Goal: Transaction & Acquisition: Book appointment/travel/reservation

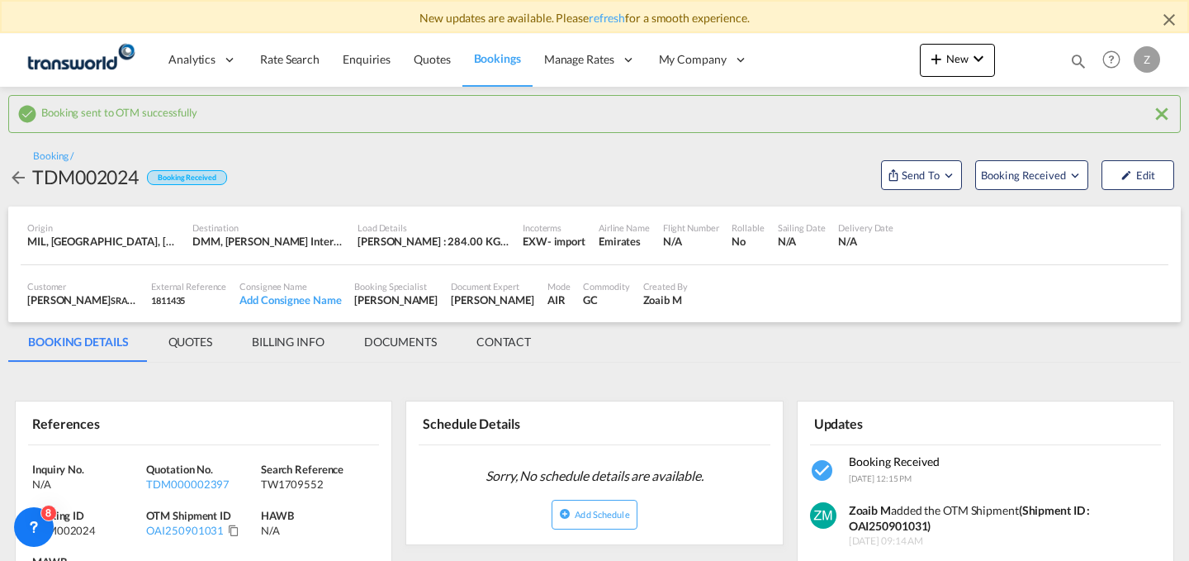
click at [762, 54] on div "Analytics Dashboard Reports Rate Search Enquiries Quotes Bookings" at bounding box center [594, 59] width 1139 height 51
click at [932, 71] on button "New" at bounding box center [957, 60] width 75 height 33
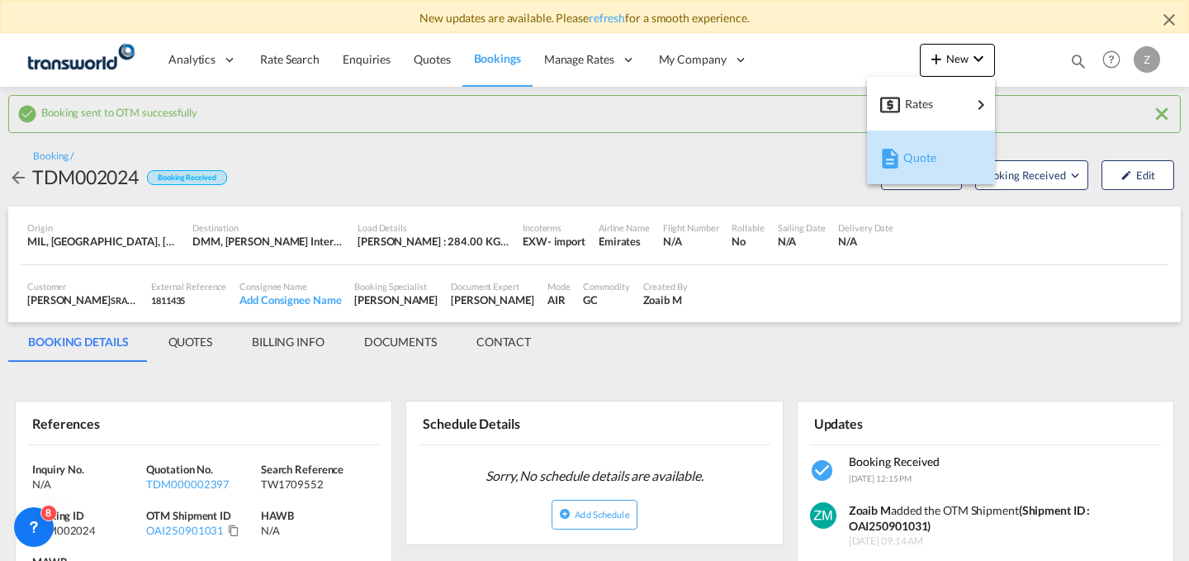
click at [924, 165] on div "Quote" at bounding box center [933, 157] width 61 height 41
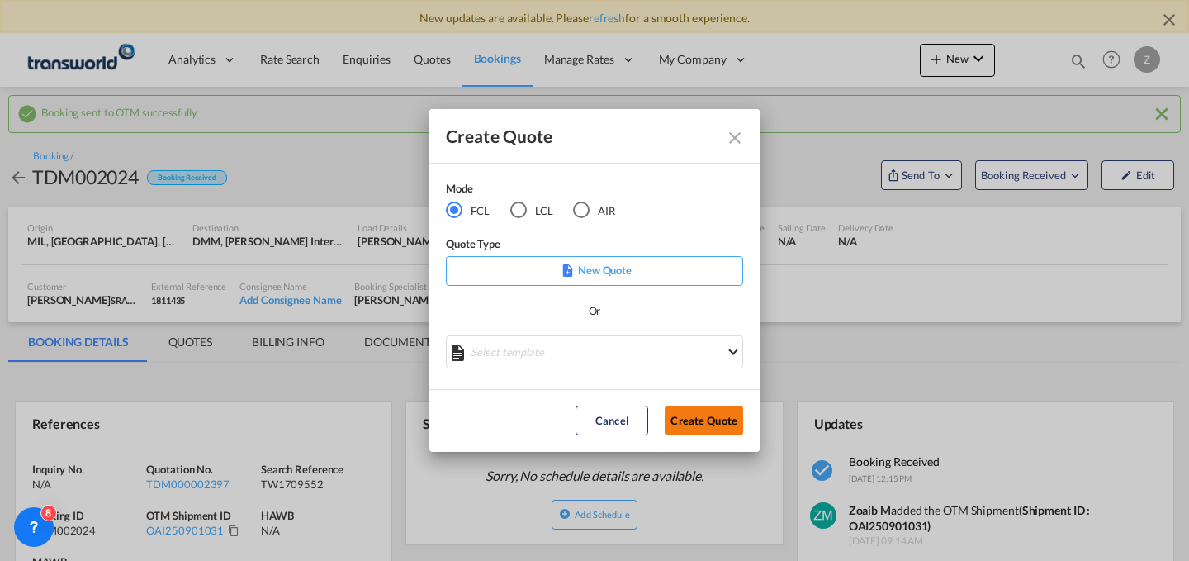
click at [693, 408] on button "Create Quote" at bounding box center [704, 420] width 78 height 30
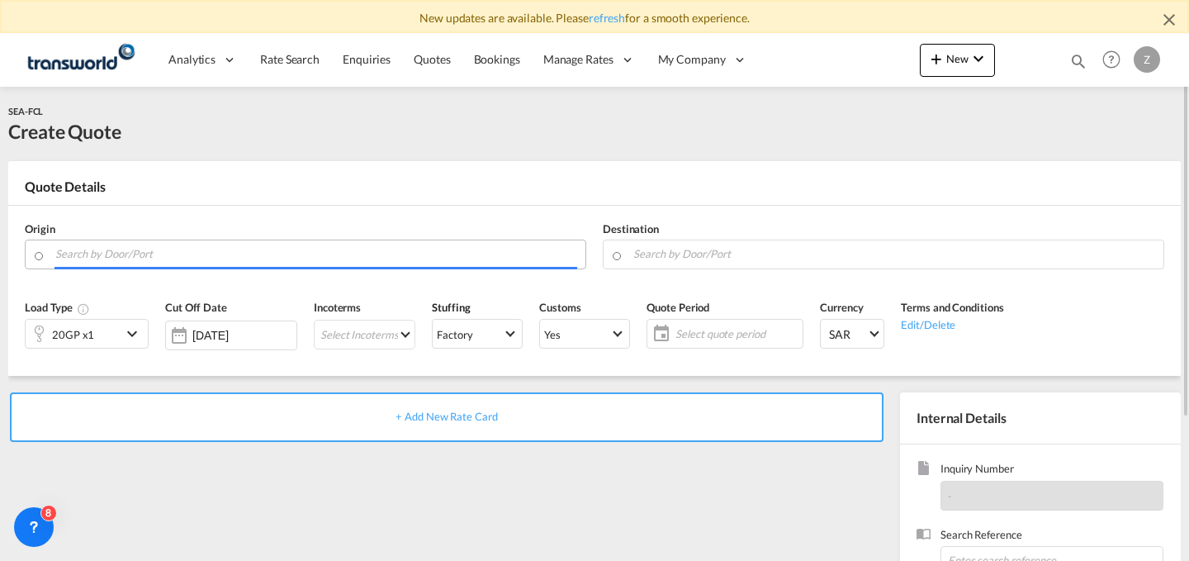
click at [364, 261] on input "Search by Door/Port" at bounding box center [316, 253] width 522 height 29
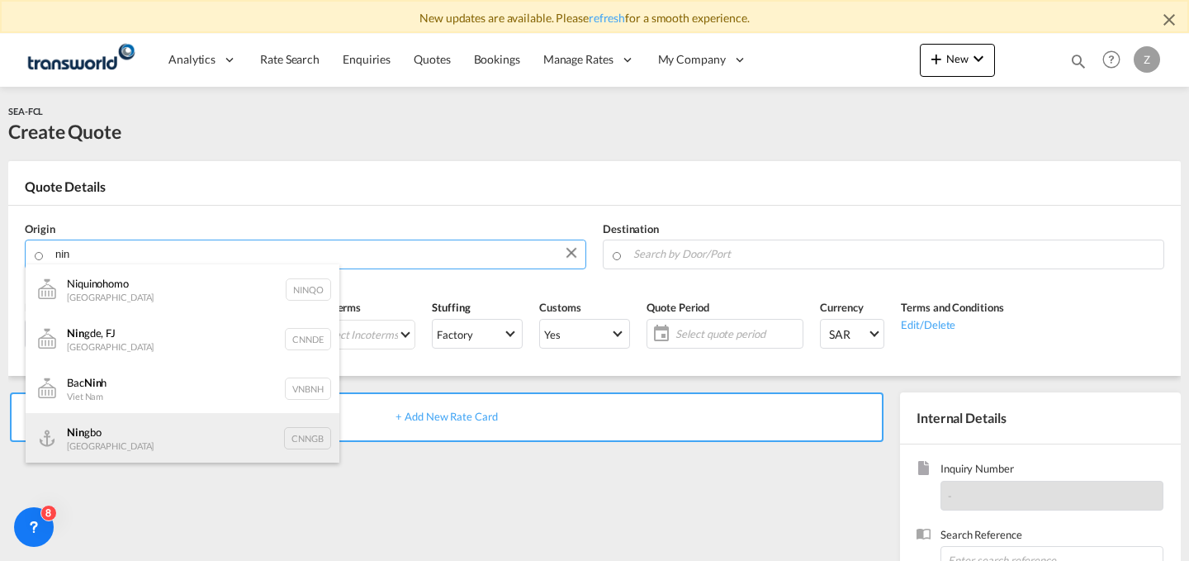
click at [185, 422] on div "Nin gbo China CNNGB" at bounding box center [183, 438] width 314 height 50
type input "Ningbo, CNNGB"
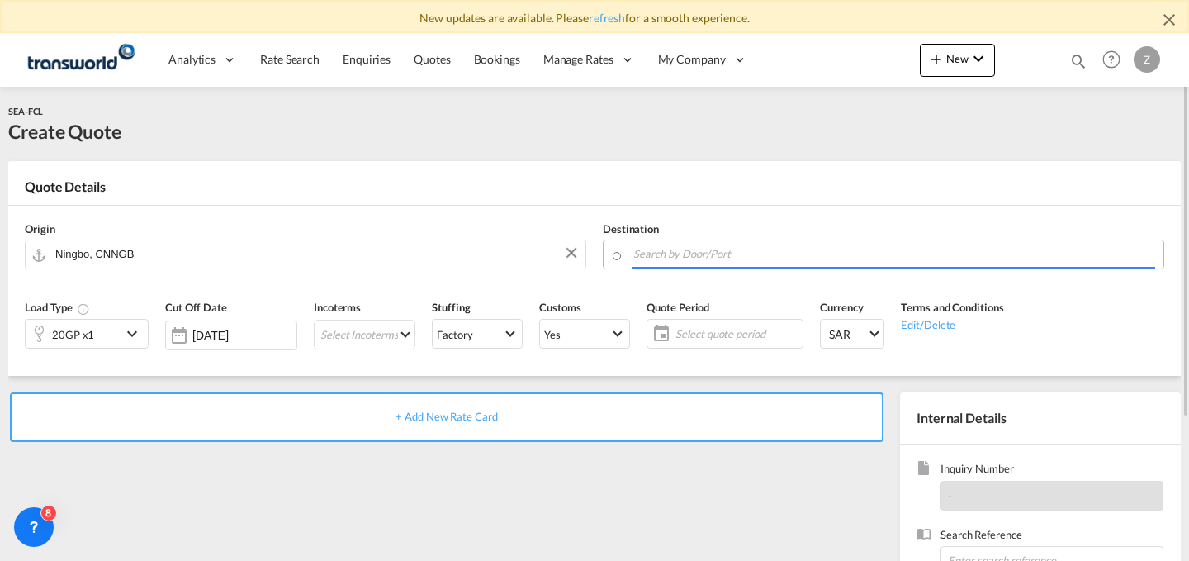
click at [646, 249] on body "New updates are available. Please refresh for a smooth experience. Analytics Da…" at bounding box center [594, 280] width 1189 height 561
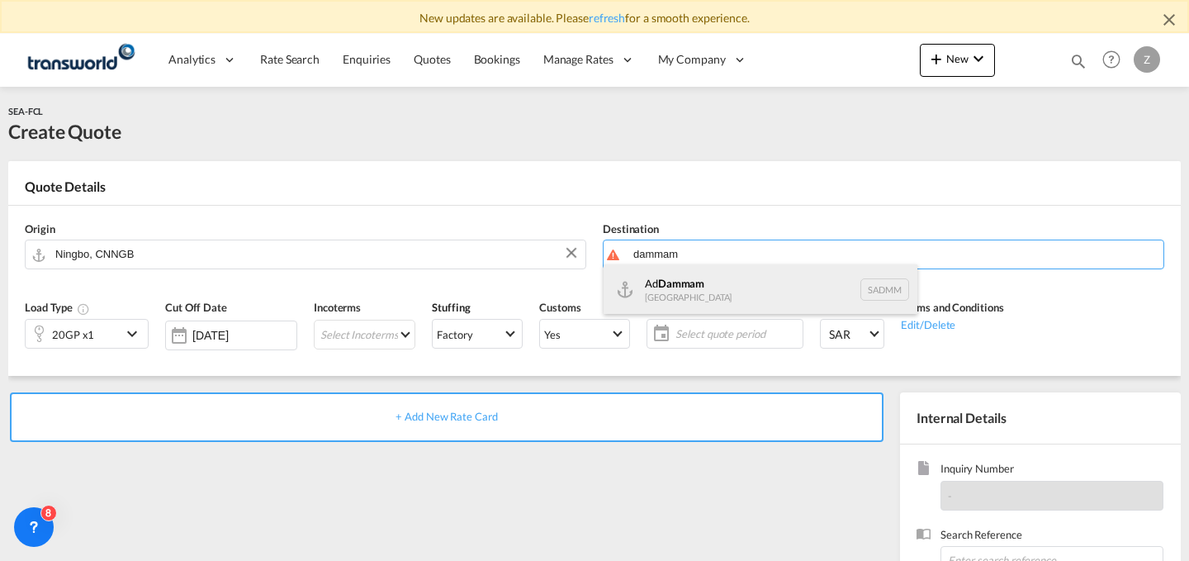
click at [677, 285] on div "Ad Dammam Saudi Arabia SADMM" at bounding box center [760, 289] width 314 height 50
type input "Ad Dammam, SADMM"
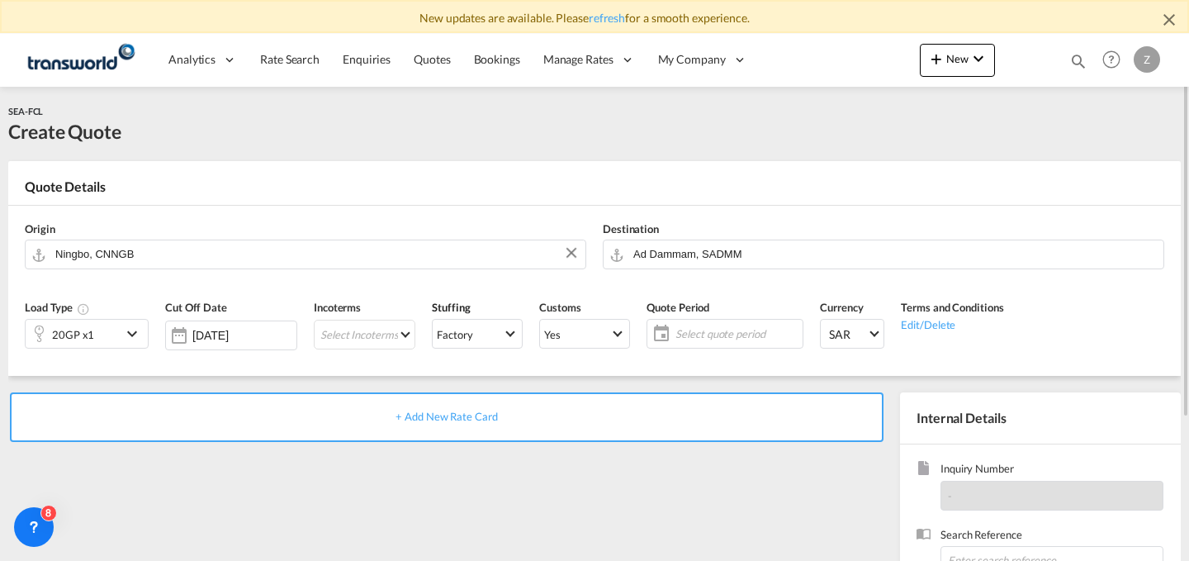
click at [92, 335] on div "20GP x1" at bounding box center [74, 333] width 96 height 28
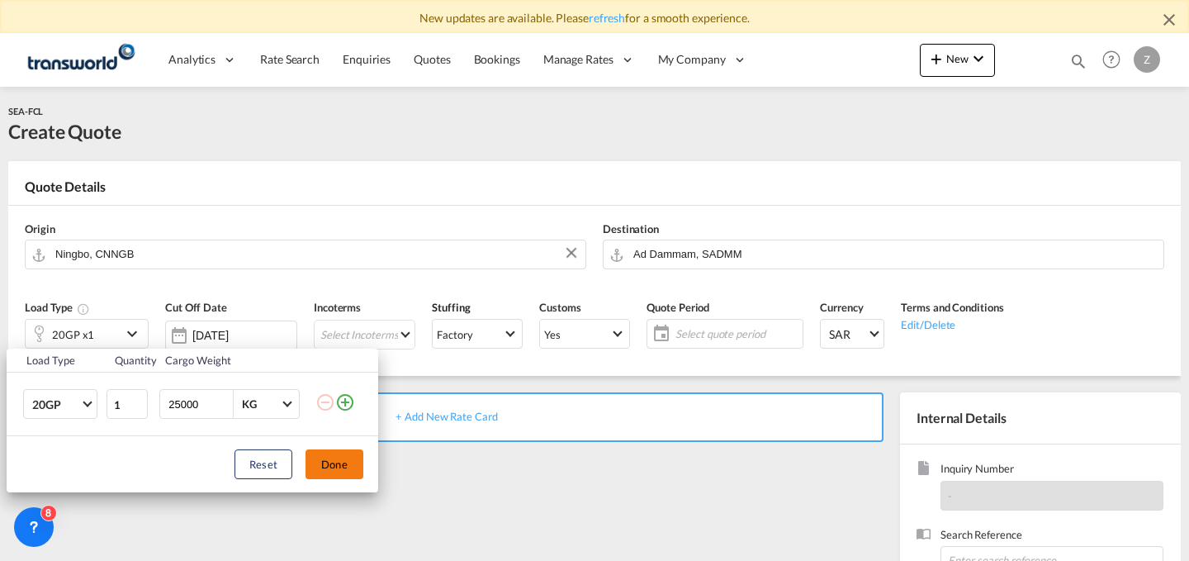
click at [346, 464] on button "Done" at bounding box center [334, 464] width 58 height 30
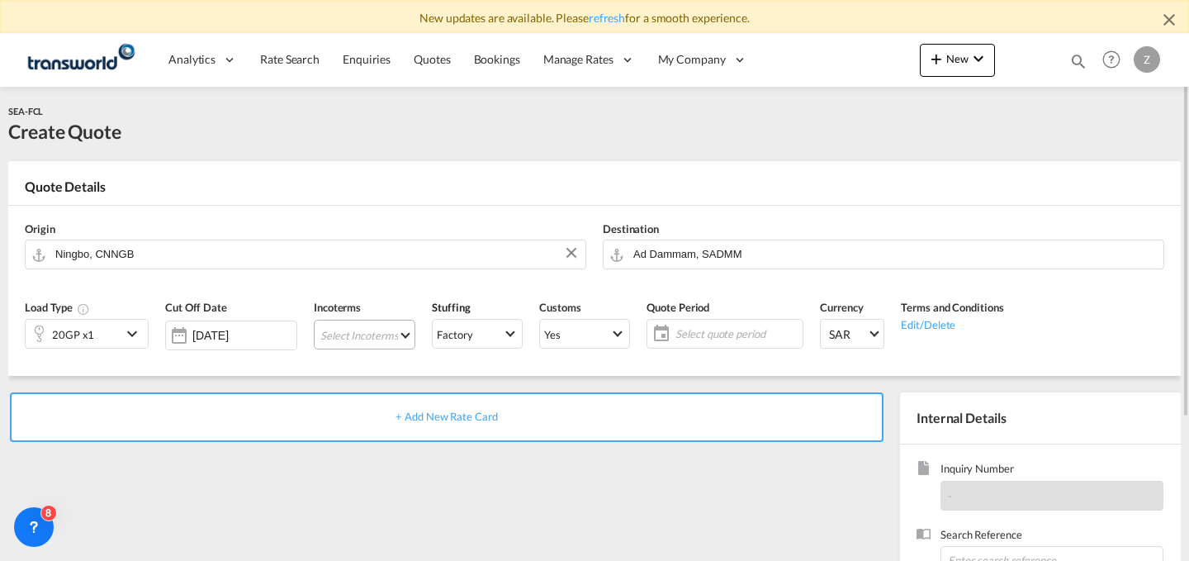
click at [374, 339] on md-select "Select Incoterms FCA - import Free Carrier FCA - export Free Carrier CPT - expo…" at bounding box center [365, 334] width 102 height 30
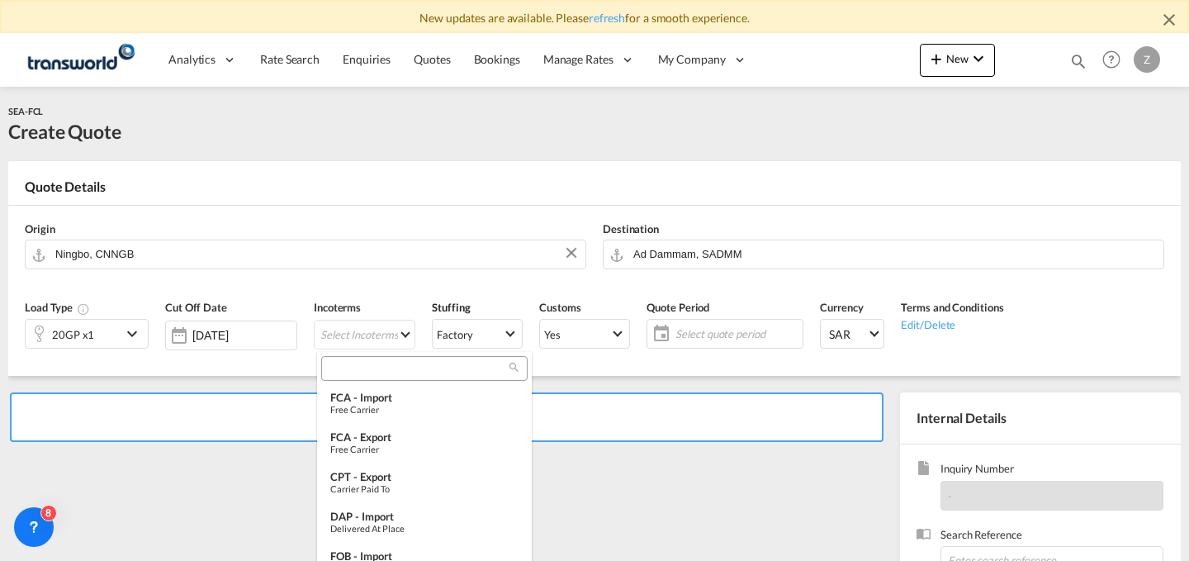
click at [381, 375] on input "search" at bounding box center [417, 368] width 183 height 15
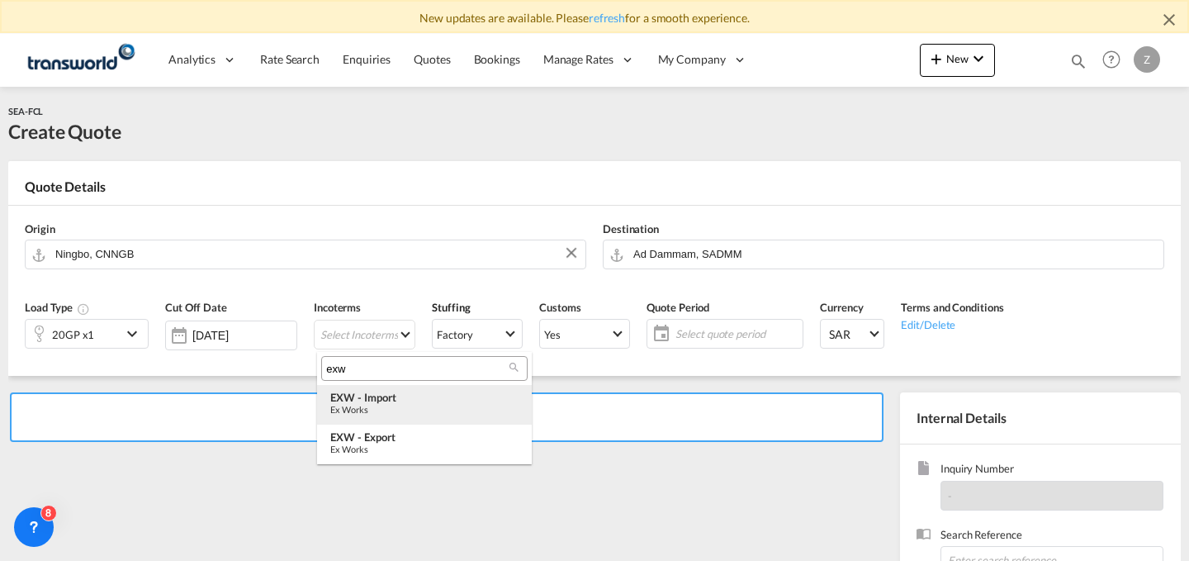
type input "exw"
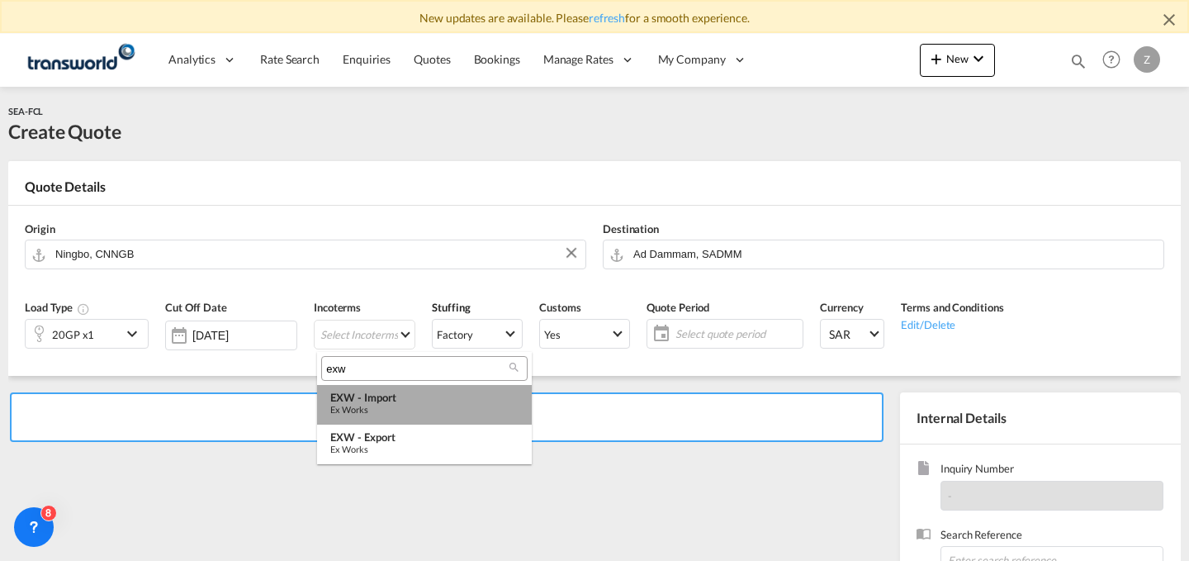
click at [382, 398] on div "EXW - import" at bounding box center [424, 396] width 188 height 13
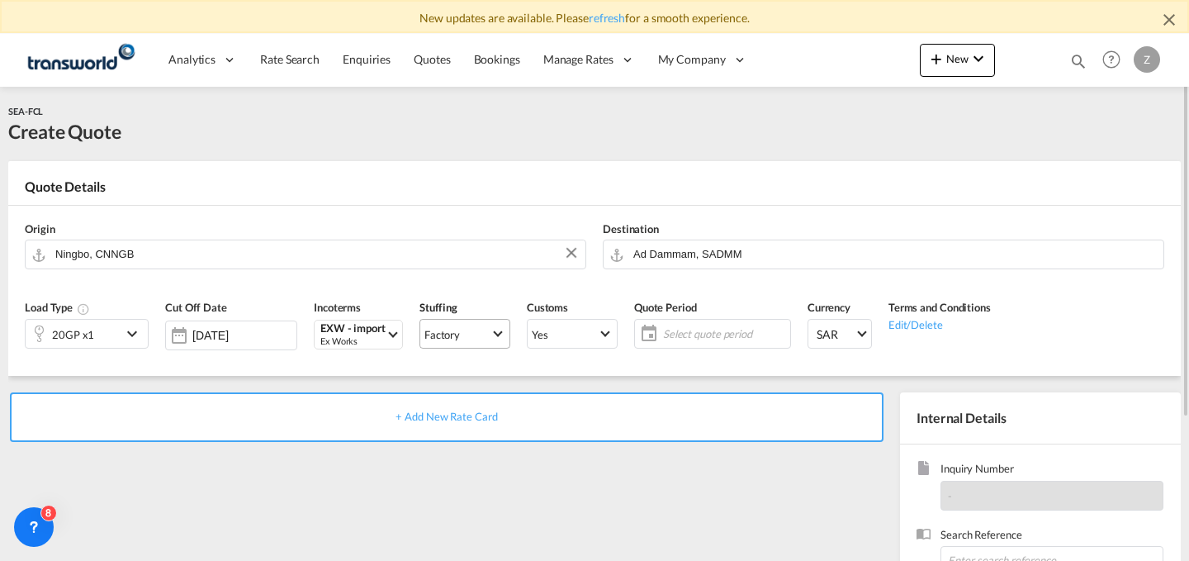
click at [462, 334] on span "Factory" at bounding box center [457, 334] width 66 height 15
click at [556, 445] on md-backdrop at bounding box center [594, 280] width 1189 height 561
click at [542, 323] on md-select-value "Yes" at bounding box center [572, 333] width 89 height 23
type md-option "true"
click at [538, 357] on md-option "No" at bounding box center [575, 373] width 116 height 40
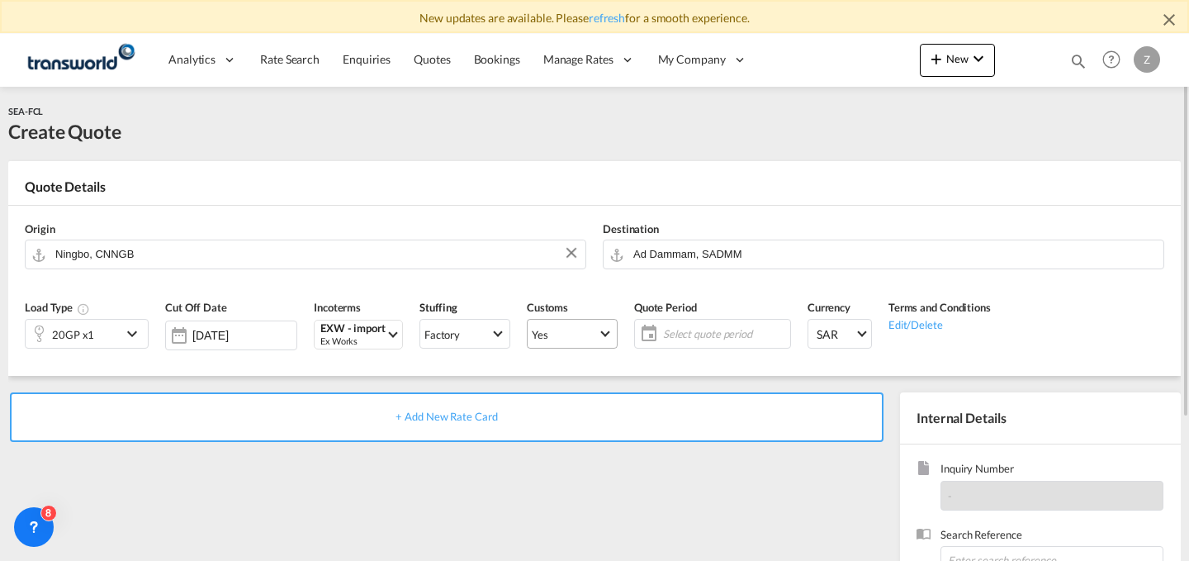
click at [569, 343] on md-select-value "Yes" at bounding box center [572, 333] width 89 height 23
click at [570, 376] on md-option "No" at bounding box center [575, 373] width 116 height 40
click at [697, 325] on span "Select quote period" at bounding box center [724, 333] width 131 height 23
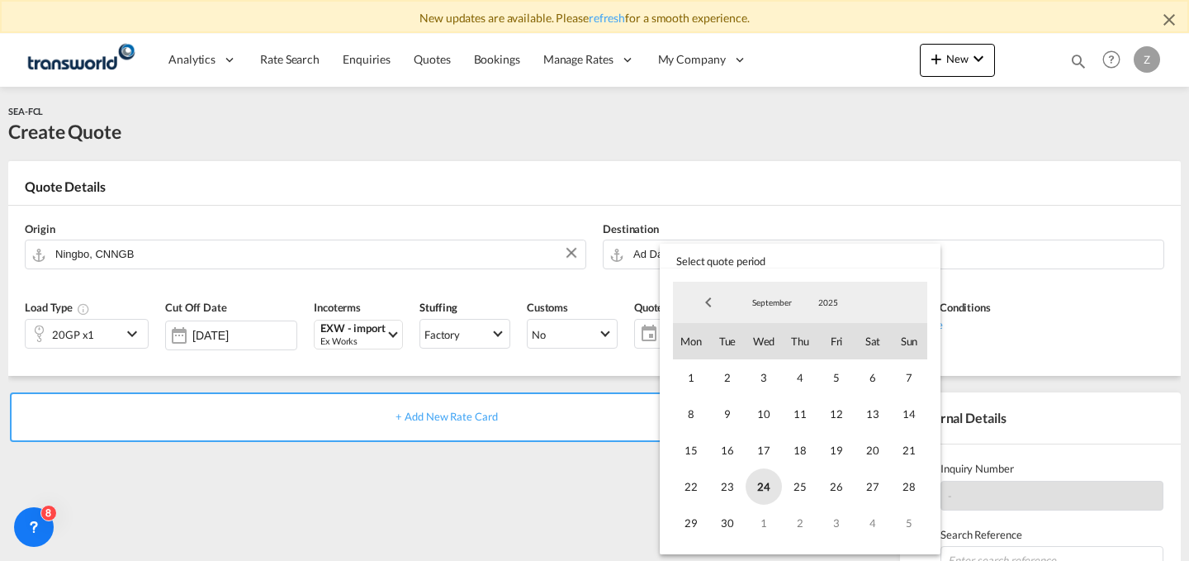
click at [756, 472] on span "24" at bounding box center [763, 486] width 36 height 36
click at [720, 518] on span "30" at bounding box center [727, 522] width 36 height 36
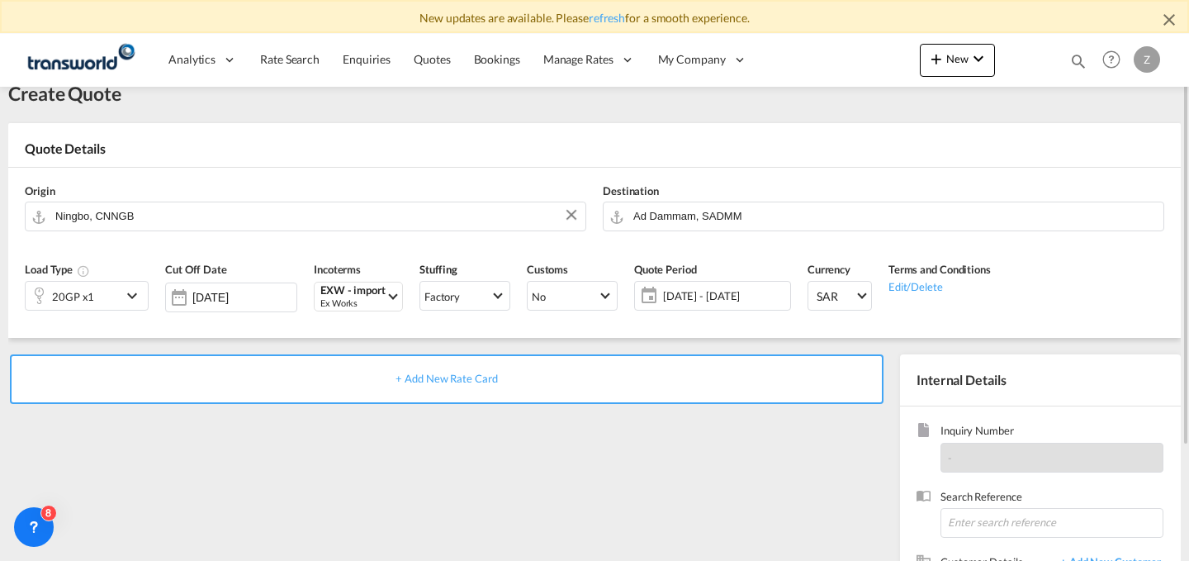
scroll to position [39, 0]
paste input "TW1809600"
click at [1024, 510] on input "TW1809600" at bounding box center [1051, 522] width 223 height 30
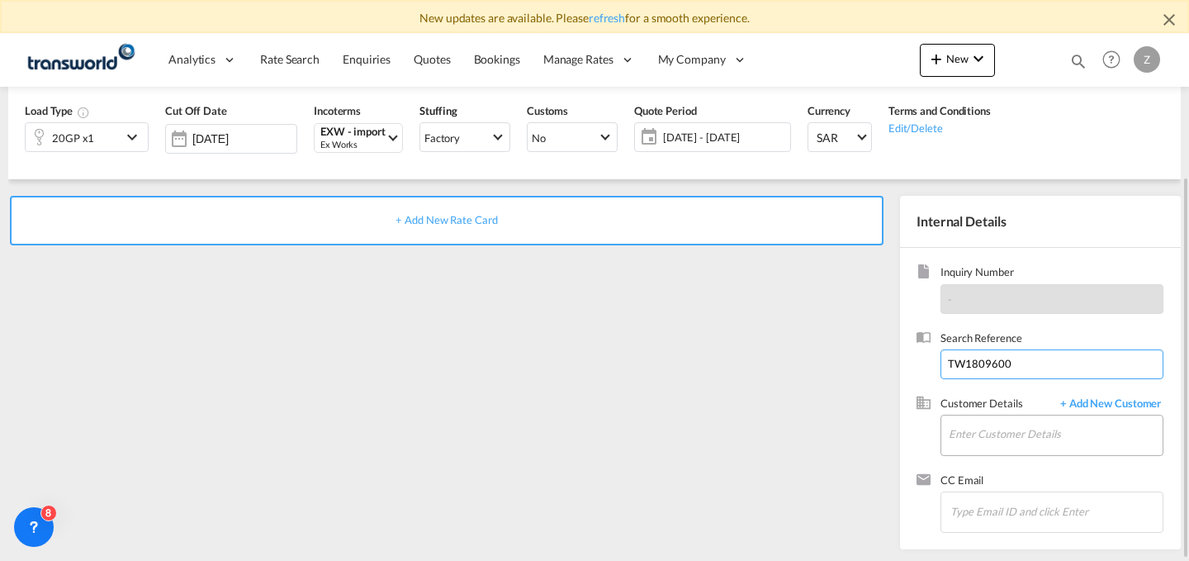
type input "TW1809600"
click at [1026, 419] on input "Enter Customer Details" at bounding box center [1056, 433] width 214 height 37
type input "z"
type input "Z"
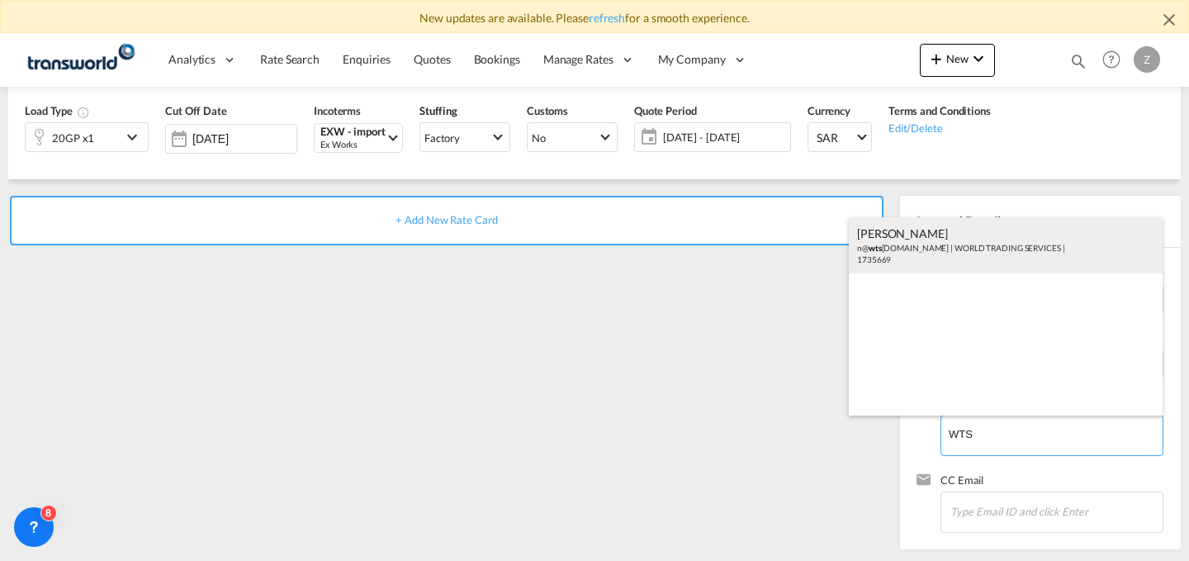
click at [972, 251] on div "[PERSON_NAME] n@ wts [DOMAIN_NAME] | WORLD TRADING SERVICES | 1735669" at bounding box center [1006, 245] width 314 height 56
type input "WORLD TRADING SERVICES, [PERSON_NAME], n@[DOMAIN_NAME]"
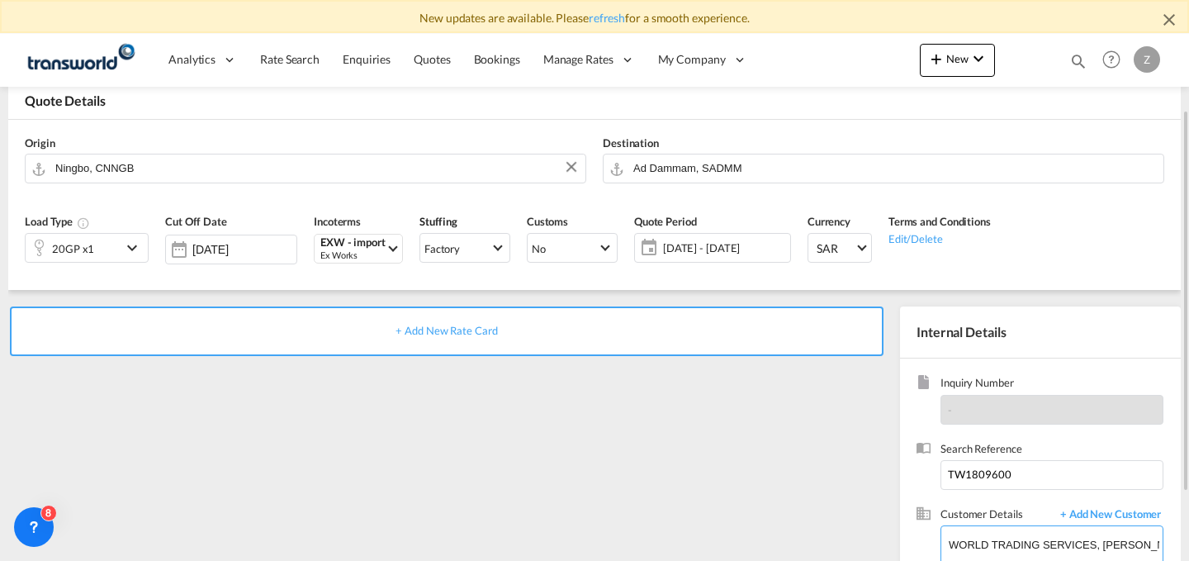
scroll to position [85, 0]
click at [481, 330] on span "+ Add New Rate Card" at bounding box center [446, 330] width 102 height 13
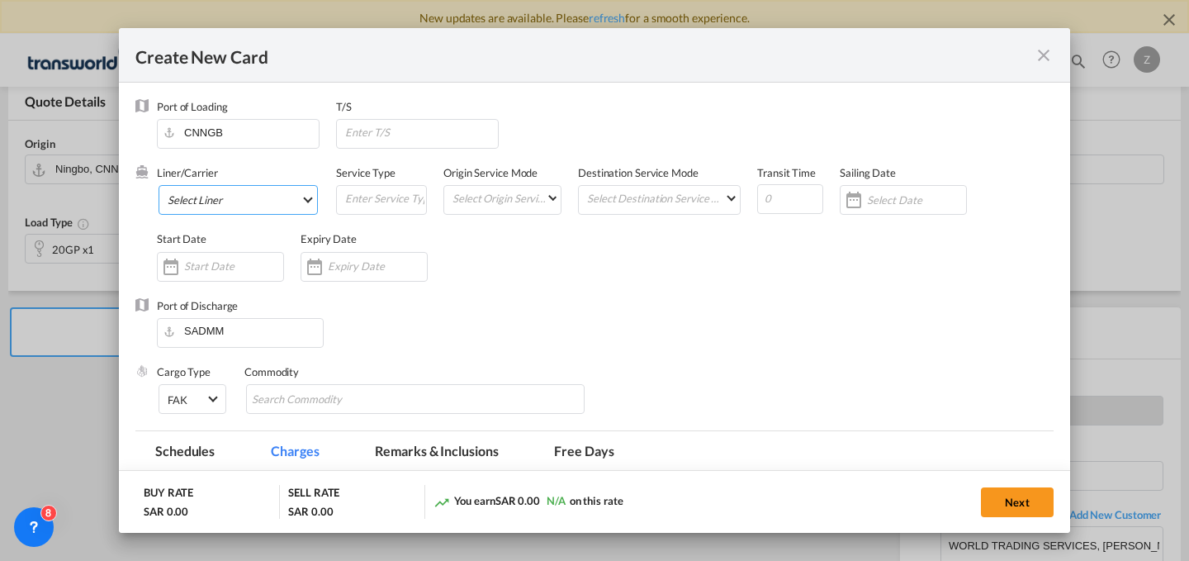
click at [273, 208] on md-select "Select Liner 2HM LOGISTICS D.O.O. / TWKS-KOPER 3P LOGISTICS / TWKS-LITHUANIA A …" at bounding box center [238, 200] width 159 height 30
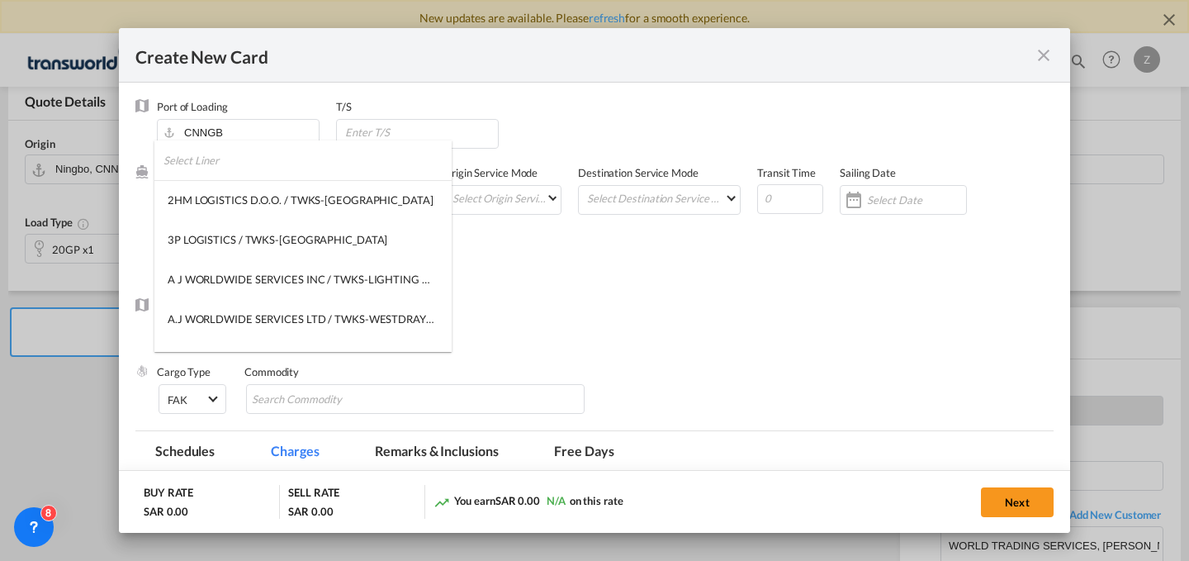
click at [314, 154] on input "search" at bounding box center [307, 160] width 288 height 40
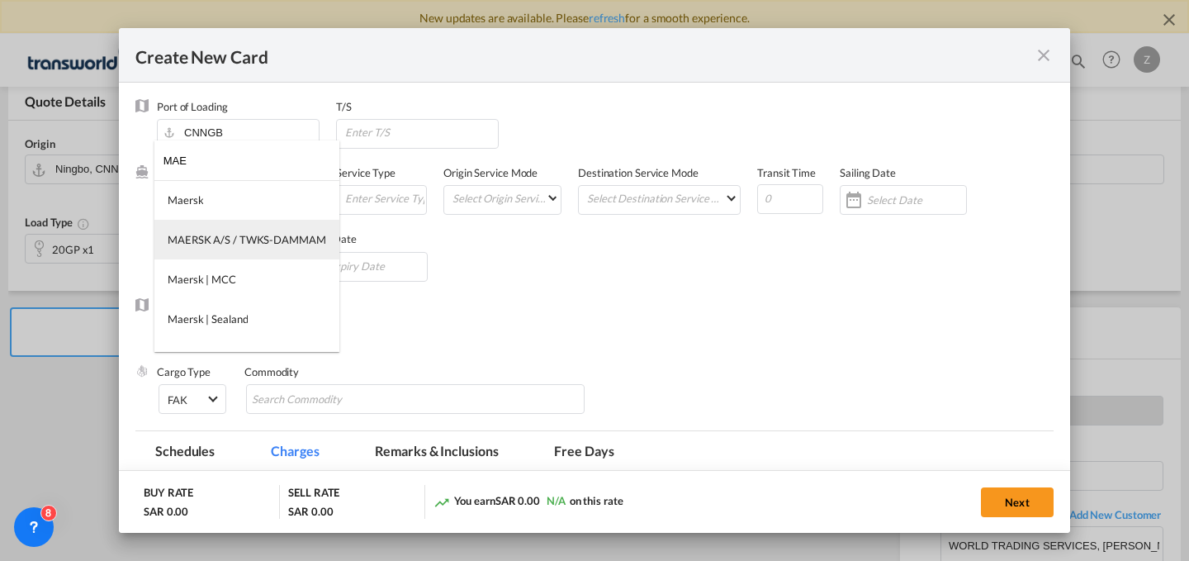
type input "MAE"
click at [277, 233] on div "MAERSK A/S / TWKS-DAMMAM" at bounding box center [247, 239] width 159 height 15
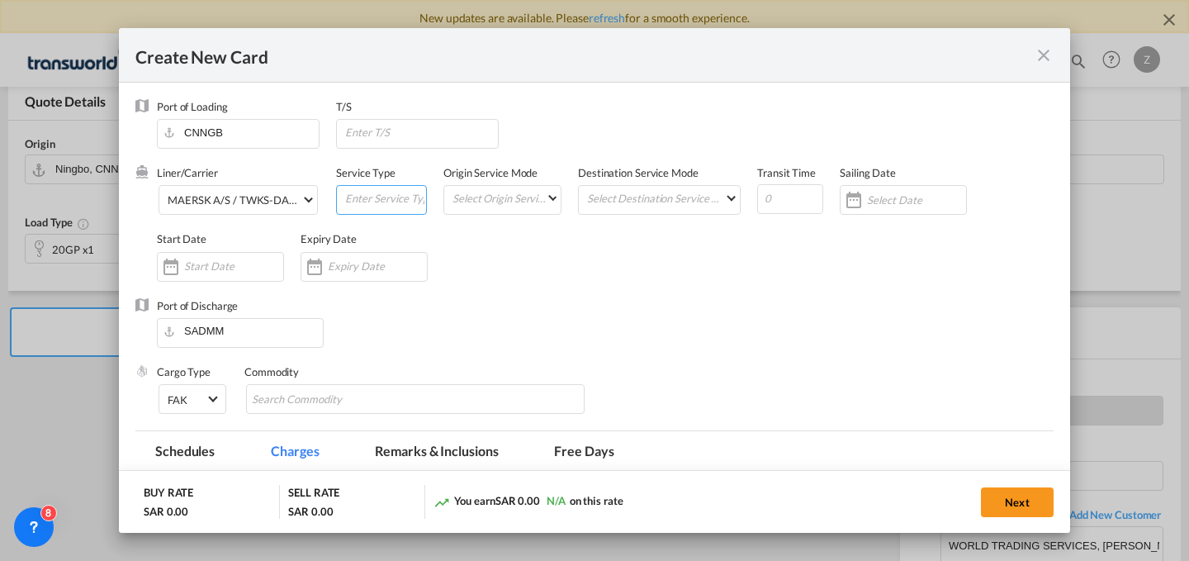
click at [357, 199] on input "Create New Card ..." at bounding box center [384, 198] width 83 height 25
type input "FCL"
click at [506, 200] on md-select "Select Origin Service Mode SD CY" at bounding box center [506, 197] width 110 height 23
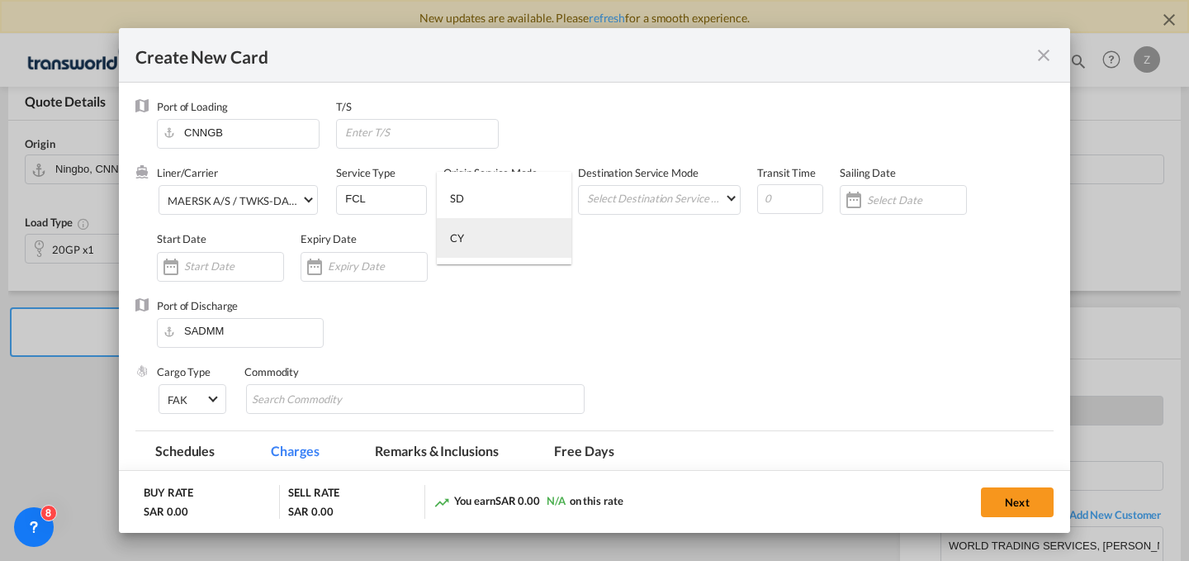
click at [527, 244] on md-option "CY" at bounding box center [504, 238] width 135 height 40
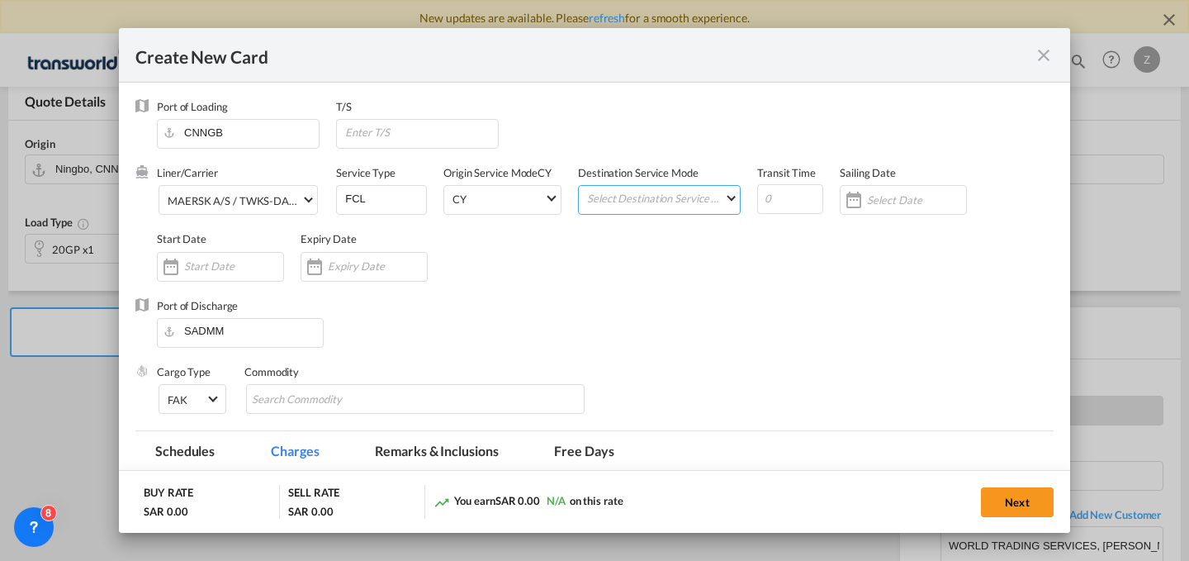
click at [659, 187] on md-select "Select Destination Service Mode SD CY" at bounding box center [662, 197] width 154 height 23
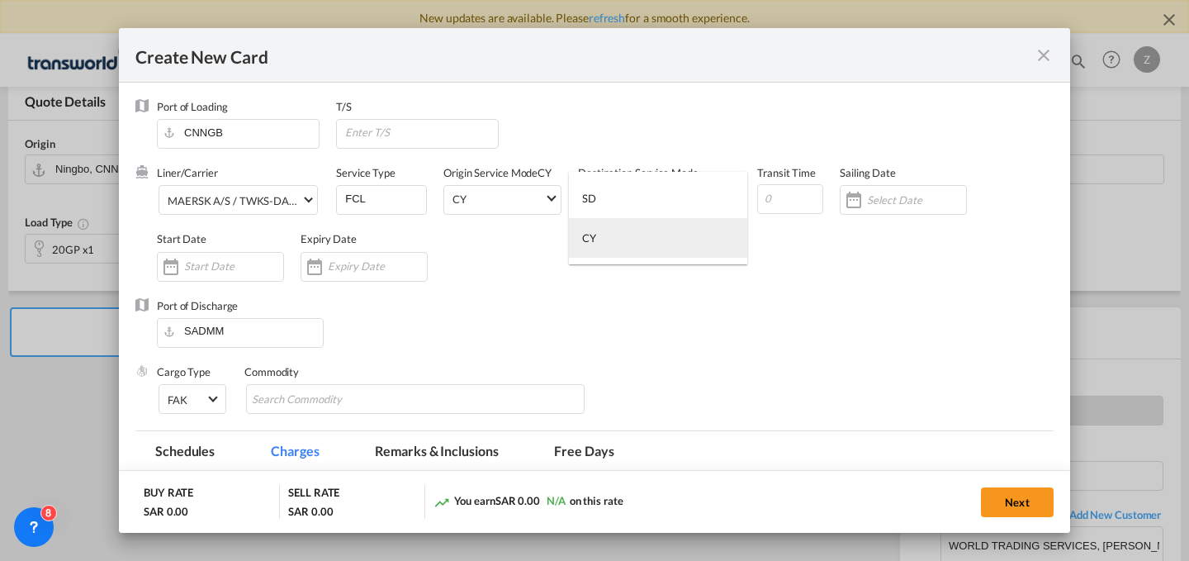
click at [651, 247] on md-option "CY" at bounding box center [658, 238] width 178 height 40
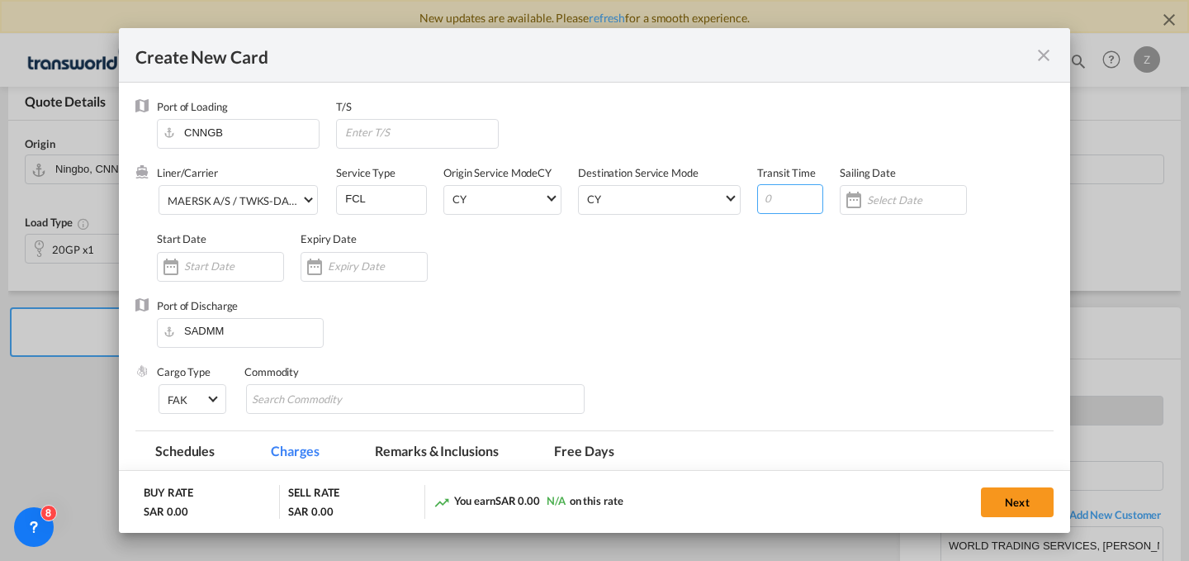
click at [780, 206] on input "Create New Card ..." at bounding box center [790, 199] width 66 height 30
type input "24"
click at [233, 261] on input "Create New Card ..." at bounding box center [233, 265] width 99 height 13
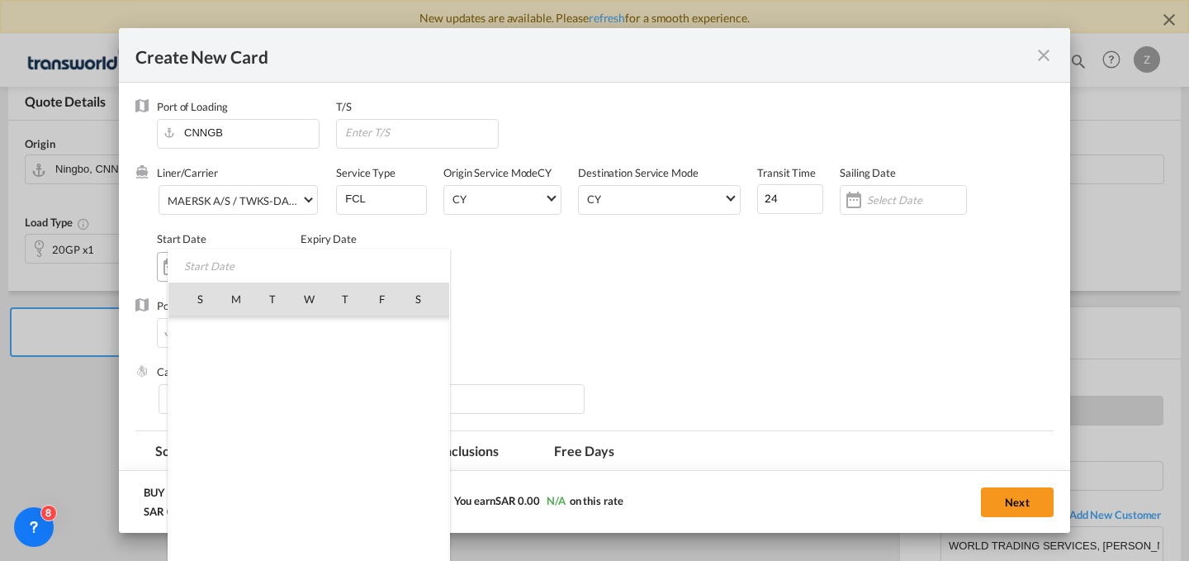
scroll to position [382421, 0]
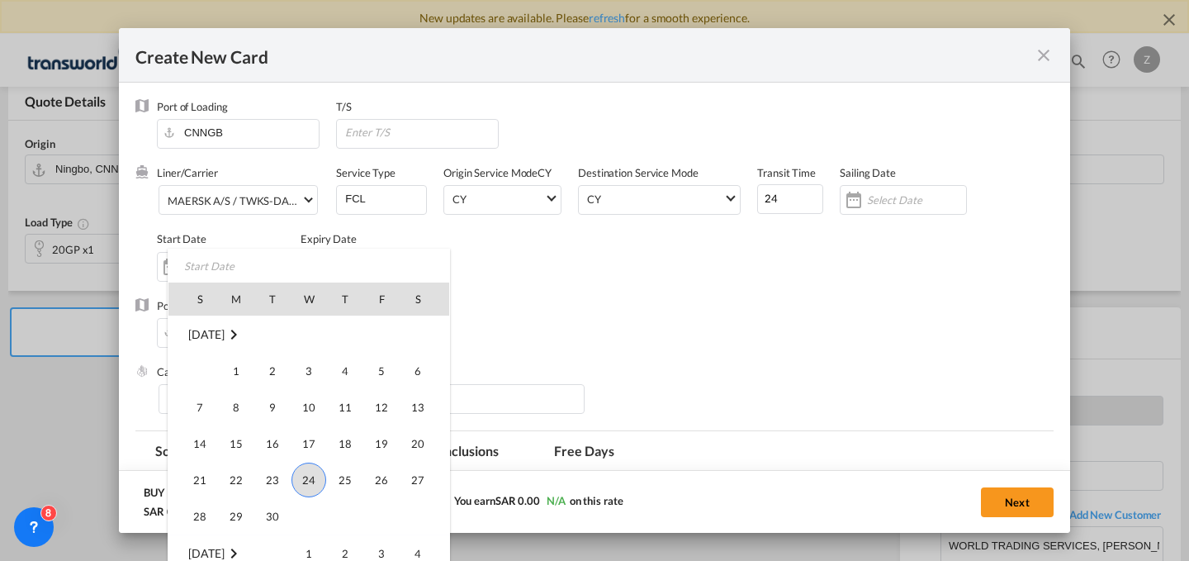
click at [301, 470] on span "24" at bounding box center [308, 479] width 35 height 35
type input "[DATE]"
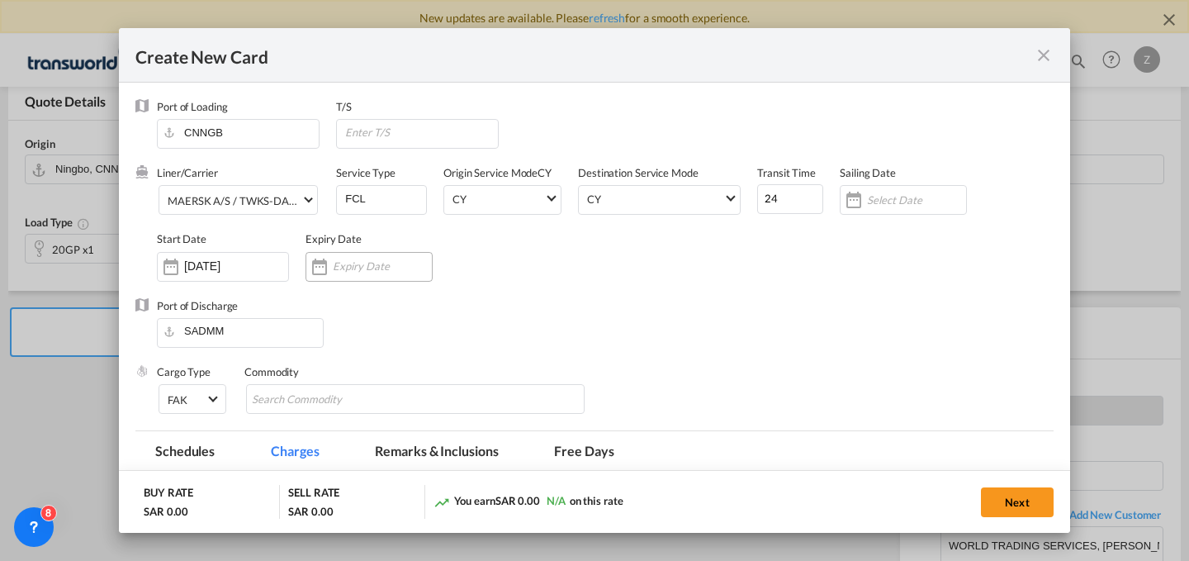
click at [337, 258] on div "Create New Card ..." at bounding box center [368, 267] width 127 height 30
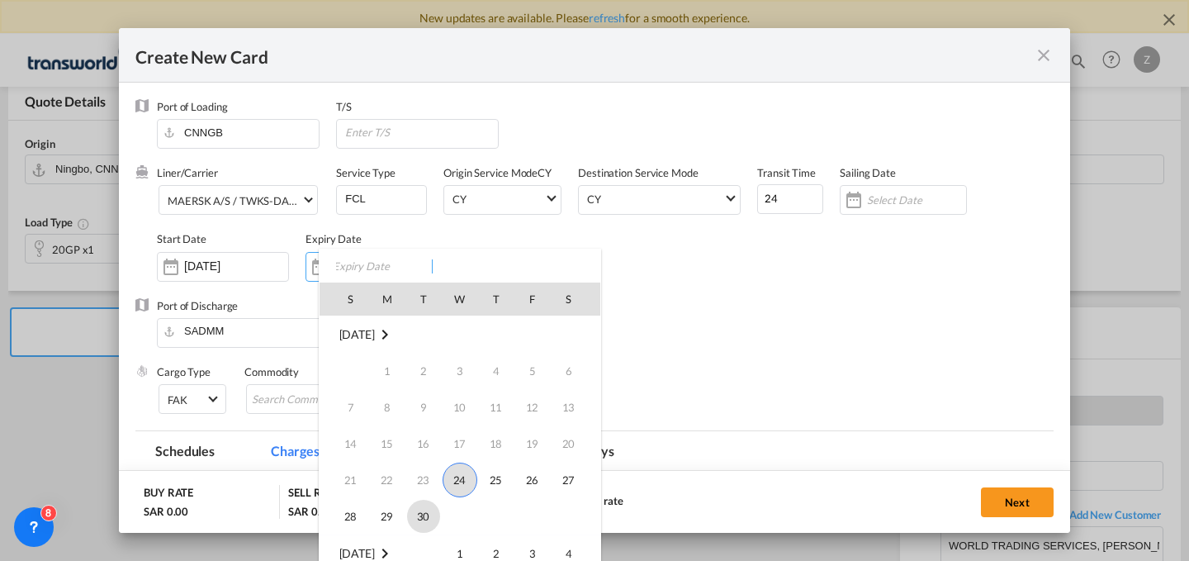
click at [424, 518] on span "30" at bounding box center [423, 515] width 33 height 33
type input "[DATE]"
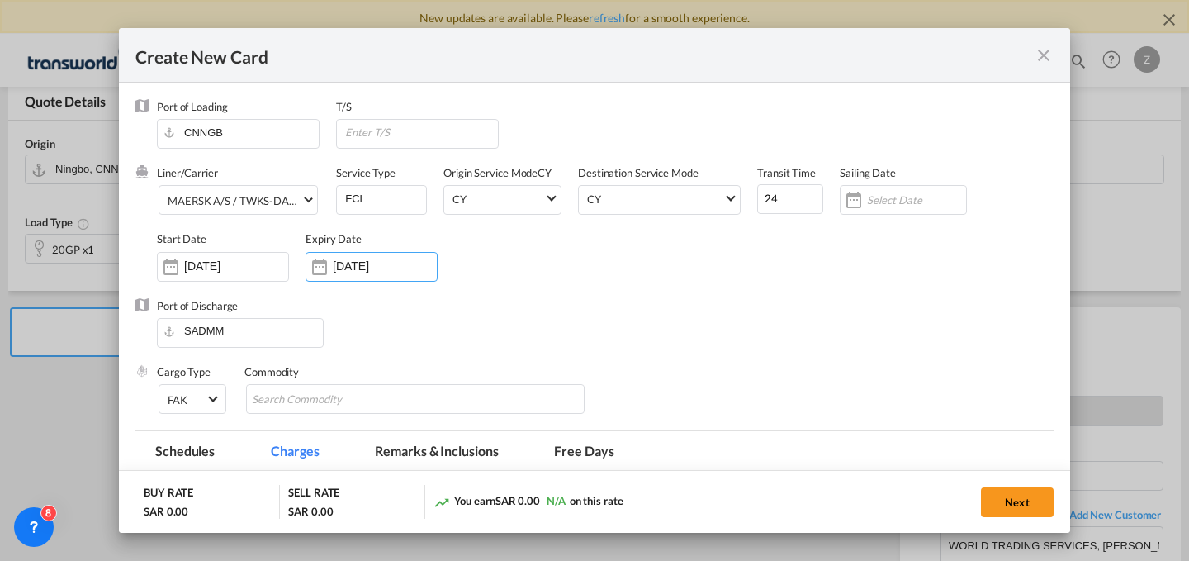
scroll to position [144, 0]
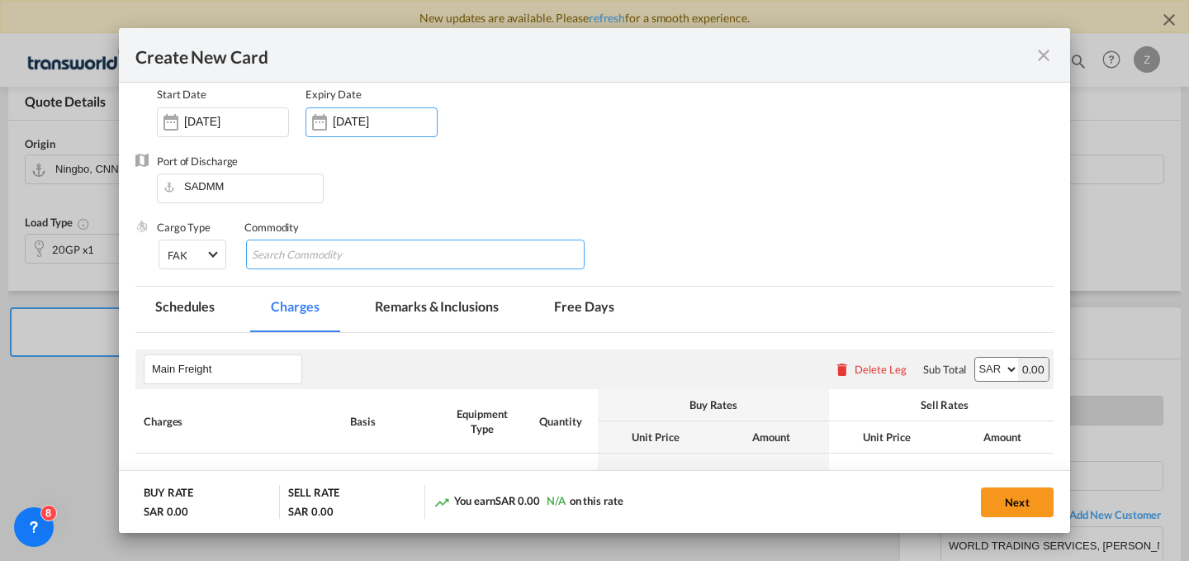
click at [480, 262] on md-chips-wrap "Chips container with autocompletion. Enter the text area, type text to search, …" at bounding box center [415, 254] width 338 height 30
type input "GC"
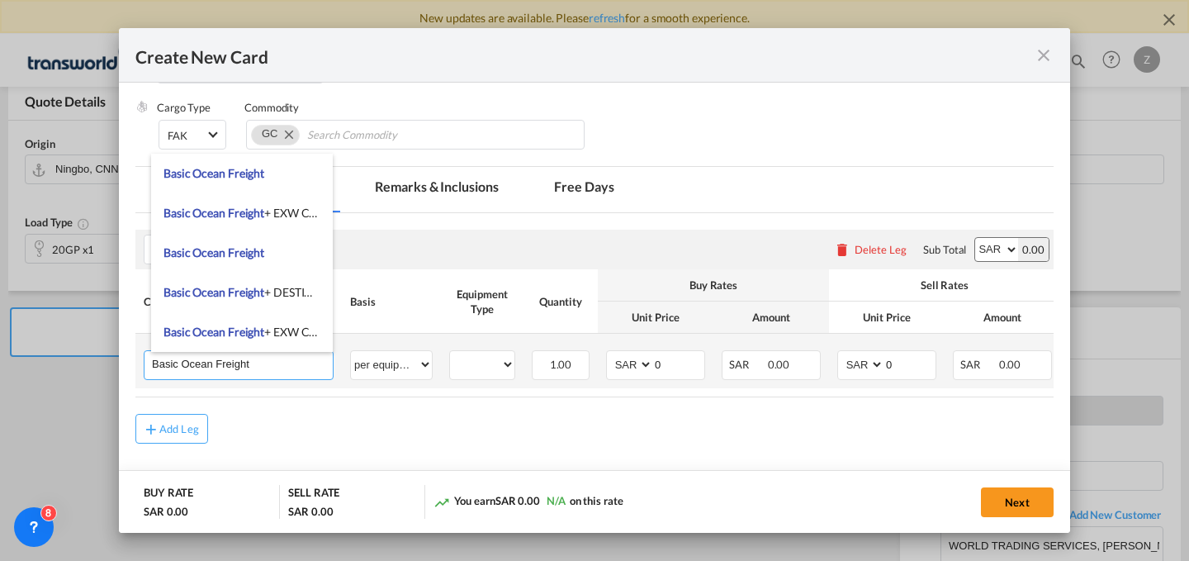
click at [245, 367] on input "Basic Ocean Freight" at bounding box center [242, 363] width 181 height 25
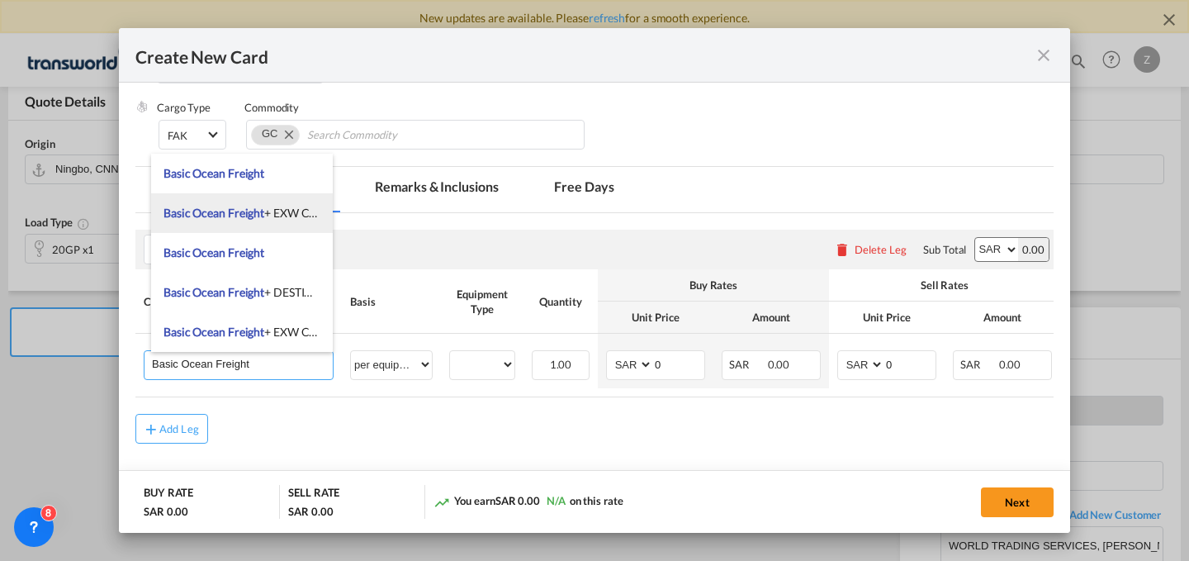
click at [293, 215] on span "Basic Ocean Freight + EXW Charges" at bounding box center [252, 213] width 179 height 14
type input "Basic Ocean Freight + EXW Charges"
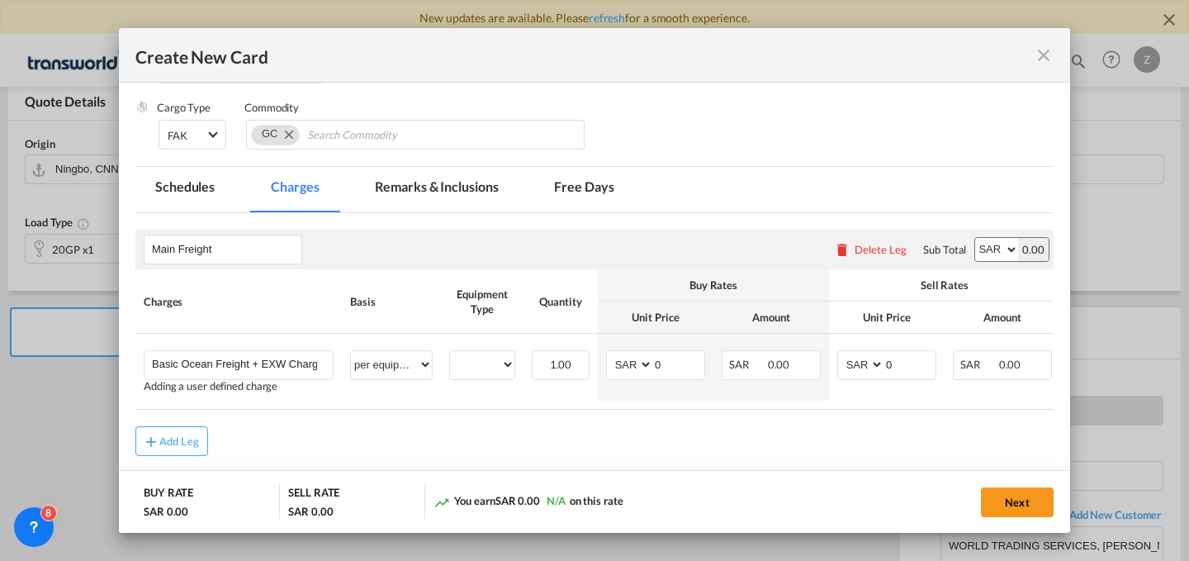
click at [994, 244] on select "AED AFN ALL AMD ANG AOA ARS AUD AWG AZN BAM BBD BDT BGN BHD BIF BMD BND [PERSON…" at bounding box center [996, 249] width 43 height 23
select select "string:USD"
click at [975, 238] on select "AED AFN ALL AMD ANG AOA ARS AUD AWG AZN BAM BBD BDT BGN BHD BIF BMD BND [PERSON…" at bounding box center [996, 249] width 43 height 23
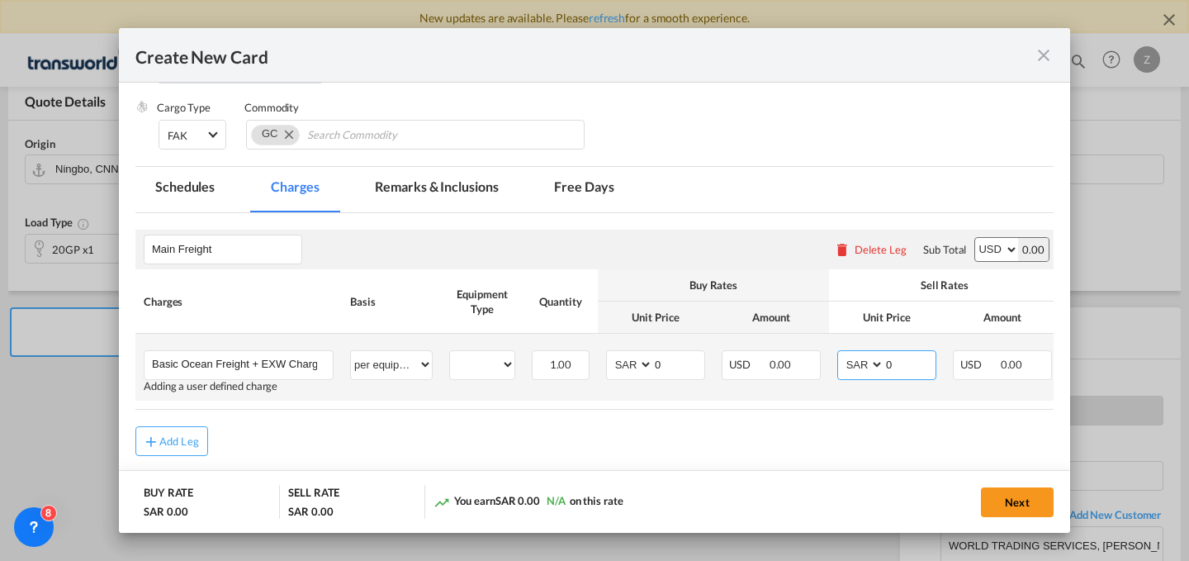
click at [866, 358] on select "AED AFN ALL AMD ANG AOA ARS AUD AWG AZN BAM BBD BDT BGN BHD BIF BMD BND [PERSON…" at bounding box center [861, 364] width 43 height 22
select select "string:USD"
click at [840, 353] on select "AED AFN ALL AMD ANG AOA ARS AUD AWG AZN BAM BBD BDT BGN BHD BIF BMD BND [PERSON…" at bounding box center [861, 364] width 43 height 22
click at [470, 360] on select "20GP" at bounding box center [482, 364] width 64 height 22
select select "20GP"
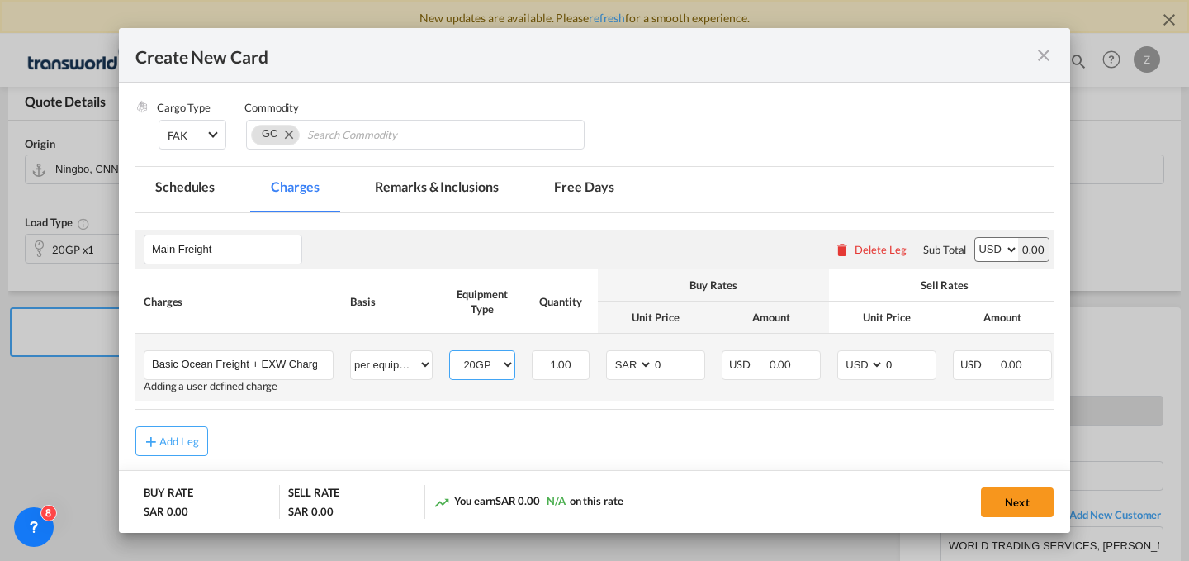
click at [450, 353] on select "20GP" at bounding box center [482, 364] width 64 height 22
click at [627, 370] on select "AED AFN ALL AMD ANG AOA ARS AUD AWG AZN BAM BBD BDT BGN BHD BIF BMD BND [PERSON…" at bounding box center [630, 364] width 43 height 22
select select "string:USD"
click at [609, 353] on select "AED AFN ALL AMD ANG AOA ARS AUD AWG AZN BAM BBD BDT BGN BHD BIF BMD BND [PERSON…" at bounding box center [630, 364] width 43 height 22
click at [684, 367] on input "0" at bounding box center [678, 363] width 51 height 25
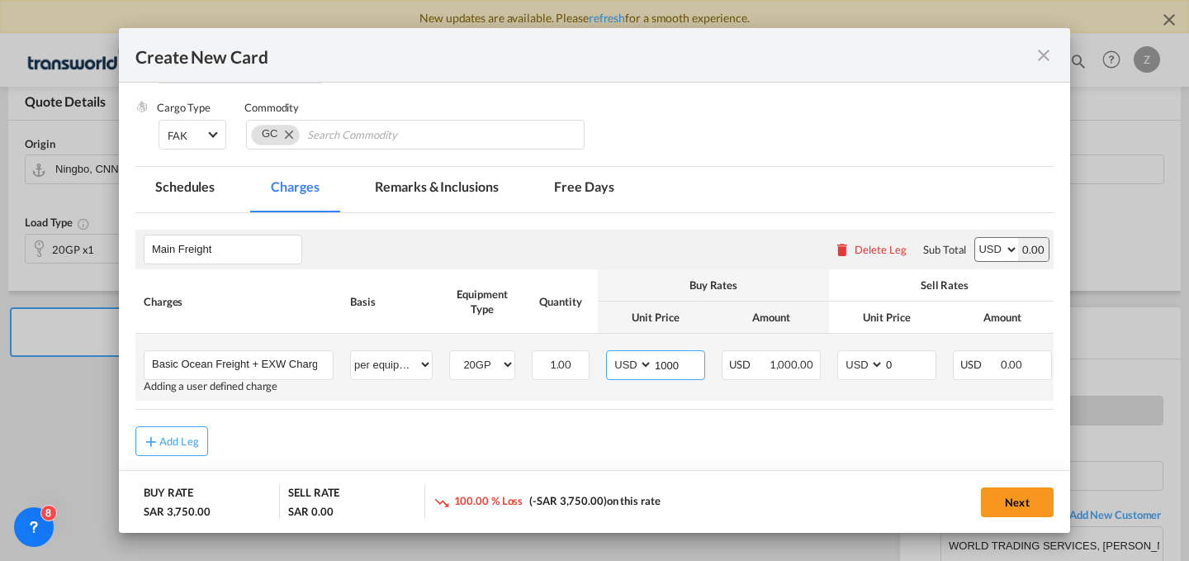
type input "1000"
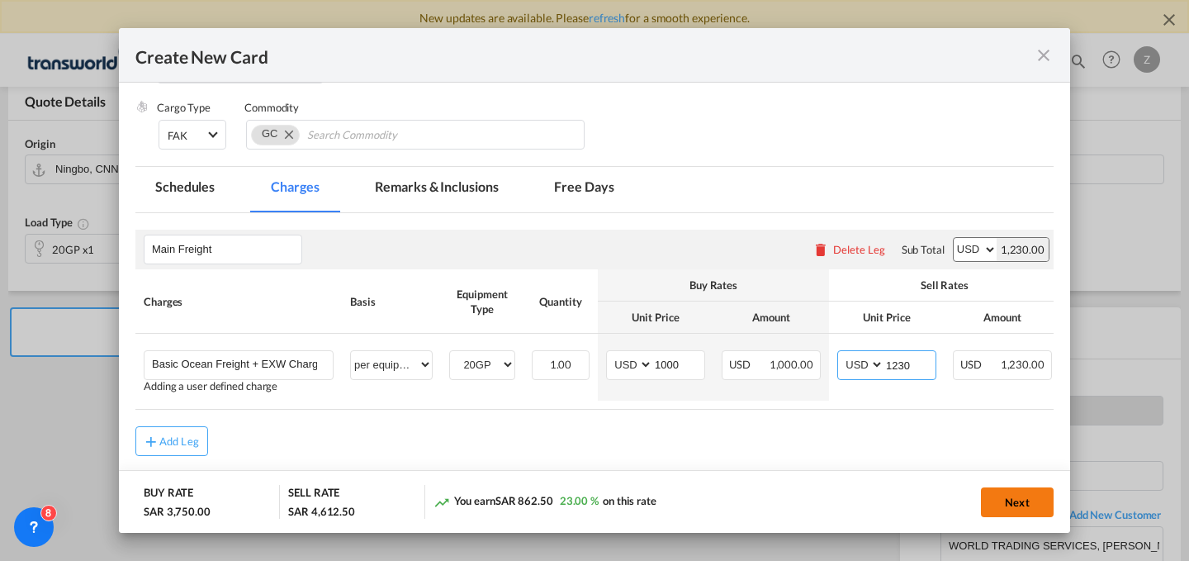
type input "1230"
click at [1023, 500] on button "Next" at bounding box center [1017, 502] width 73 height 30
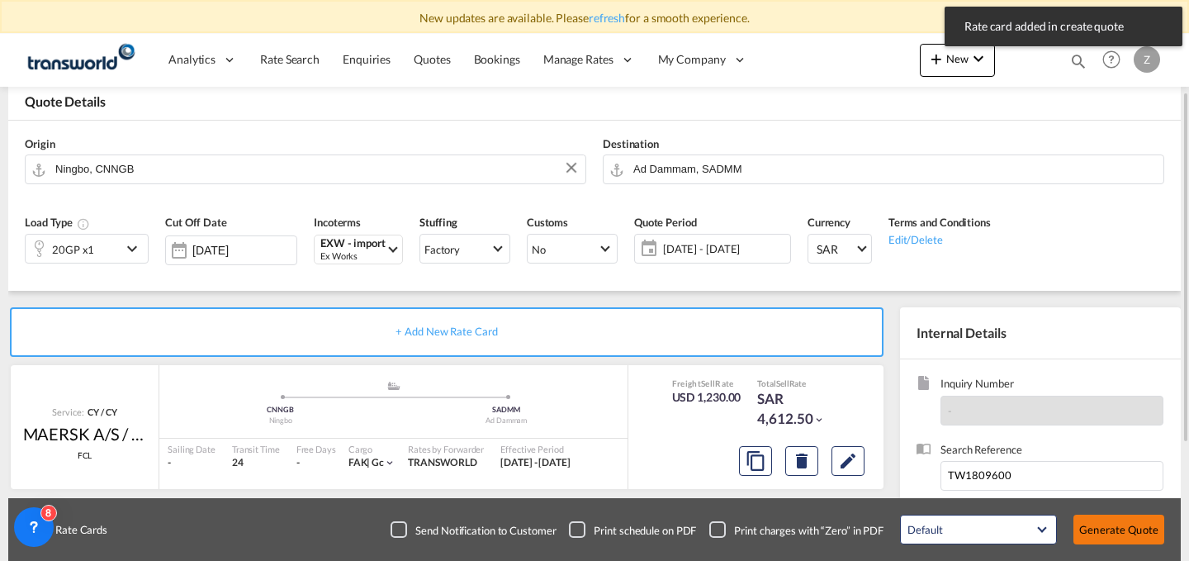
click at [1105, 527] on button "Generate Quote" at bounding box center [1118, 529] width 91 height 30
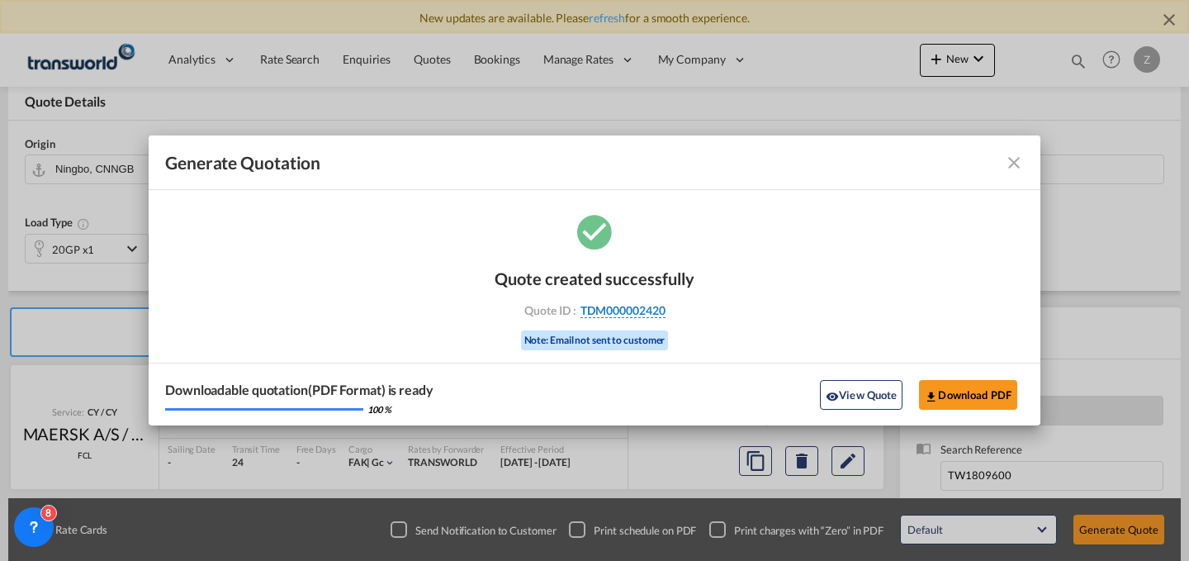
click at [656, 308] on span "TDM000002420" at bounding box center [622, 310] width 85 height 15
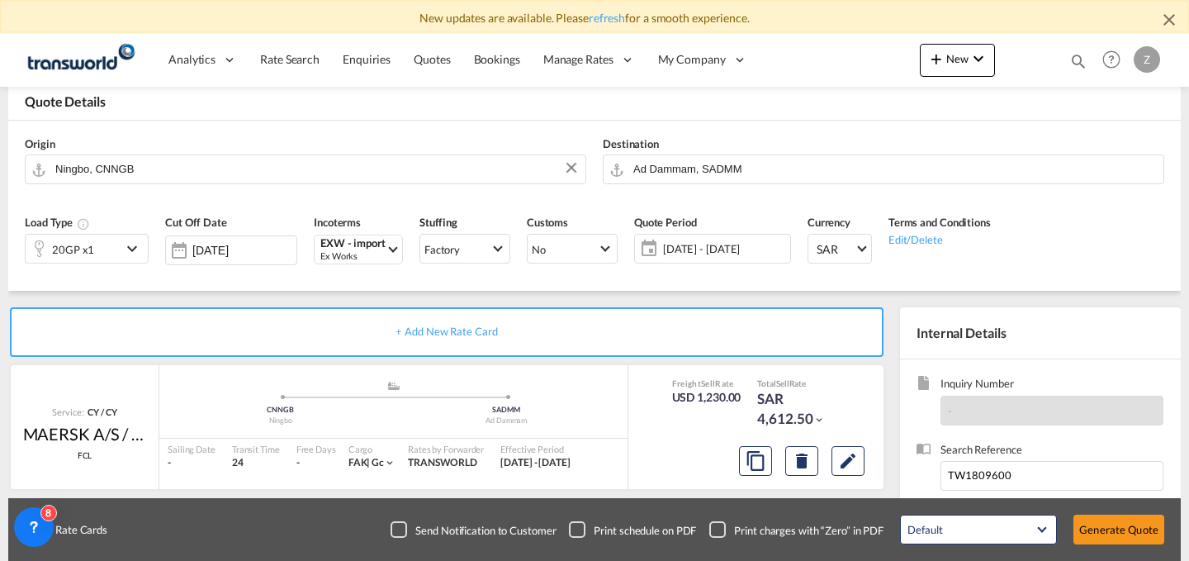
click at [656, 308] on div "Quote created successfully Quote ID : TDM000002420 Note: Email not sent to cust…" at bounding box center [595, 298] width 446 height 107
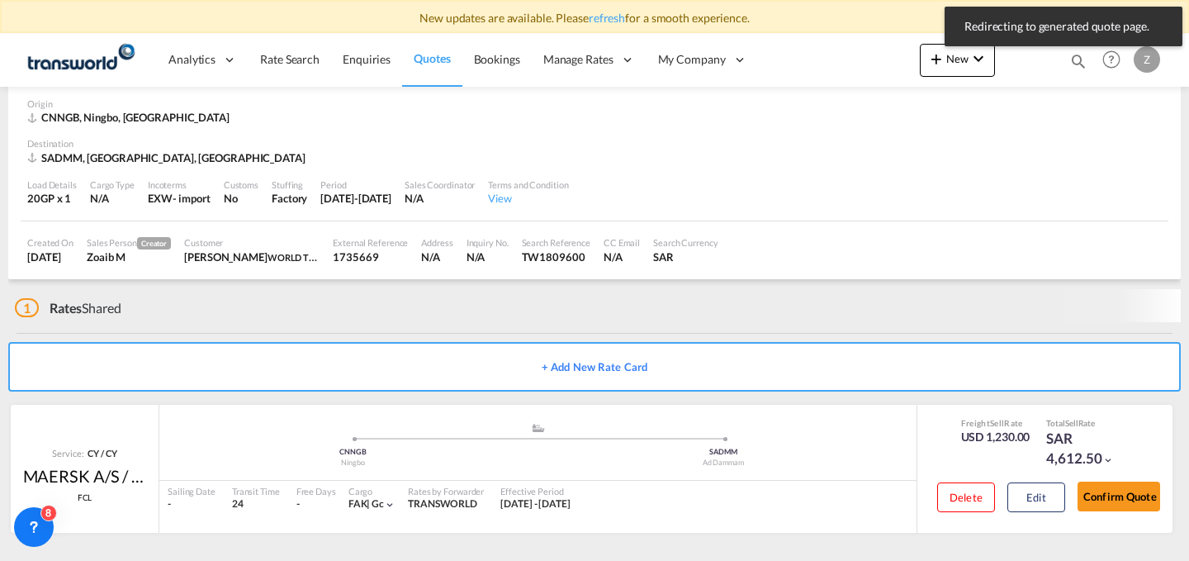
scroll to position [65, 0]
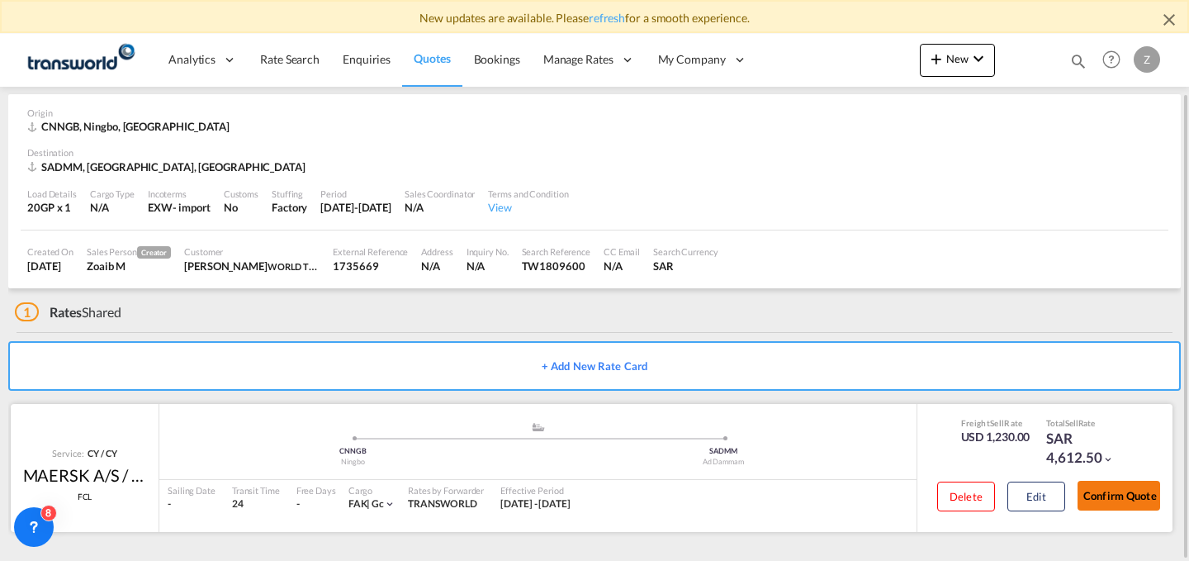
click at [1131, 494] on button "Confirm Quote" at bounding box center [1118, 495] width 83 height 30
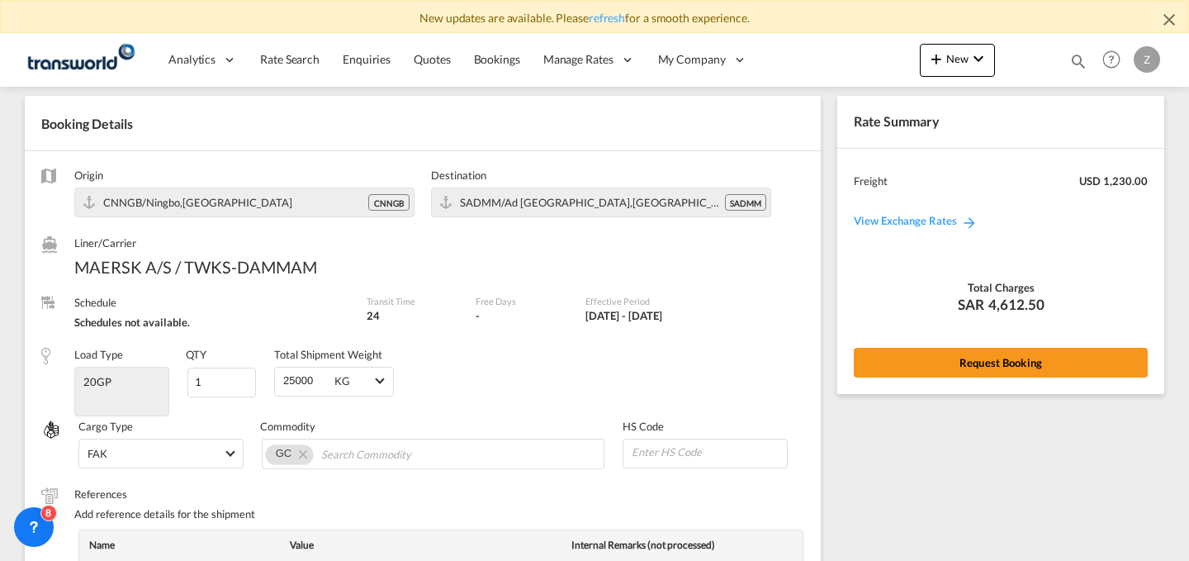
scroll to position [642, 0]
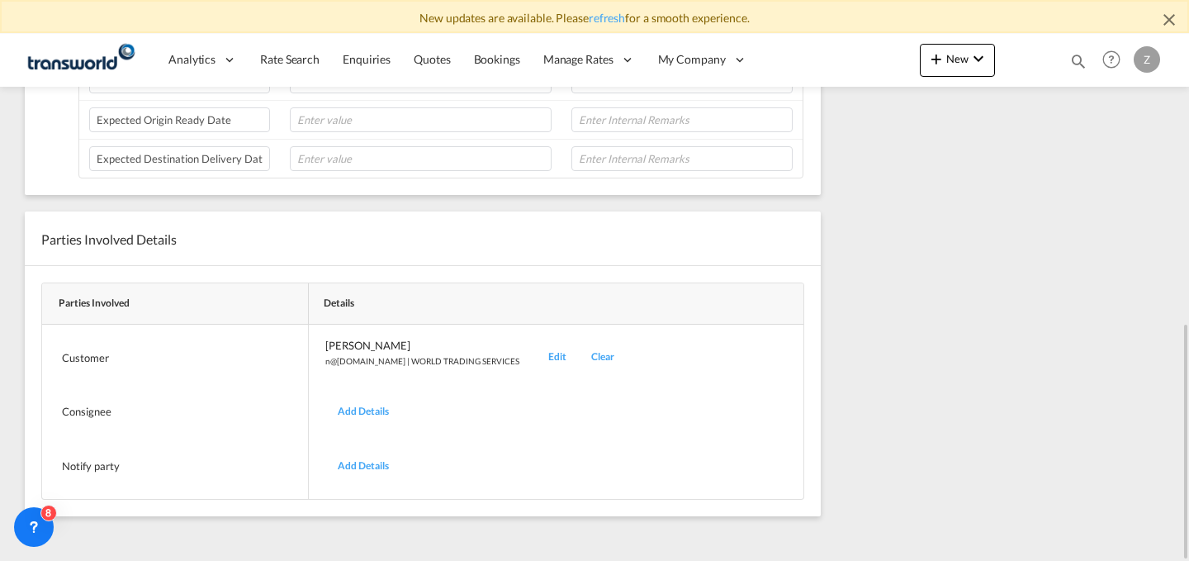
click at [536, 357] on div "Edit" at bounding box center [557, 357] width 43 height 39
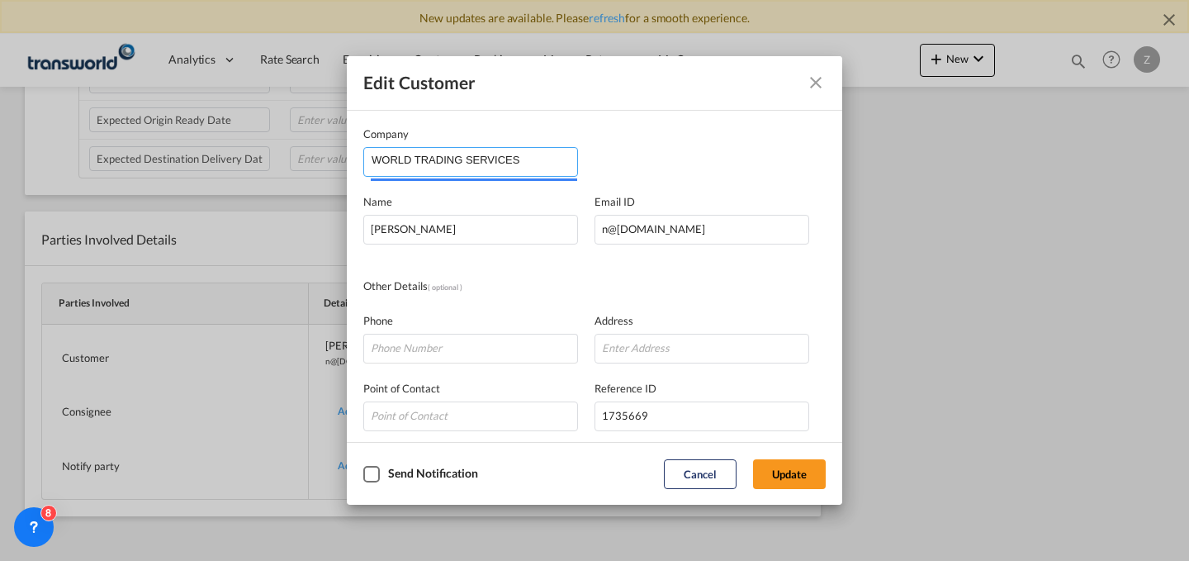
drag, startPoint x: 537, startPoint y: 163, endPoint x: 143, endPoint y: 145, distance: 395.0
click at [143, 145] on div "Edit Customer Company WORLD TRADING SERVICES Name [PERSON_NAME] Email ID [EMAIL…" at bounding box center [594, 280] width 1189 height 561
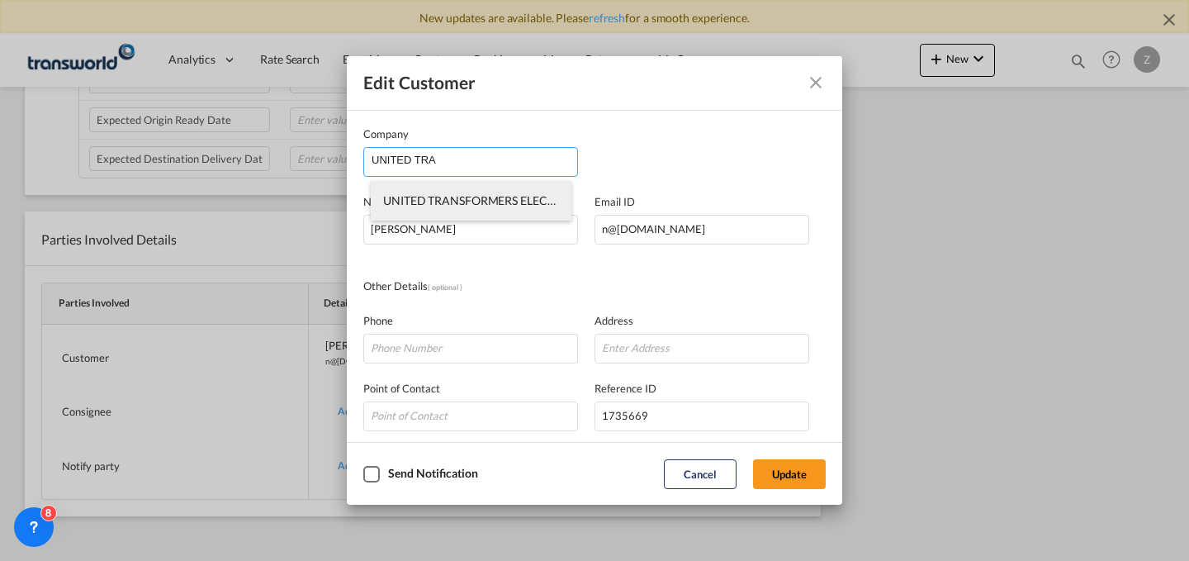
click at [493, 187] on li "UNITED TRANSFORMERS ELECTRIC CO." at bounding box center [471, 201] width 201 height 40
type input "UNITED TRANSFORMERS ELECTRIC CO."
type input "mohd.usama@utec.com.sa"
type input "0505708205"
type input "1809414"
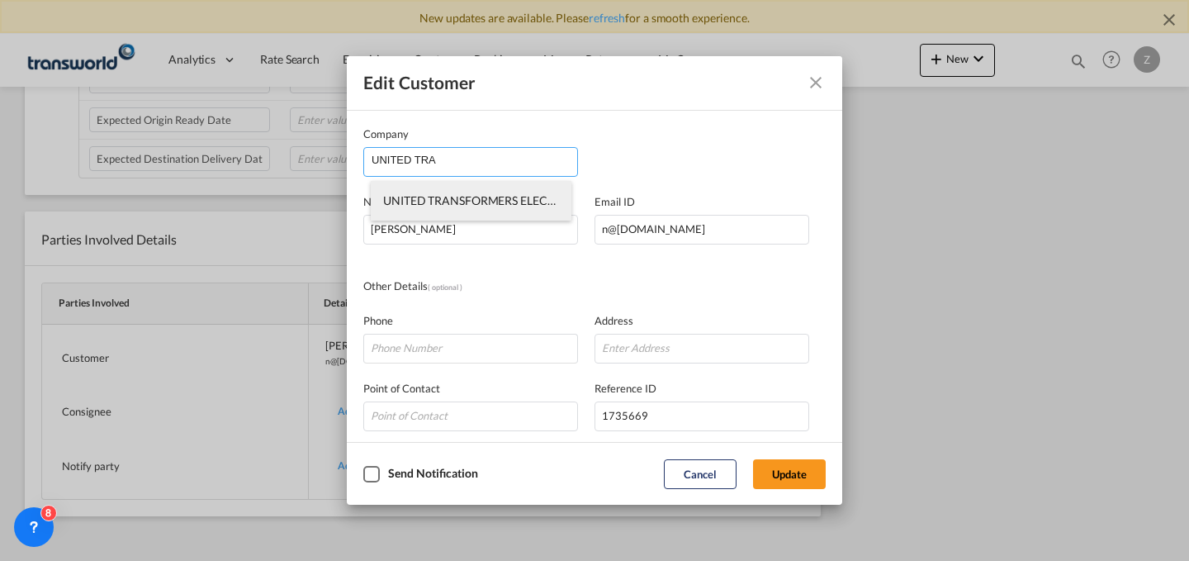
type input "14331"
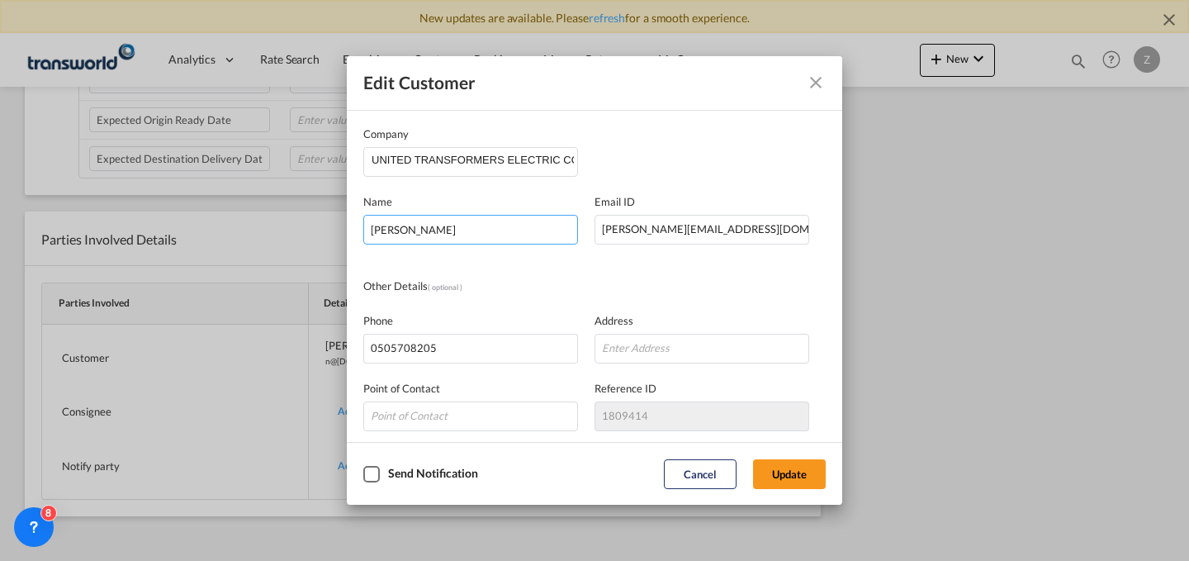
drag, startPoint x: 491, startPoint y: 225, endPoint x: 201, endPoint y: 234, distance: 289.9
click at [201, 234] on div "Edit Customer Company UNITED TRANSFORMERS ELECTRIC CO. Name NABEEL MOHAMMED Ema…" at bounding box center [594, 280] width 1189 height 561
type input "USAMA"
click at [793, 476] on button "Update" at bounding box center [789, 474] width 73 height 30
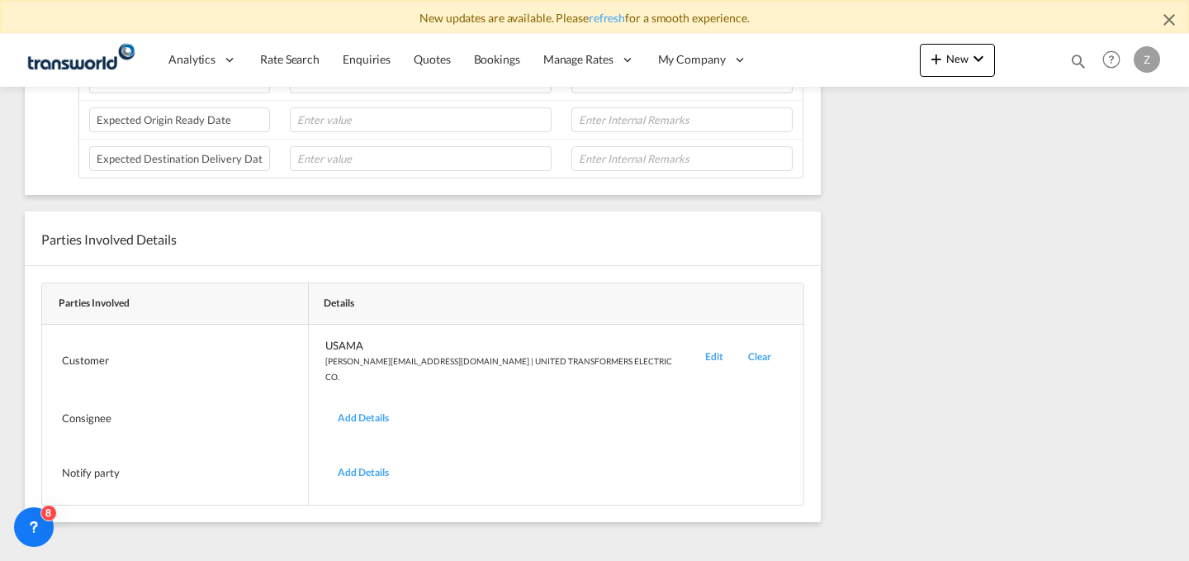
scroll to position [0, 0]
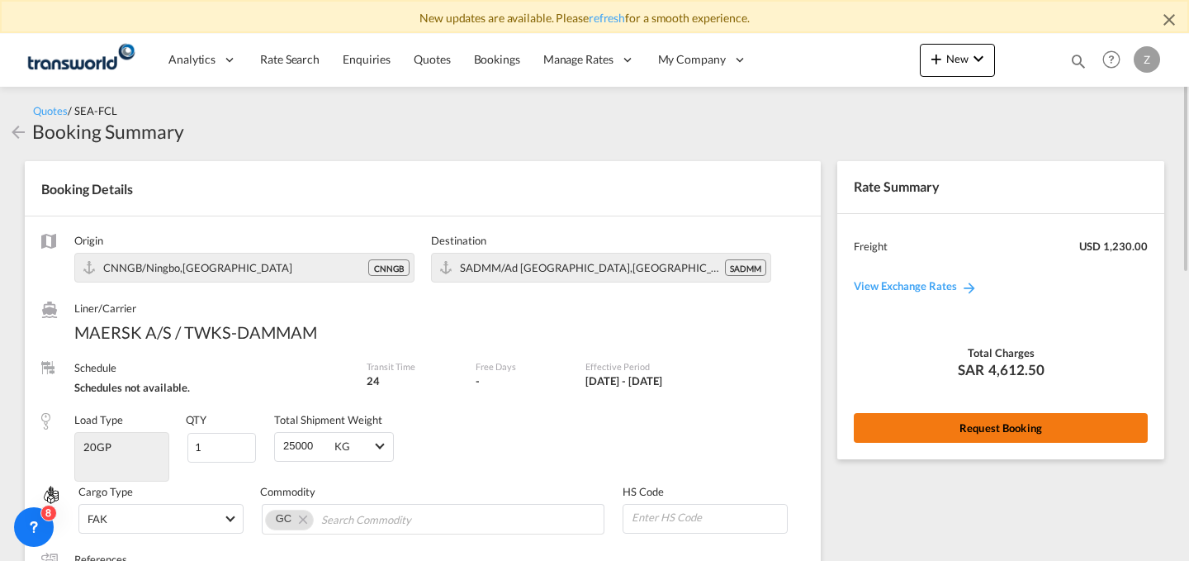
click at [972, 422] on button "Request Booking" at bounding box center [1001, 428] width 294 height 30
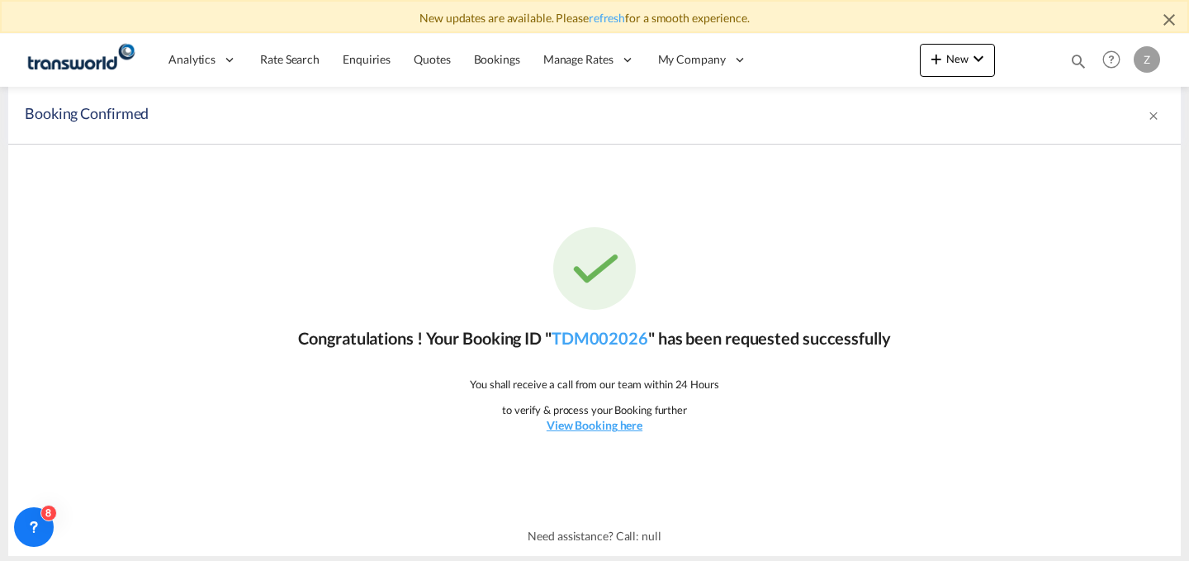
click at [622, 324] on div "Congratulations ! Your Booking ID " TDM002026 " has been requested successfully…" at bounding box center [594, 330] width 1172 height 372
click at [617, 331] on link "TDM002026" at bounding box center [599, 338] width 97 height 20
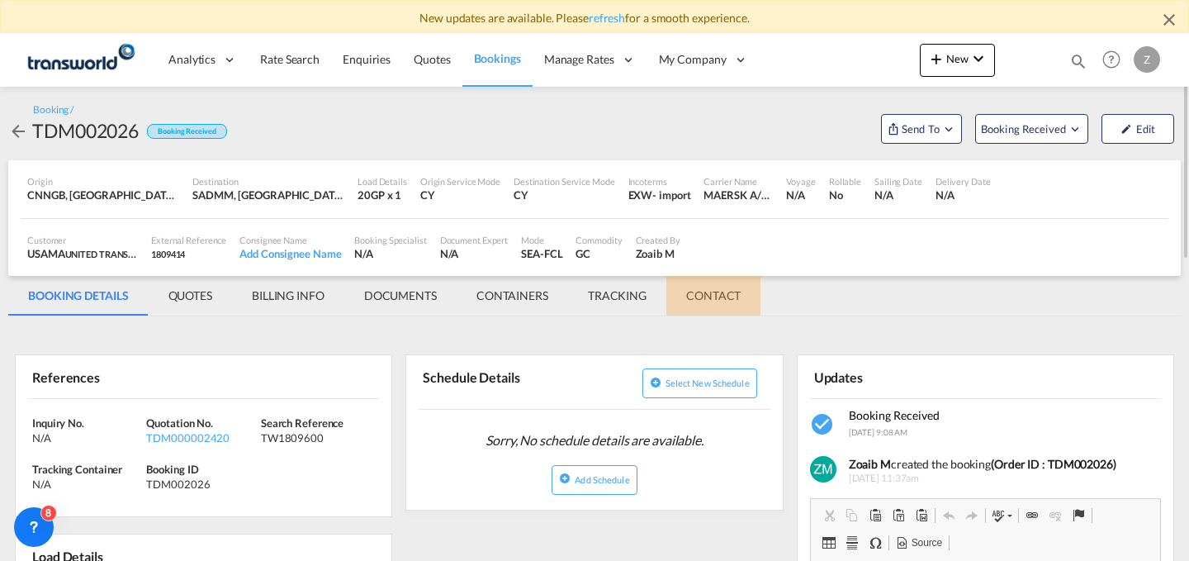
click at [717, 301] on md-tab-item "CONTACT" at bounding box center [713, 296] width 94 height 40
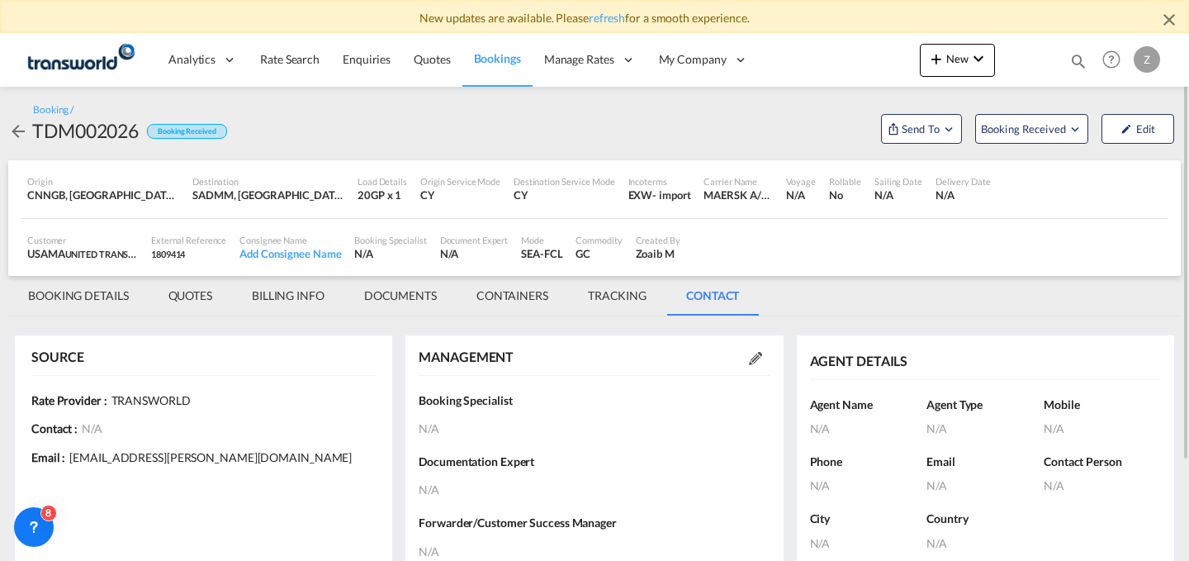
click at [755, 351] on div at bounding box center [756, 357] width 30 height 17
click at [755, 355] on md-icon at bounding box center [755, 358] width 13 height 13
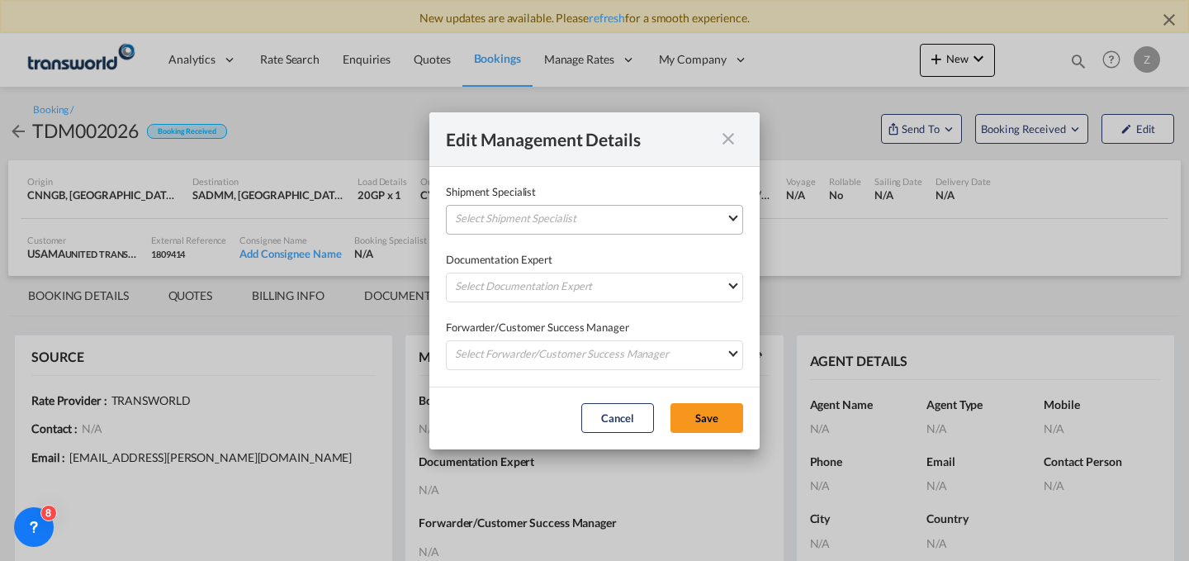
click at [723, 223] on md-select "Select Shipment Specialist [PERSON_NAME] W [PERSON_NAME][EMAIL_ADDRESS][PERSON_…" at bounding box center [594, 220] width 297 height 30
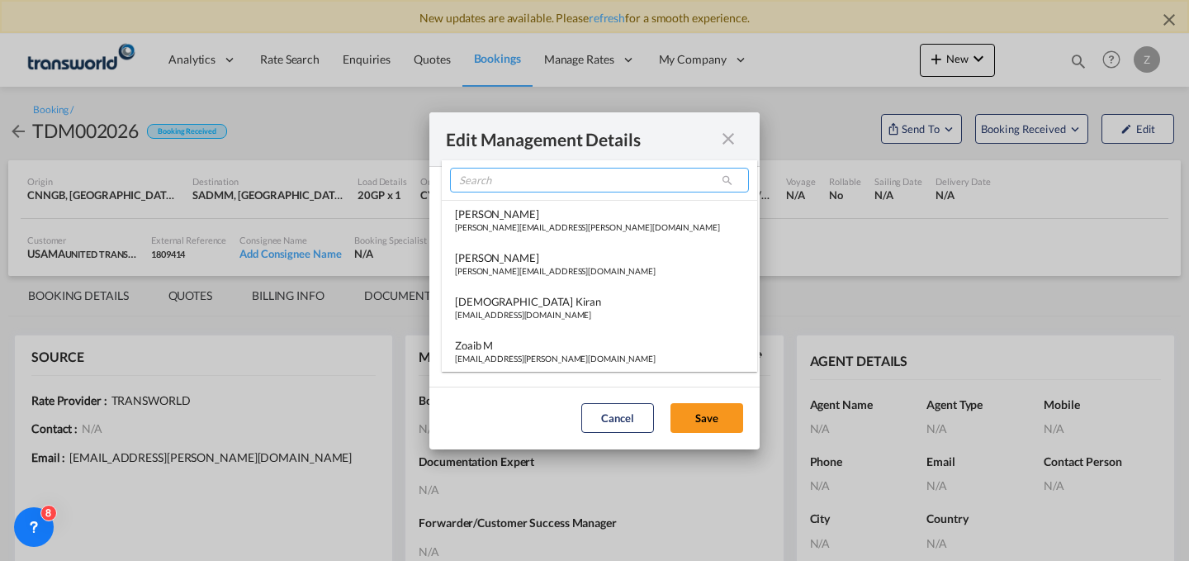
click at [618, 176] on input "search" at bounding box center [599, 180] width 299 height 25
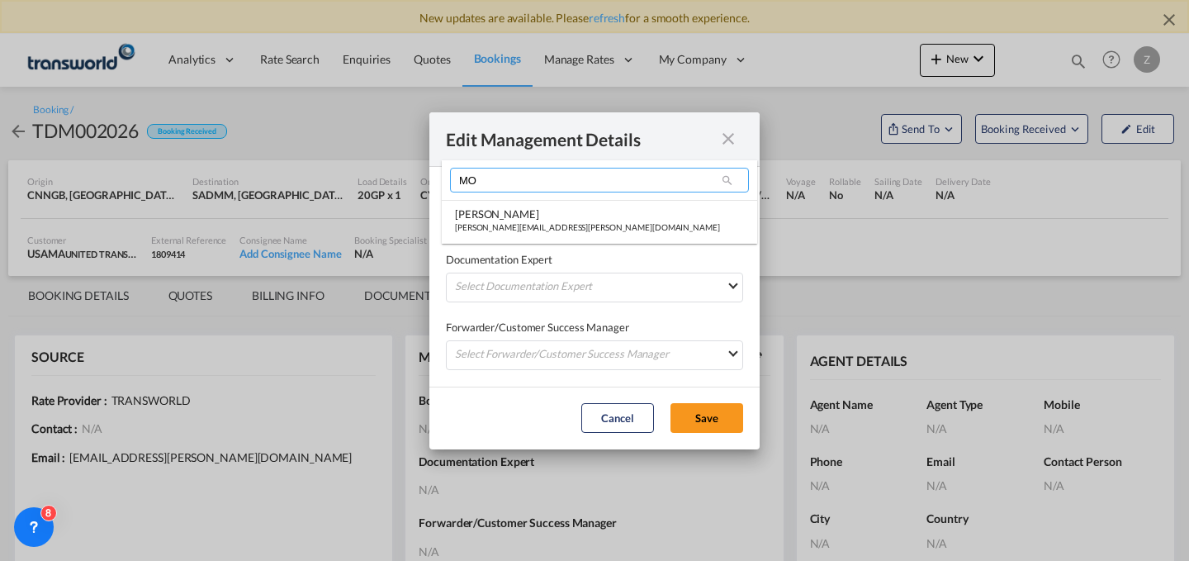
type input "M"
type input "MI"
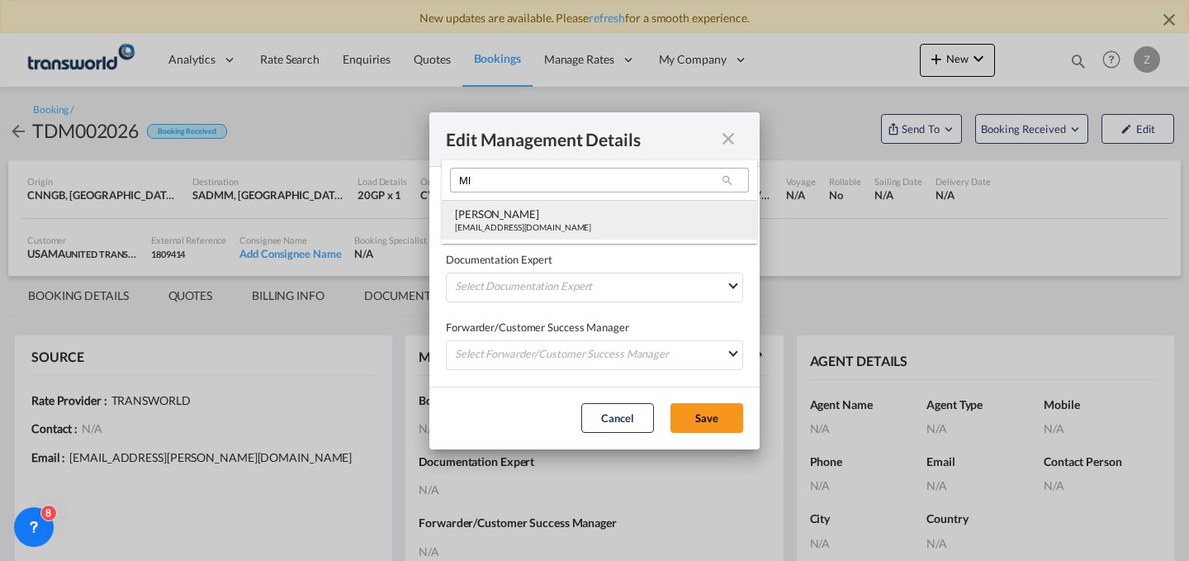
type md-option "[object Object]"
click at [568, 218] on md-option "Mihsin Nizam mihsin.nizam@transworld.com" at bounding box center [599, 220] width 315 height 40
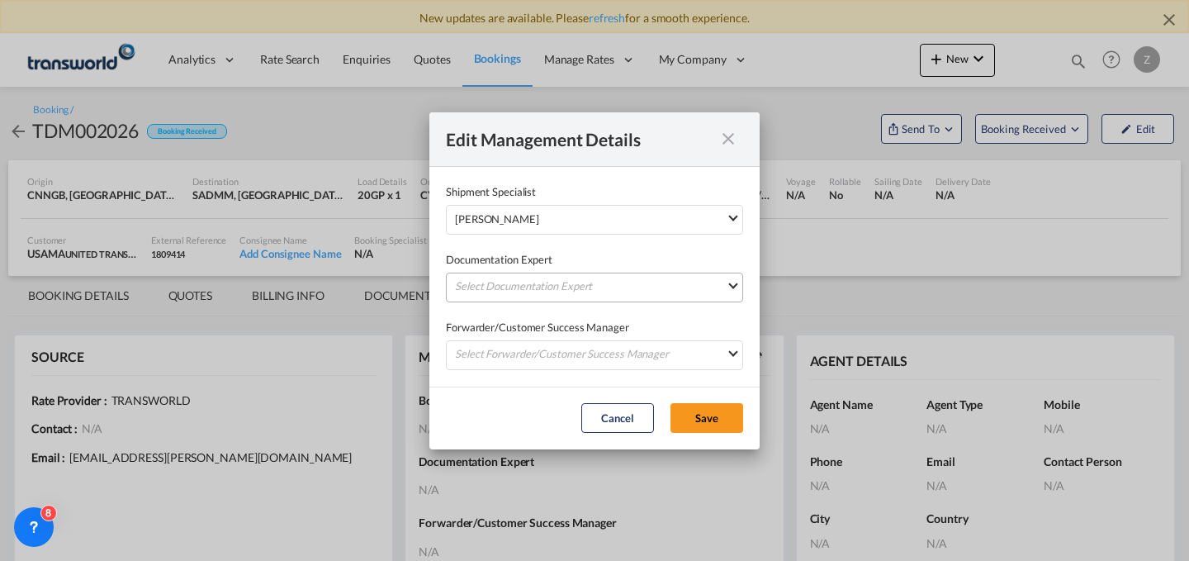
click at [539, 283] on md-select "Select Documentation Expert [PERSON_NAME] W [PERSON_NAME][EMAIL_ADDRESS][PERSON…" at bounding box center [594, 287] width 297 height 30
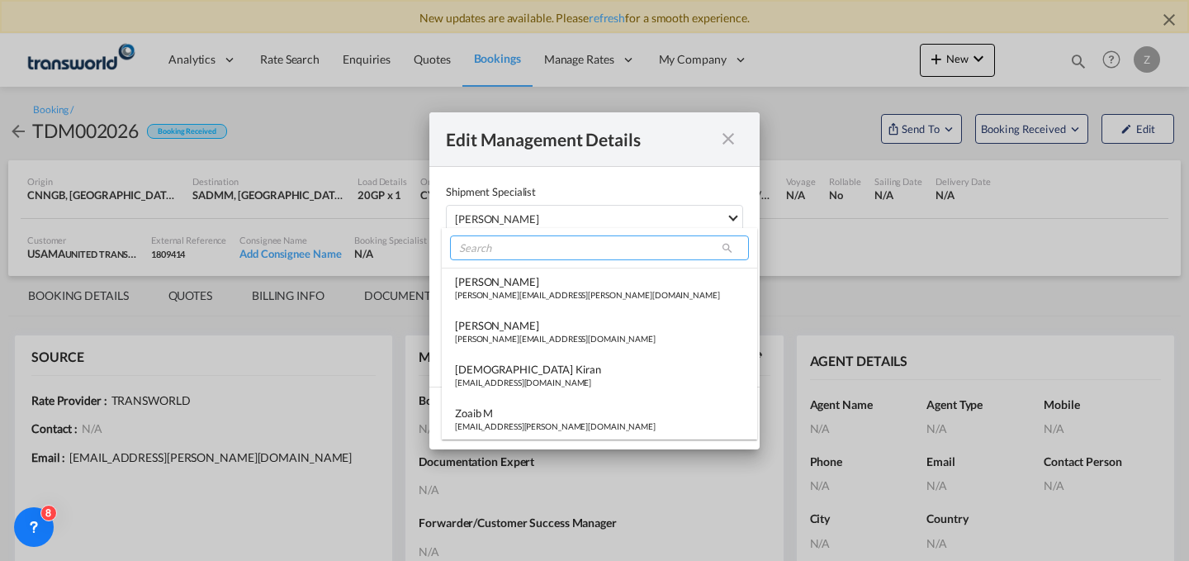
click at [568, 245] on input "search" at bounding box center [599, 247] width 299 height 25
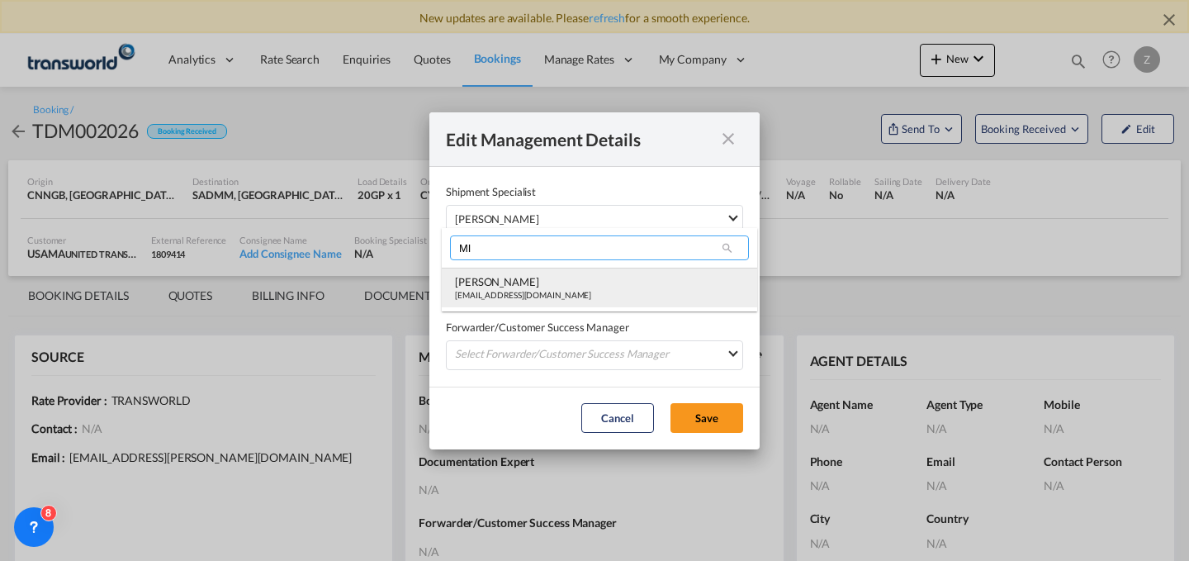
type input "MI"
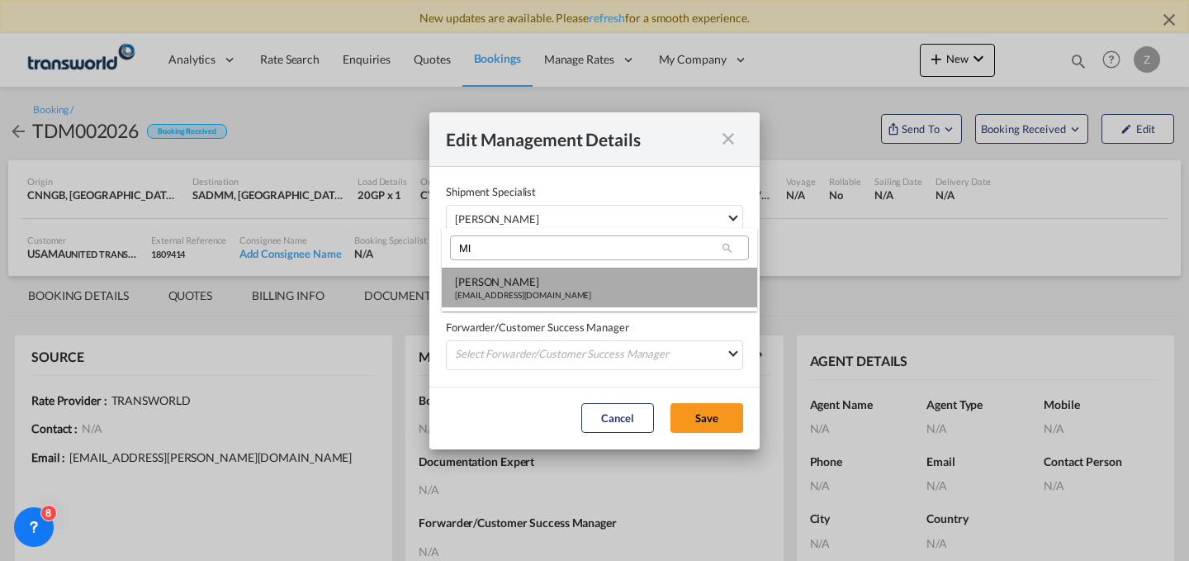
click at [523, 284] on div "[PERSON_NAME]" at bounding box center [523, 281] width 136 height 15
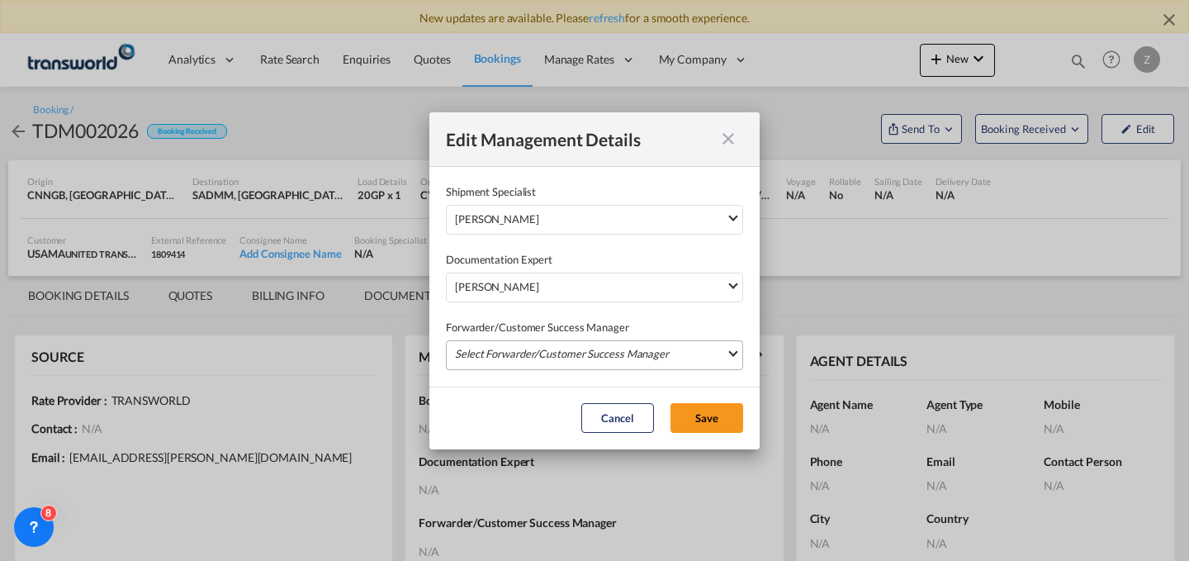
click at [514, 343] on md-select "Select Forwarder/Customer Success Manager [PERSON_NAME] [PERSON_NAME][EMAIL_ADD…" at bounding box center [594, 355] width 297 height 30
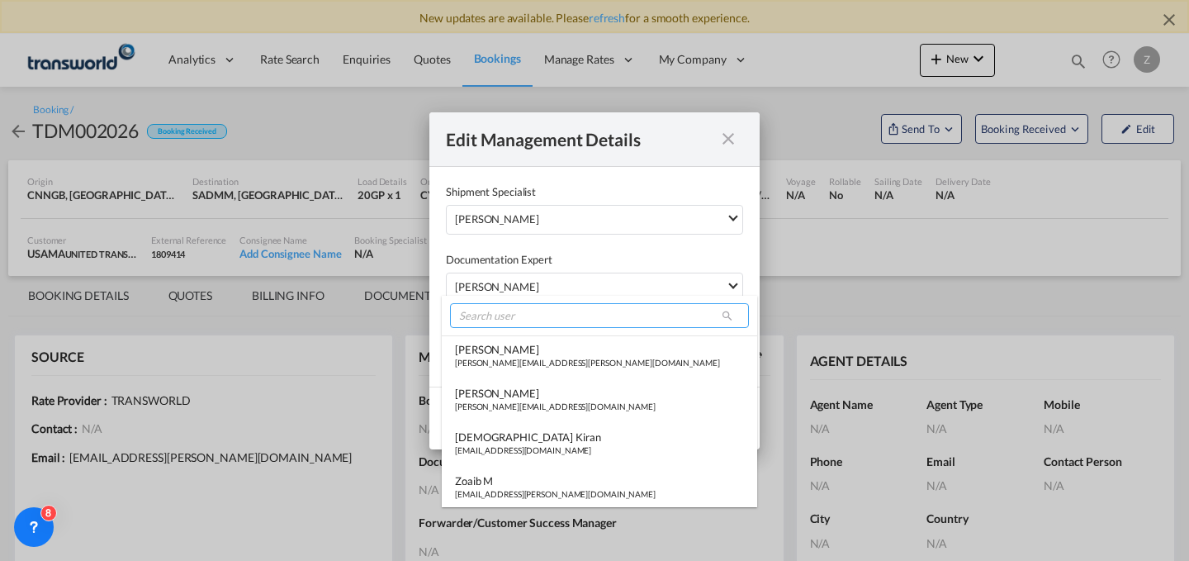
click at [514, 316] on input "search" at bounding box center [599, 315] width 299 height 25
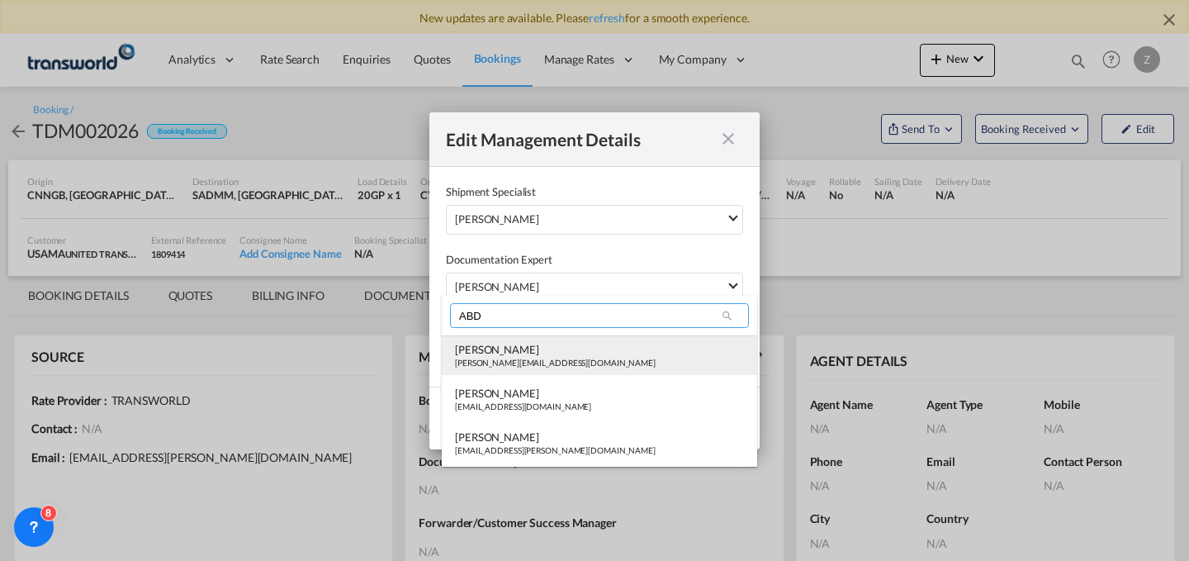
type input "ABD"
click at [503, 344] on div "[PERSON_NAME]" at bounding box center [555, 349] width 201 height 15
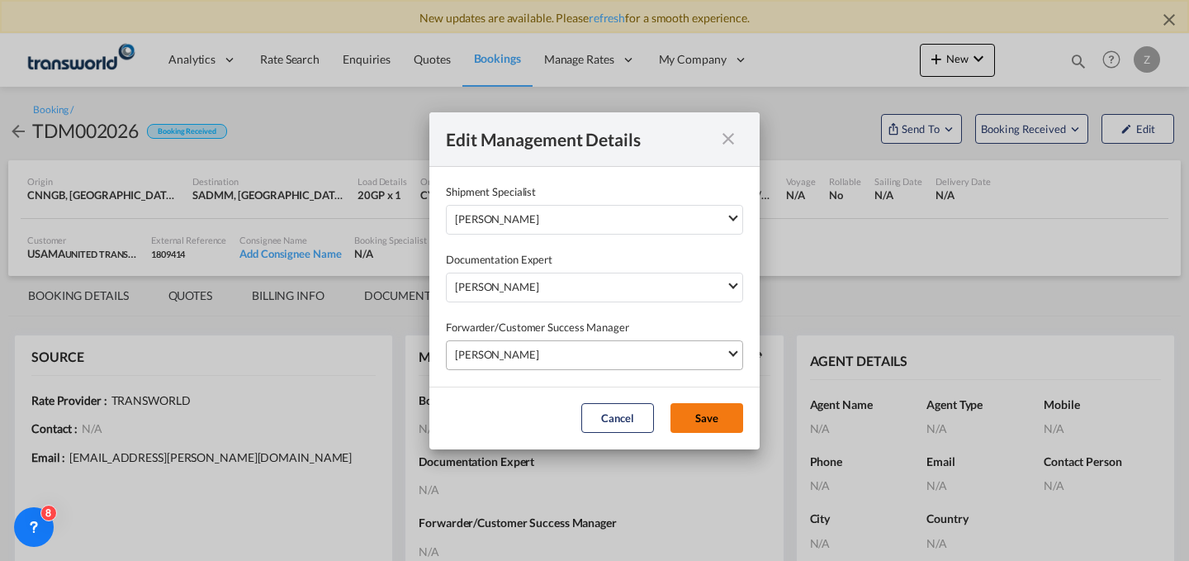
click at [694, 417] on button "Save" at bounding box center [706, 418] width 73 height 30
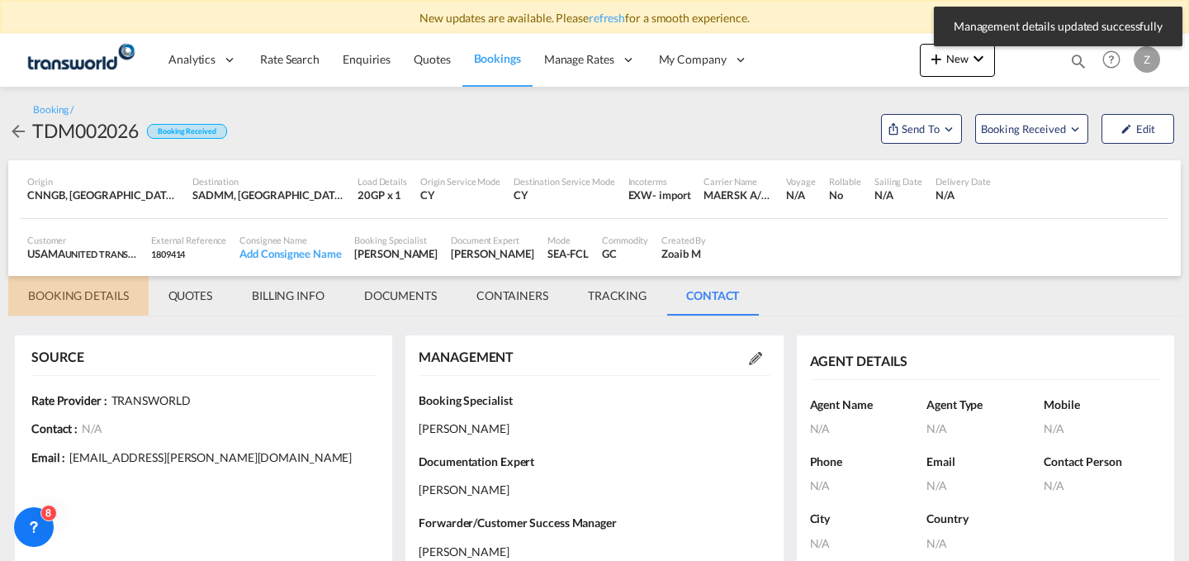
click at [53, 299] on md-tab-item "BOOKING DETAILS" at bounding box center [78, 296] width 140 height 40
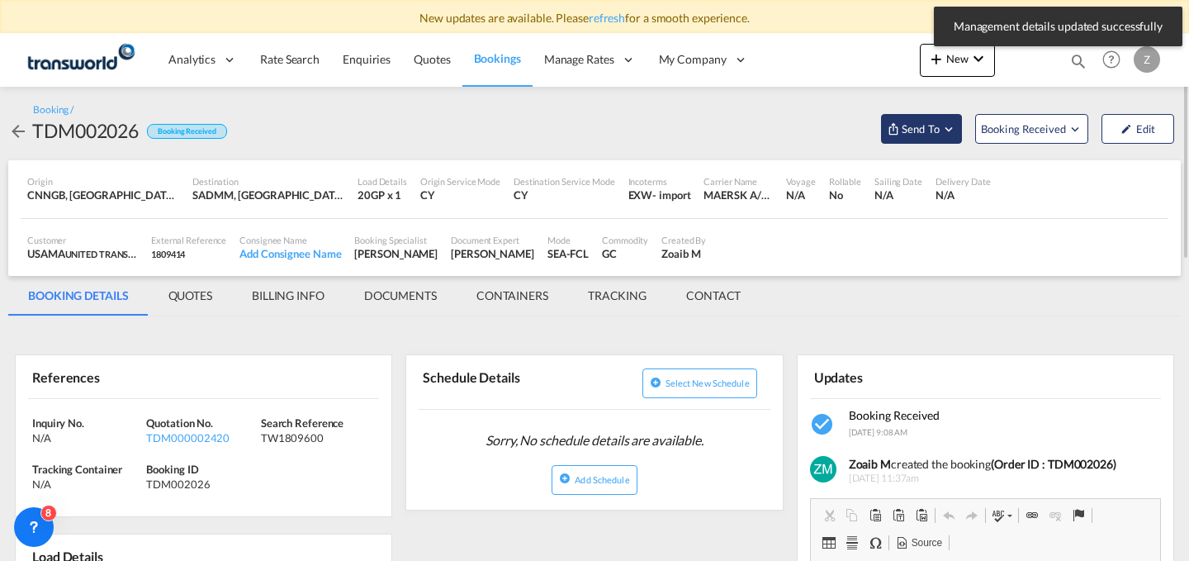
click at [946, 131] on md-icon "Open demo menu" at bounding box center [948, 128] width 15 height 15
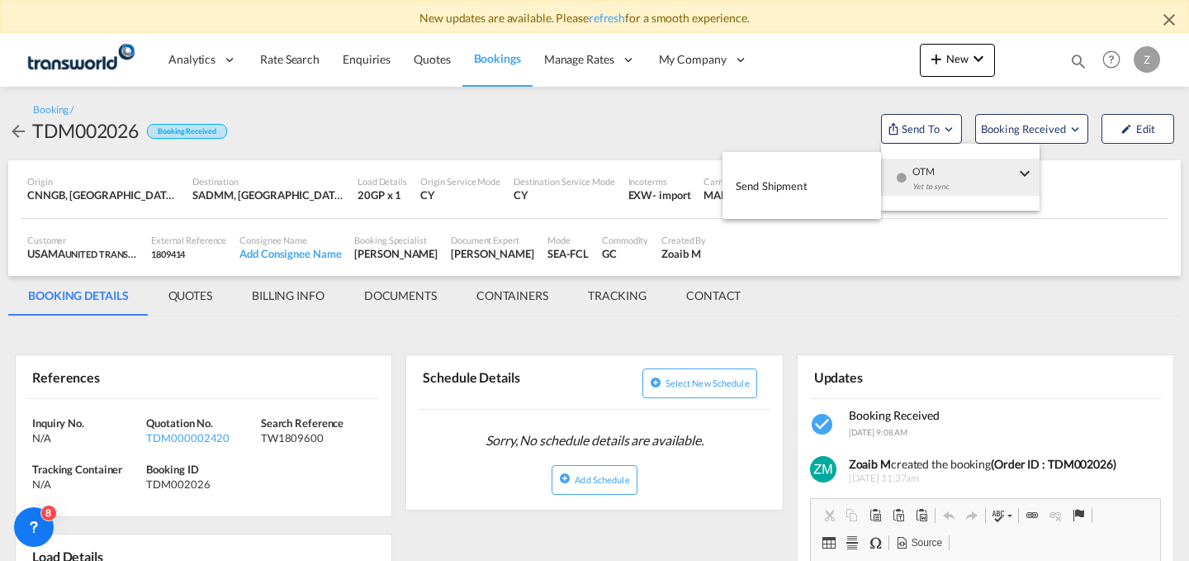
click at [975, 167] on span "OTM" at bounding box center [963, 166] width 102 height 15
click at [822, 178] on button "Send Shipment" at bounding box center [801, 185] width 159 height 37
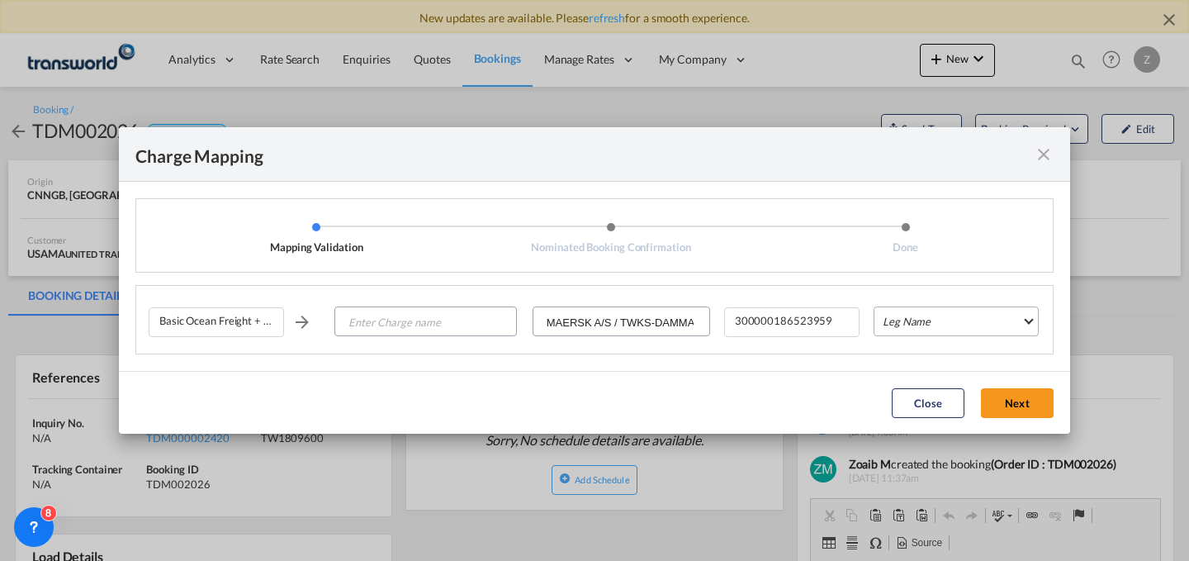
click at [898, 319] on md-select "Leg Name HANDLING ORIGIN VESSEL HANDLING DESTINATION OTHERS TL PICK UP CUSTOMS …" at bounding box center [955, 321] width 165 height 30
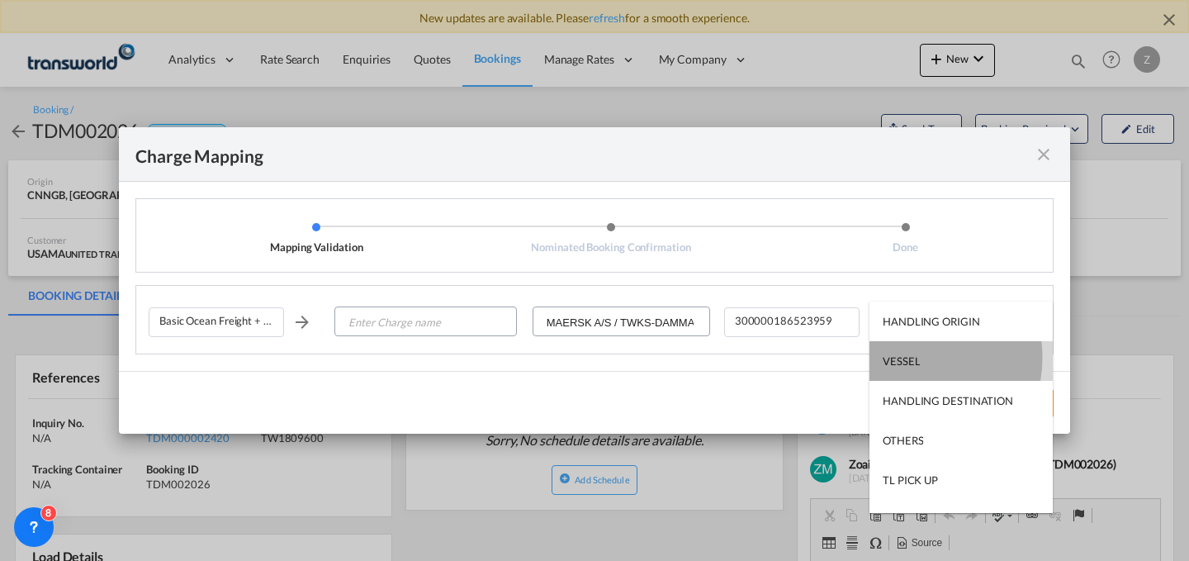
click at [910, 357] on div "VESSEL" at bounding box center [901, 360] width 37 height 15
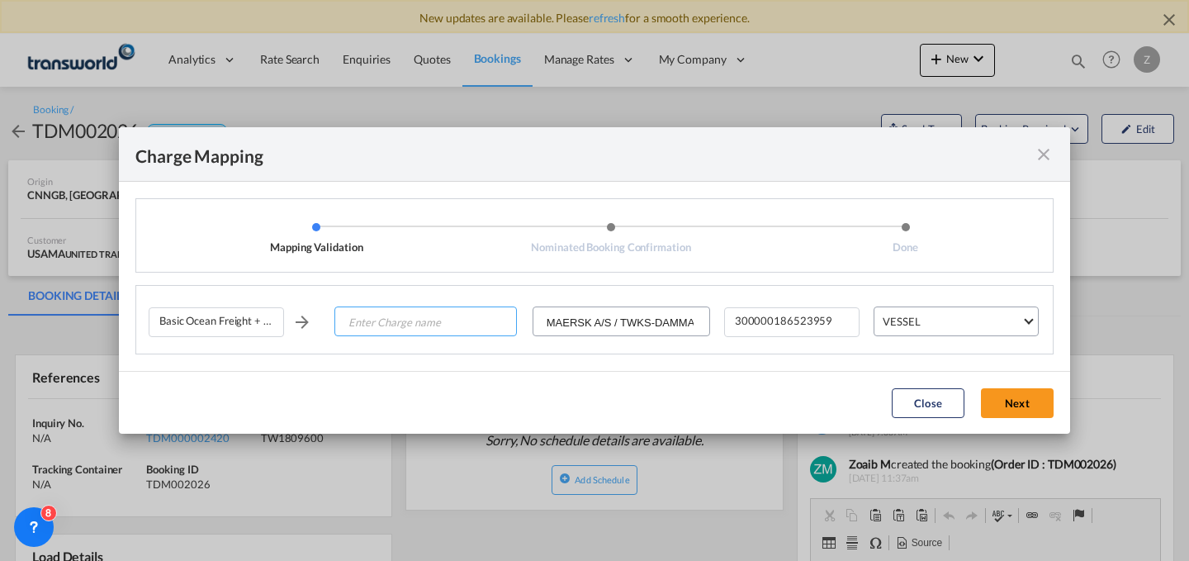
click at [469, 328] on input "Enter Charge name" at bounding box center [426, 322] width 180 height 30
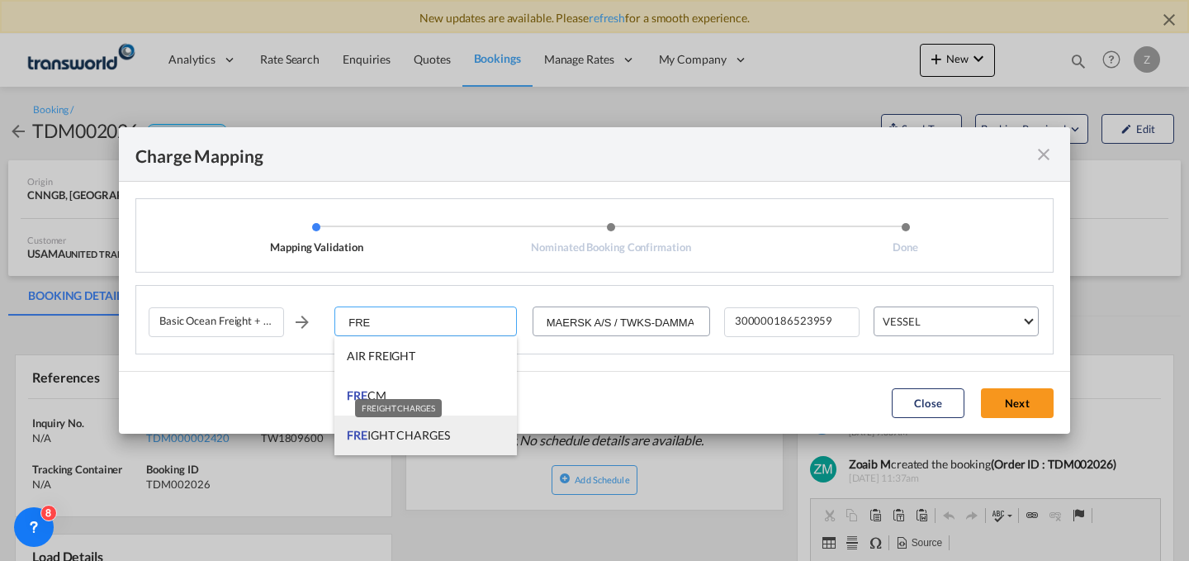
click at [430, 438] on span "FRE IGHT CHARGES" at bounding box center [398, 435] width 103 height 14
type input "FREIGHT CHARGES"
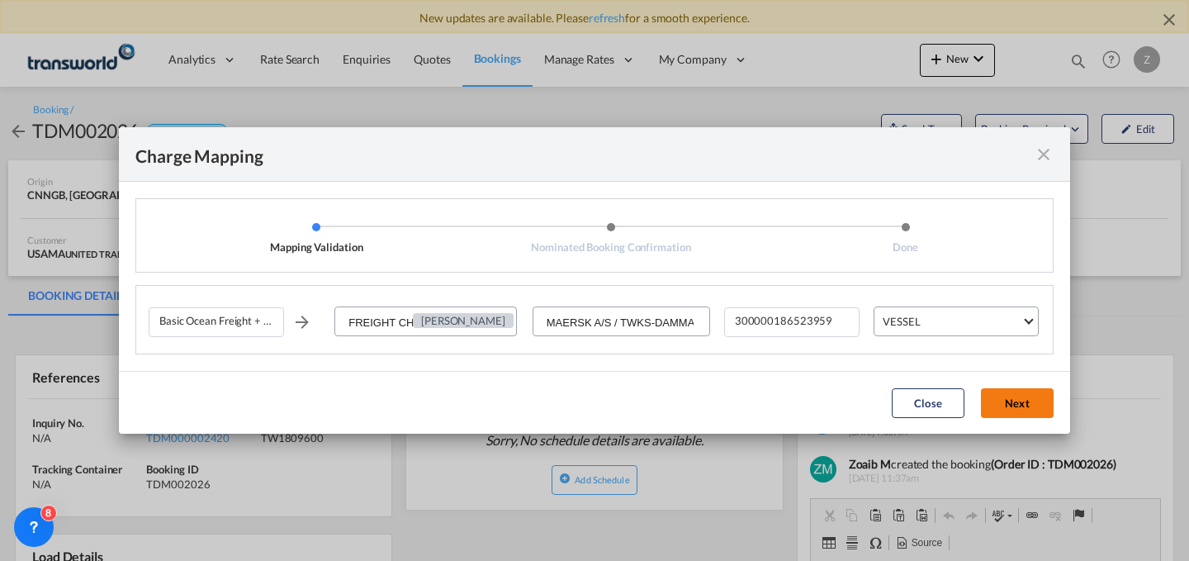
click at [1020, 400] on button "Next" at bounding box center [1017, 403] width 73 height 30
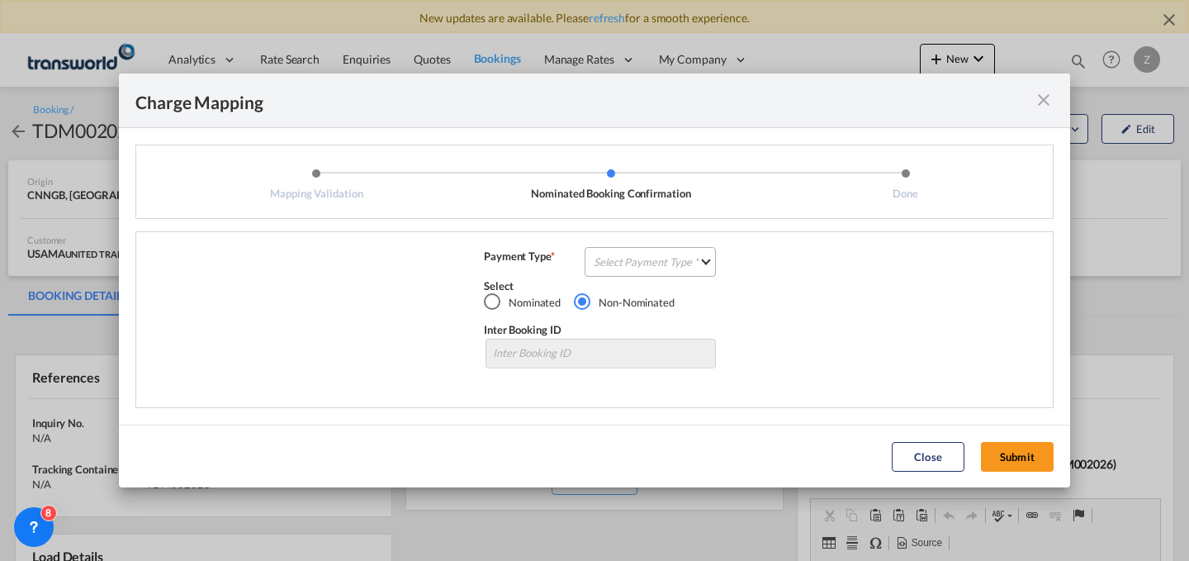
click at [697, 265] on md-select "Select Payment Type COLLECT PREPAID" at bounding box center [650, 262] width 131 height 30
click at [686, 264] on md-option "COLLECT" at bounding box center [655, 261] width 146 height 40
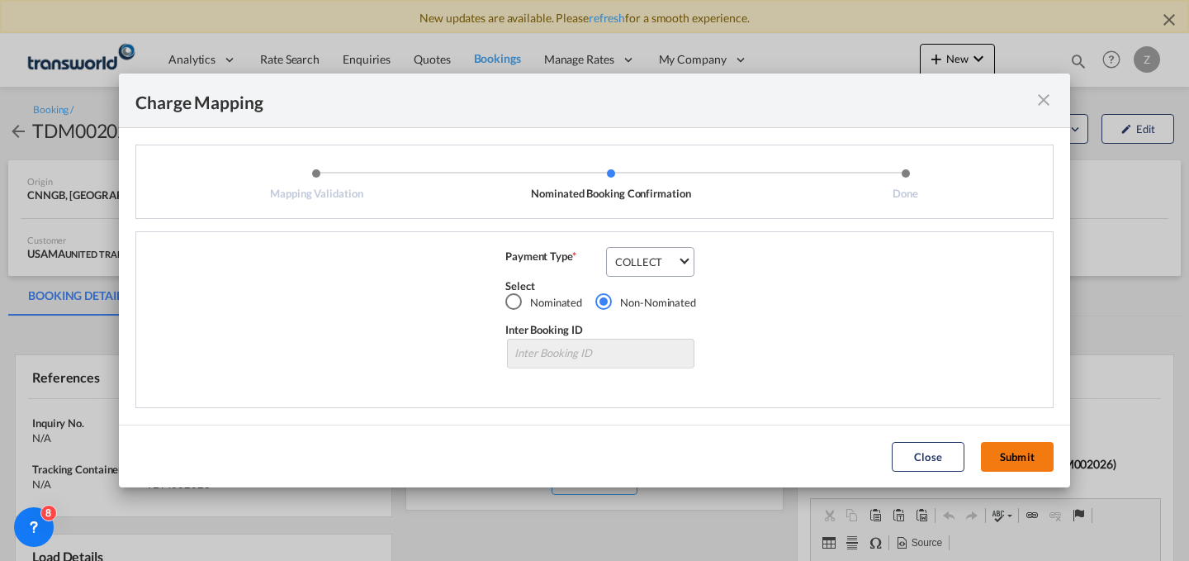
click at [1034, 461] on button "Submit" at bounding box center [1017, 457] width 73 height 30
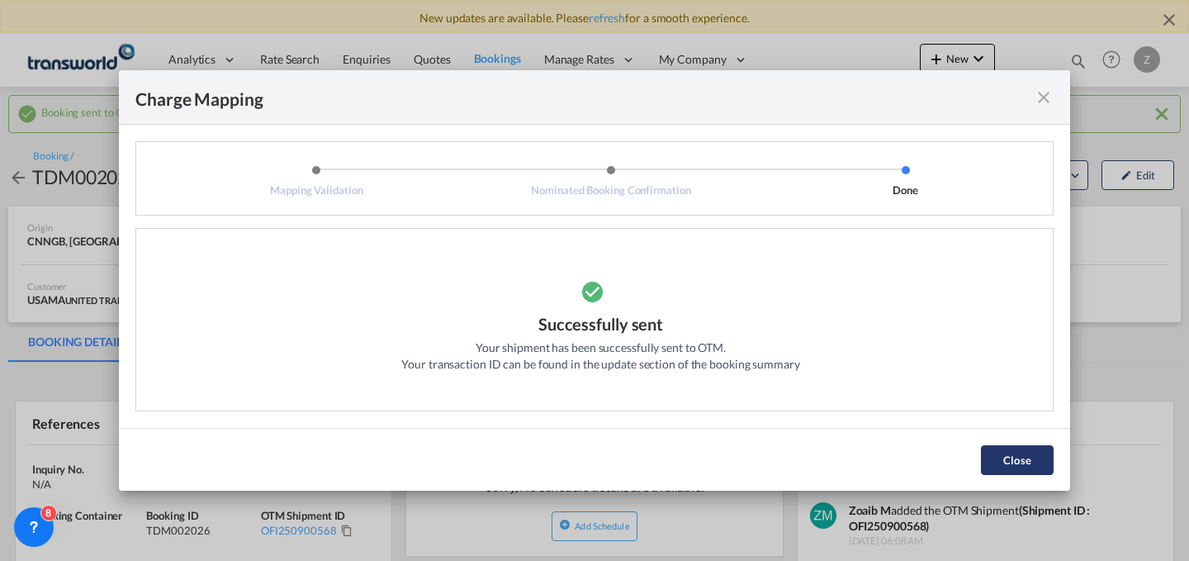
click at [996, 457] on button "Close" at bounding box center [1017, 460] width 73 height 30
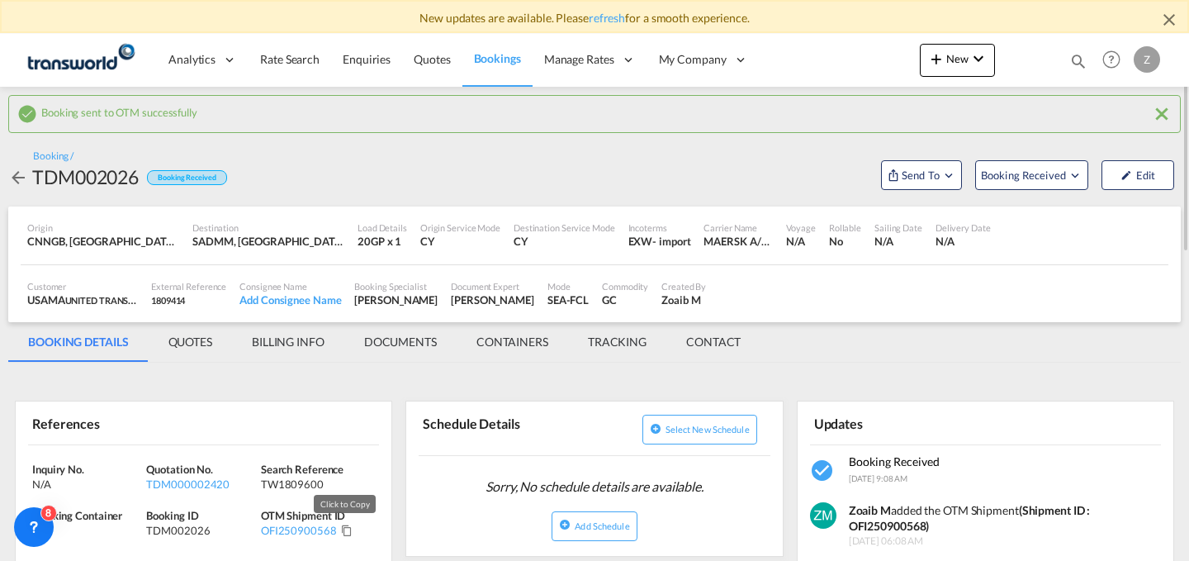
click at [341, 531] on md-icon "Click to Copy" at bounding box center [347, 530] width 12 height 12
click at [941, 47] on button "New" at bounding box center [957, 60] width 75 height 33
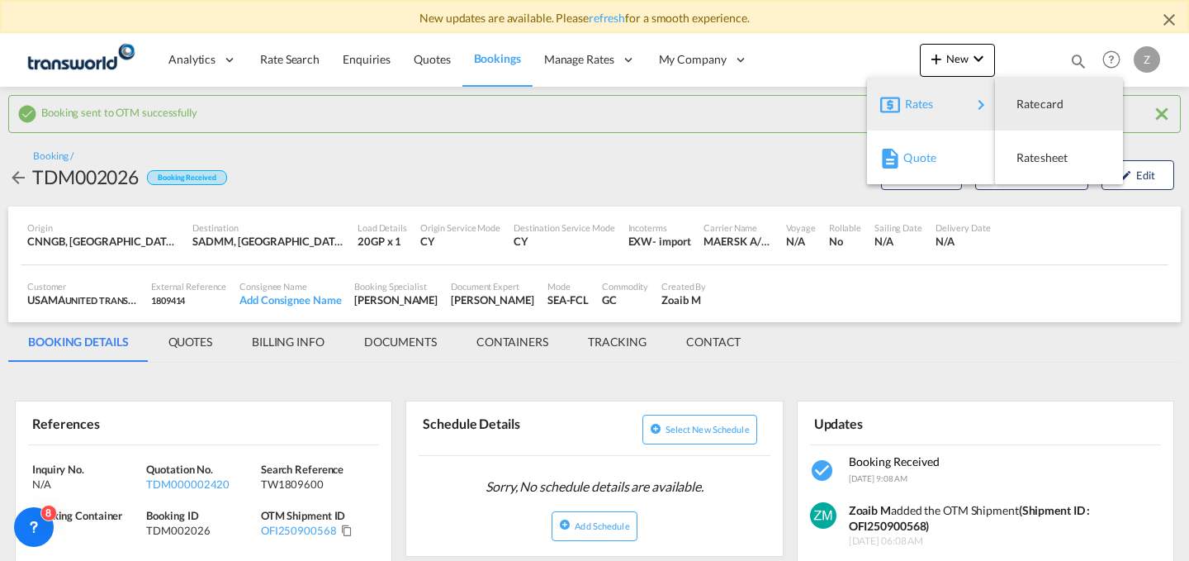
click at [921, 144] on span "Quote" at bounding box center [912, 157] width 18 height 33
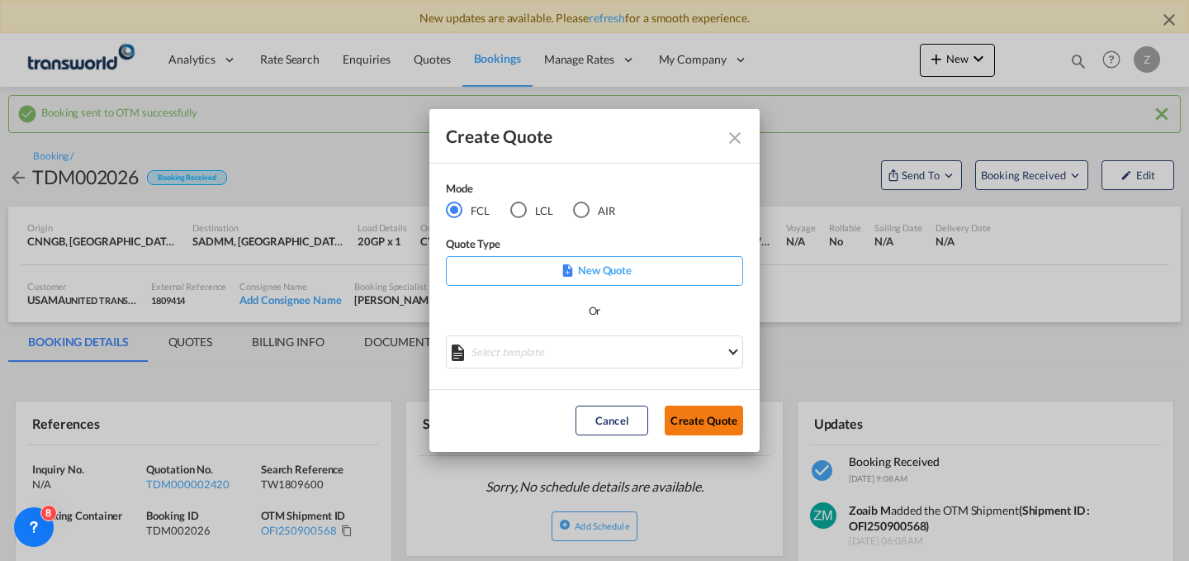
click at [692, 426] on button "Create Quote" at bounding box center [704, 420] width 78 height 30
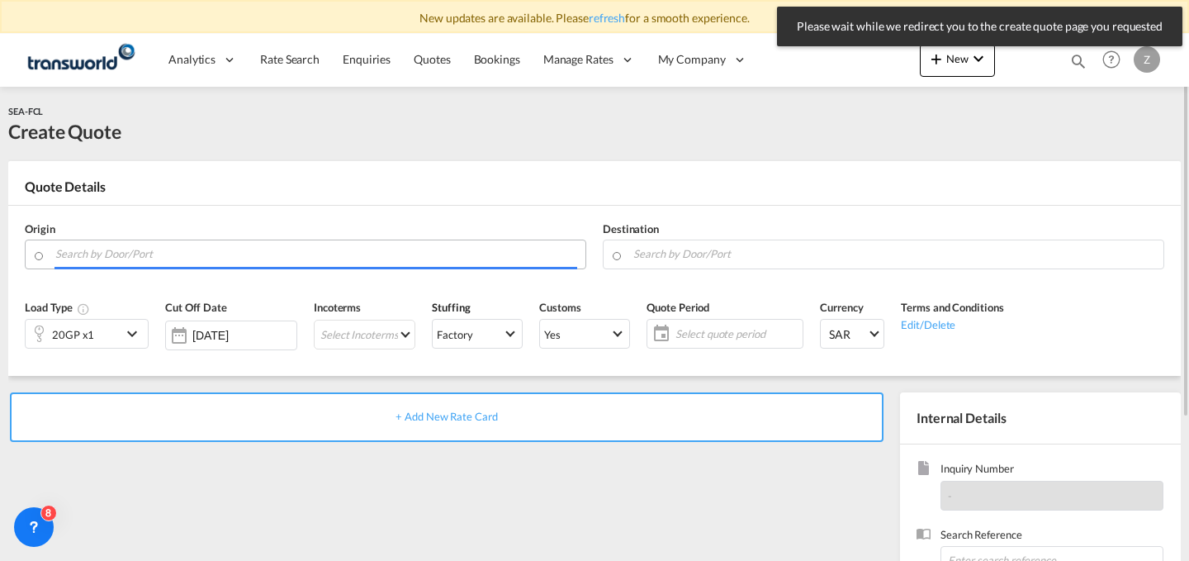
click at [359, 248] on input "Search by Door/Port" at bounding box center [316, 253] width 522 height 29
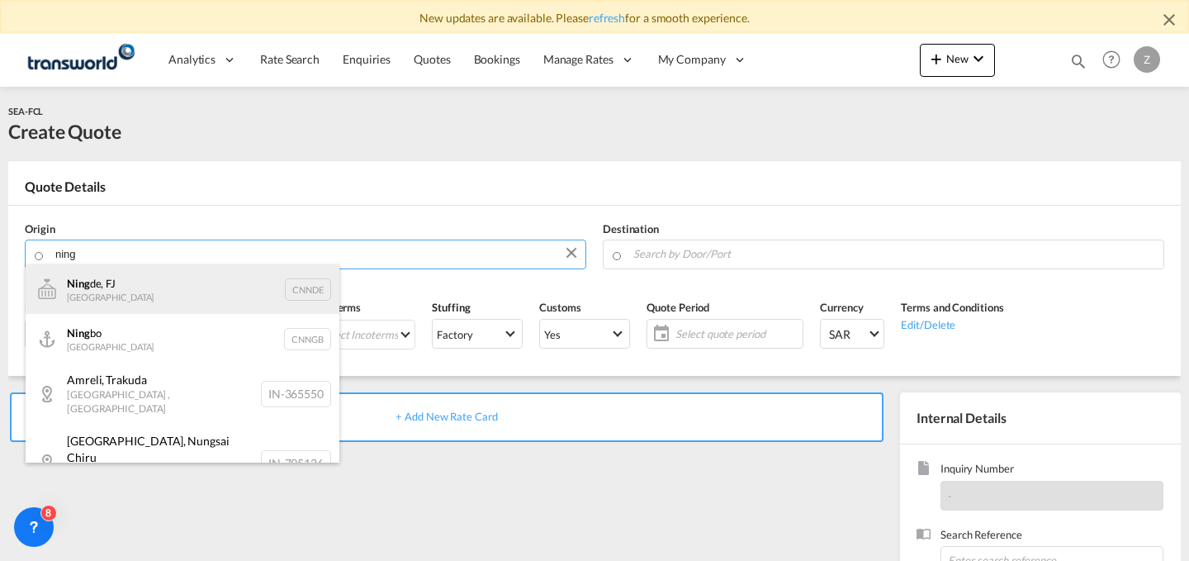
click at [267, 288] on div "Ning de, FJ China CNNDE" at bounding box center [183, 289] width 314 height 50
type input "Ningde, FJ, CNNDE"
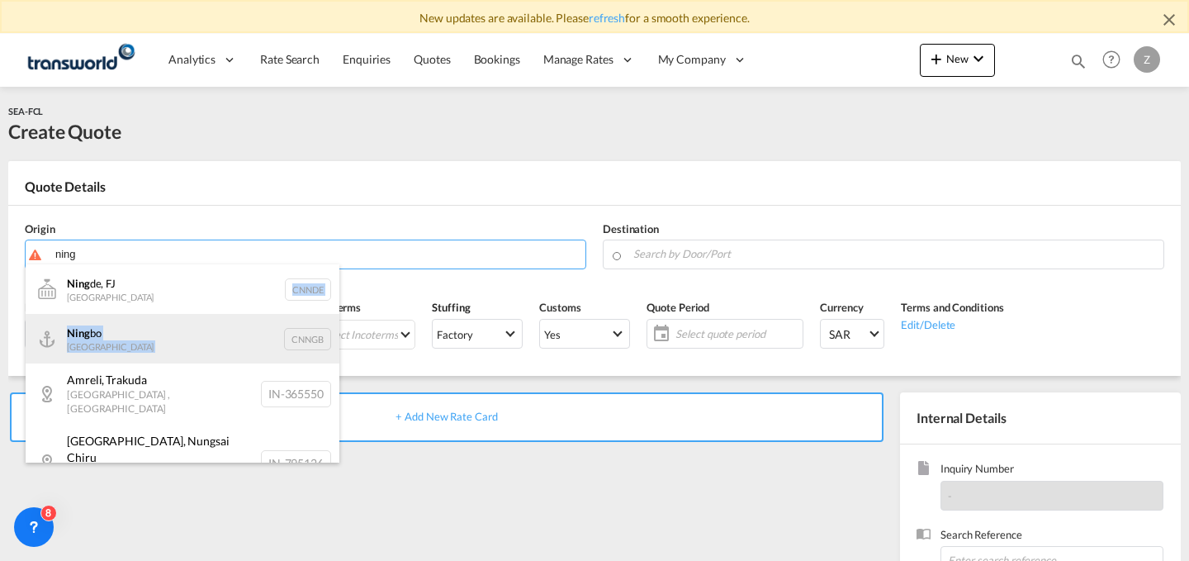
drag, startPoint x: 236, startPoint y: 283, endPoint x: 207, endPoint y: 347, distance: 69.8
click at [207, 347] on ul "Ning de, FJ China CNNDE Ning bo China CNNGB Amreli , Trakuda Gujarat , India IN…" at bounding box center [183, 569] width 314 height 611
click at [207, 347] on div "Ning bo China CNNGB" at bounding box center [183, 339] width 314 height 50
type input "Ningbo, CNNGB"
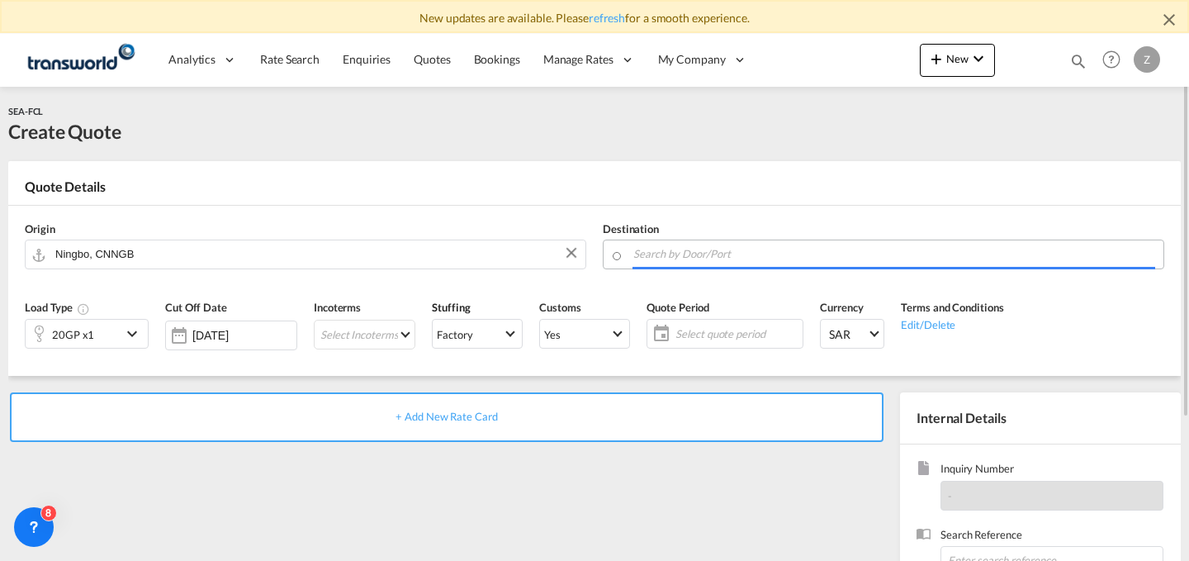
click at [756, 260] on input "Search by Door/Port" at bounding box center [894, 253] width 522 height 29
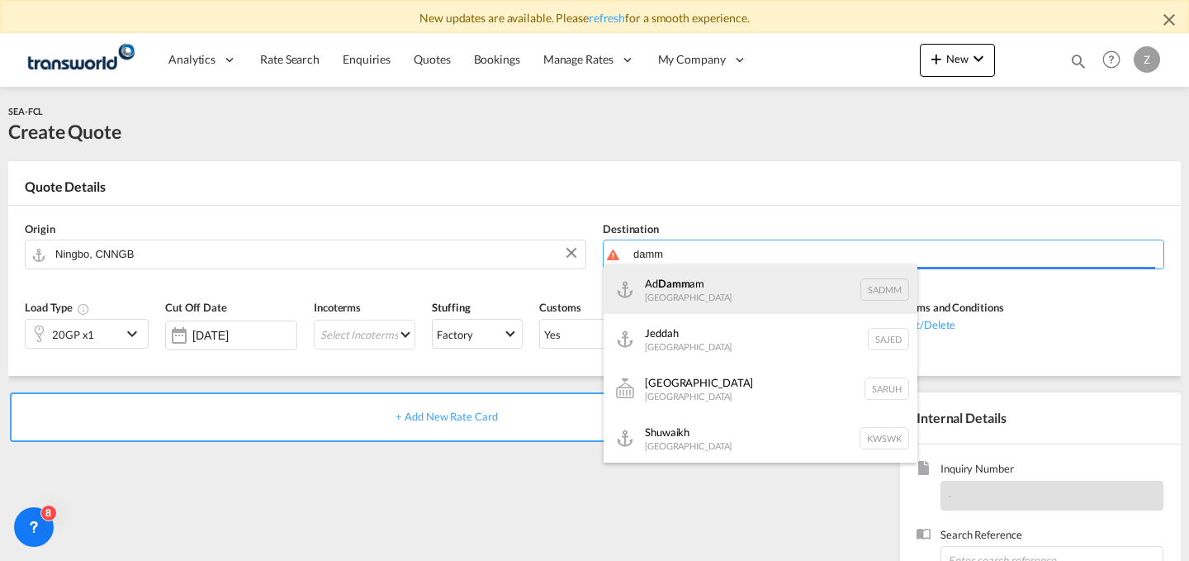
click at [723, 298] on div "Ad Damm am Saudi Arabia SADMM" at bounding box center [760, 289] width 314 height 50
type input "Ad Dammam, SADMM"
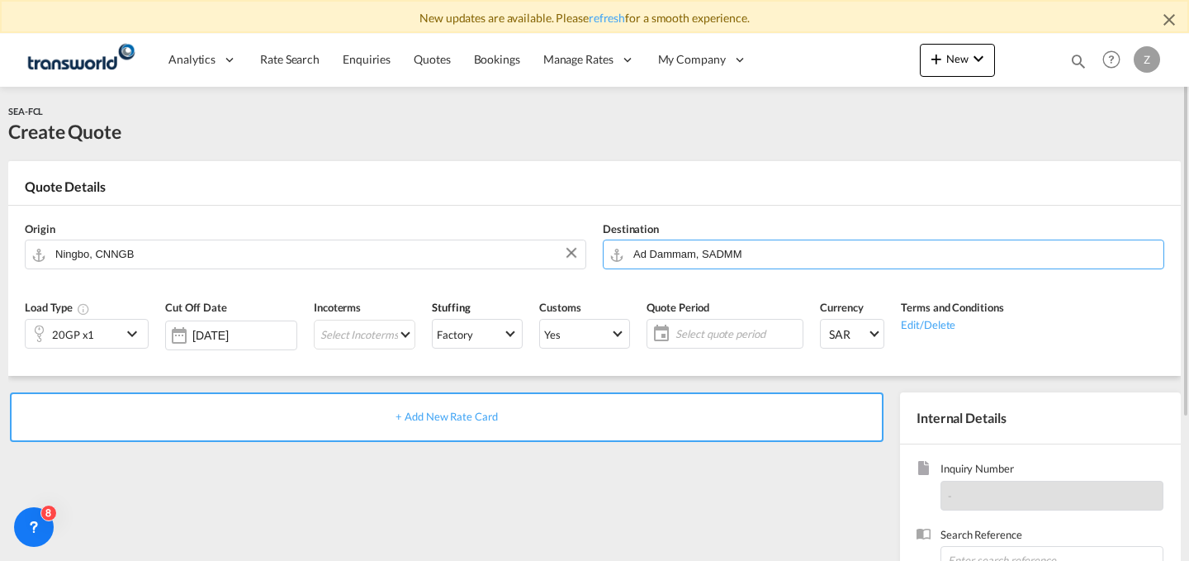
click at [92, 346] on div "20GP x1" at bounding box center [74, 333] width 96 height 28
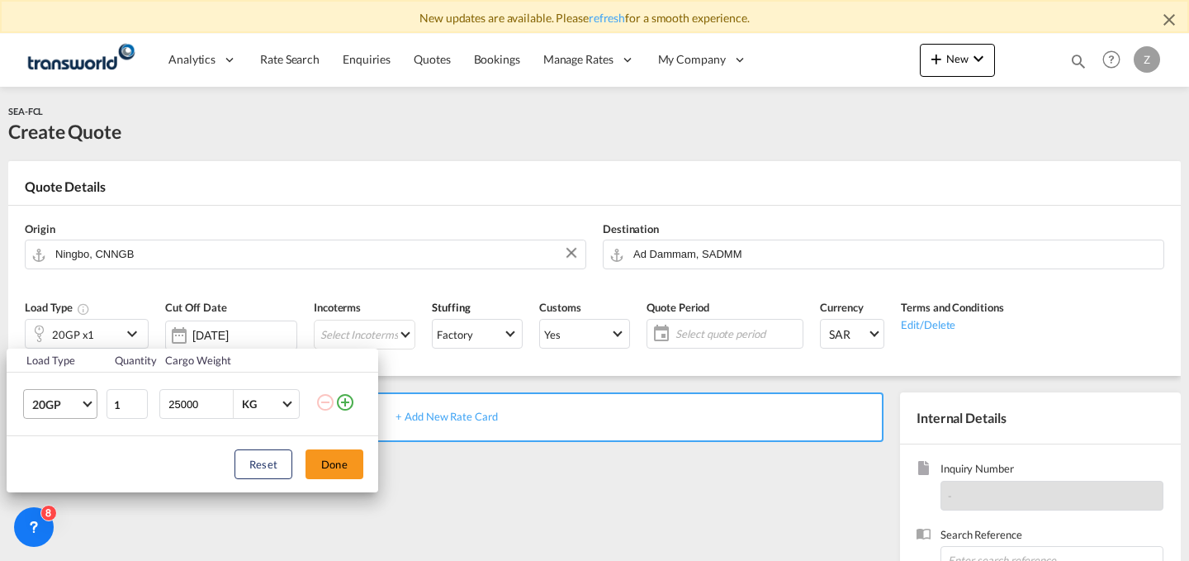
click at [68, 390] on md-select-value "20GP" at bounding box center [64, 404] width 66 height 28
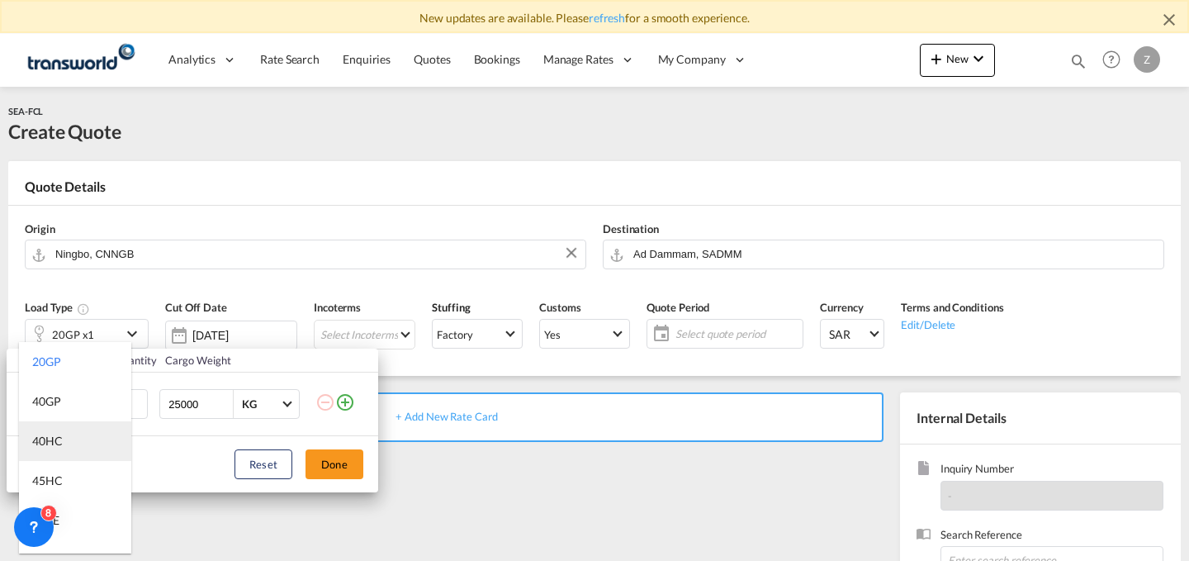
click at [69, 423] on md-option "40HC" at bounding box center [75, 441] width 112 height 40
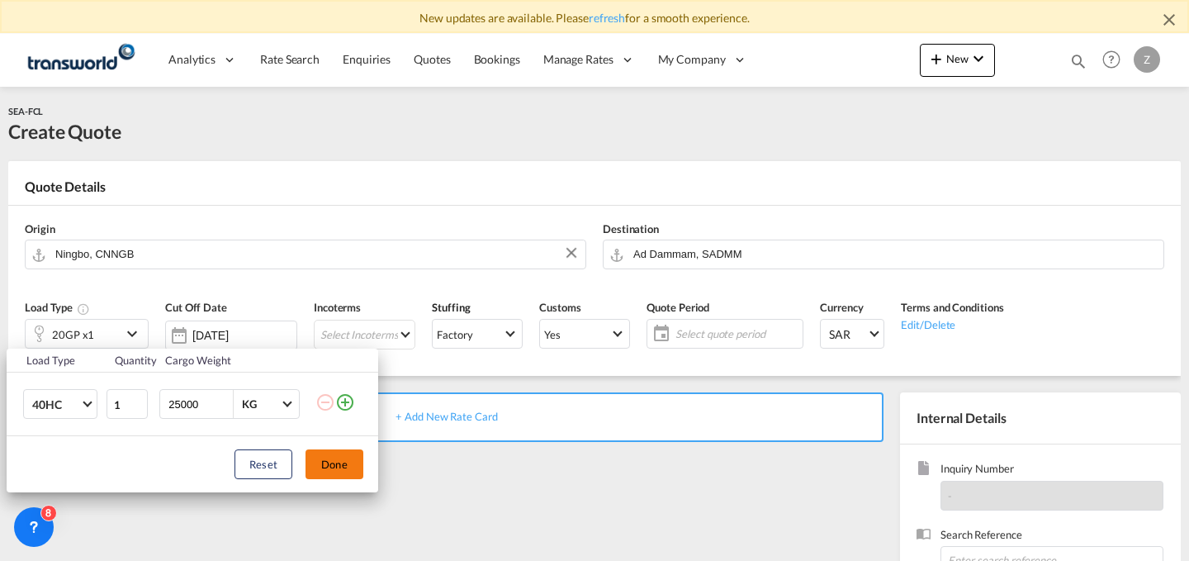
click at [343, 457] on button "Done" at bounding box center [334, 464] width 58 height 30
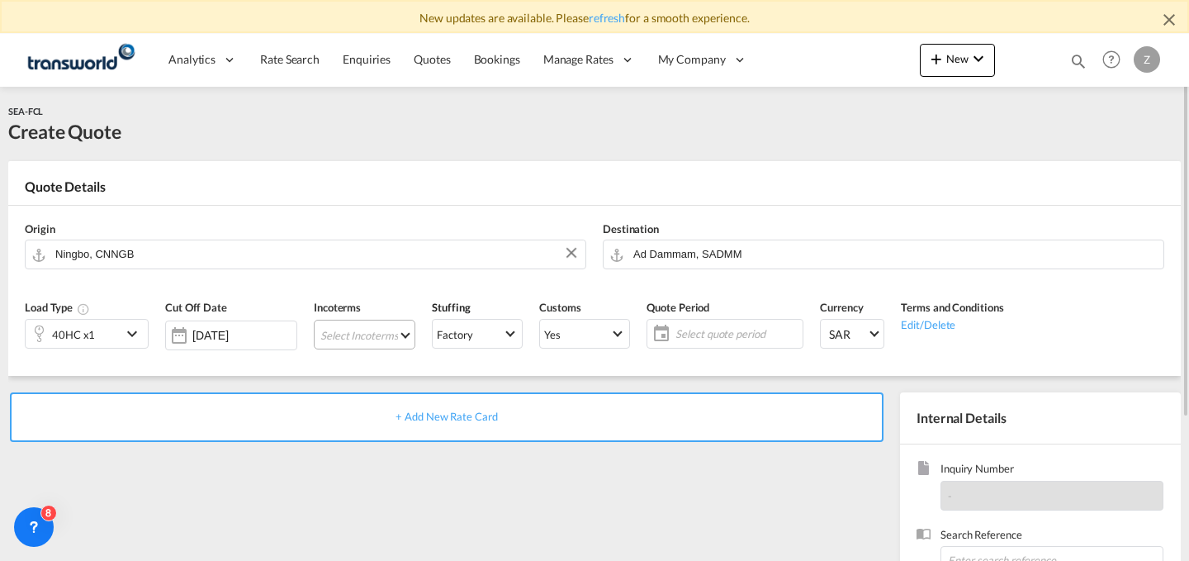
click at [382, 338] on md-select "Select Incoterms FCA - import Free Carrier FCA - export Free Carrier CPT - expo…" at bounding box center [365, 334] width 102 height 30
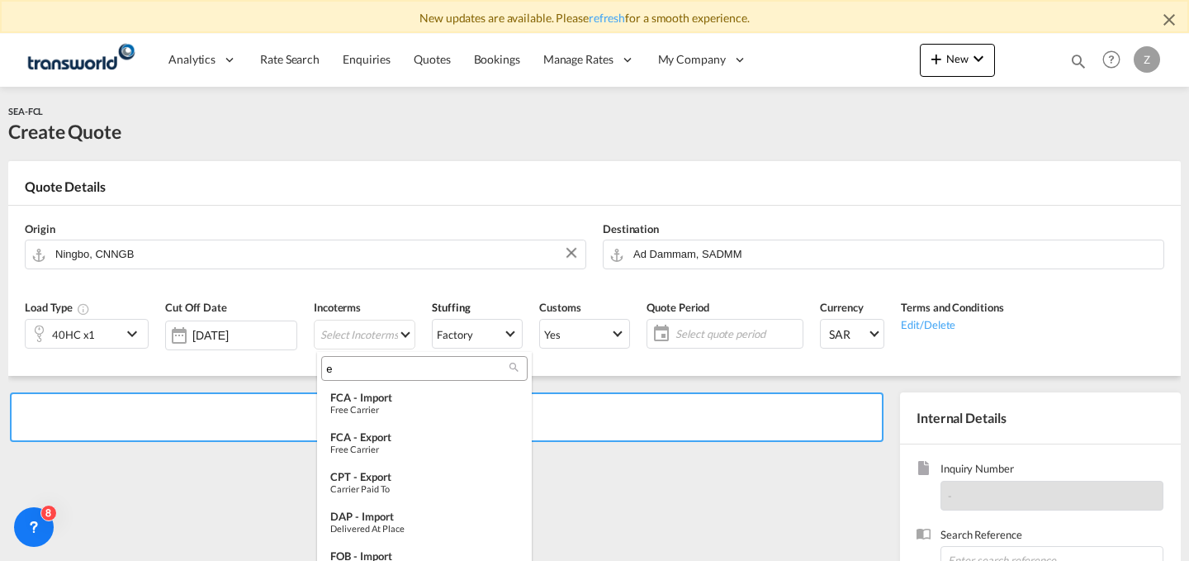
click at [386, 367] on input "e" at bounding box center [417, 368] width 183 height 15
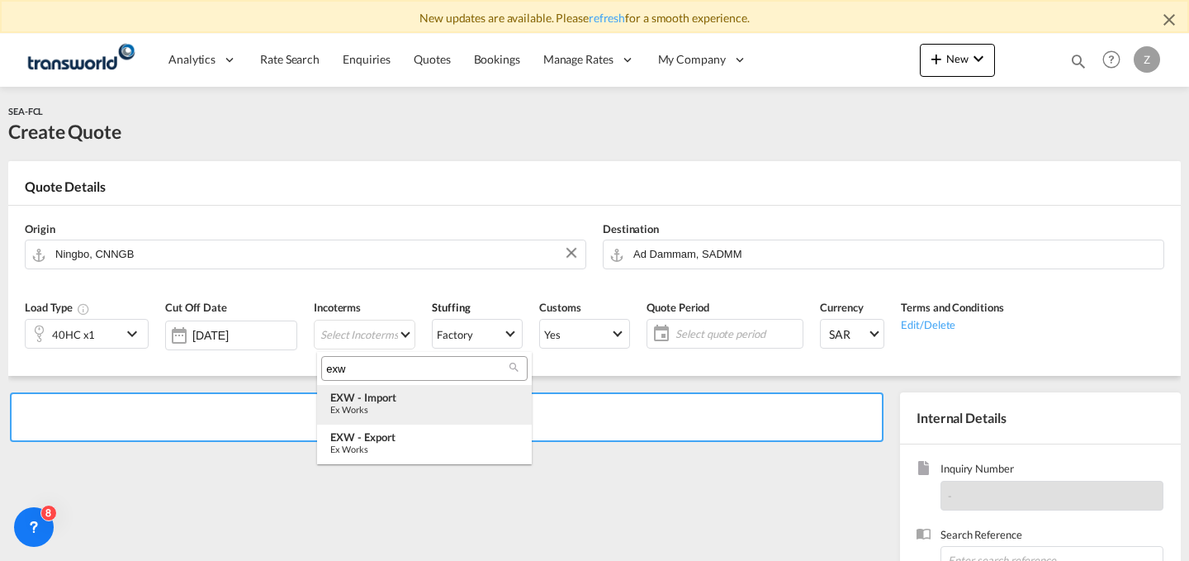
type input "exw"
click at [415, 413] on div "Ex Works" at bounding box center [424, 409] width 188 height 11
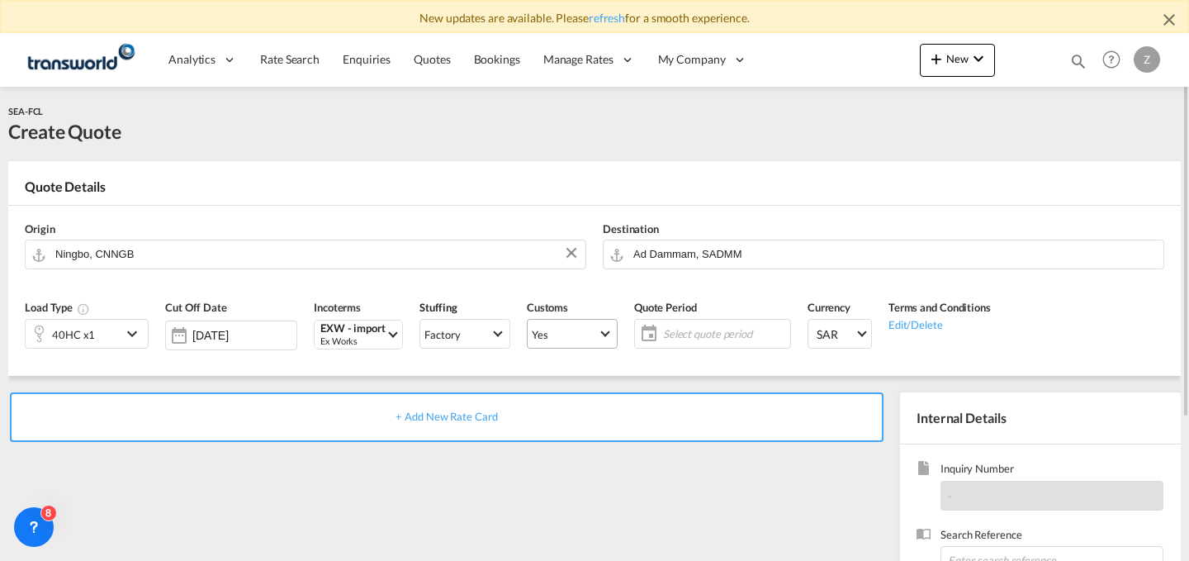
click at [560, 328] on span "Yes" at bounding box center [565, 334] width 66 height 15
click at [555, 369] on md-option "No" at bounding box center [575, 373] width 116 height 40
click at [583, 331] on span "Yes" at bounding box center [565, 334] width 66 height 15
click at [571, 384] on md-option "No" at bounding box center [575, 373] width 116 height 40
click at [716, 336] on span "Select quote period" at bounding box center [724, 333] width 123 height 15
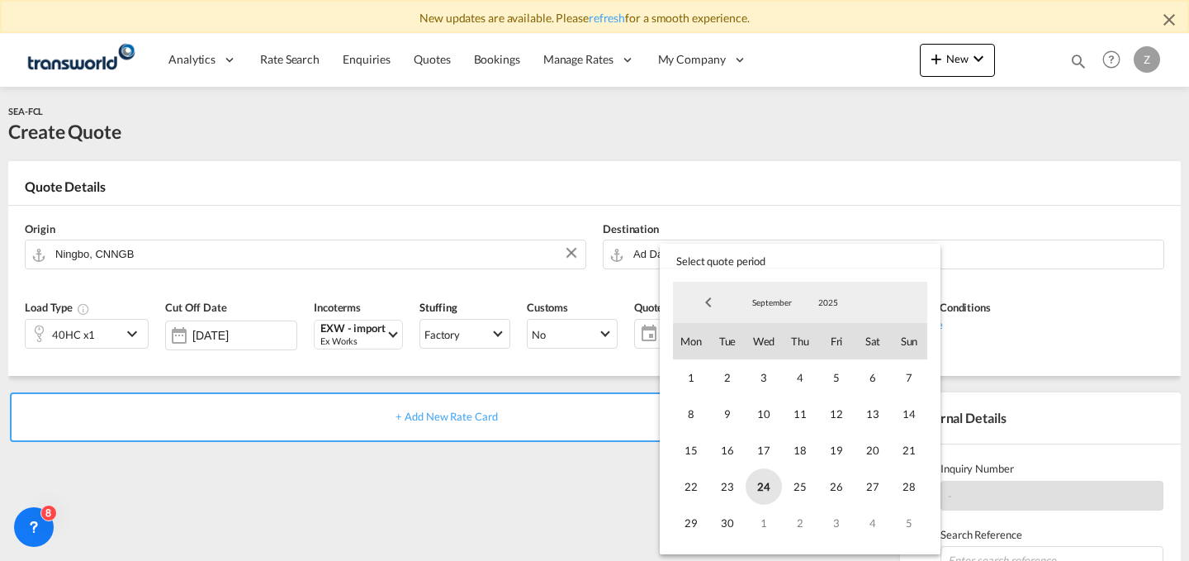
click at [761, 480] on span "24" at bounding box center [763, 486] width 36 height 36
click at [733, 528] on span "30" at bounding box center [727, 522] width 36 height 36
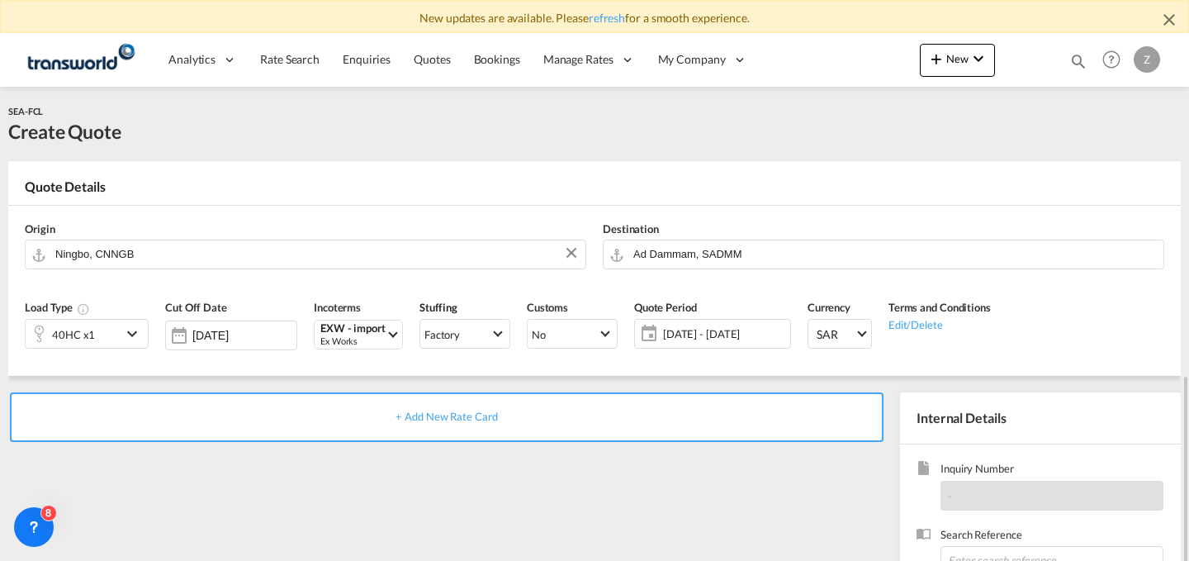
scroll to position [197, 0]
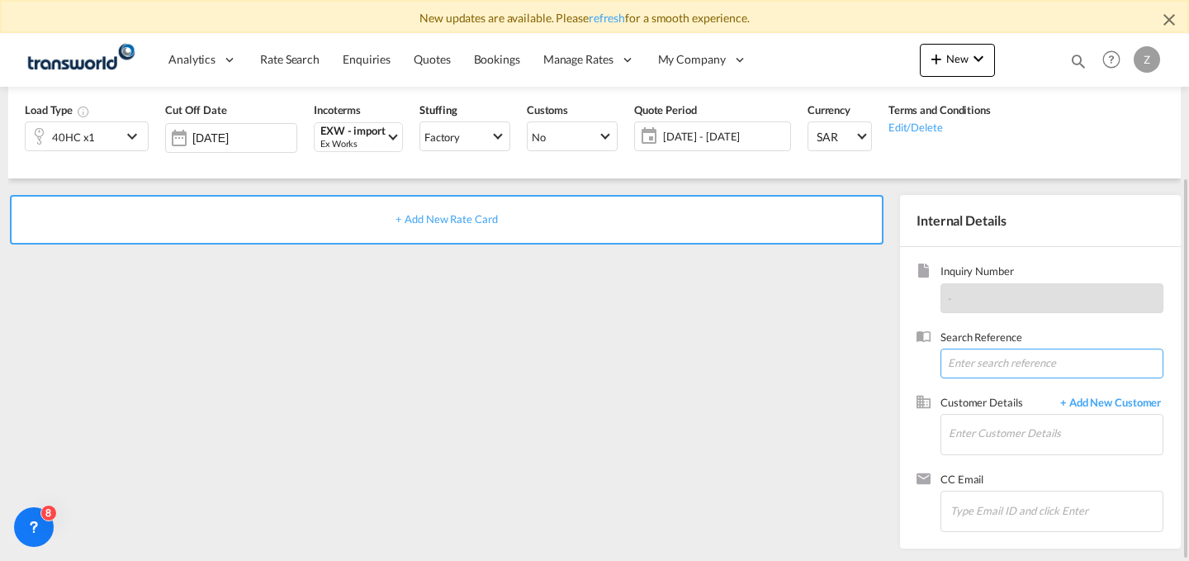
click at [1018, 361] on input at bounding box center [1051, 363] width 223 height 30
paste input "TW2909607"
type input "TW2909607"
click at [1009, 437] on input "Enter Customer Details" at bounding box center [1056, 432] width 214 height 37
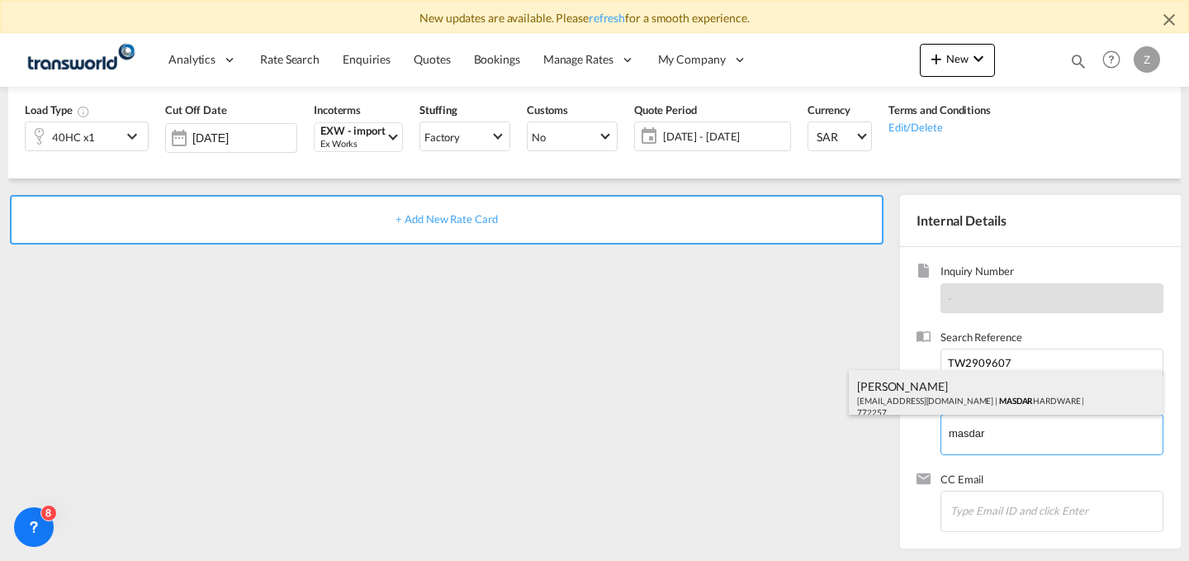
click at [1006, 403] on div "ABID HUSSAIN mabid@mhw.com.sa | MASDAR HARDWARE | 772257" at bounding box center [1006, 398] width 314 height 56
type input "MASDAR HARDWARE, ABID HUSSAIN, mabid@mhw.com.sa"
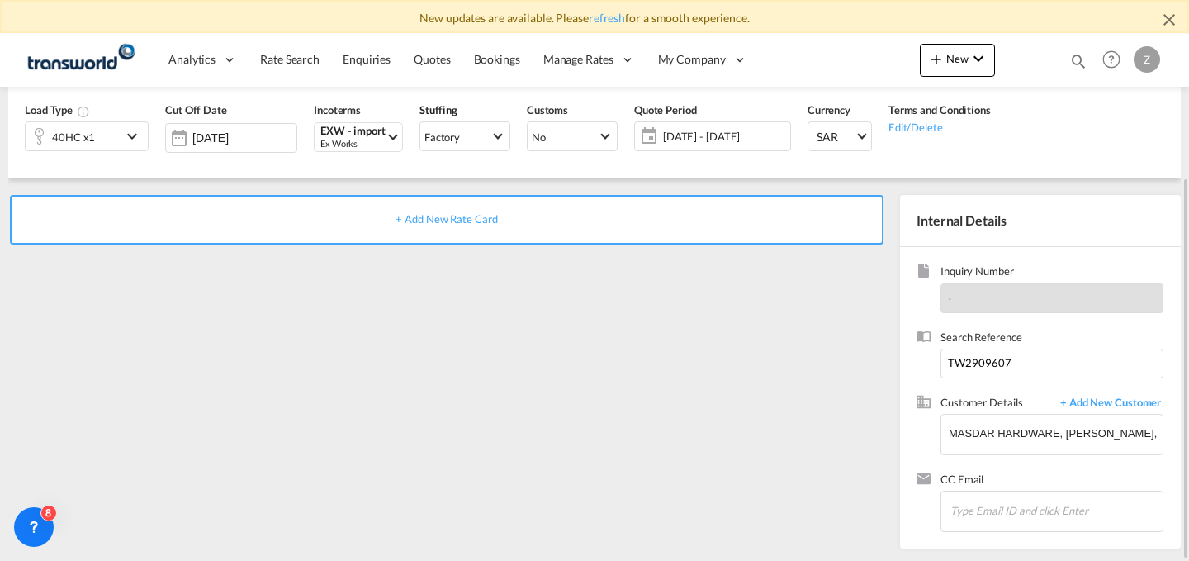
click at [698, 207] on div "+ Add New Rate Card" at bounding box center [446, 220] width 873 height 50
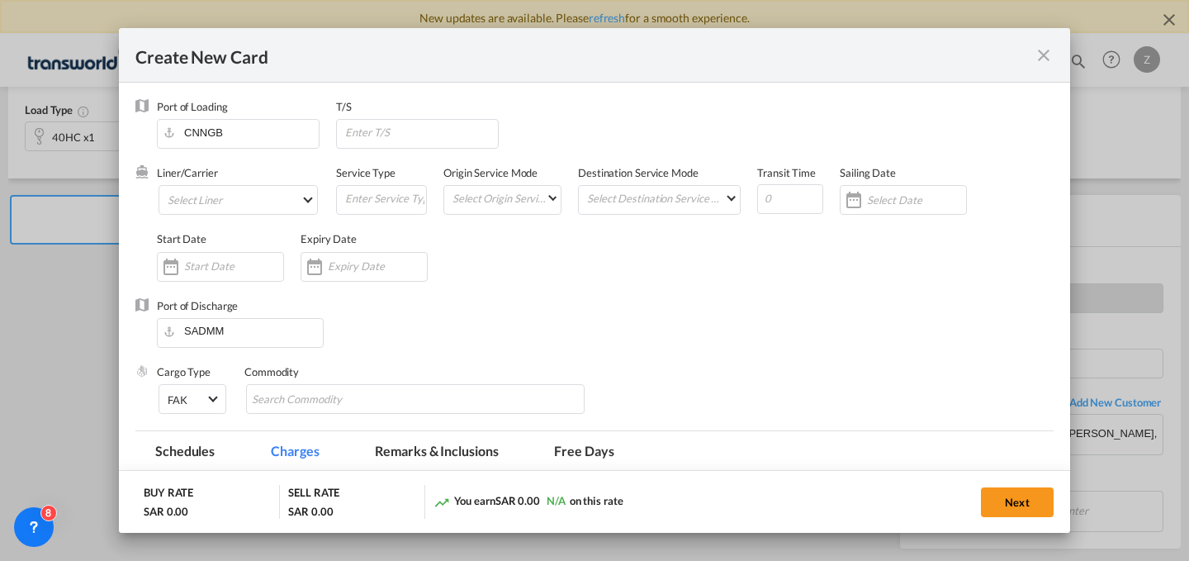
type input "Basic Ocean Freight"
select select "per equipment"
click at [275, 204] on md-select "Select Liner 2HM LOGISTICS D.O.O. / TWKS-KOPER 3P LOGISTICS / TWKS-LITHUANIA A …" at bounding box center [238, 200] width 159 height 30
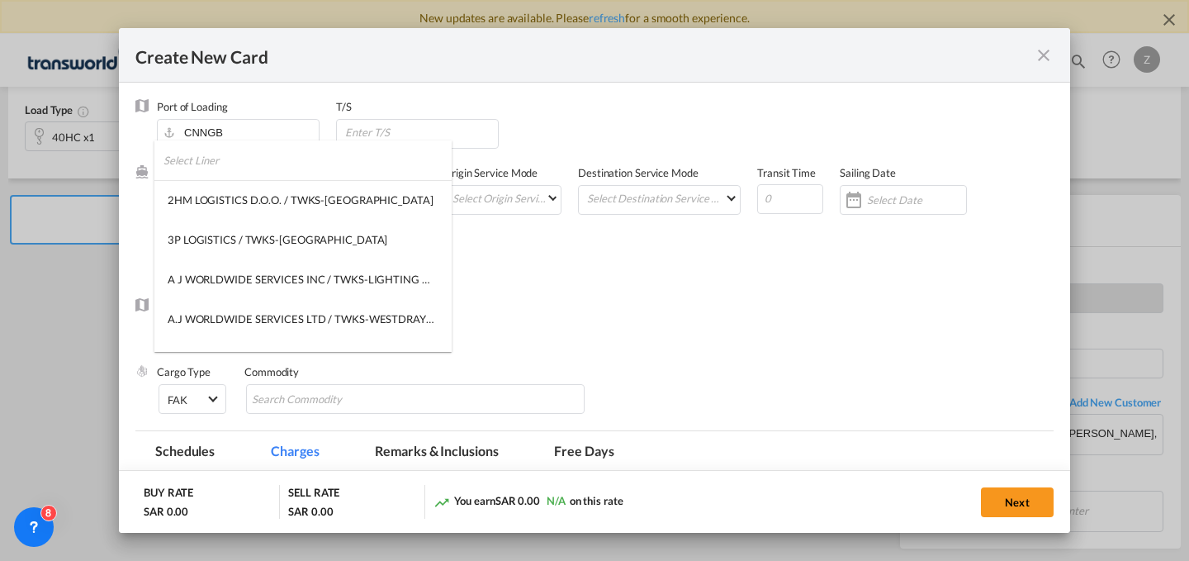
click at [315, 167] on input "search" at bounding box center [307, 160] width 288 height 40
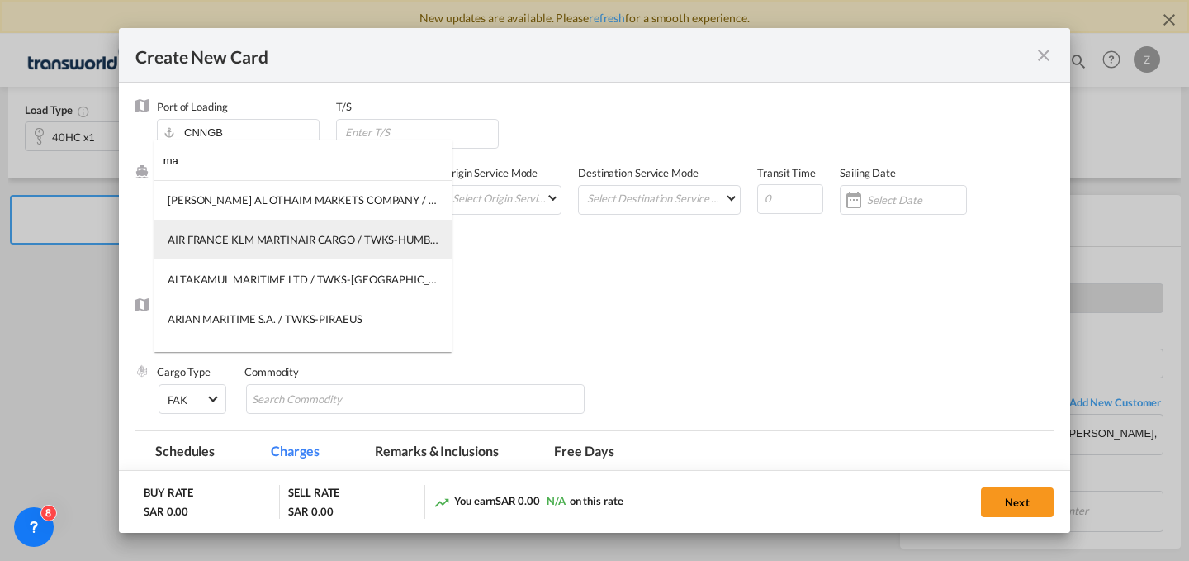
type input "m"
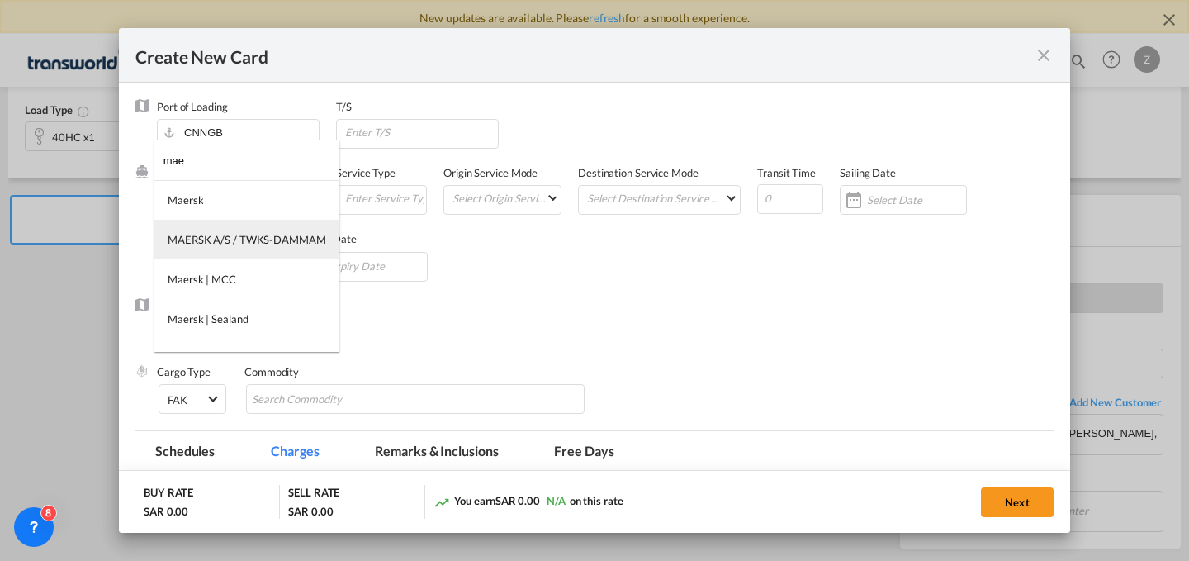
type input "mae"
click at [301, 251] on md-option "MAERSK A/S / TWKS-DAMMAM" at bounding box center [246, 240] width 185 height 40
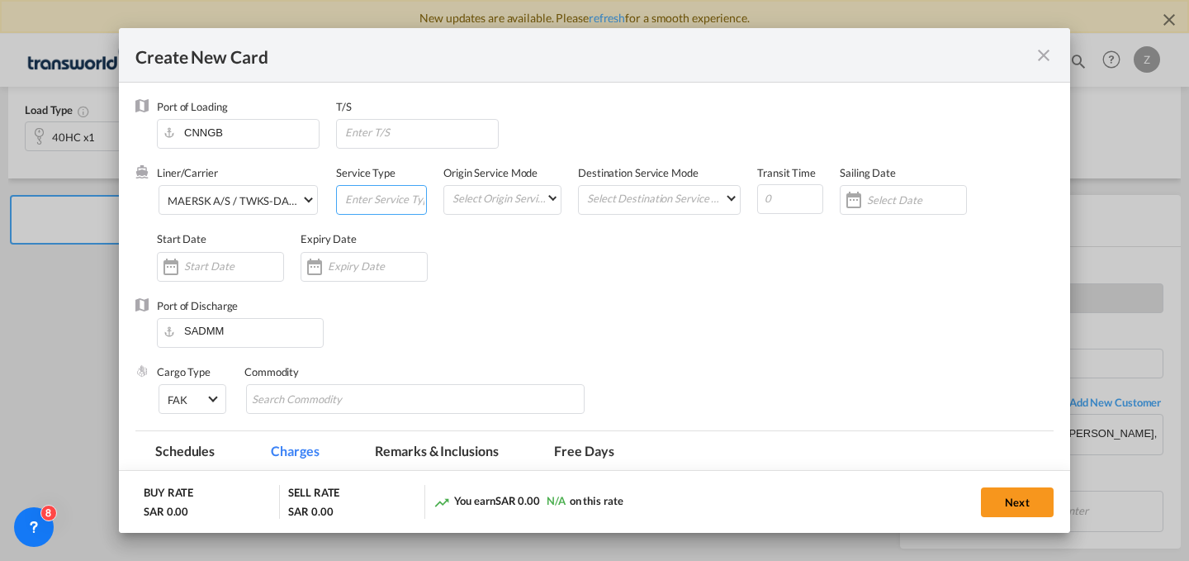
click at [385, 206] on input "Create New Card ..." at bounding box center [384, 198] width 83 height 25
click at [388, 204] on input "fcl" at bounding box center [384, 198] width 83 height 25
type input "f"
type input "FCL"
click at [478, 196] on md-select "Select Origin Service Mode SD CY" at bounding box center [506, 197] width 110 height 23
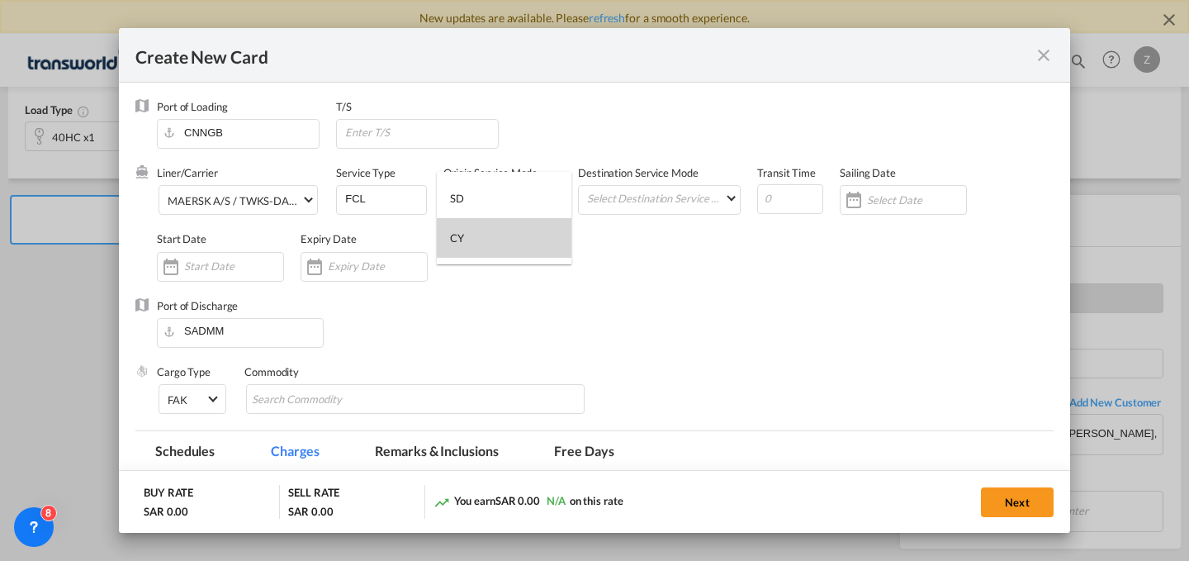
click at [514, 244] on md-option "CY" at bounding box center [504, 238] width 135 height 40
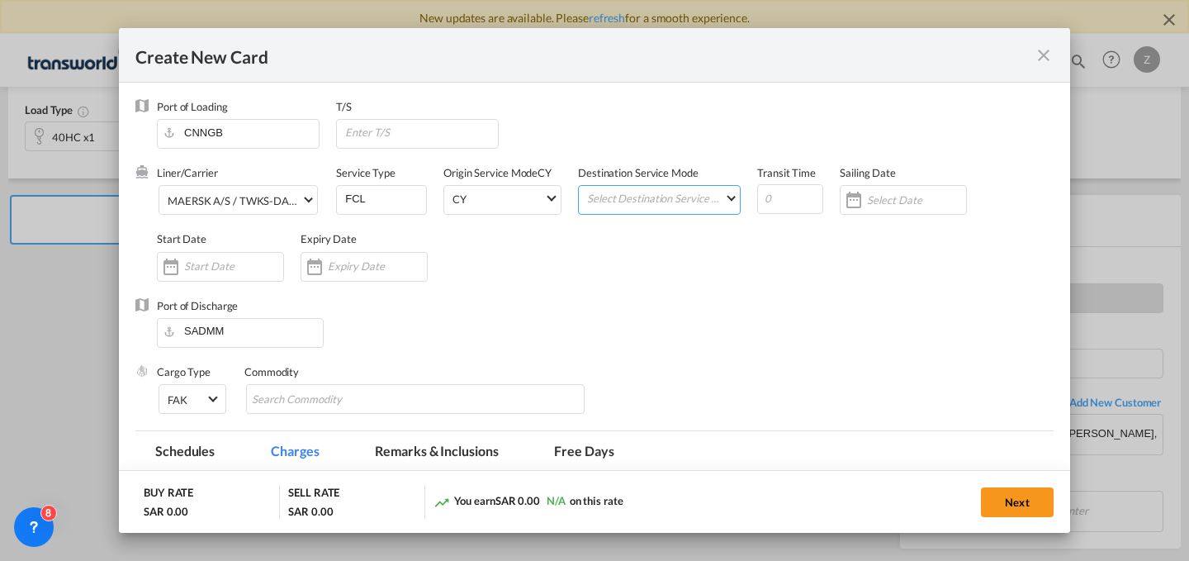
click at [635, 196] on md-select "Select Destination Service Mode SD CY" at bounding box center [662, 197] width 154 height 23
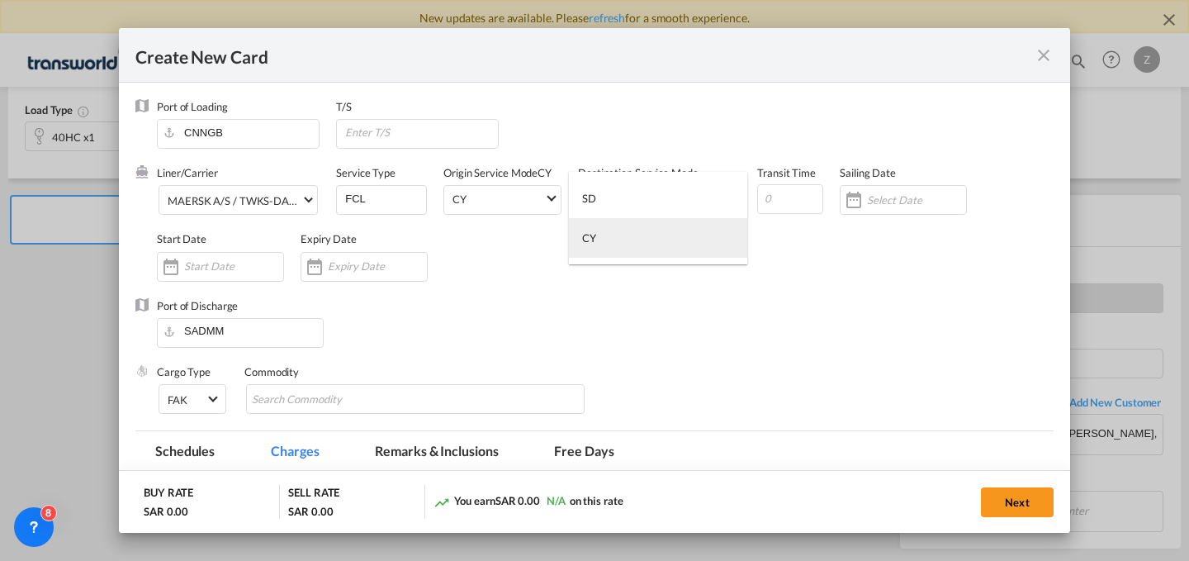
click at [641, 234] on md-option "CY" at bounding box center [658, 238] width 178 height 40
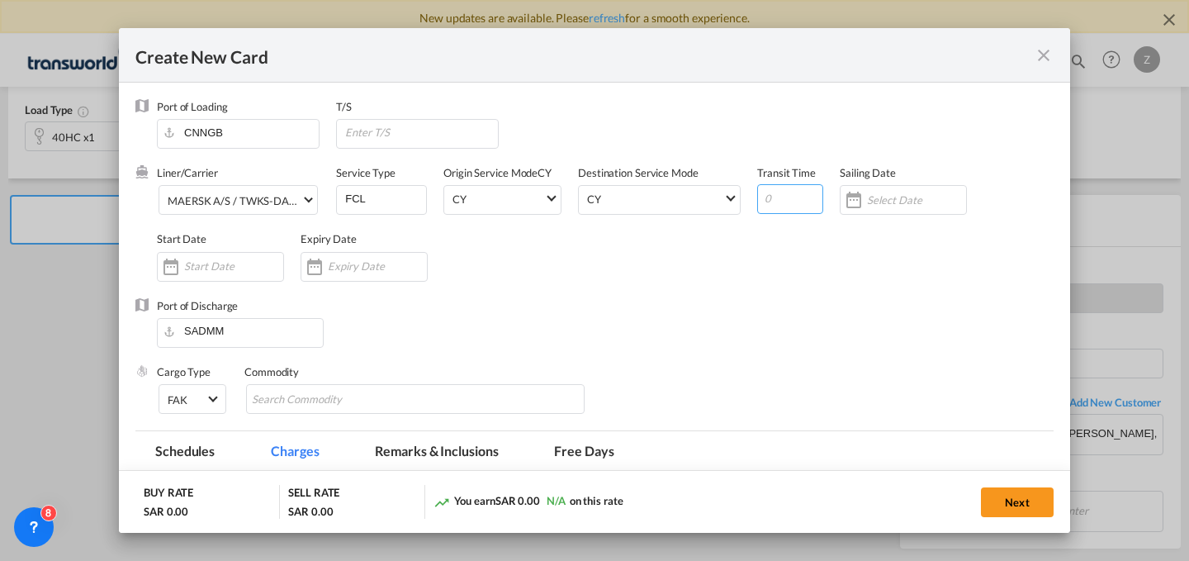
click at [783, 191] on input "Create New Card ..." at bounding box center [790, 199] width 66 height 30
type input "21"
click at [185, 261] on input "Create New Card ..." at bounding box center [233, 265] width 99 height 13
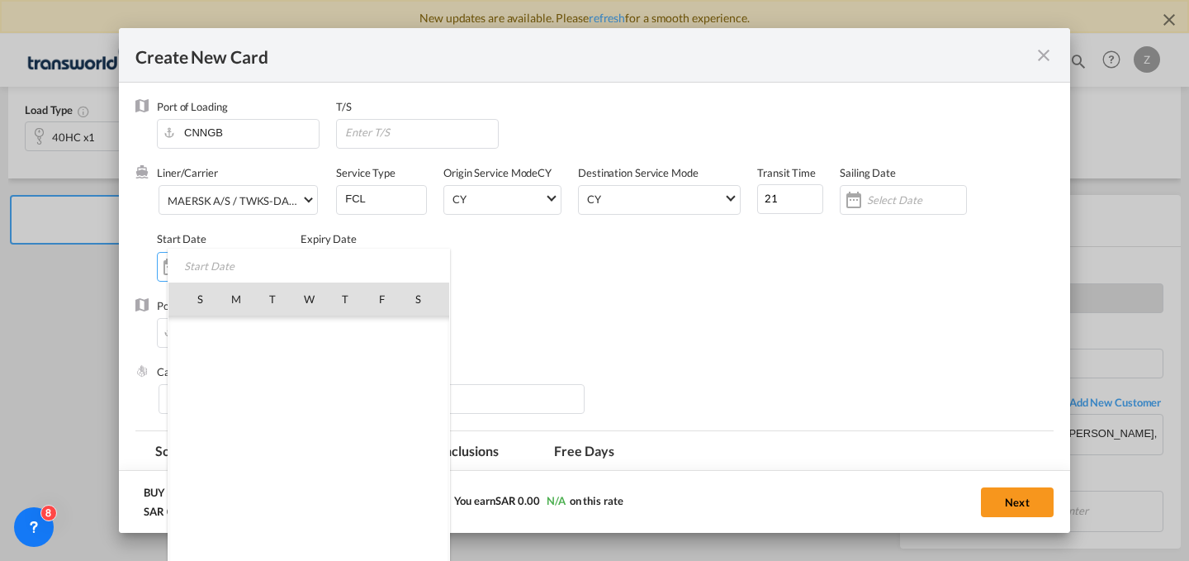
scroll to position [382421, 0]
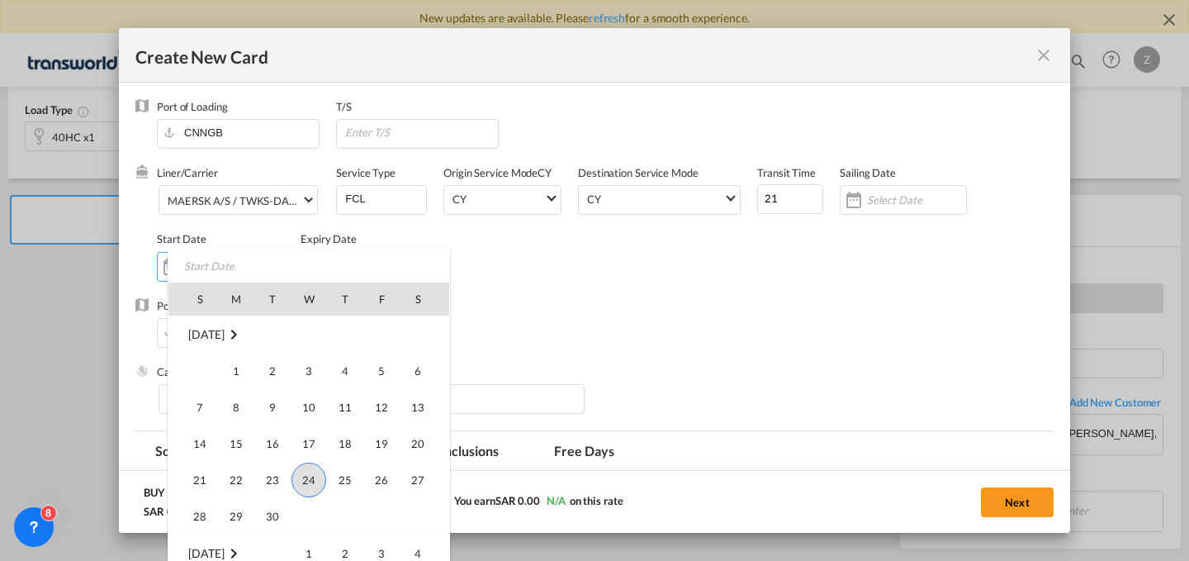
click at [305, 479] on span "24" at bounding box center [308, 479] width 35 height 35
type input "[DATE]"
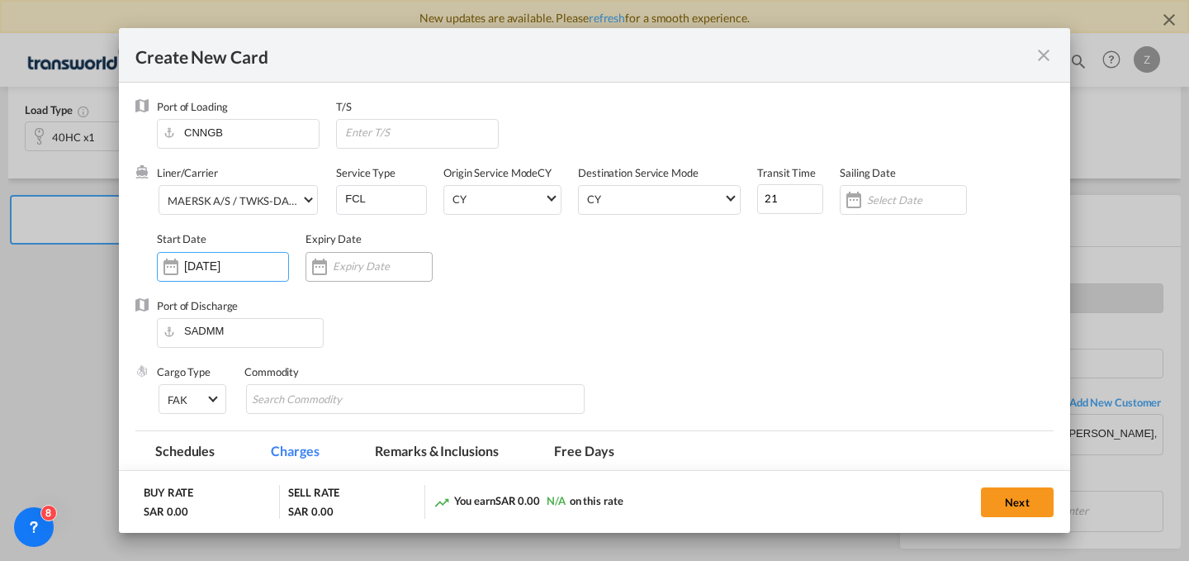
click at [353, 255] on div "Create New Card ..." at bounding box center [368, 267] width 127 height 30
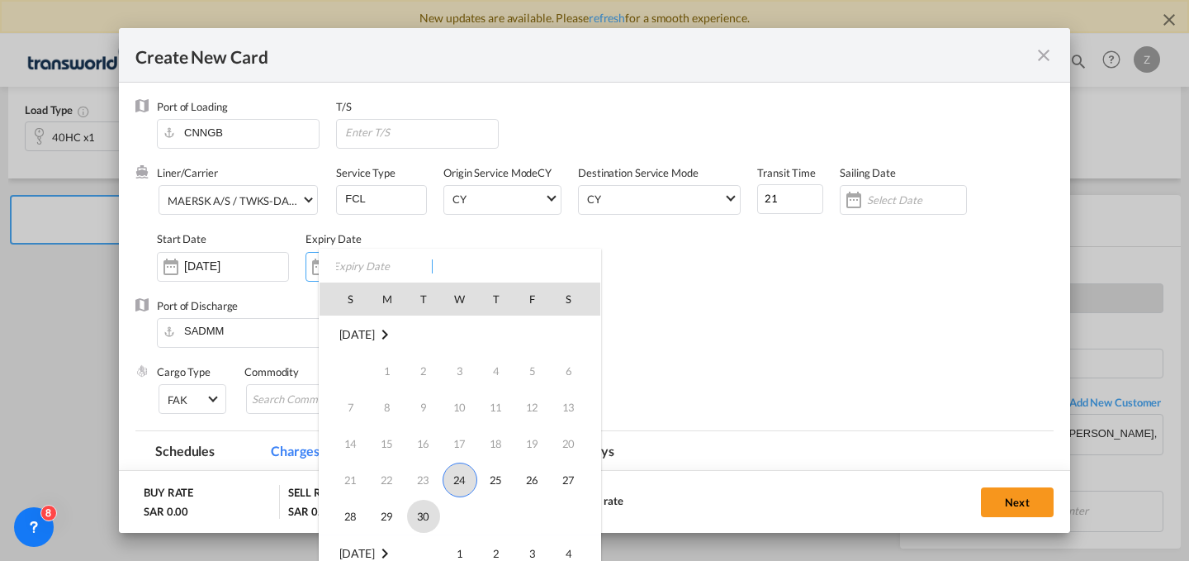
click at [423, 504] on span "30" at bounding box center [423, 515] width 33 height 33
type input "[DATE]"
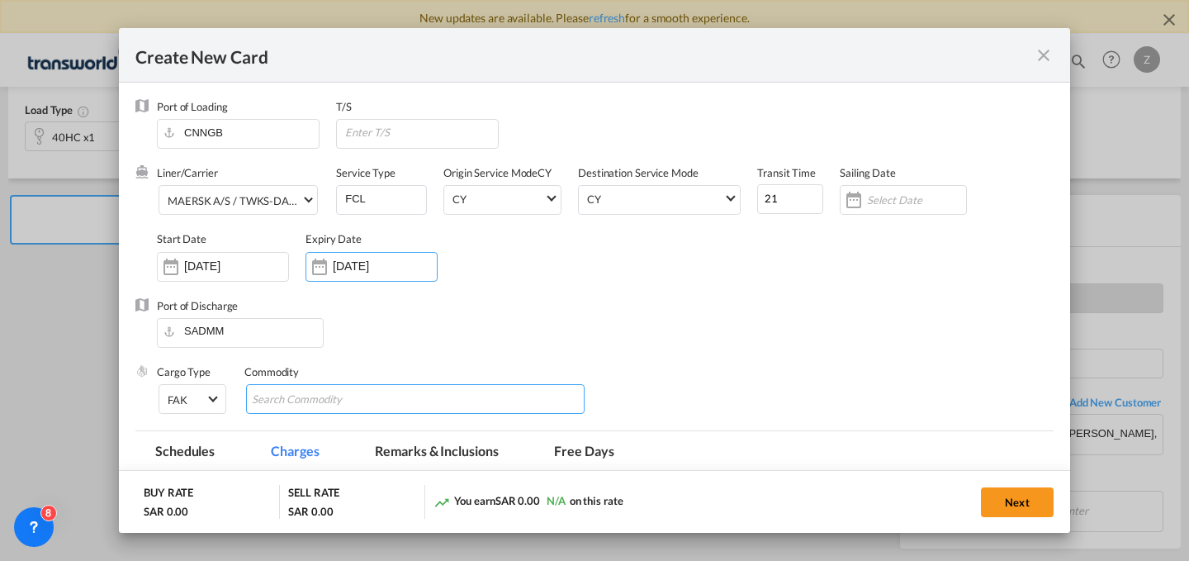
click at [360, 386] on input "Search Commodity" at bounding box center [327, 399] width 151 height 26
type input "GC"
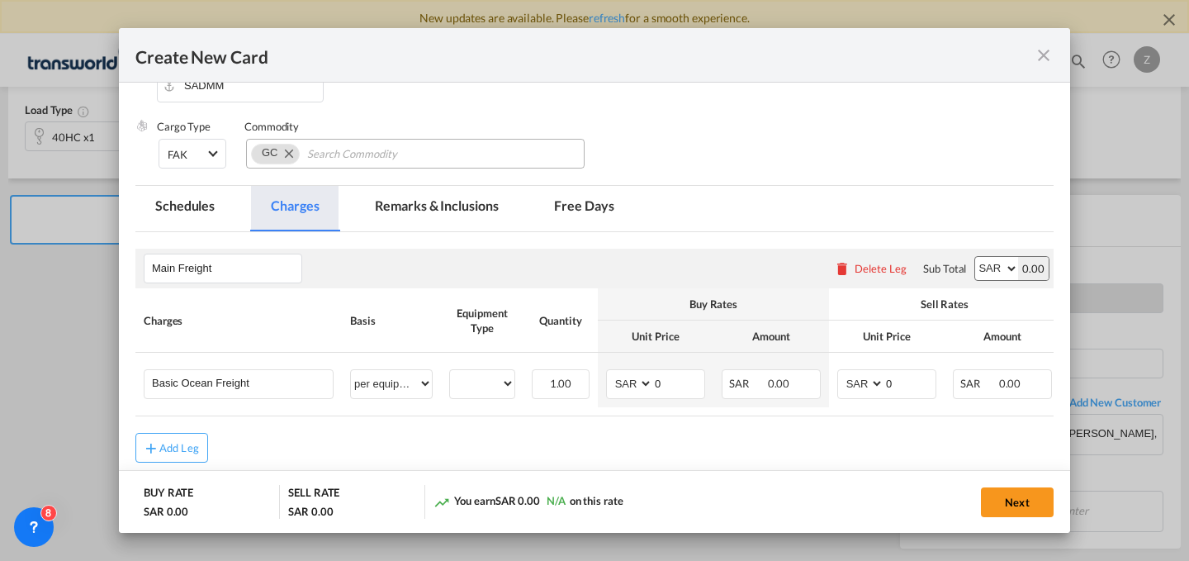
scroll to position [246, 0]
click at [283, 376] on input "Basic Ocean Freight" at bounding box center [242, 381] width 181 height 25
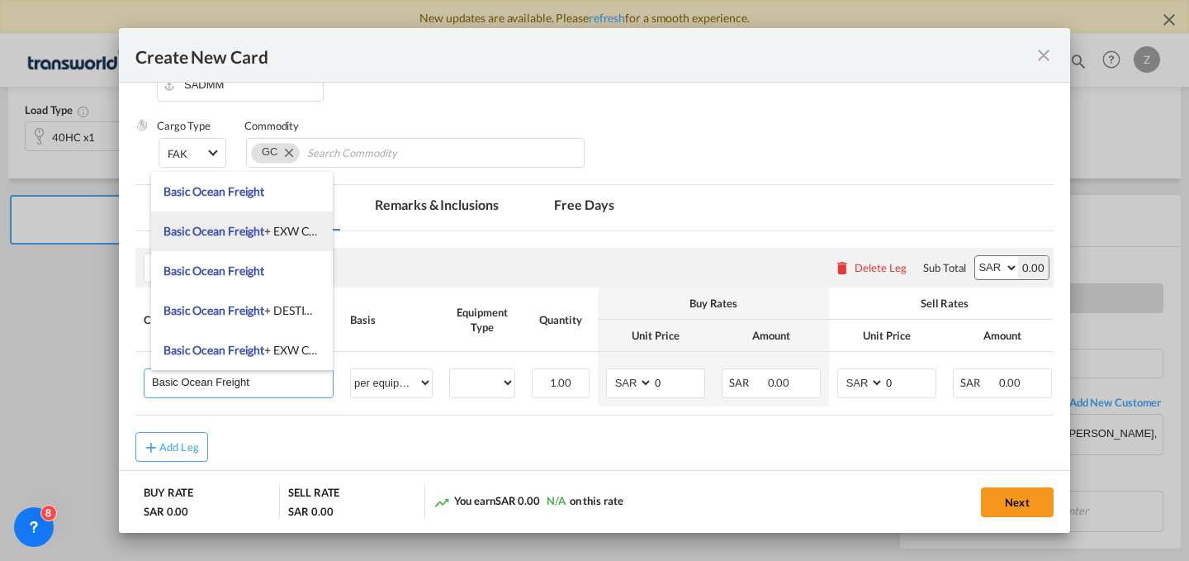
click at [282, 233] on span "Basic Ocean Freight + EXW Charges" at bounding box center [252, 231] width 179 height 14
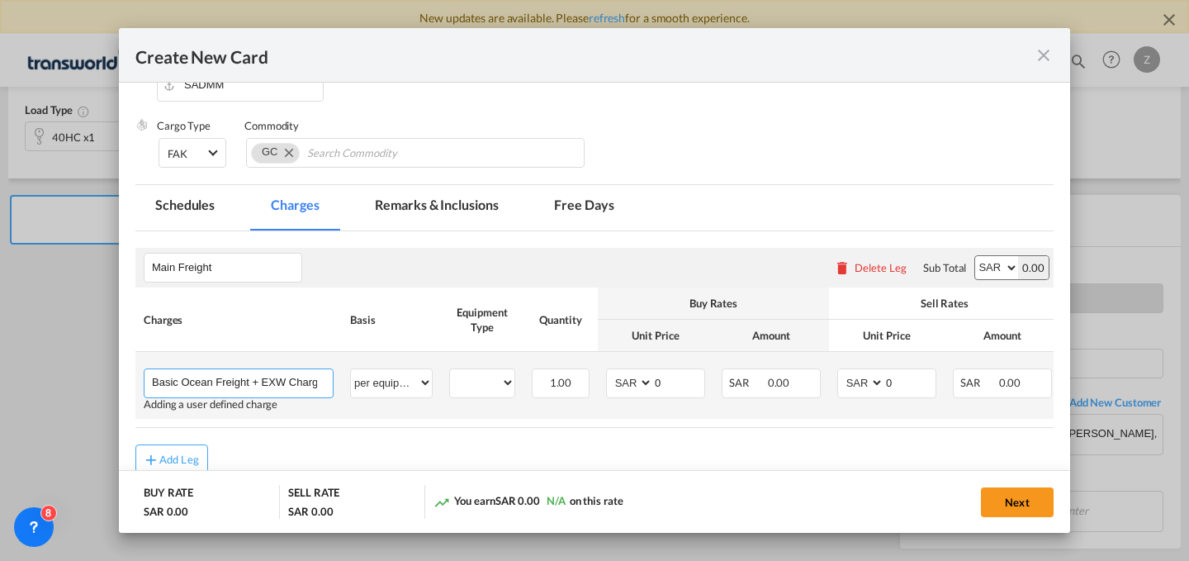
click at [289, 379] on input "Basic Ocean Freight + EXW Charges" at bounding box center [242, 381] width 181 height 25
click at [308, 377] on input "Basic Ocean Freight + EXW Charges" at bounding box center [242, 381] width 181 height 25
click at [320, 381] on input "Basic Ocean Freight + EXW Charges" at bounding box center [242, 381] width 181 height 25
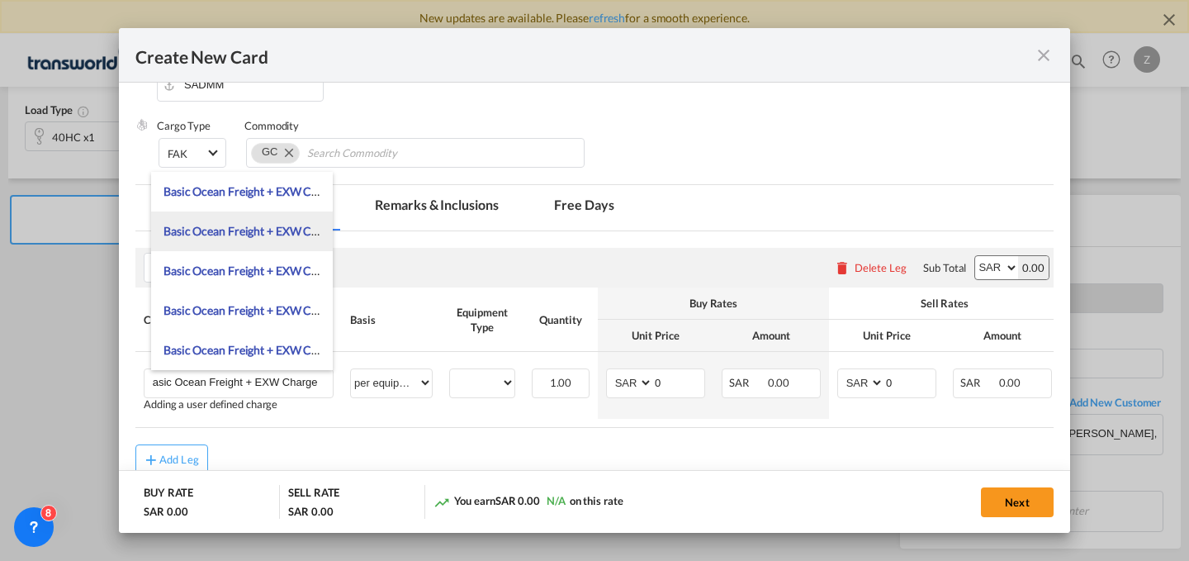
scroll to position [0, 0]
click at [304, 237] on span "Basic Ocean Freight + EXW Charge" at bounding box center [251, 231] width 177 height 14
type input "Basic Ocean Freight + EXW Charges + Clearance and delivery"
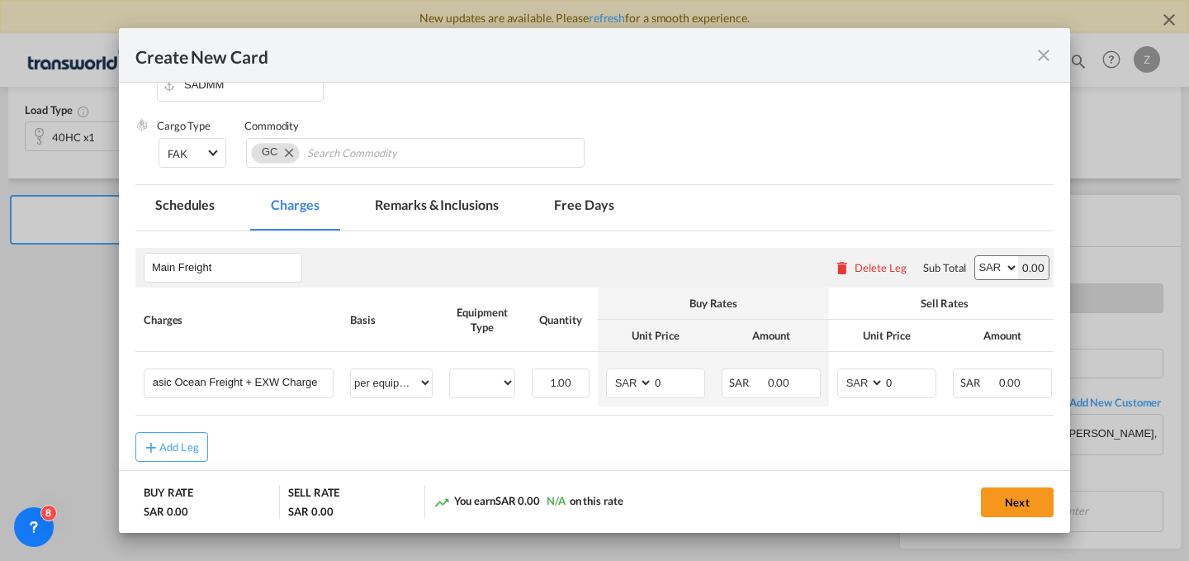
click at [975, 264] on select "AED AFN ALL AMD ANG AOA ARS AUD AWG AZN BAM BBD BDT BGN BHD BIF BMD BND [PERSON…" at bounding box center [996, 267] width 43 height 23
select select "string:USD"
click at [975, 256] on select "AED AFN ALL AMD ANG AOA ARS AUD AWG AZN BAM BBD BDT BGN BHD BIF BMD BND [PERSON…" at bounding box center [996, 267] width 43 height 23
click at [501, 373] on select "40HC" at bounding box center [482, 383] width 64 height 22
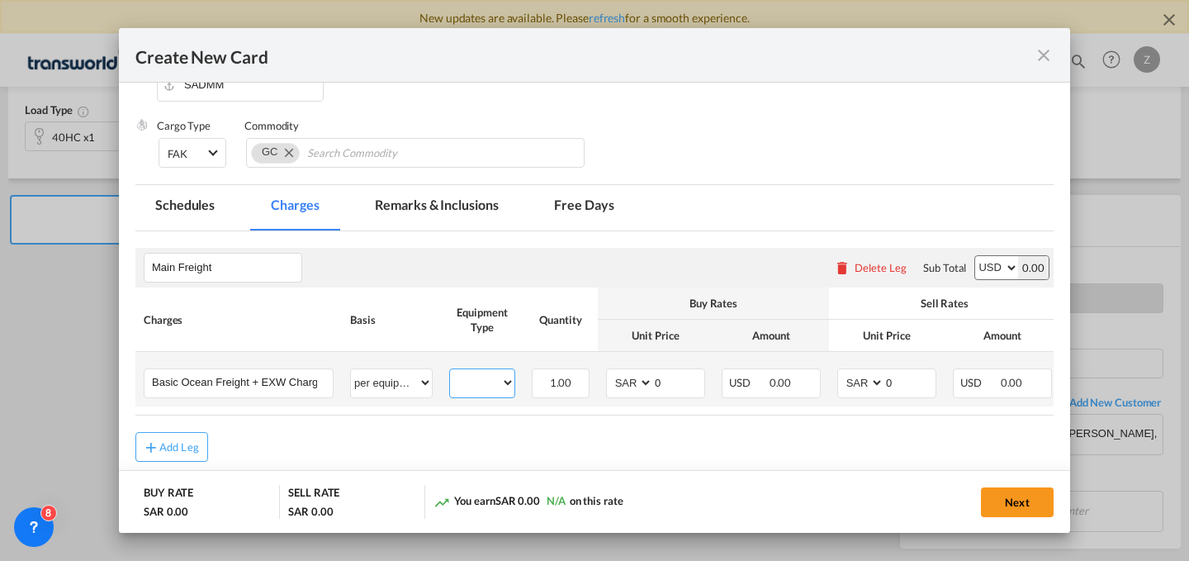
select select "40HC"
click at [450, 372] on select "40HC" at bounding box center [482, 383] width 64 height 22
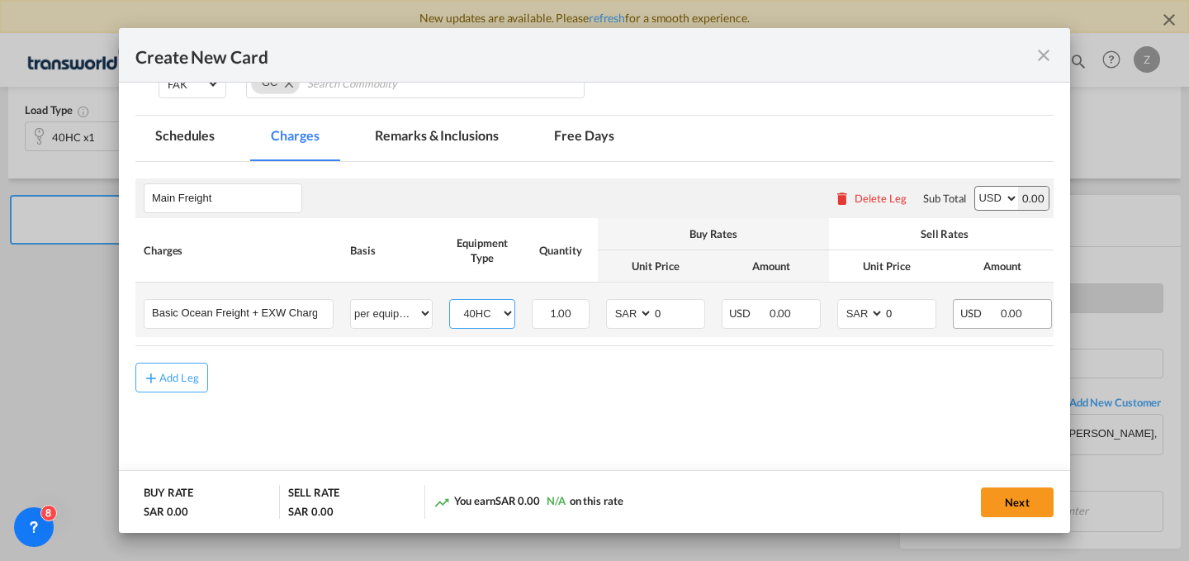
scroll to position [0, 140]
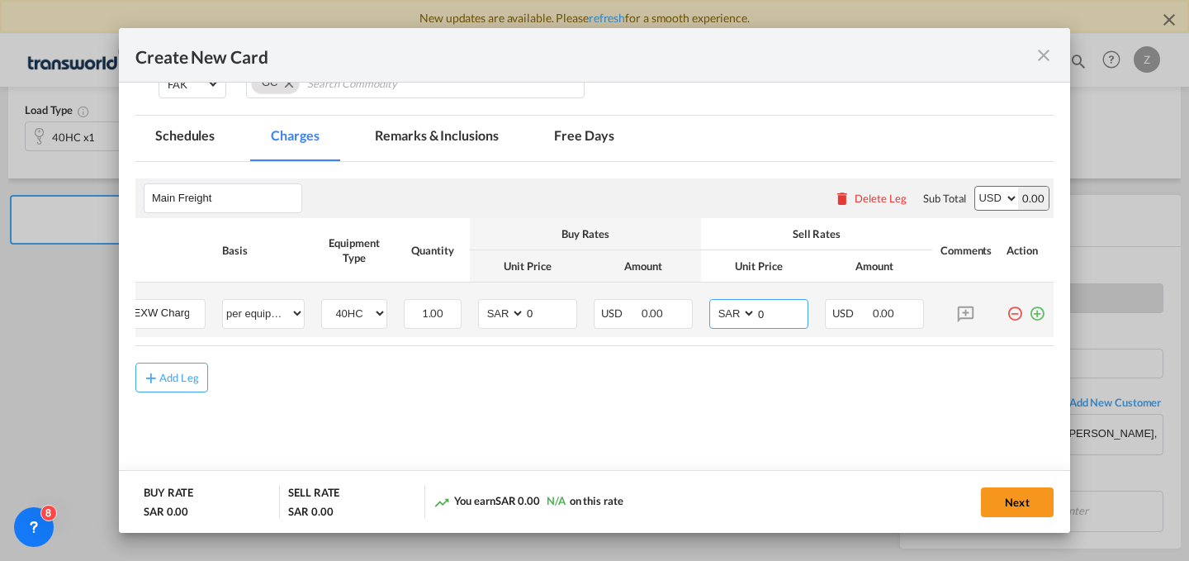
click at [759, 310] on input "0" at bounding box center [781, 312] width 51 height 25
type input "8000"
click at [1029, 303] on md-icon "icon-plus-circle-outline green-400-fg" at bounding box center [1037, 307] width 17 height 17
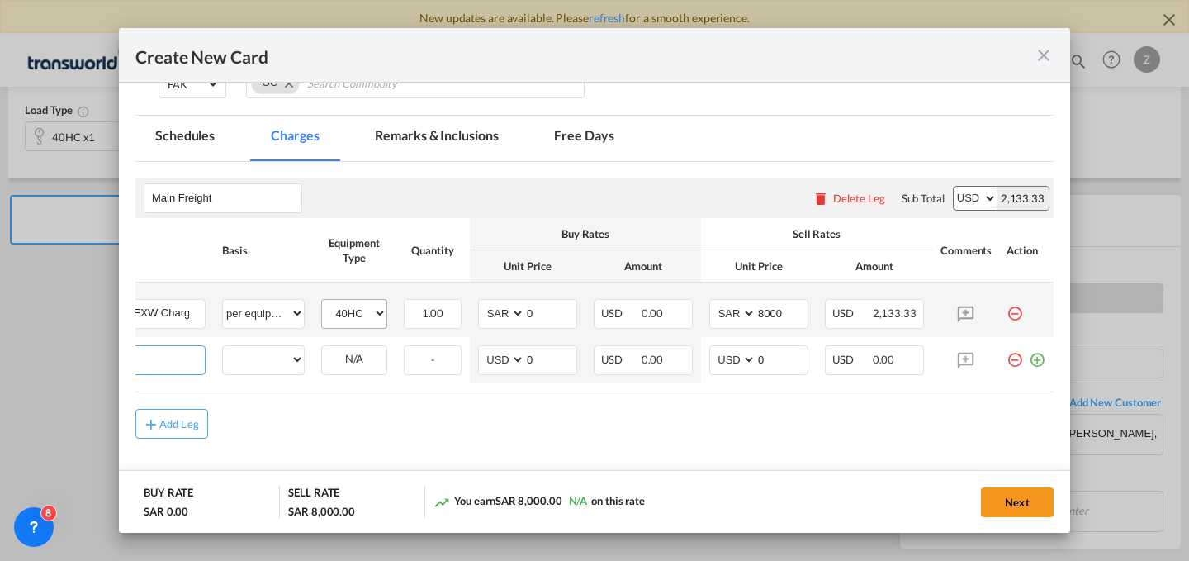
scroll to position [0, 17]
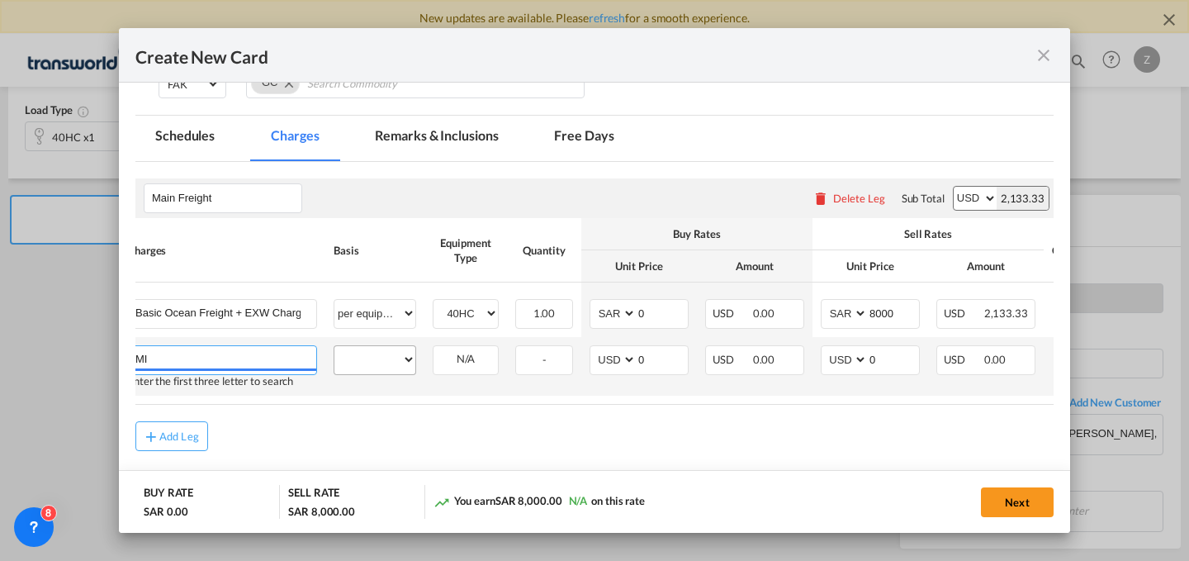
type input "M"
click at [362, 357] on select "per equipment per container per B/L per shipping bill per shipment % on freight…" at bounding box center [374, 359] width 81 height 26
click at [287, 354] on input "M" at bounding box center [225, 358] width 181 height 25
type input "M"
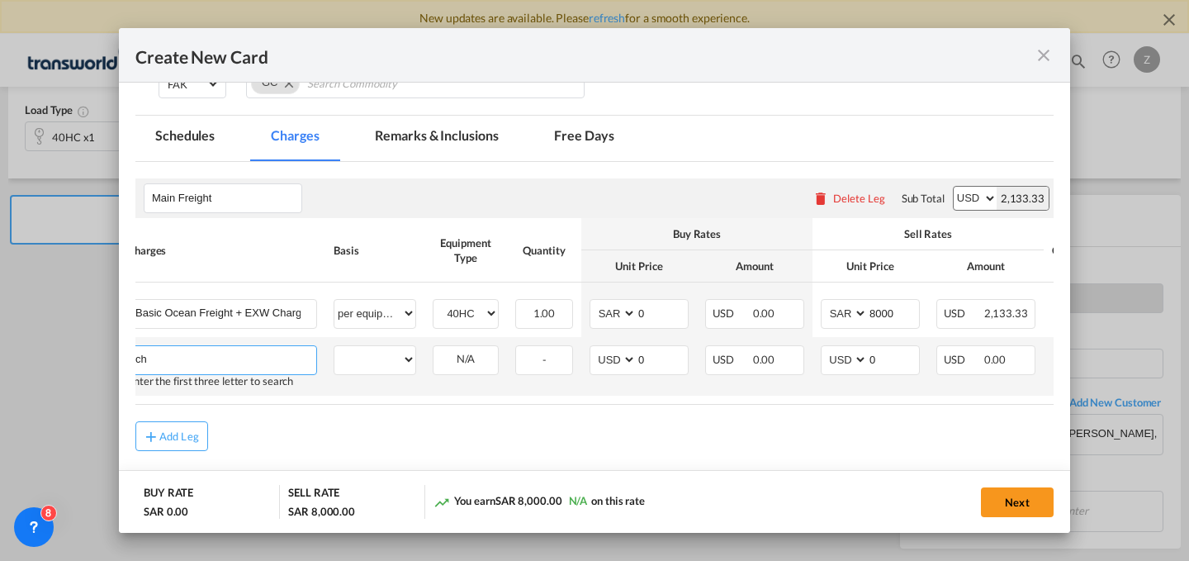
type input "c"
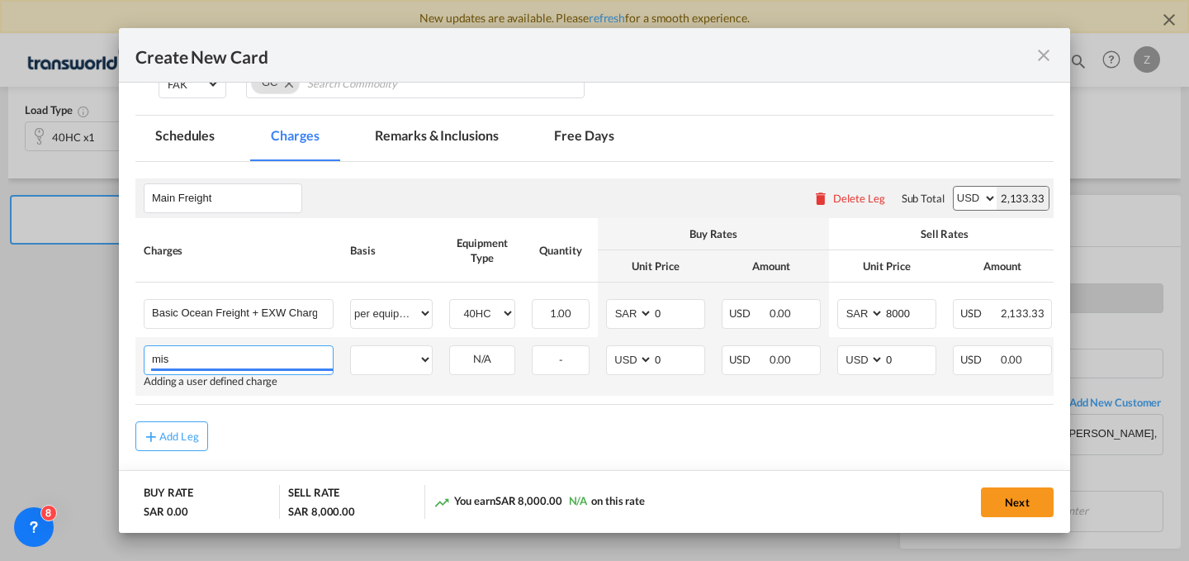
type input "misc"
click at [287, 354] on input "misc" at bounding box center [242, 358] width 181 height 25
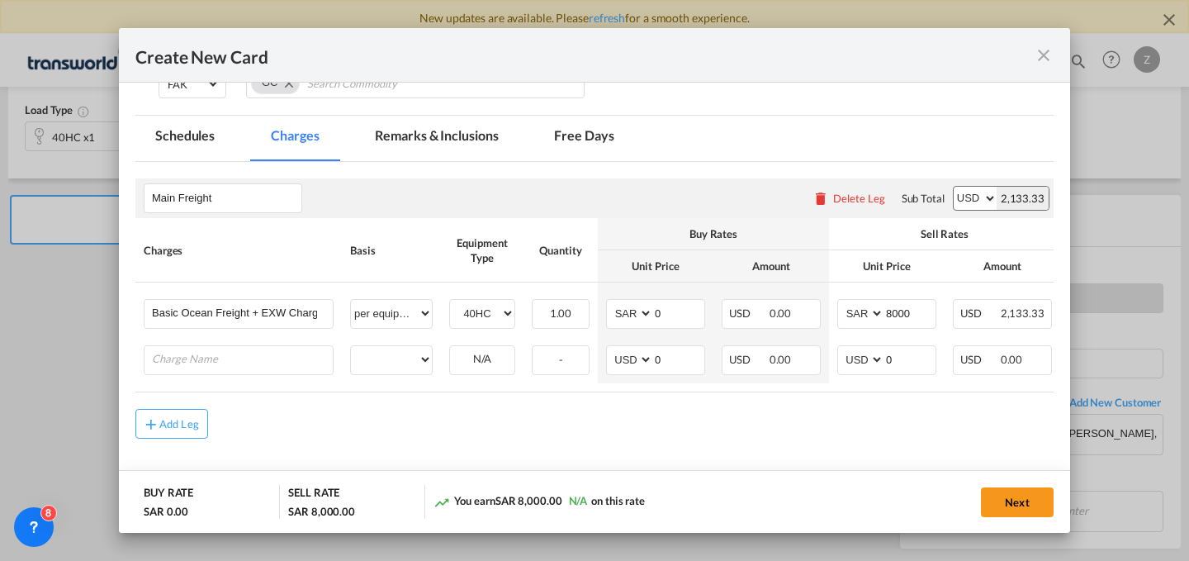
click at [1043, 55] on md-icon "icon-close fg-AAA8AD m-0 pointer" at bounding box center [1044, 55] width 20 height 20
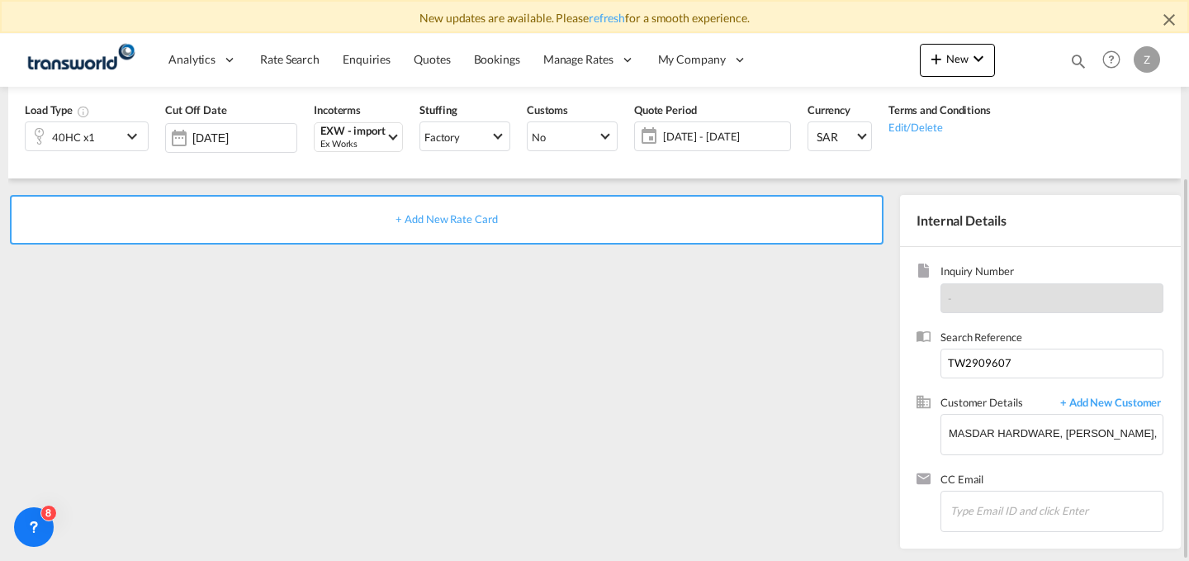
click at [578, 218] on div "+ Add New Rate Card" at bounding box center [446, 220] width 873 height 50
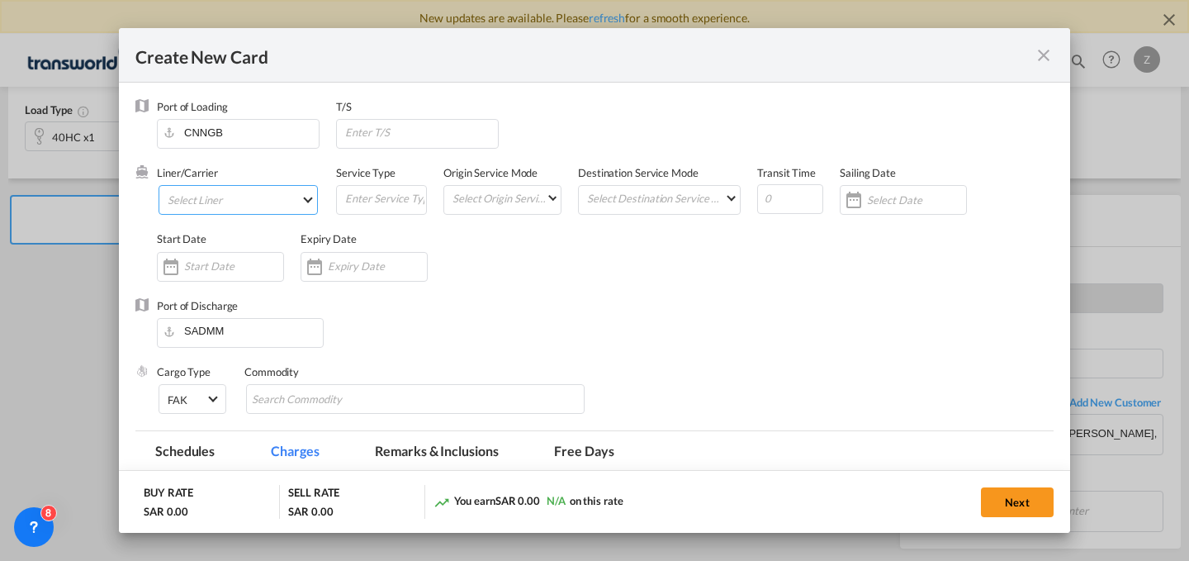
click at [287, 209] on md-select "Select Liner 2HM LOGISTICS D.O.O. / TWKS-KOPER 3P LOGISTICS / TWKS-LITHUANIA A …" at bounding box center [238, 200] width 159 height 30
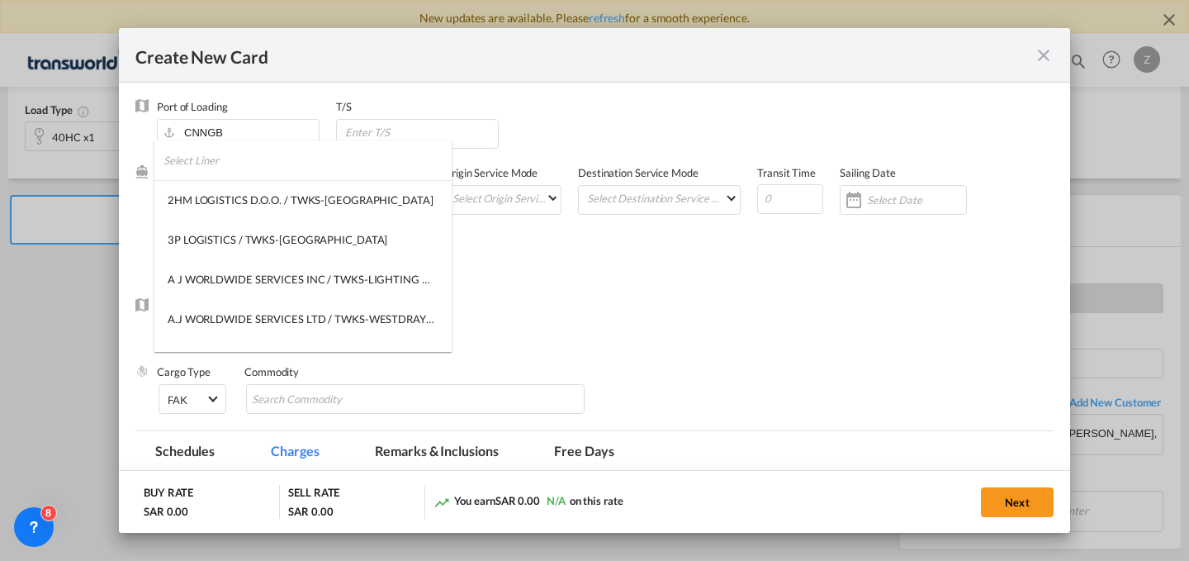
click at [227, 171] on input "search" at bounding box center [307, 160] width 288 height 40
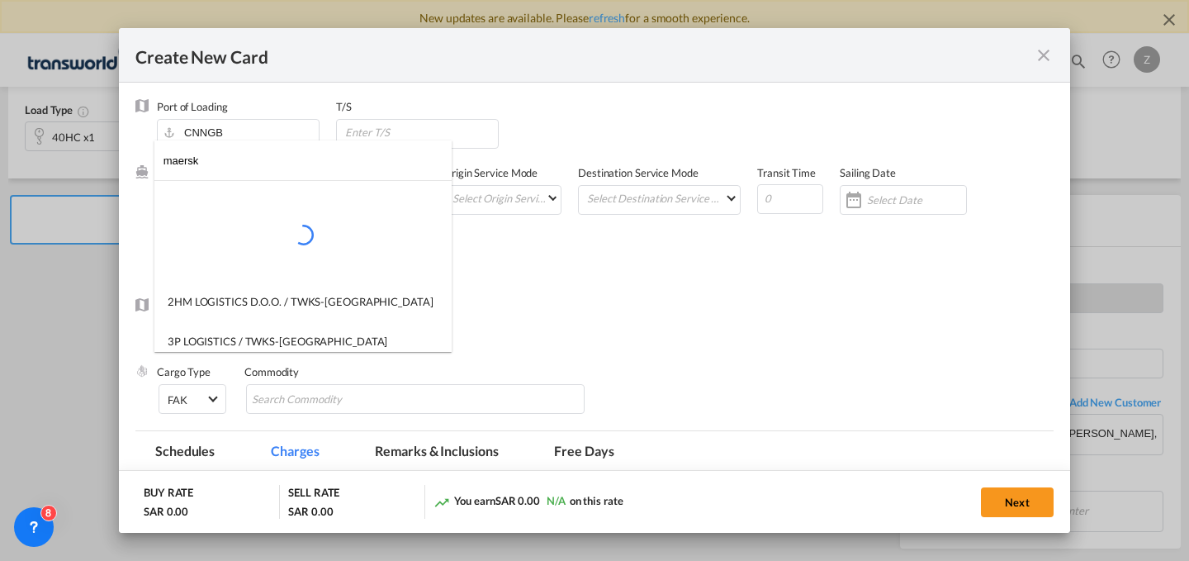
type input "maersk"
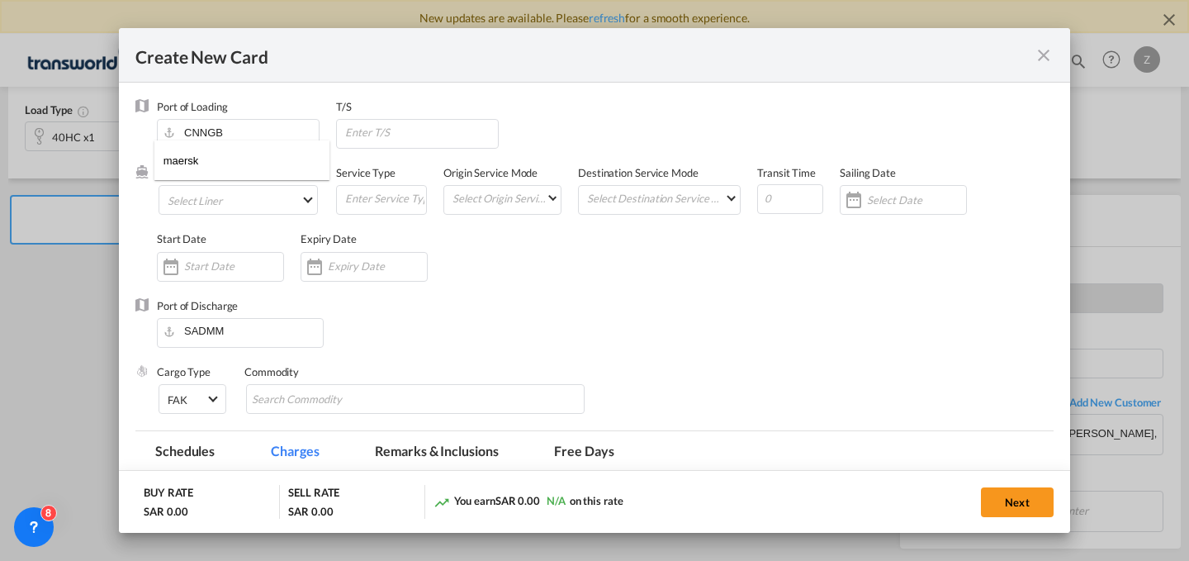
click at [286, 203] on md-backdrop at bounding box center [594, 280] width 1189 height 561
click at [279, 193] on md-select "Select Liner" at bounding box center [238, 200] width 159 height 30
click at [1053, 58] on md-backdrop at bounding box center [594, 280] width 1189 height 561
click at [1044, 55] on md-icon "icon-close fg-AAA8AD m-0 pointer" at bounding box center [1044, 55] width 20 height 20
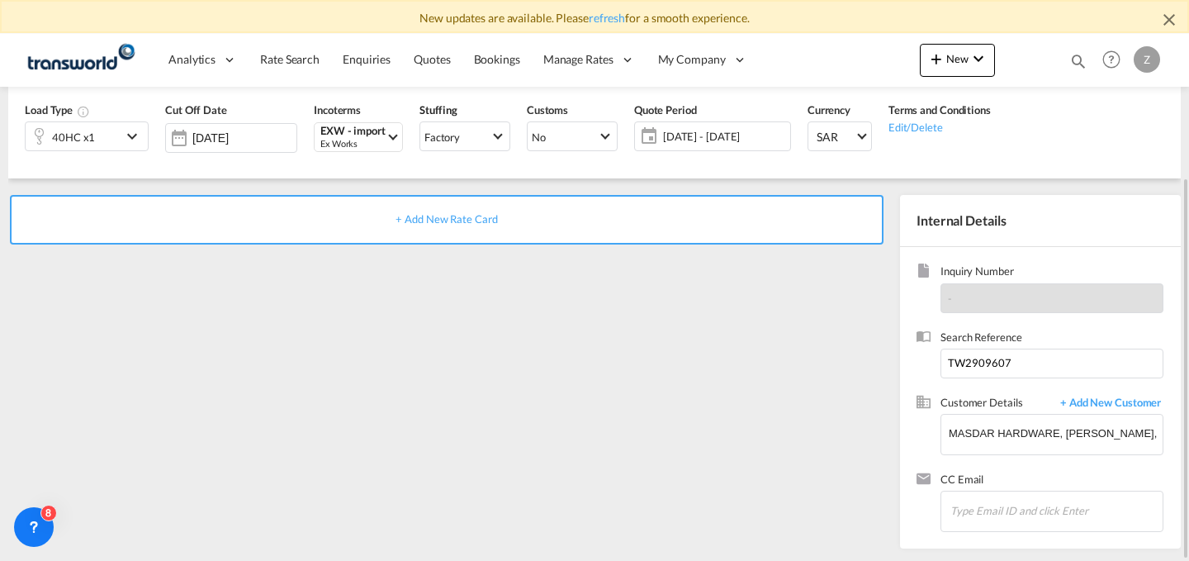
click at [561, 214] on div "+ Add New Rate Card" at bounding box center [446, 220] width 873 height 50
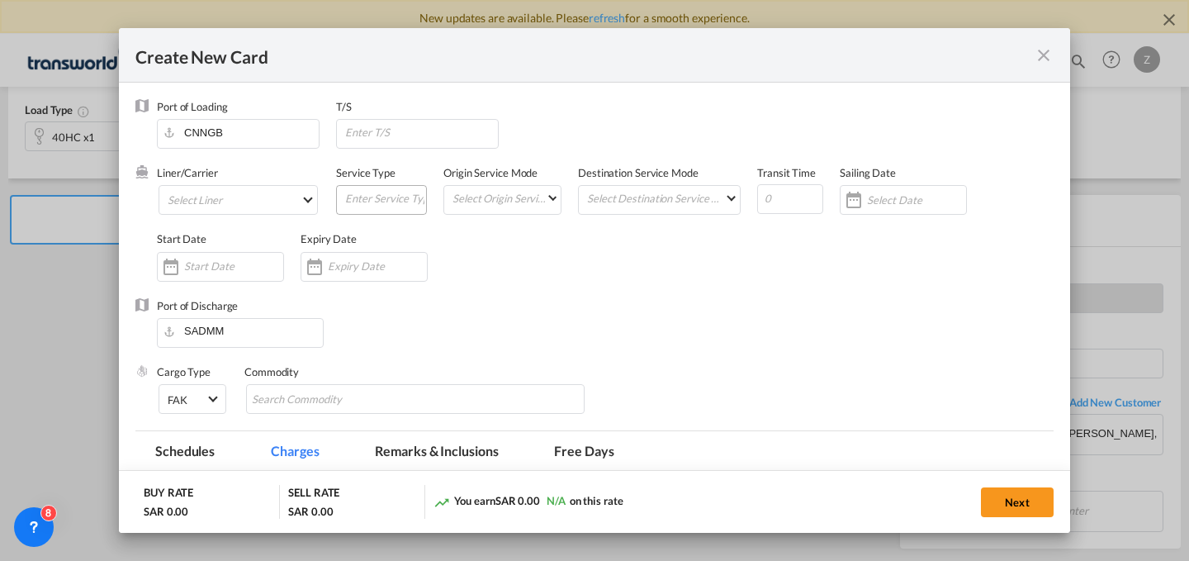
type input "Basic Ocean Freight"
select select "per equipment"
click at [297, 197] on md-select "Select Liner 2HM LOGISTICS D.O.O. / TWKS-KOPER 3P LOGISTICS / TWKS-LITHUANIA A …" at bounding box center [238, 200] width 159 height 30
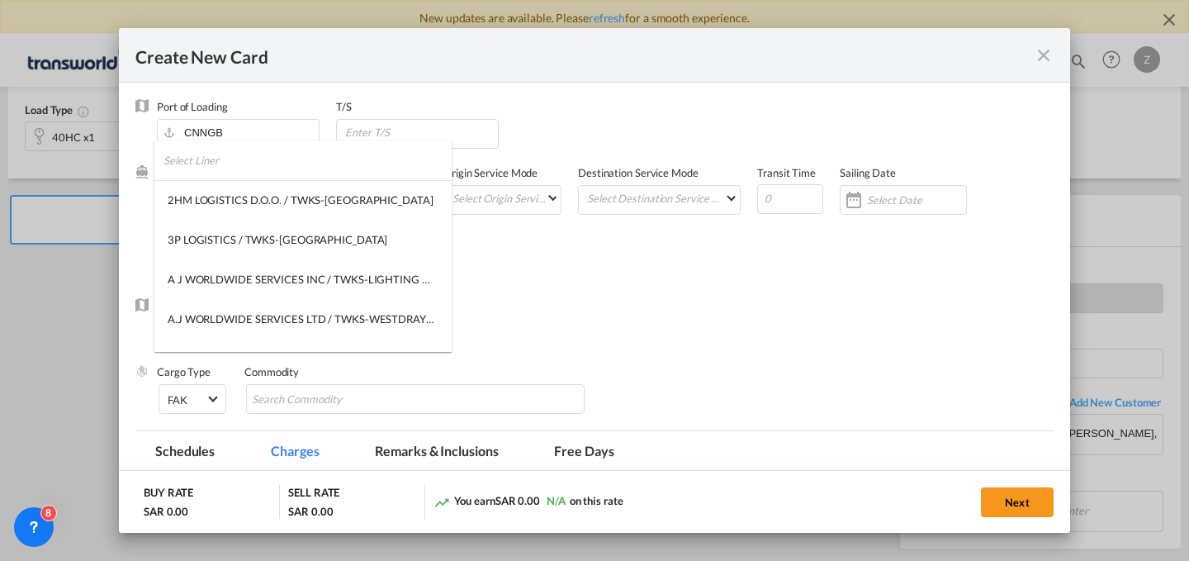
type md-option "2282"
click at [311, 168] on input "search" at bounding box center [307, 160] width 288 height 40
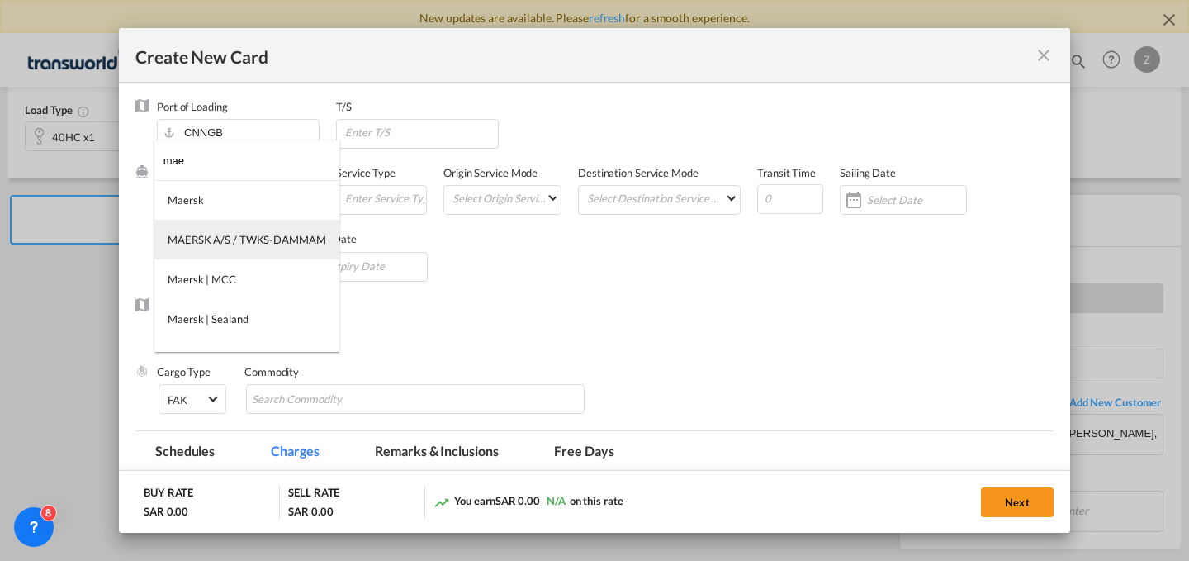
type input "mae"
click at [251, 227] on md-option "MAERSK A/S / TWKS-DAMMAM" at bounding box center [246, 240] width 185 height 40
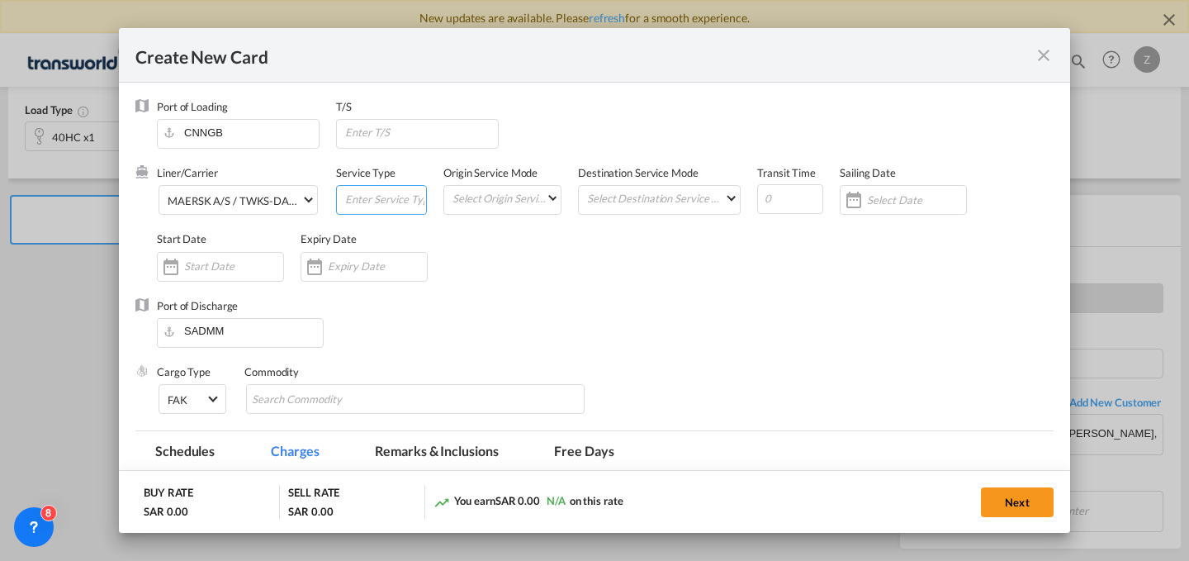
click at [377, 191] on input "Create New Card ..." at bounding box center [384, 198] width 83 height 25
type input "f"
type input "FCL"
click at [483, 198] on md-select "Select Origin Service Mode SD CY" at bounding box center [506, 197] width 110 height 23
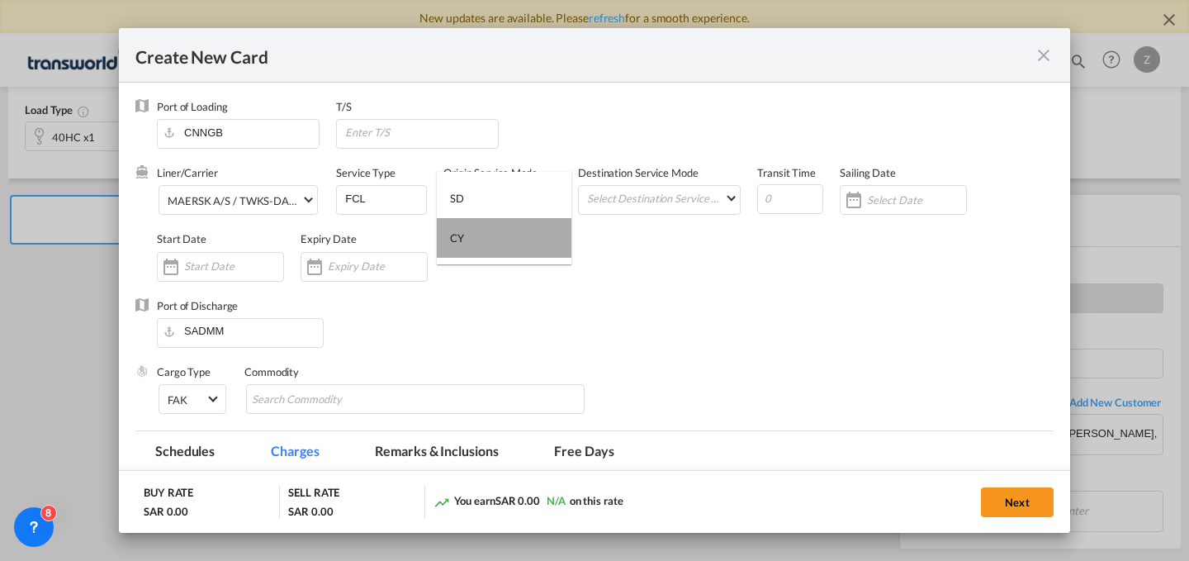
click at [521, 239] on md-option "CY" at bounding box center [504, 238] width 135 height 40
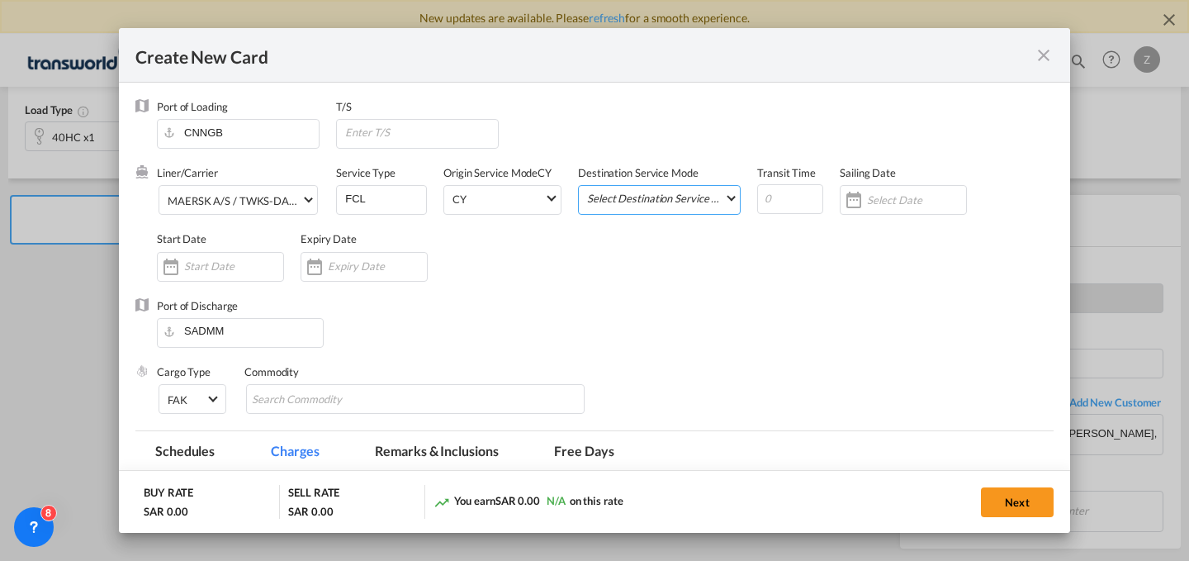
click at [610, 203] on md-select "Select Destination Service Mode SD CY" at bounding box center [662, 197] width 154 height 23
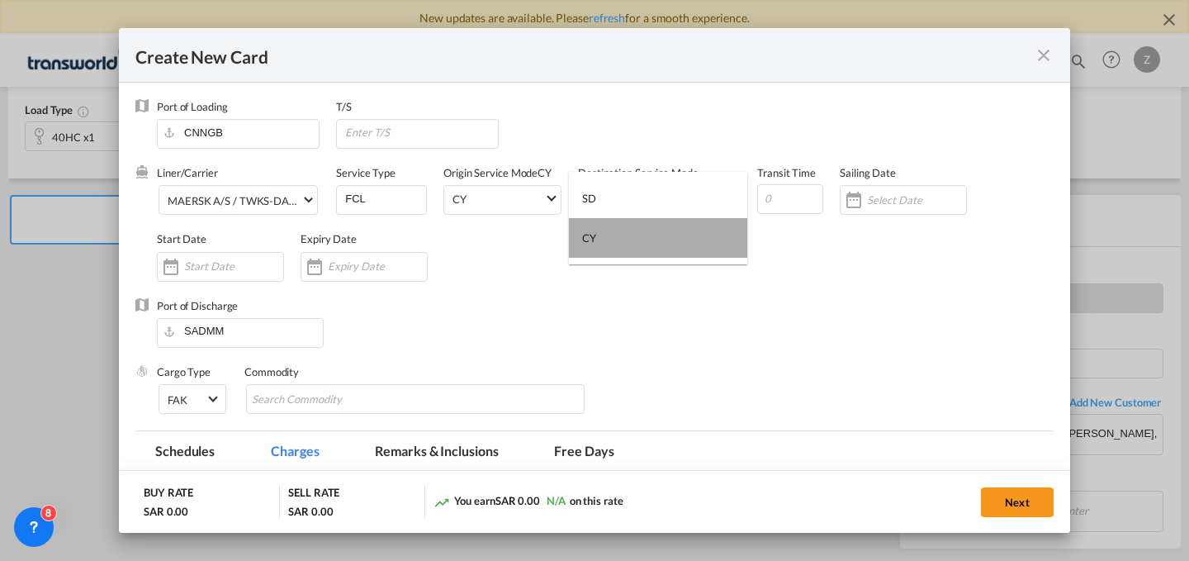
click at [609, 224] on md-option "CY" at bounding box center [658, 238] width 178 height 40
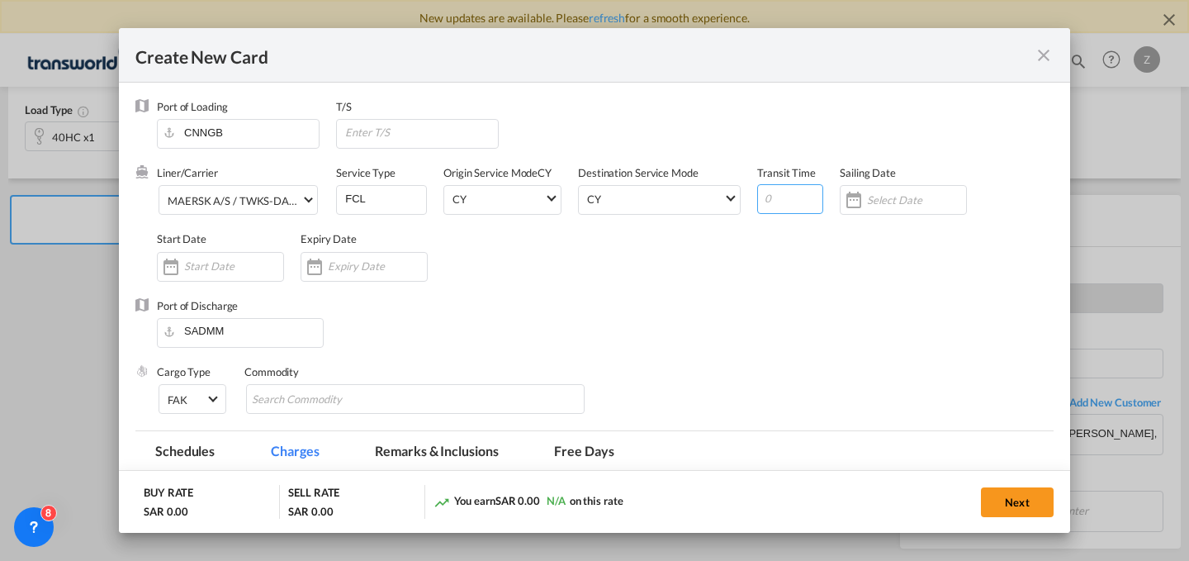
click at [779, 211] on input "Create New Card ..." at bounding box center [790, 199] width 66 height 30
type input "21"
click at [238, 258] on div "Create New Card ..." at bounding box center [220, 267] width 127 height 30
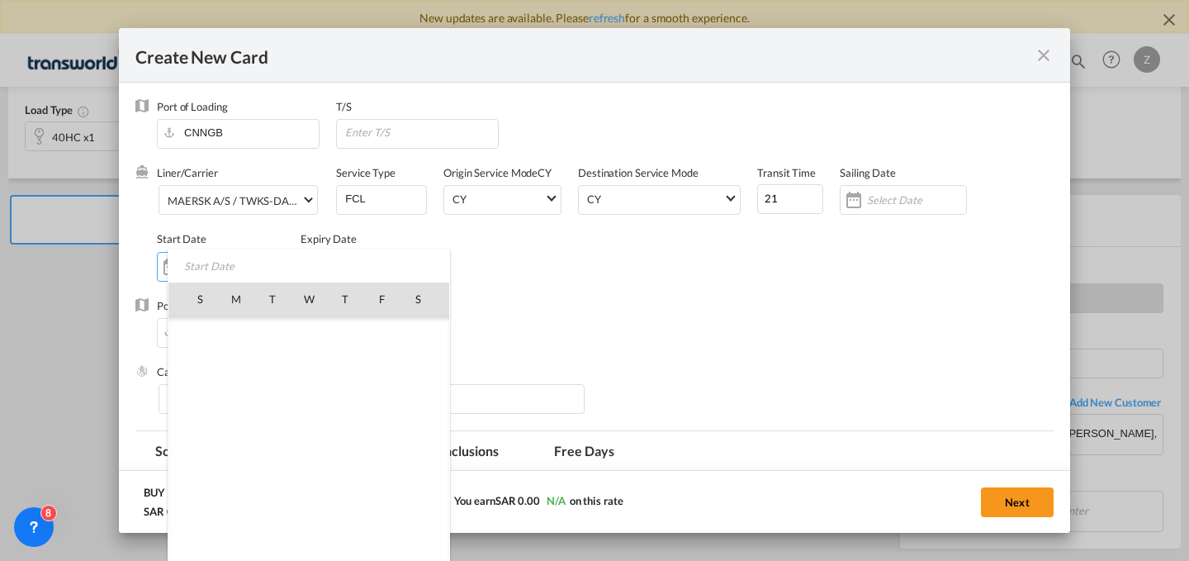
scroll to position [382421, 0]
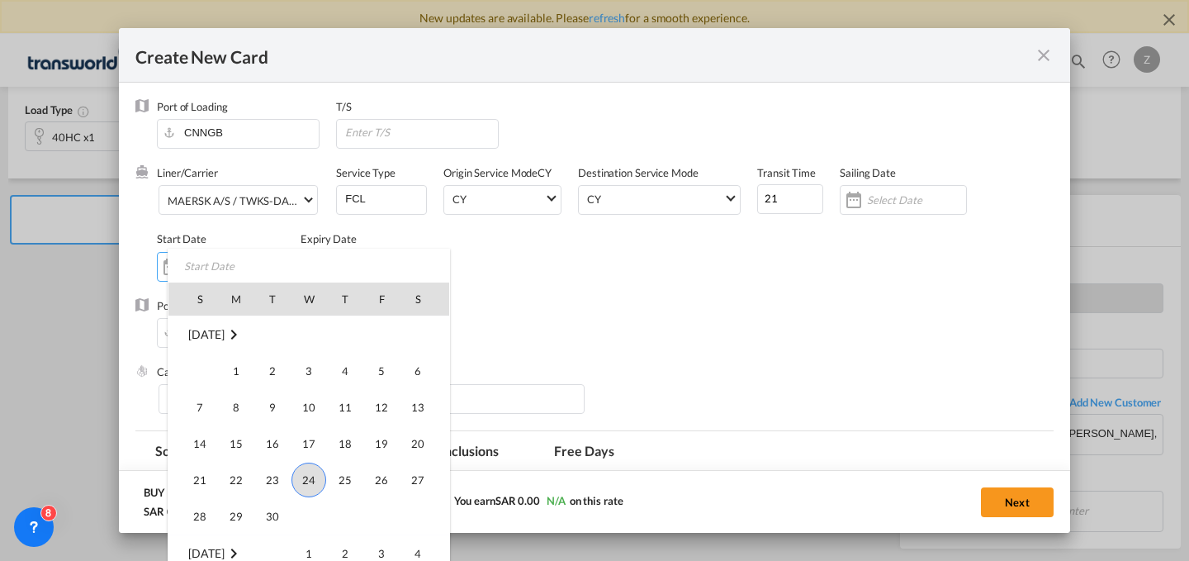
click at [303, 478] on span "24" at bounding box center [308, 479] width 35 height 35
type input "[DATE]"
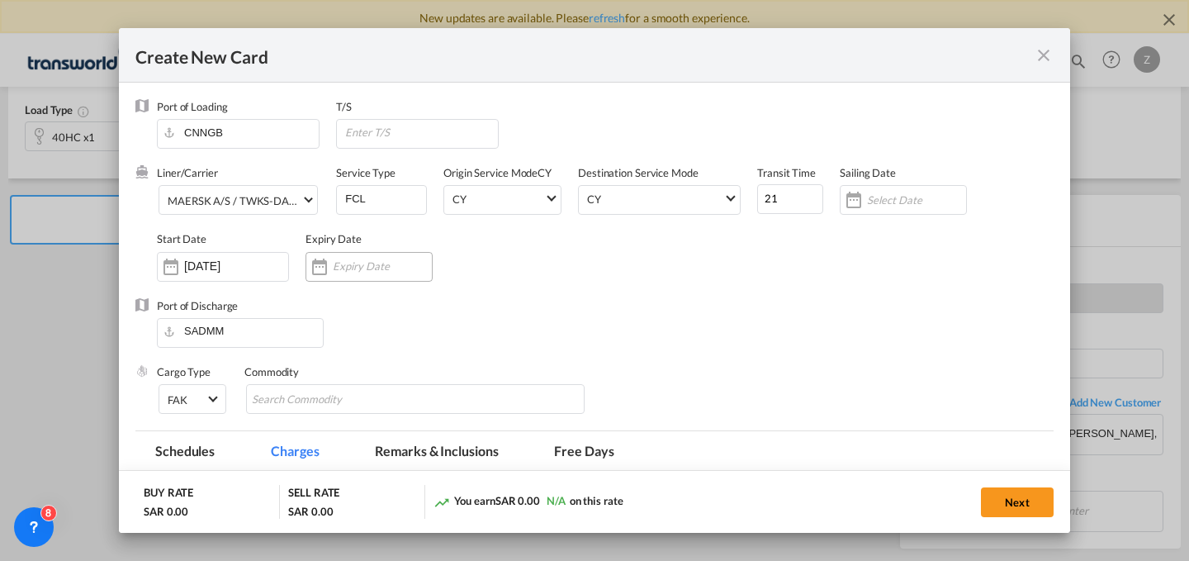
click at [367, 262] on input "Create New Card ..." at bounding box center [382, 265] width 99 height 13
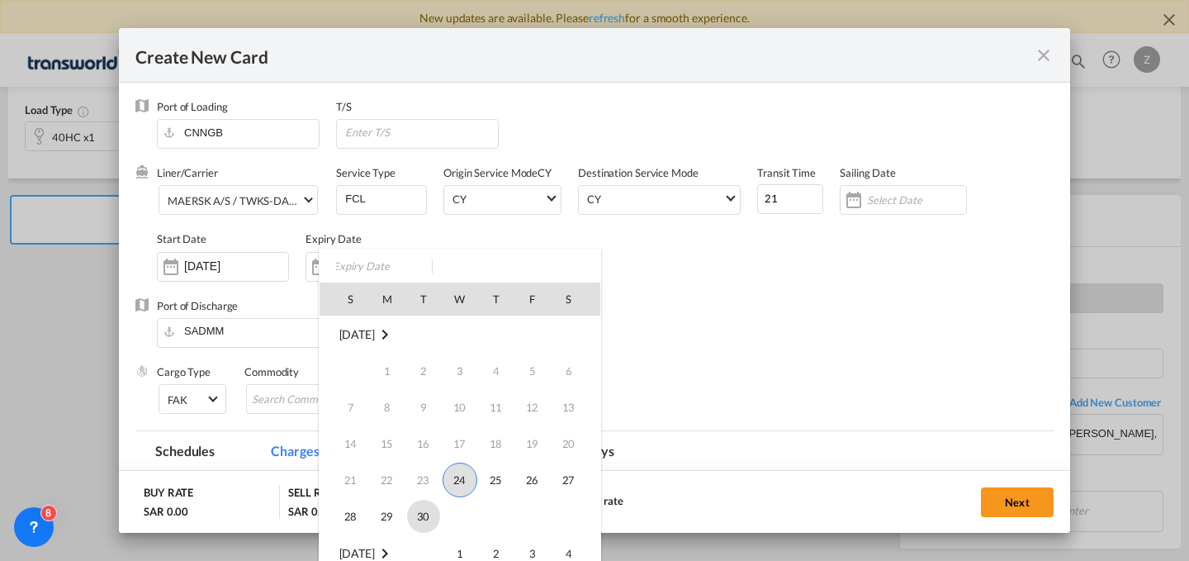
click at [418, 503] on span "30" at bounding box center [423, 515] width 33 height 33
type input "[DATE]"
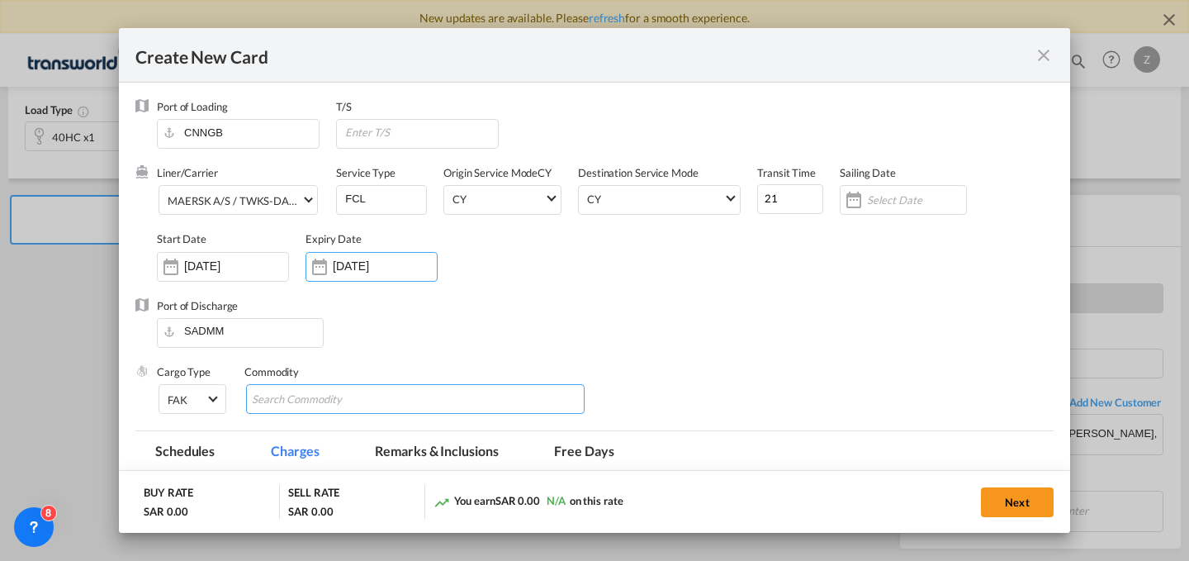
click at [403, 400] on md-chips-wrap "Chips container with autocompletion. Enter the text area, type text to search, …" at bounding box center [415, 399] width 338 height 30
type input "GC"
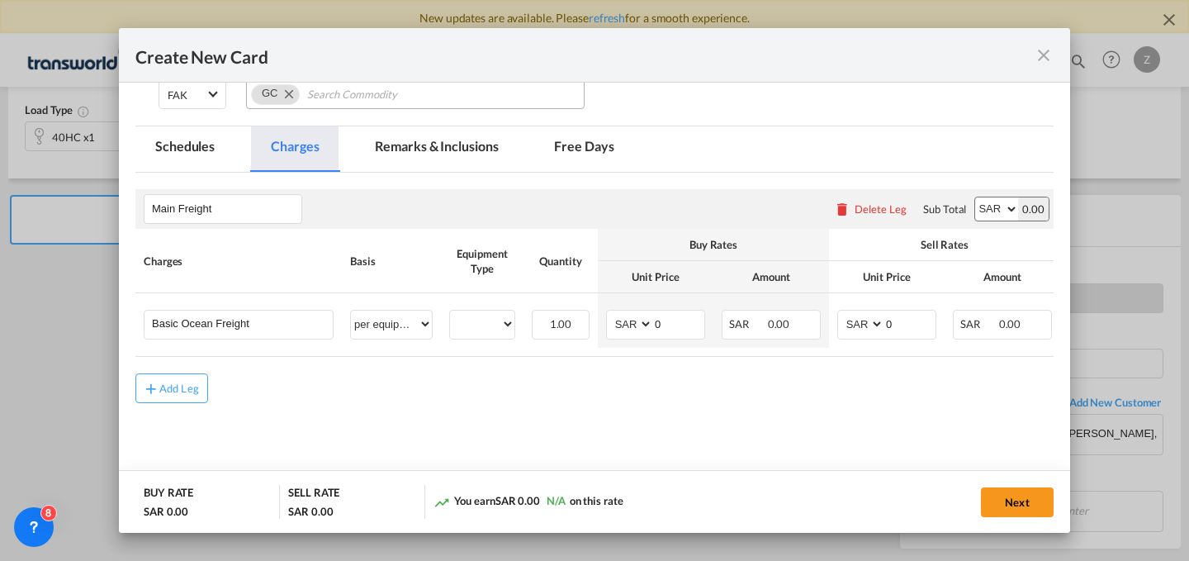
scroll to position [307, 0]
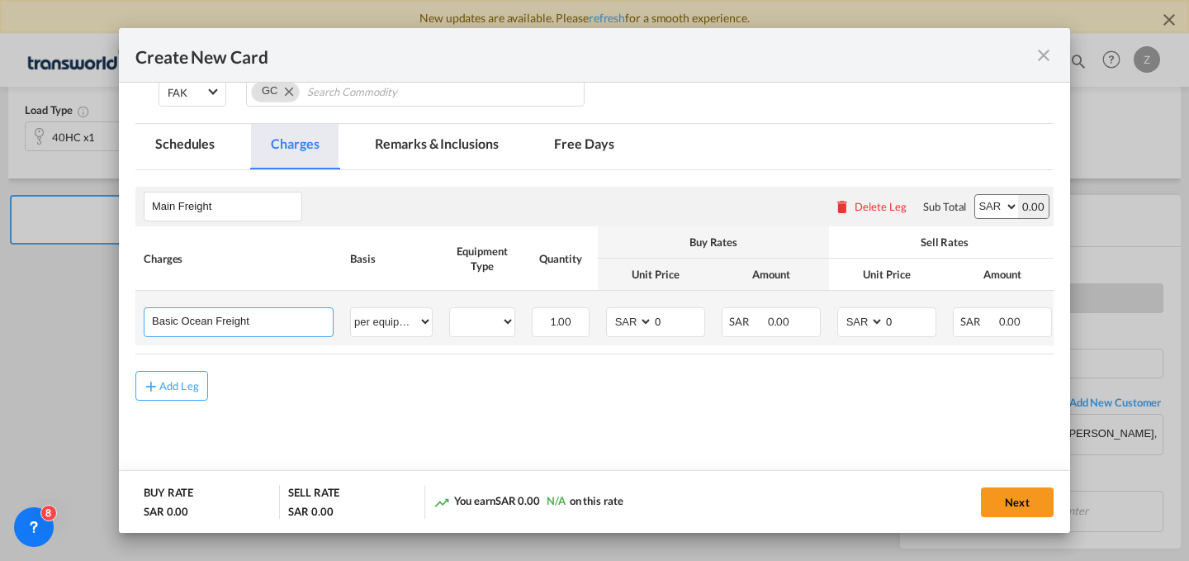
click at [264, 321] on input "Basic Ocean Freight" at bounding box center [242, 320] width 181 height 25
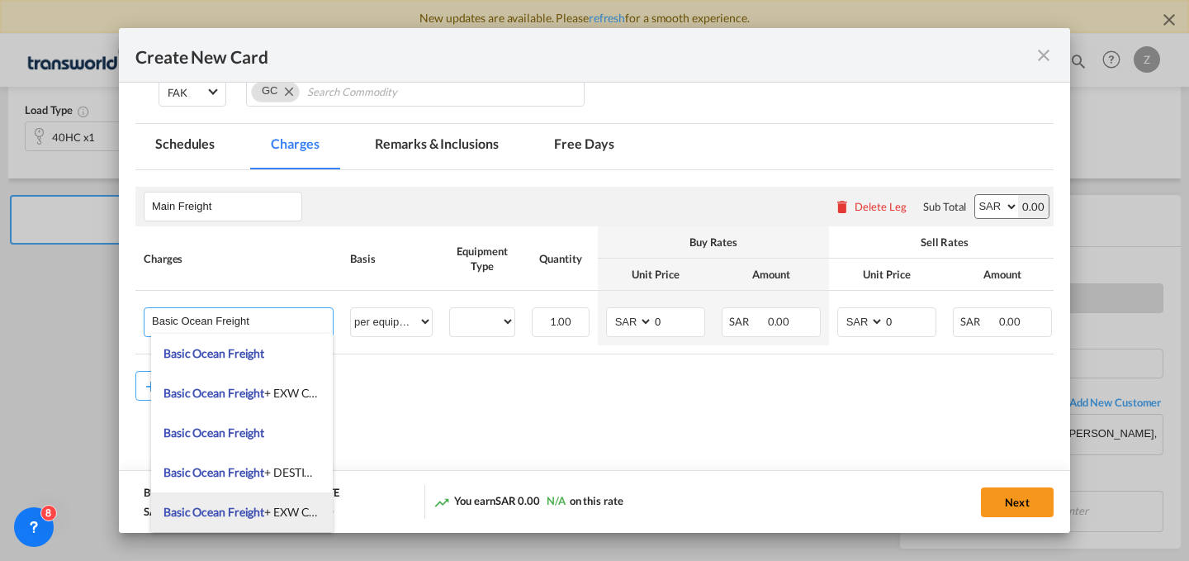
click at [297, 504] on span "Basic Ocean Freight + EXW Charges + Clearance and delivery" at bounding box center [315, 511] width 305 height 14
type input "Basic Ocean Freight + EXW Charges + Clearance and delivery"
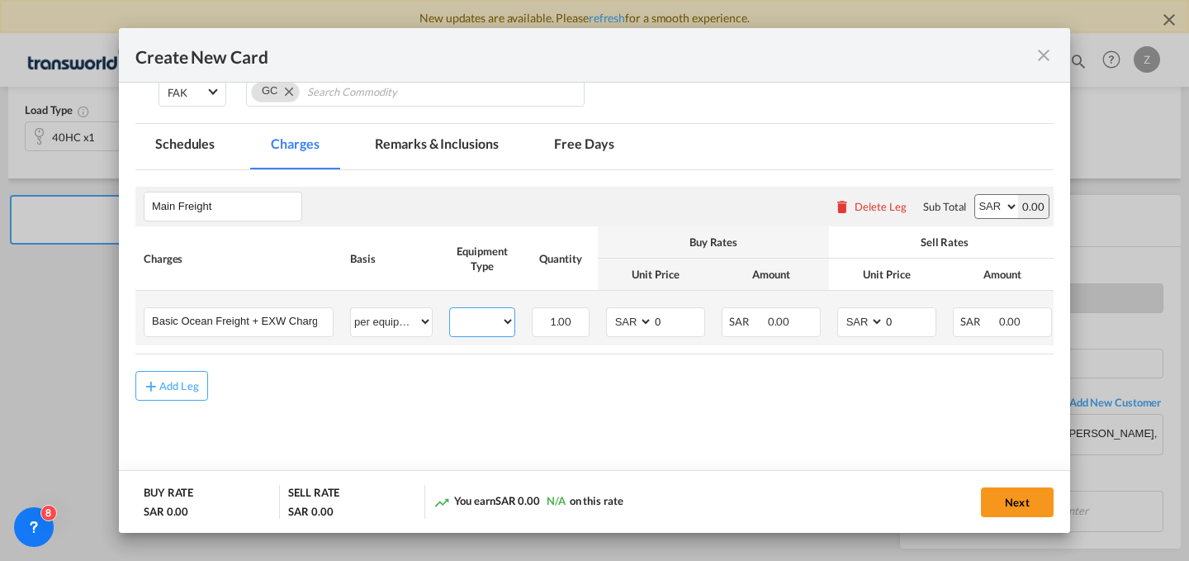
click at [485, 317] on select "40HC" at bounding box center [482, 321] width 64 height 22
select select "40HC"
click at [450, 310] on select "40HC" at bounding box center [482, 321] width 64 height 22
click at [673, 329] on input "0" at bounding box center [678, 320] width 51 height 25
type input "4650"
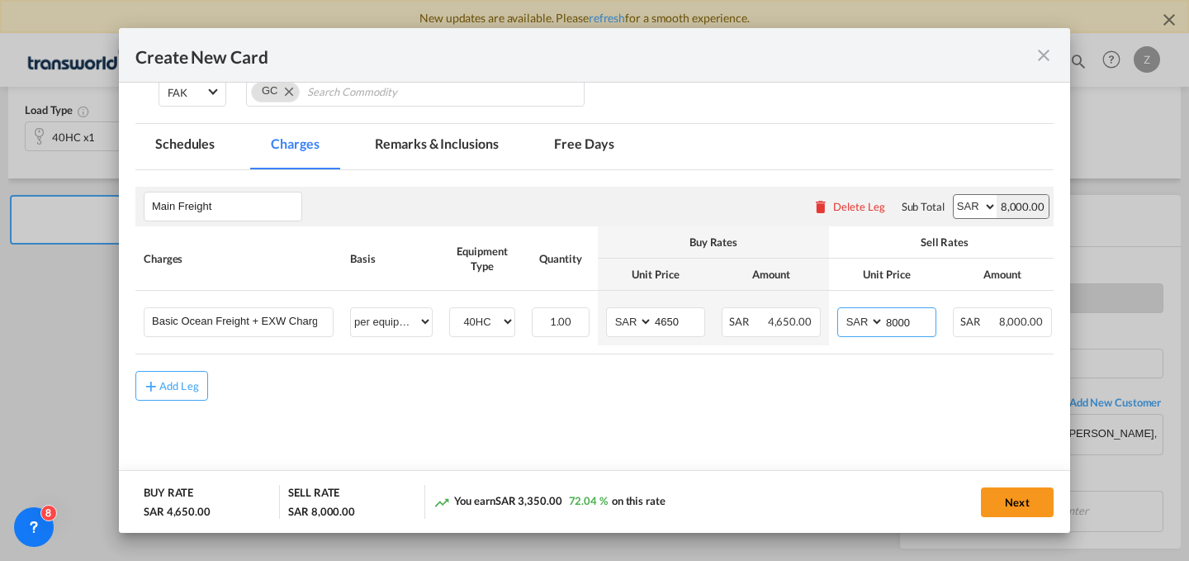
scroll to position [0, 140]
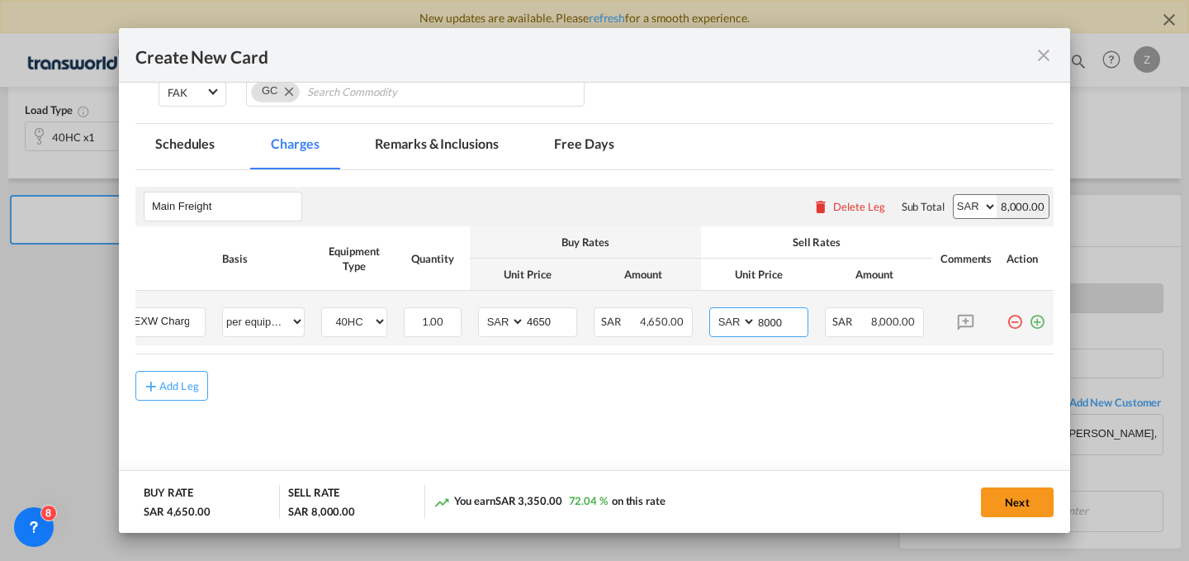
type input "8000"
click at [1029, 314] on md-icon "icon-plus-circle-outline green-400-fg" at bounding box center [1037, 315] width 17 height 17
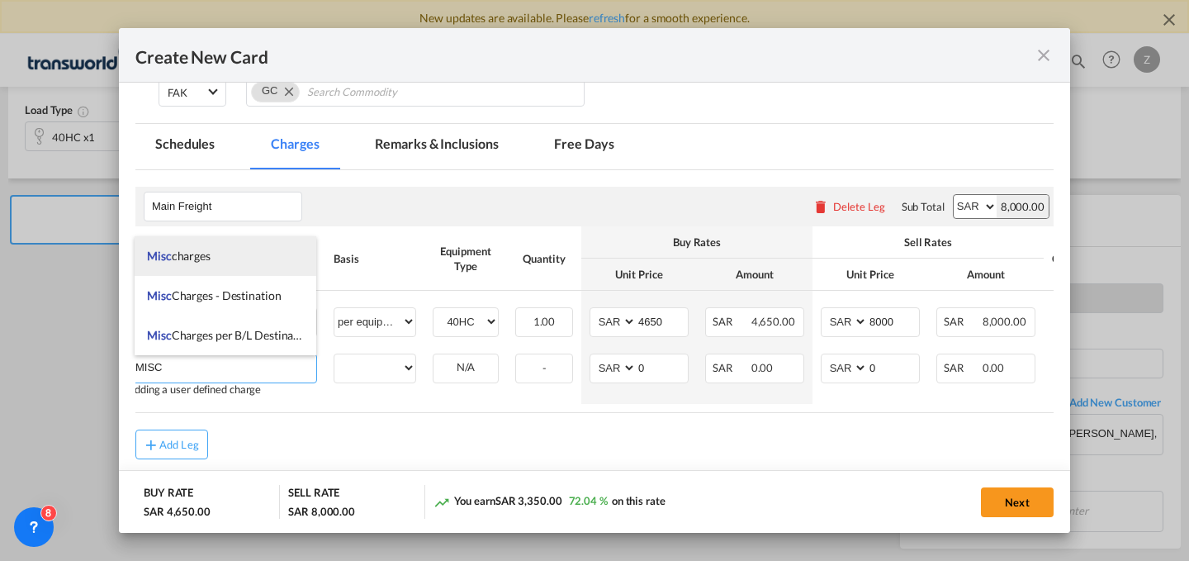
click at [267, 248] on li "Misc charges" at bounding box center [226, 256] width 182 height 40
type input "Misc charges"
select select "per equipment"
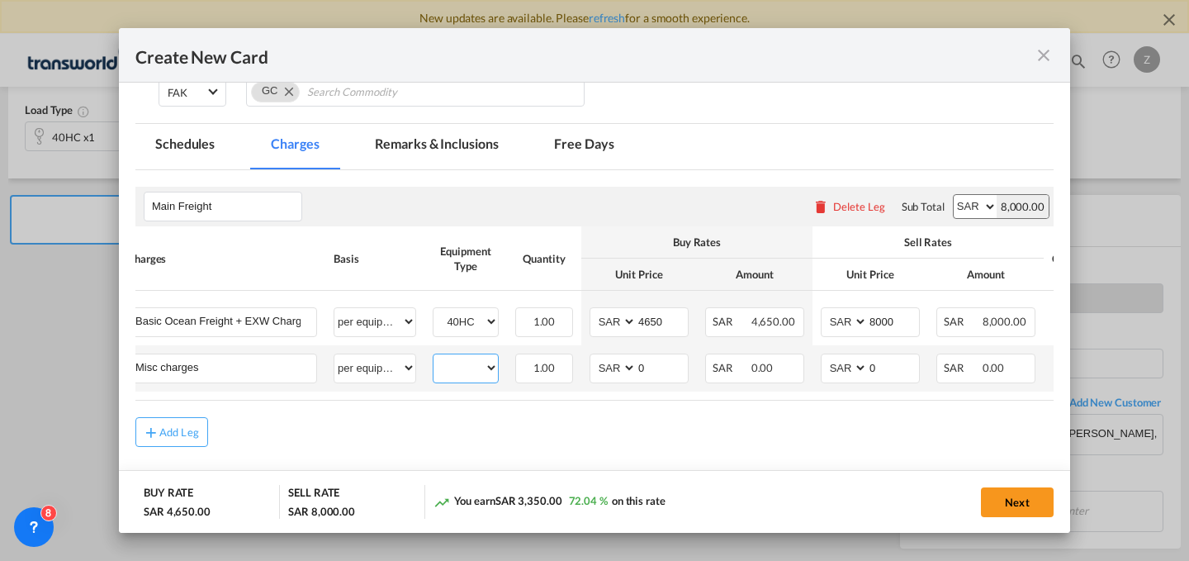
click at [466, 358] on select "40HC" at bounding box center [465, 368] width 64 height 22
select select "40HC"
click at [433, 357] on select "40HC" at bounding box center [465, 368] width 64 height 22
click at [656, 374] on input "0" at bounding box center [662, 366] width 51 height 25
type input "3500"
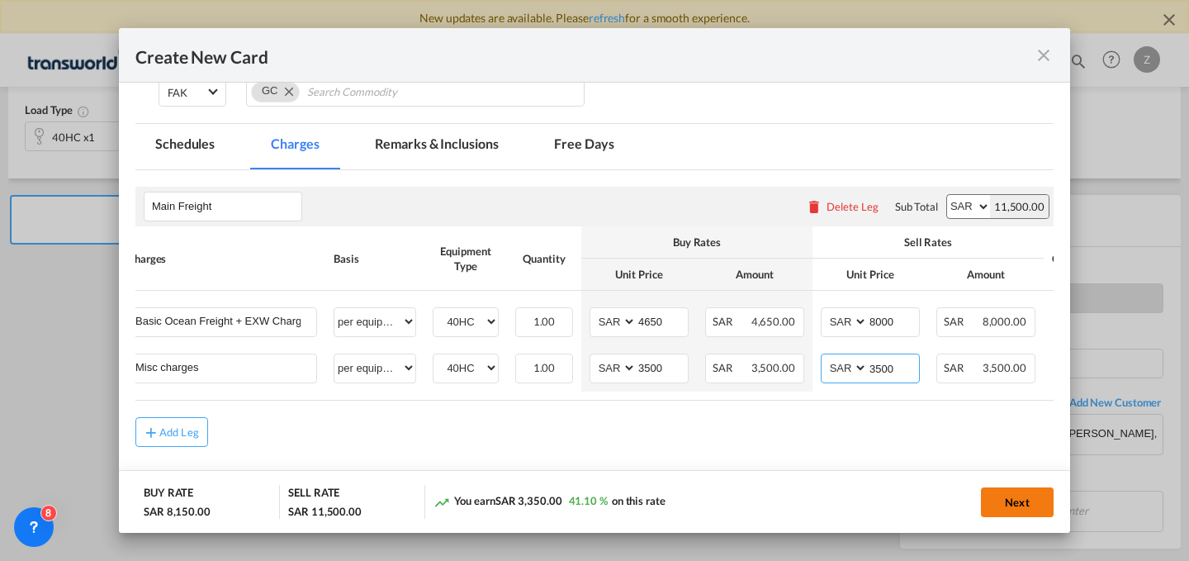
type input "3500"
click at [1015, 500] on button "Next" at bounding box center [1017, 502] width 73 height 30
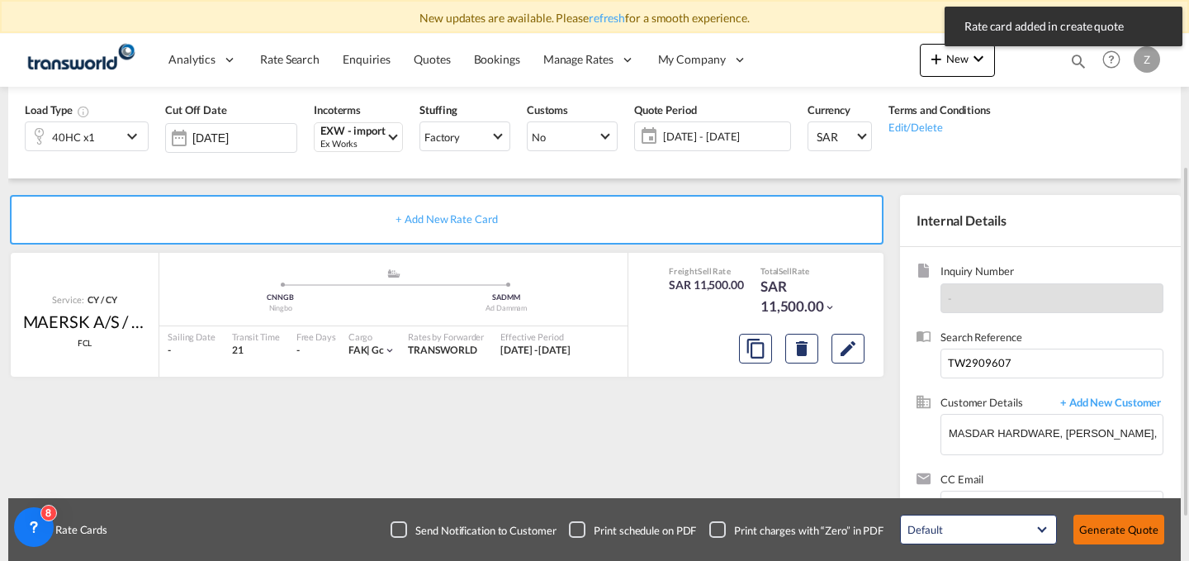
click at [1101, 528] on button "Generate Quote" at bounding box center [1118, 529] width 91 height 30
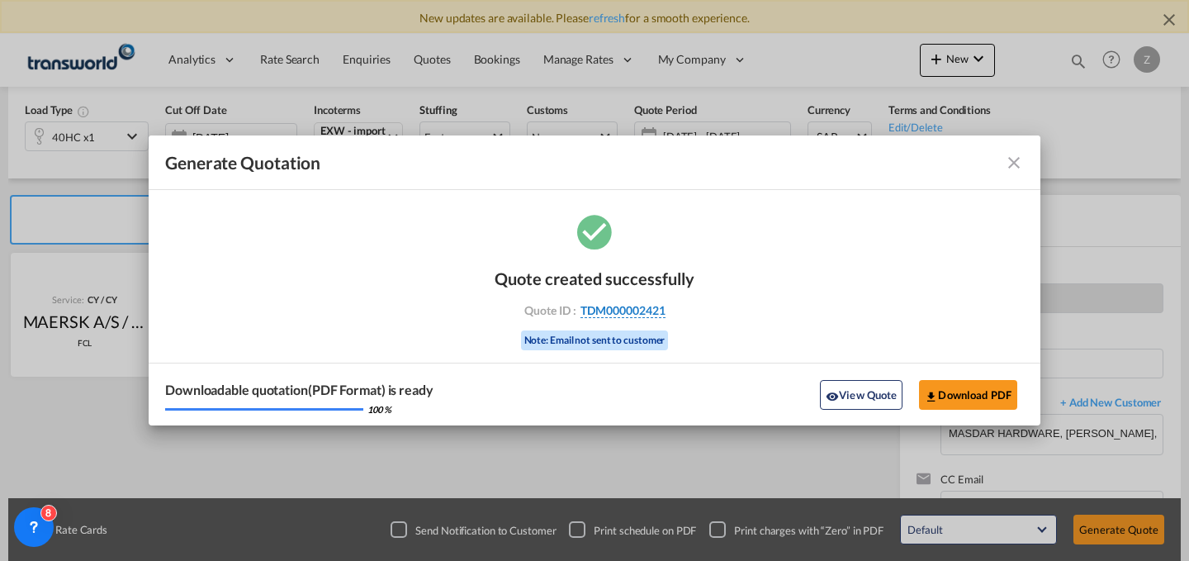
click at [659, 307] on span "TDM000002421" at bounding box center [622, 310] width 85 height 15
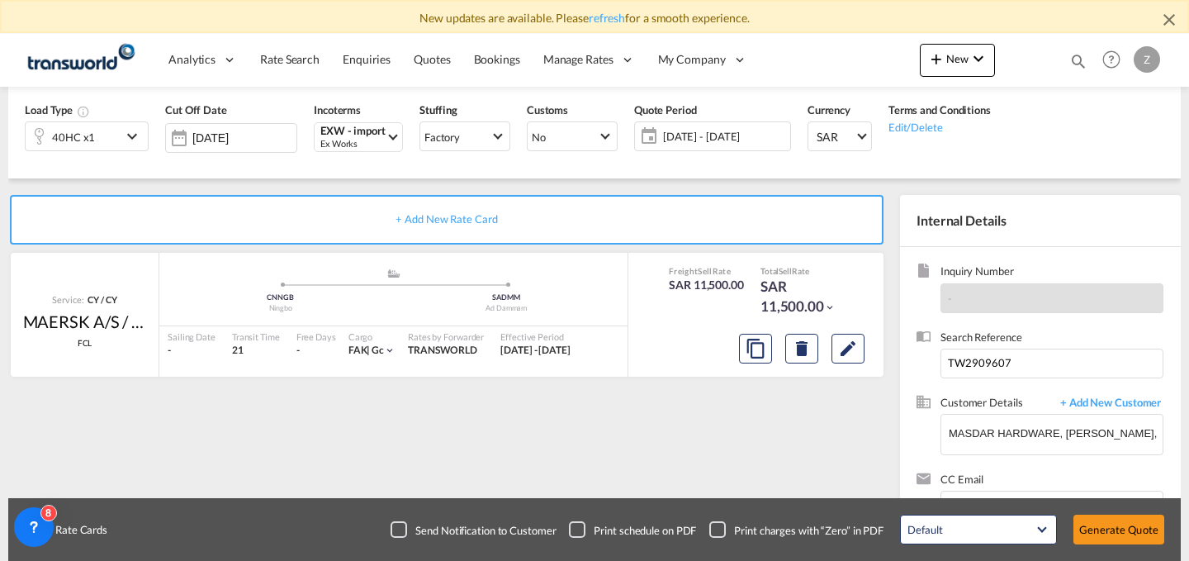
click at [659, 307] on div "Quote created successfully Quote ID : TDM000002421 Note: Email not sent to cust…" at bounding box center [595, 298] width 446 height 107
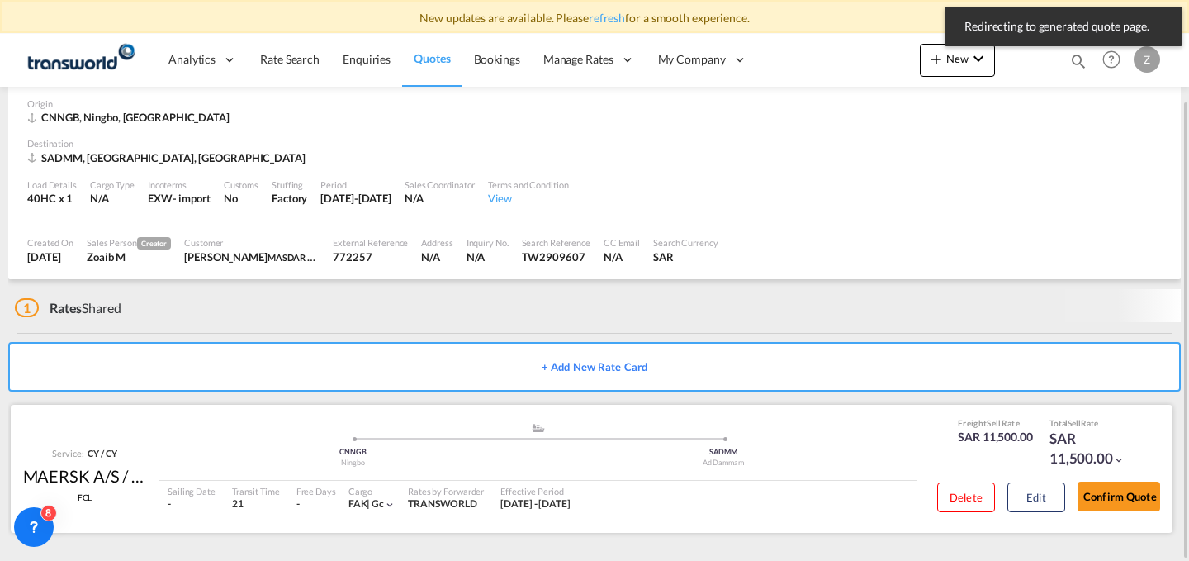
scroll to position [65, 0]
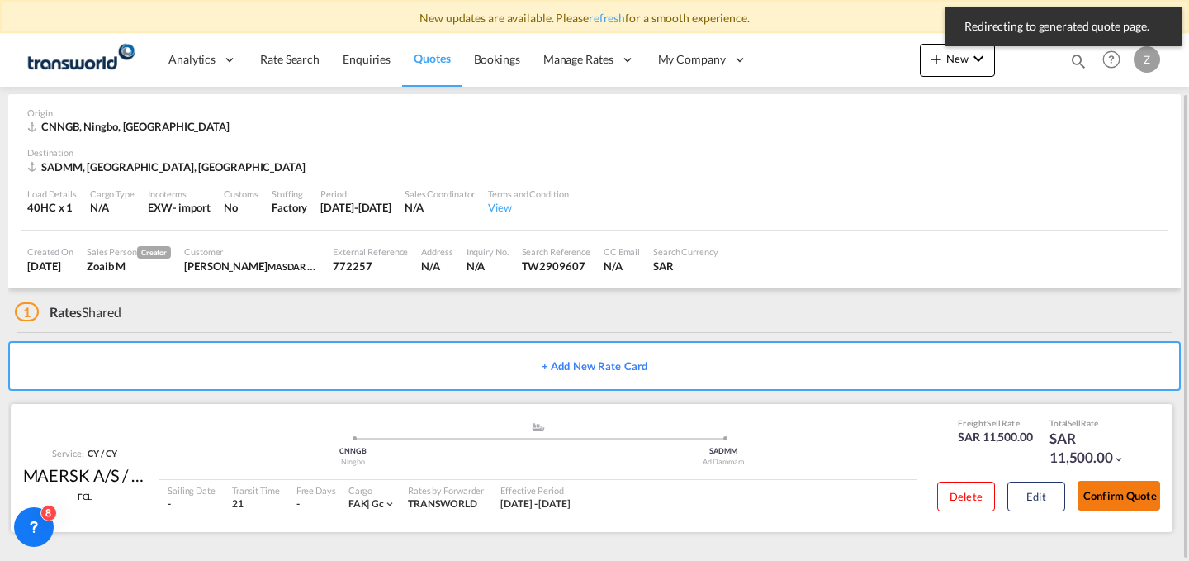
click at [1098, 486] on button "Confirm Quote" at bounding box center [1118, 495] width 83 height 30
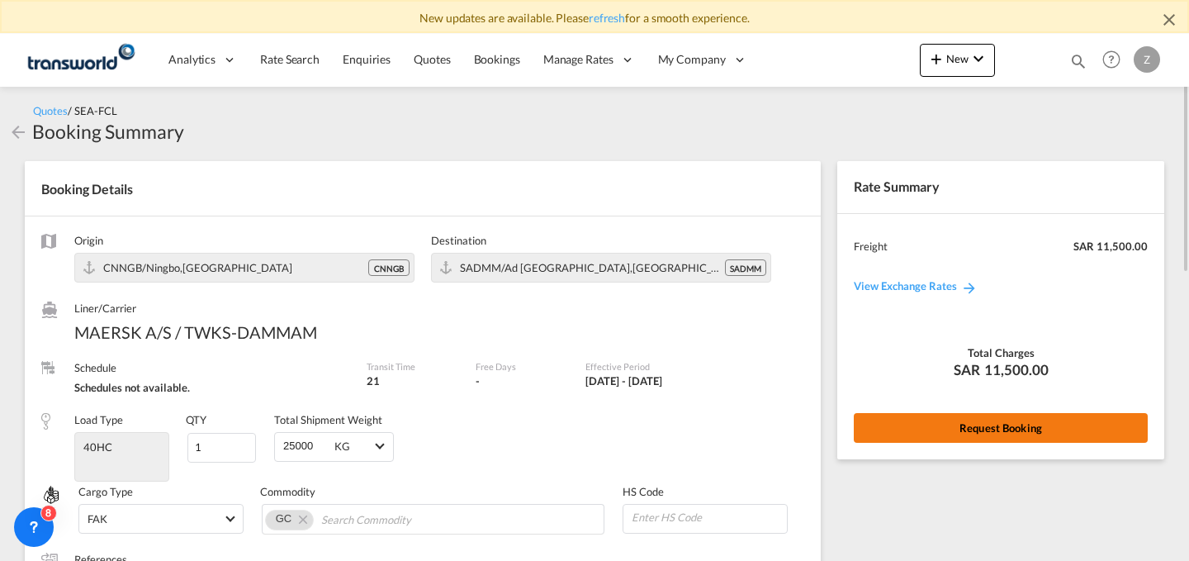
click at [908, 429] on button "Request Booking" at bounding box center [1001, 428] width 294 height 30
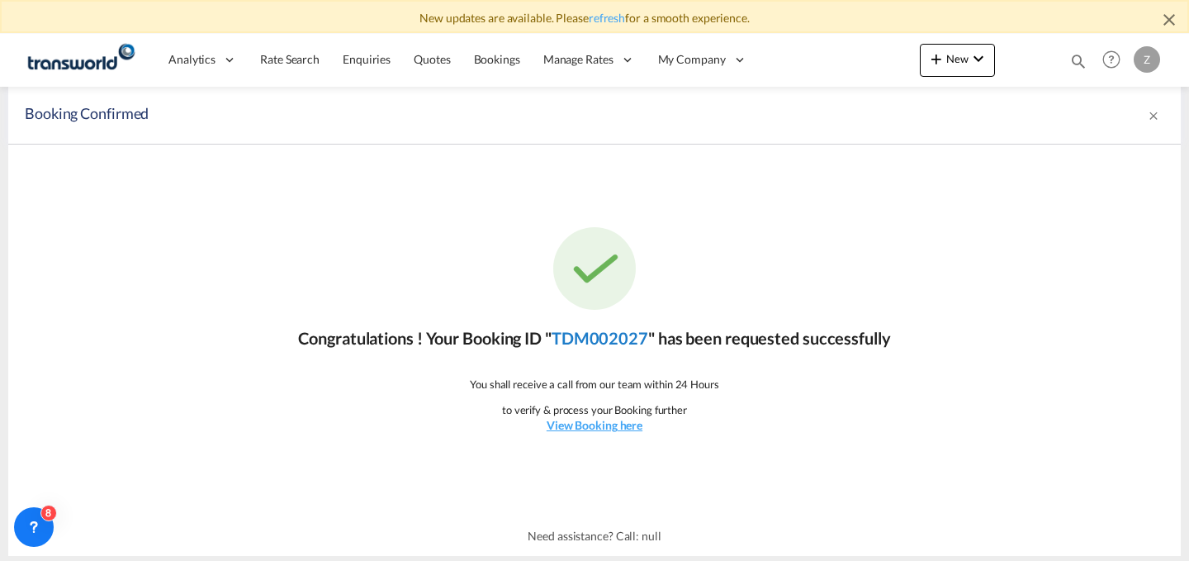
click at [628, 330] on link "TDM002027" at bounding box center [599, 338] width 97 height 20
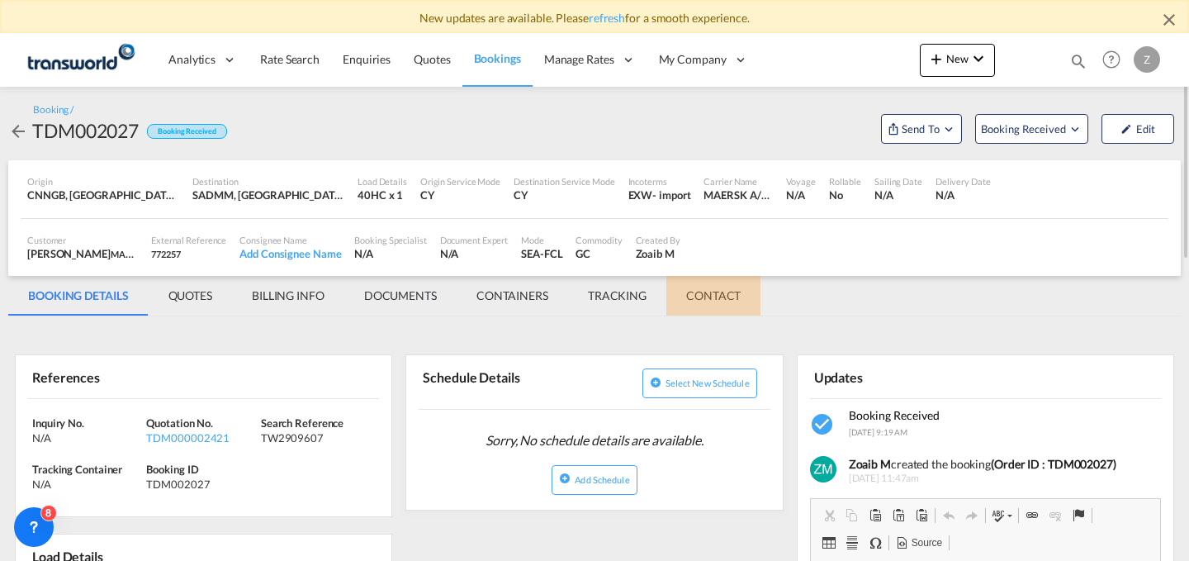
click at [717, 302] on md-tab-item "CONTACT" at bounding box center [713, 296] width 94 height 40
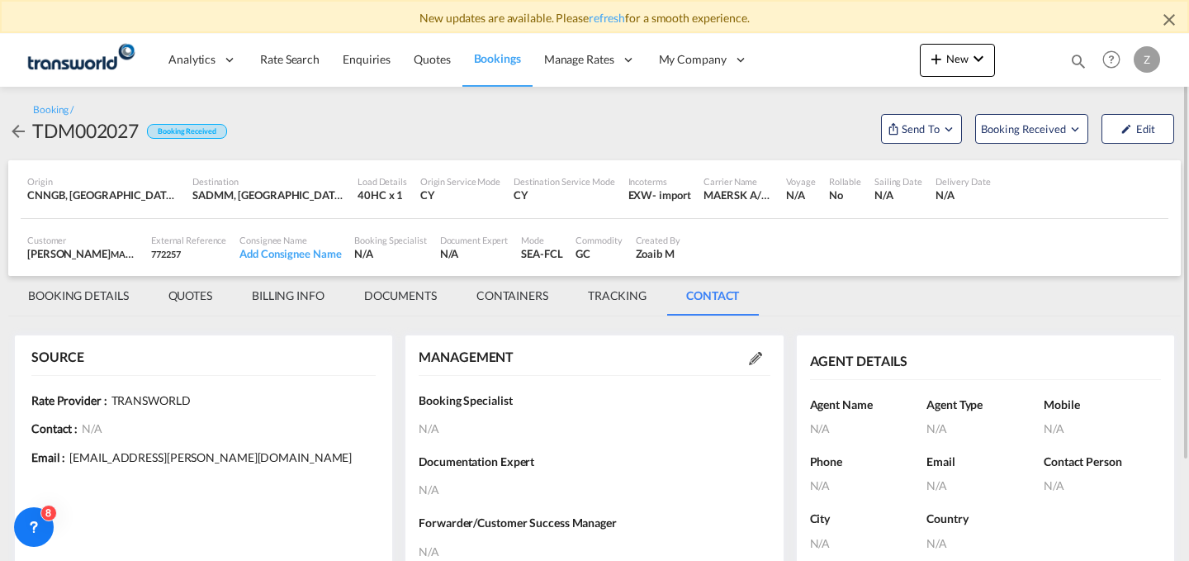
click at [752, 357] on md-icon at bounding box center [755, 358] width 13 height 13
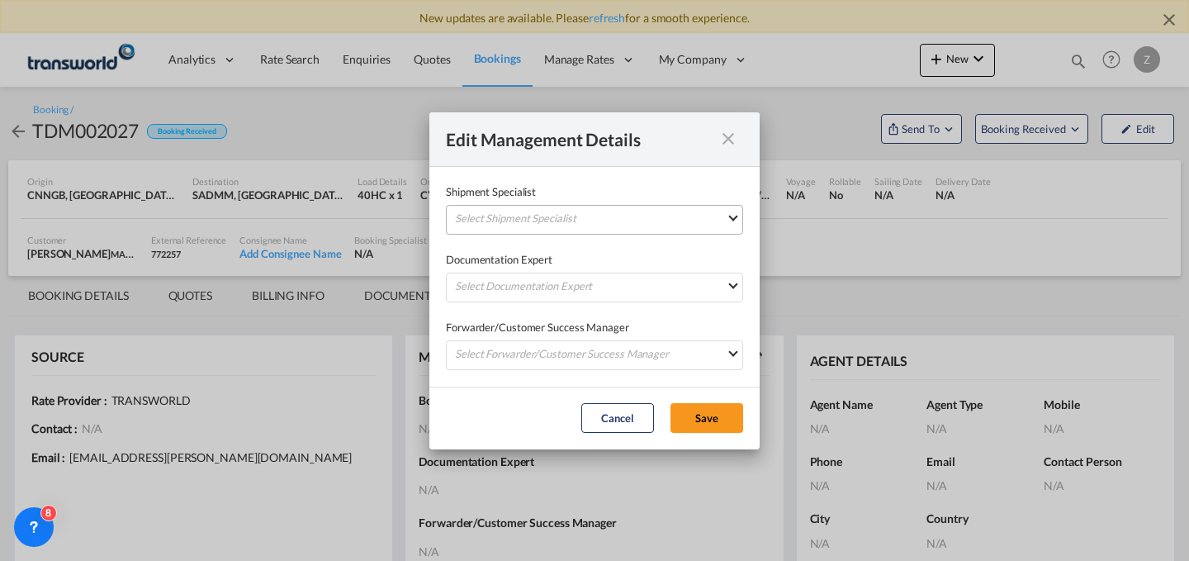
click at [696, 218] on md-select "Select Shipment Specialist [PERSON_NAME] W [PERSON_NAME][EMAIL_ADDRESS][PERSON_…" at bounding box center [594, 220] width 297 height 30
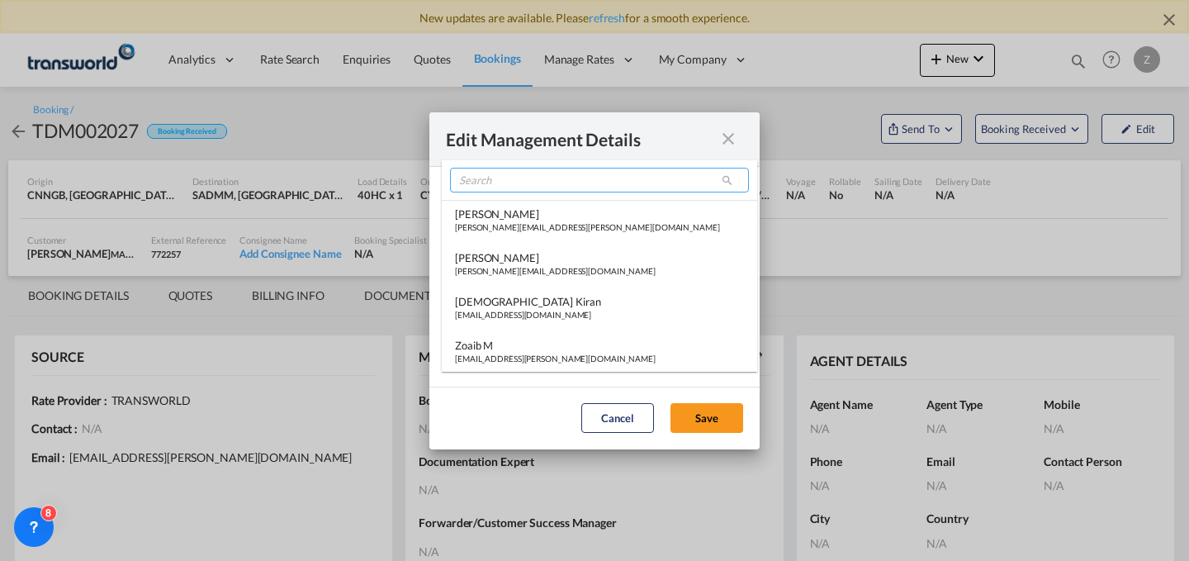
click at [589, 181] on input "search" at bounding box center [599, 180] width 299 height 25
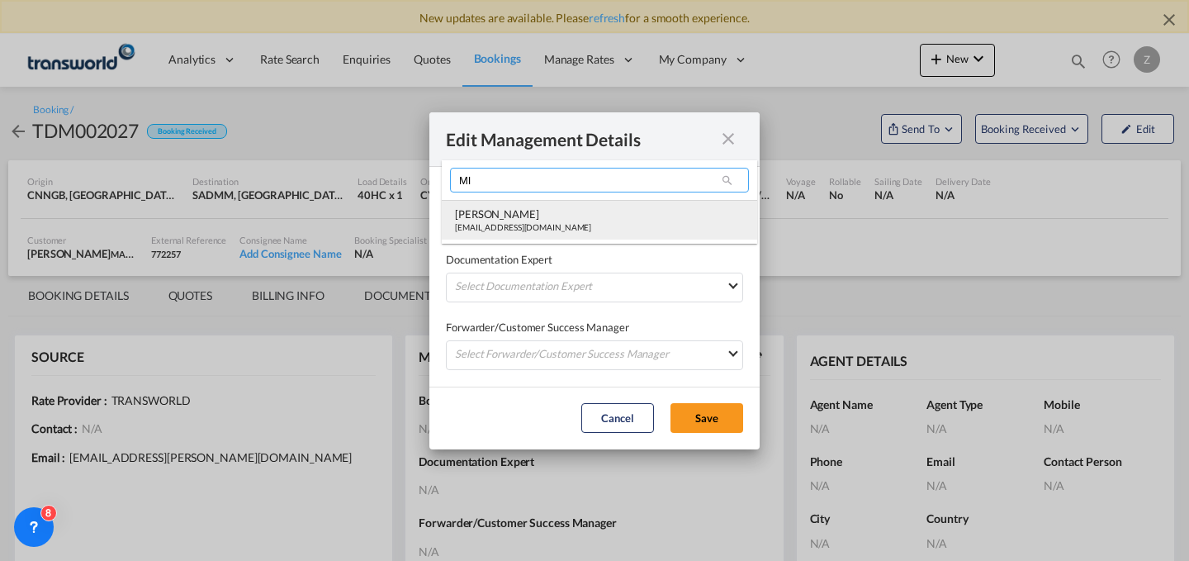
type input "MI"
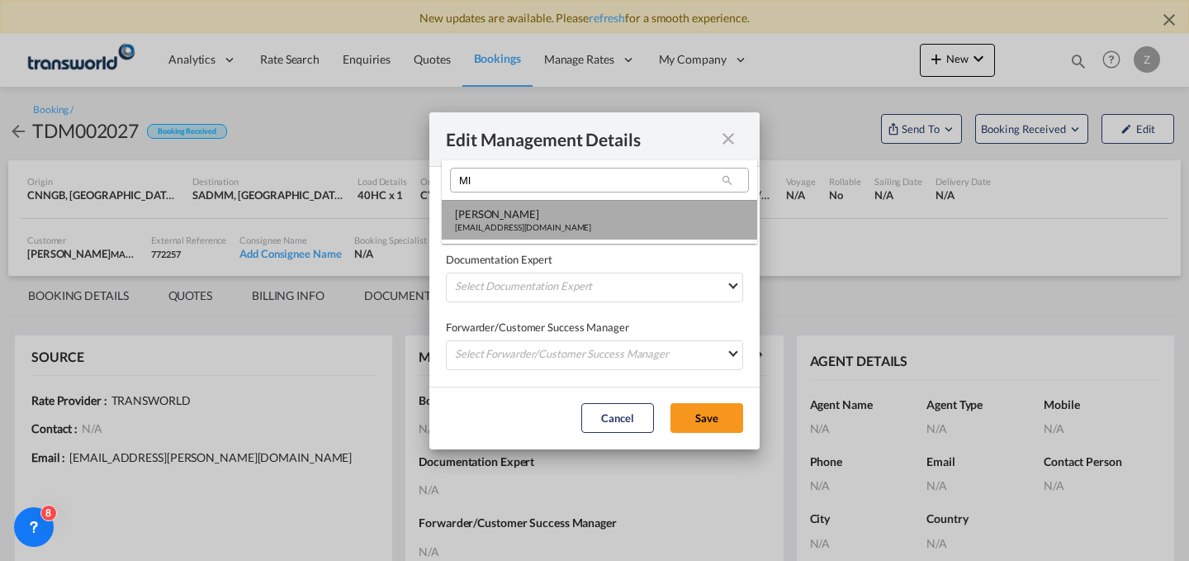
click at [523, 226] on div "[EMAIL_ADDRESS][DOMAIN_NAME]" at bounding box center [523, 227] width 136 height 12
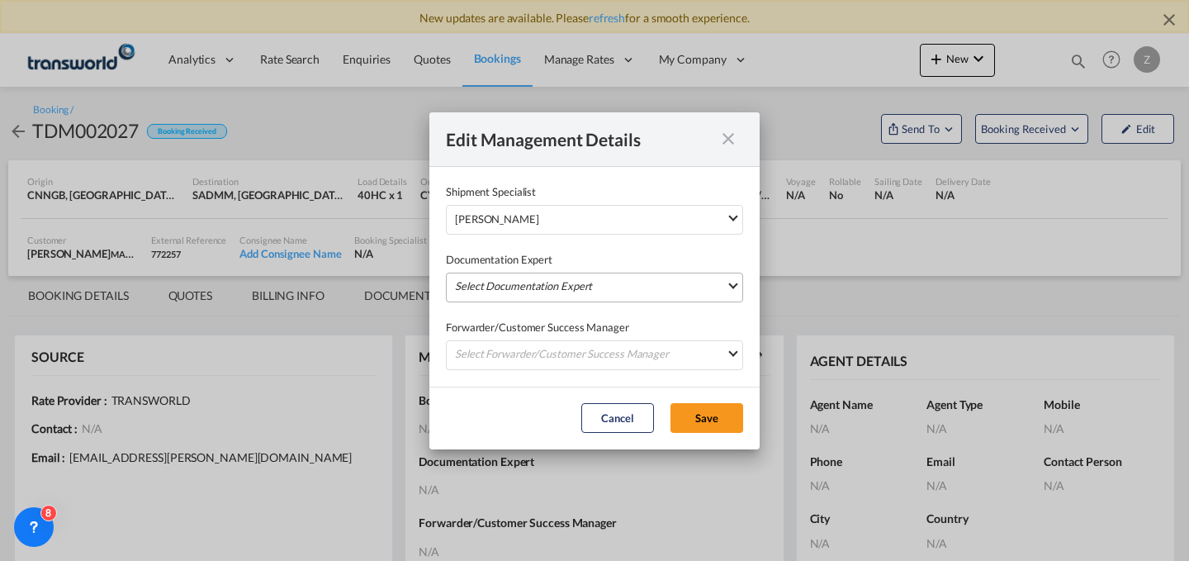
click at [508, 278] on md-select "Select Documentation Expert [PERSON_NAME] W [PERSON_NAME][EMAIL_ADDRESS][PERSON…" at bounding box center [594, 287] width 297 height 30
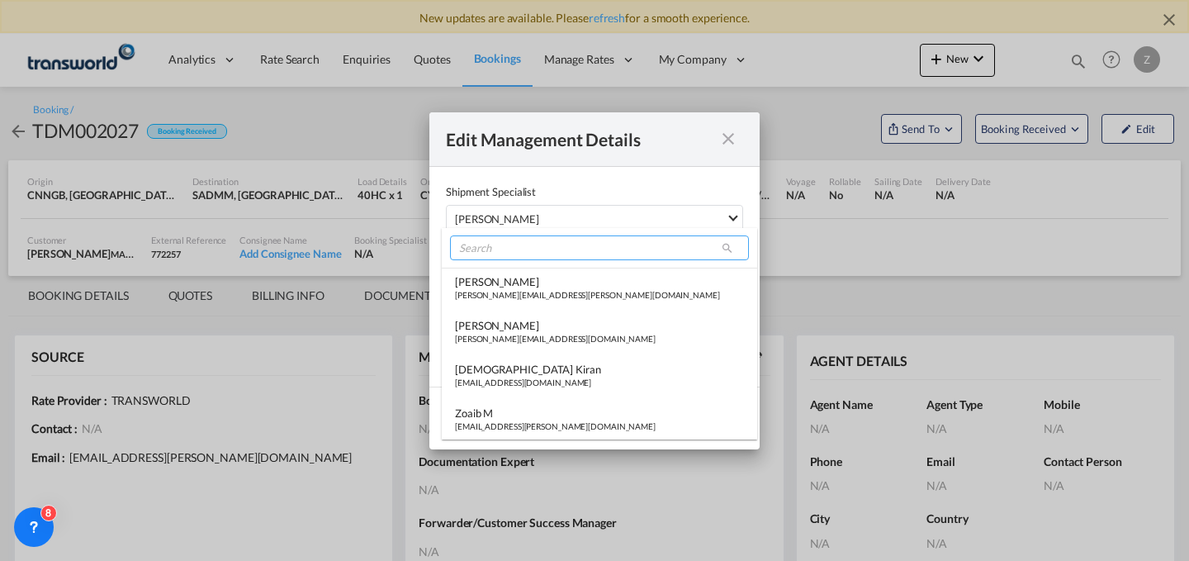
click at [528, 247] on input "search" at bounding box center [599, 247] width 299 height 25
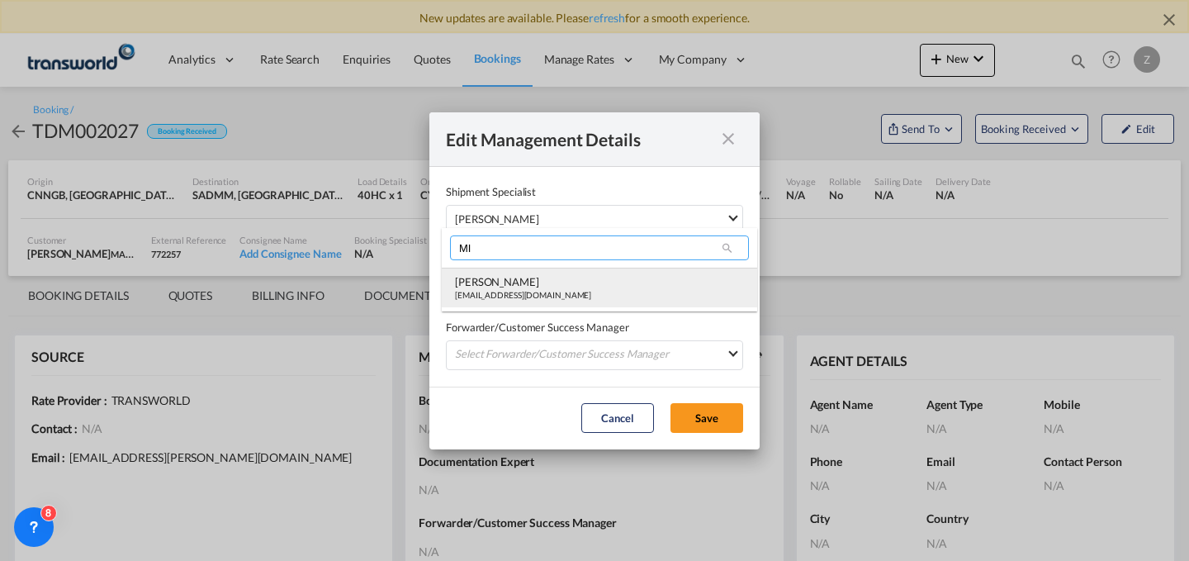
type input "MI"
click at [513, 298] on div "[EMAIL_ADDRESS][DOMAIN_NAME]" at bounding box center [523, 295] width 136 height 12
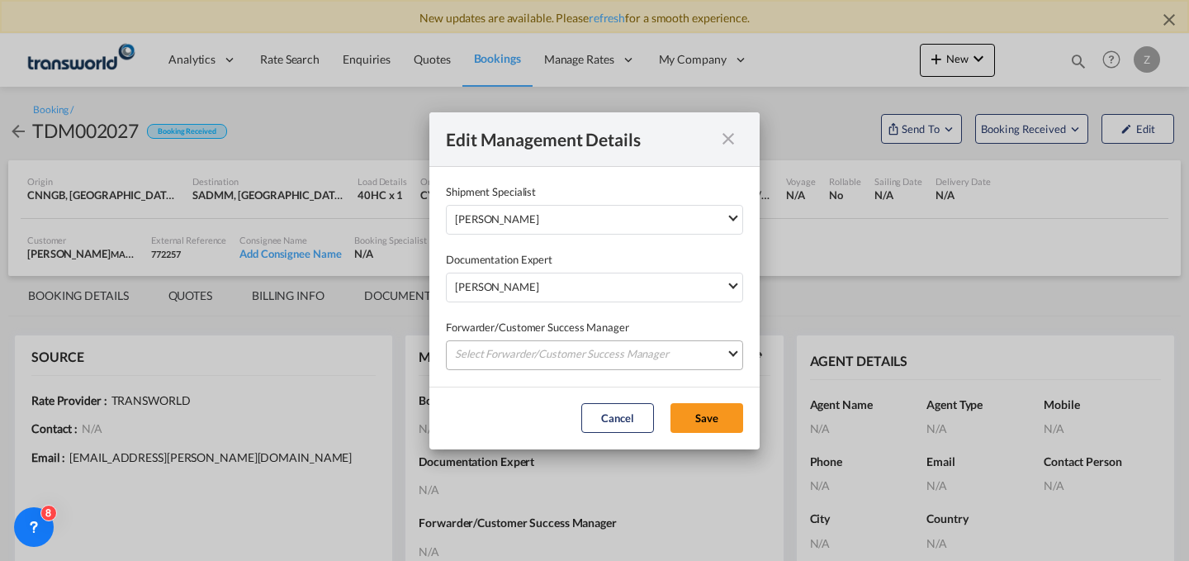
click at [537, 353] on md-select "Select Forwarder/Customer Success Manager [PERSON_NAME] [PERSON_NAME][EMAIL_ADD…" at bounding box center [594, 355] width 297 height 30
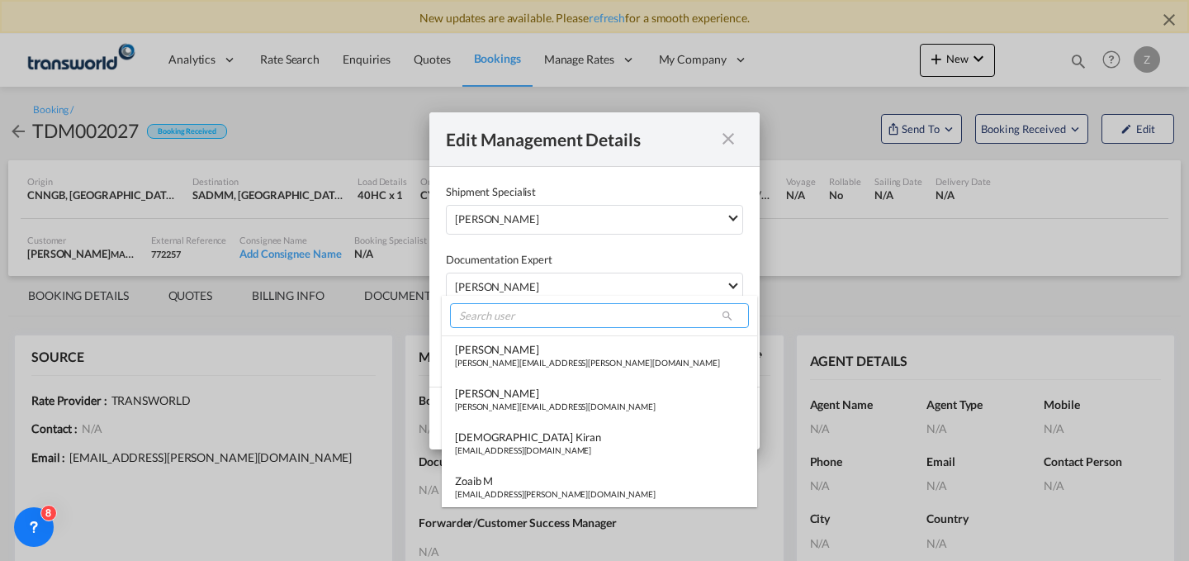
click at [580, 320] on input "search" at bounding box center [599, 315] width 299 height 25
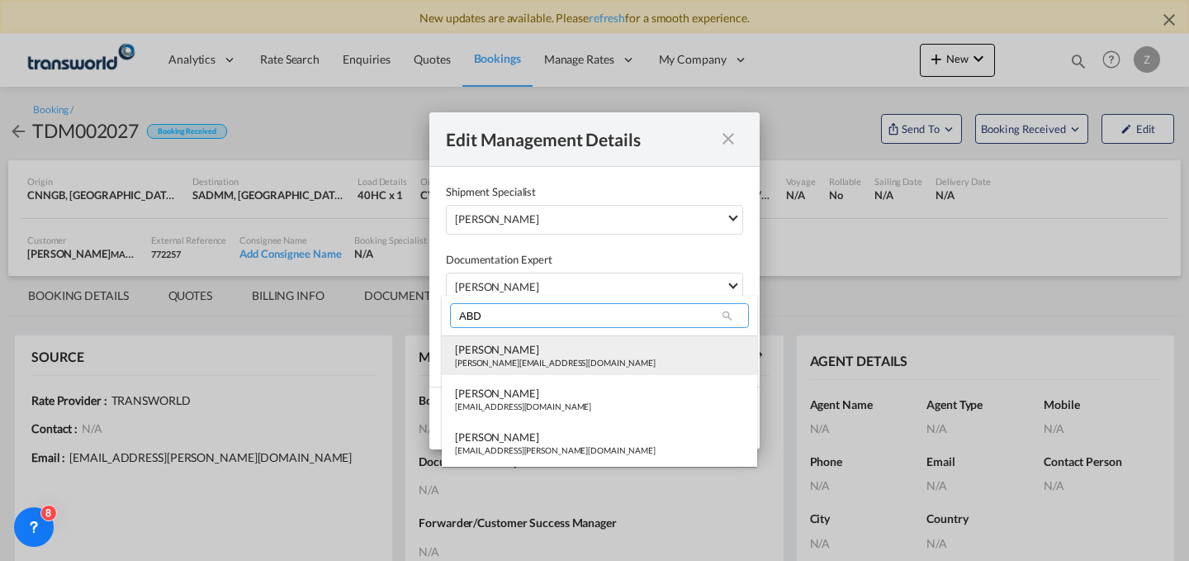
type input "ABD"
click at [546, 343] on div "[PERSON_NAME]" at bounding box center [555, 349] width 201 height 15
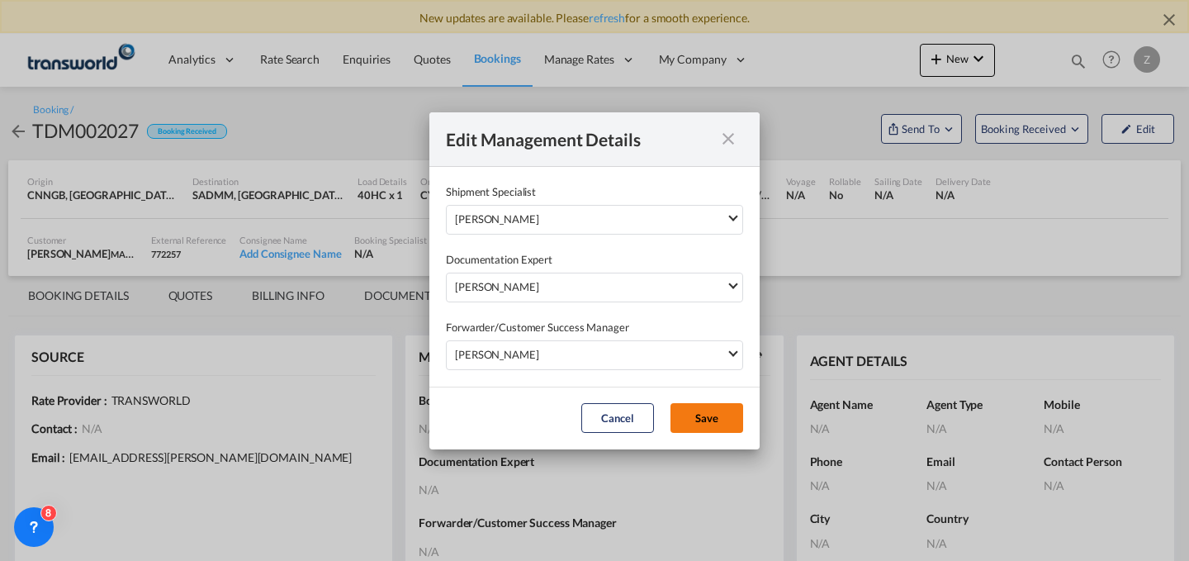
click at [704, 411] on button "Save" at bounding box center [706, 418] width 73 height 30
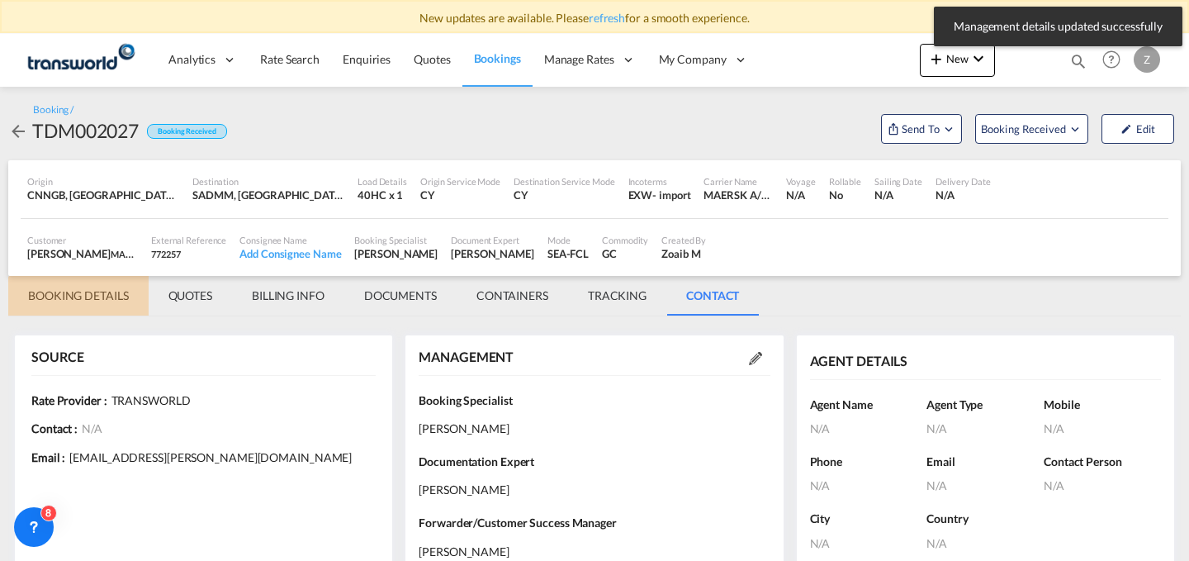
click at [86, 291] on md-tab-item "BOOKING DETAILS" at bounding box center [78, 296] width 140 height 40
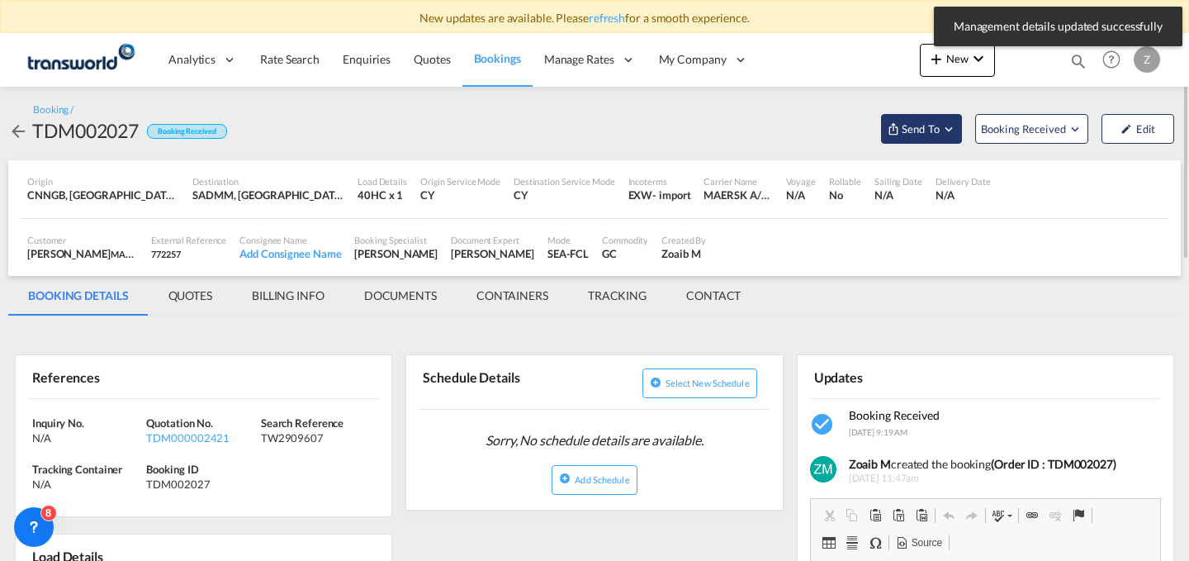
click at [912, 117] on button "Send To" at bounding box center [921, 129] width 81 height 30
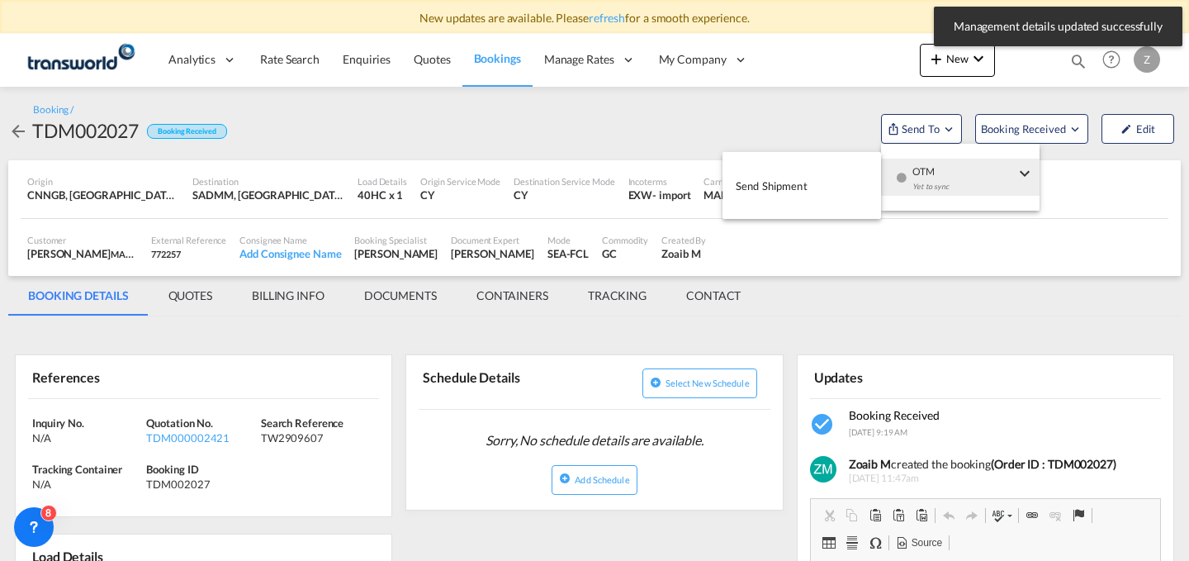
click at [923, 178] on div "Yet to sync" at bounding box center [963, 190] width 102 height 35
click at [820, 183] on button "Send Shipment" at bounding box center [801, 185] width 159 height 37
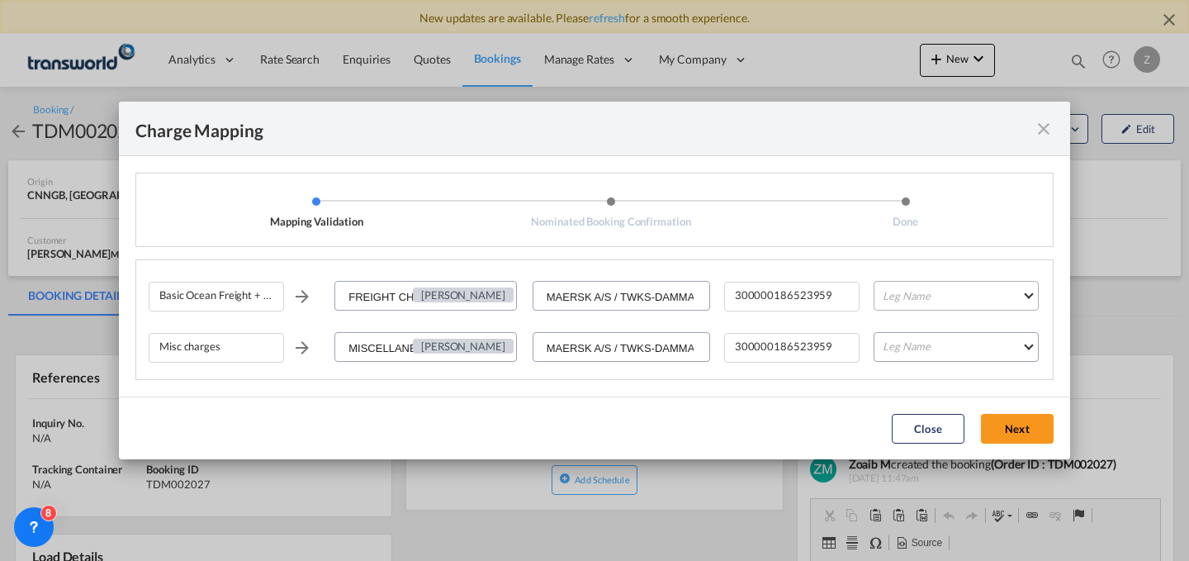
click at [907, 288] on md-select "Leg Name HANDLING ORIGIN VESSEL HANDLING DESTINATION OTHERS TL PICK UP CUSTOMS …" at bounding box center [955, 296] width 165 height 30
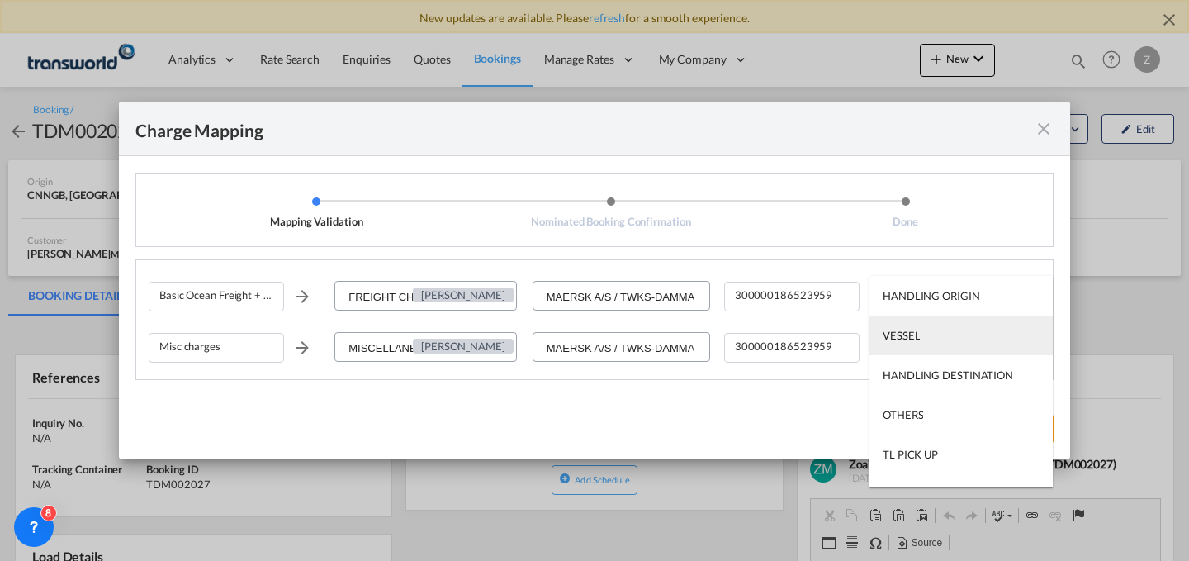
click at [935, 336] on md-option "VESSEL" at bounding box center [960, 335] width 183 height 40
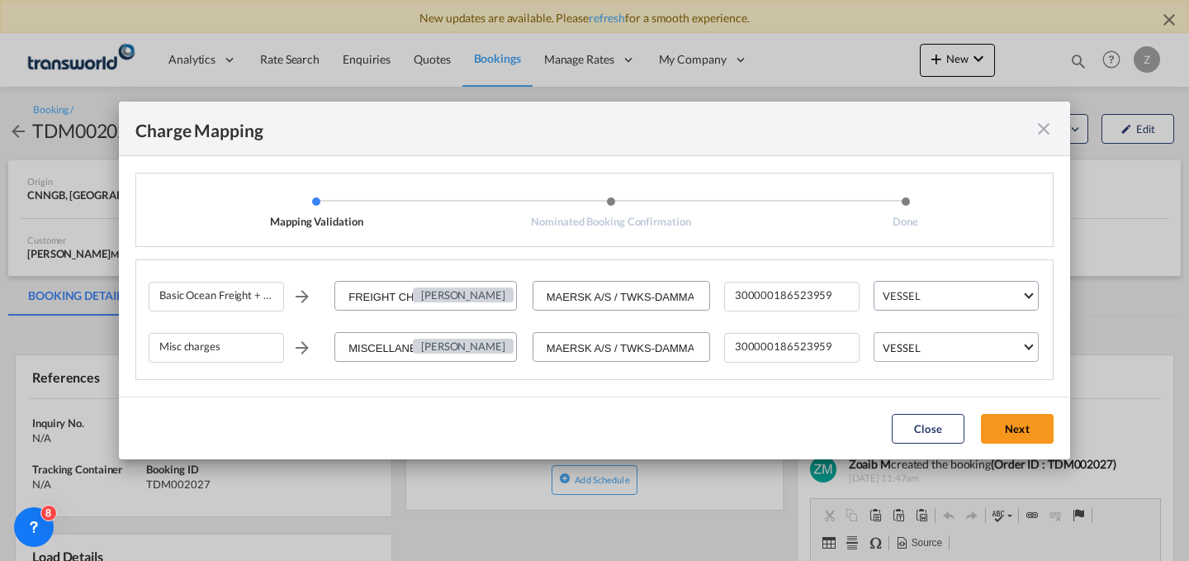
click at [934, 337] on md-select-value "VESSEL" at bounding box center [959, 346] width 157 height 26
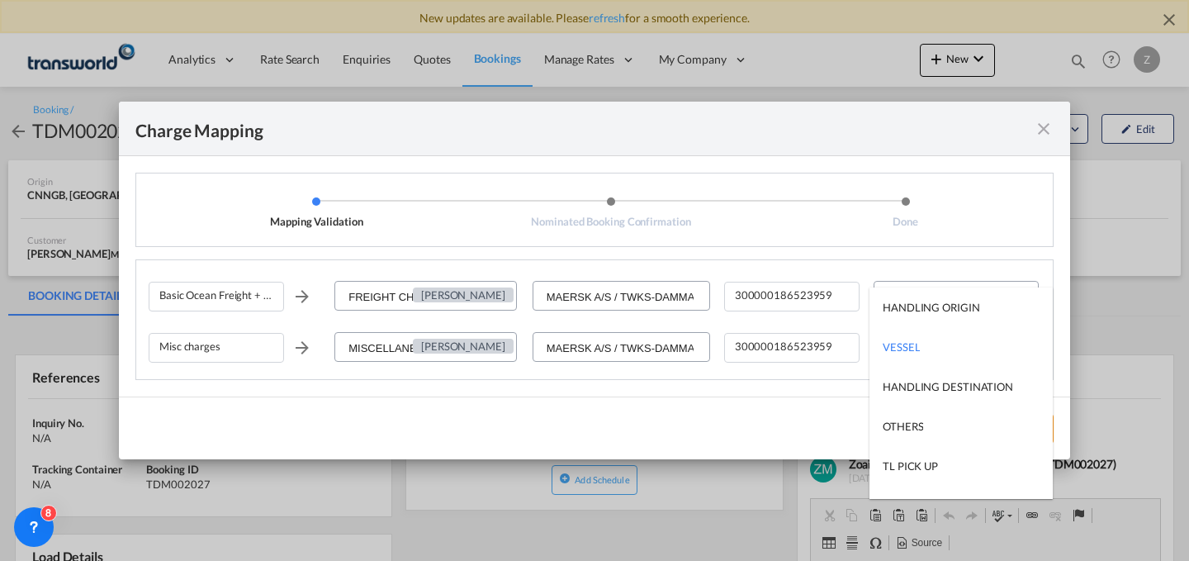
click at [826, 415] on md-backdrop at bounding box center [594, 280] width 1189 height 561
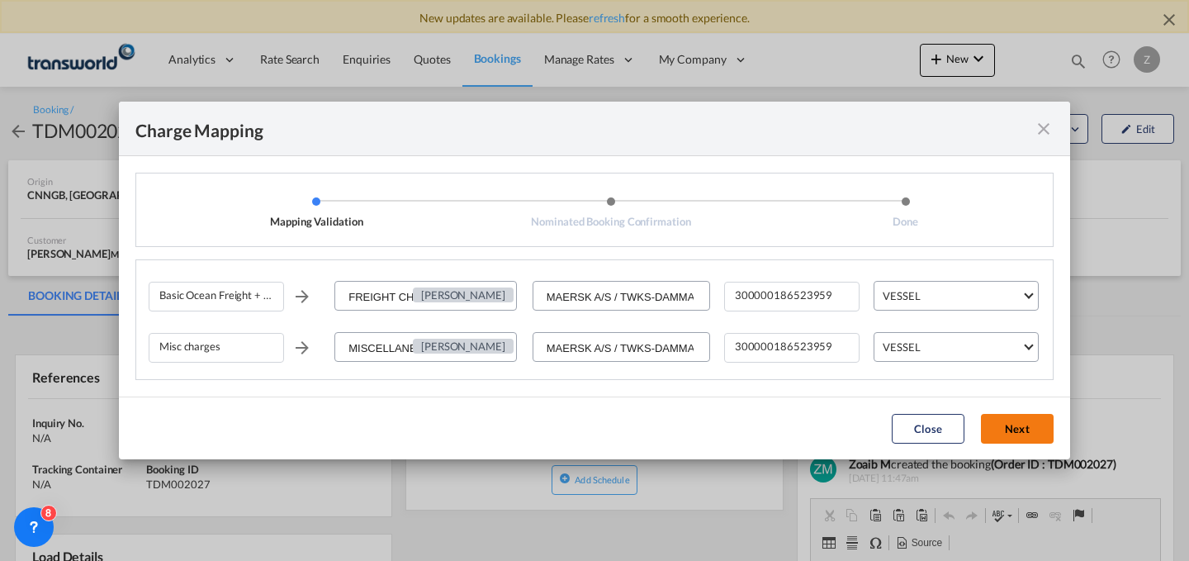
click at [1010, 431] on button "Next" at bounding box center [1017, 429] width 73 height 30
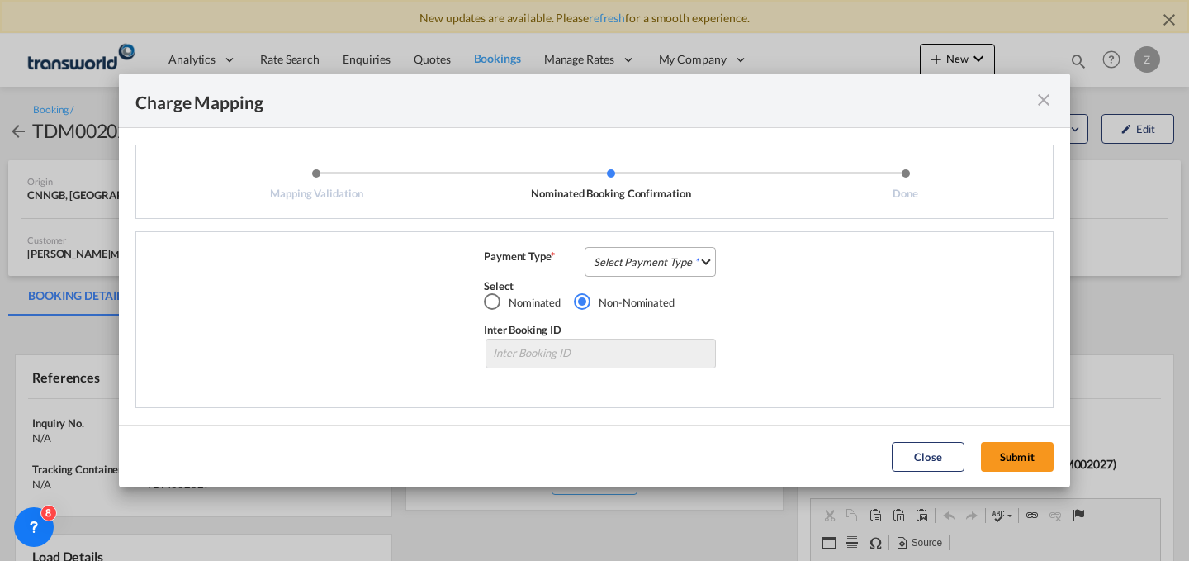
click at [698, 264] on md-select "Select Payment Type COLLECT PREPAID" at bounding box center [650, 262] width 131 height 30
click at [691, 260] on md-option "COLLECT" at bounding box center [655, 261] width 146 height 40
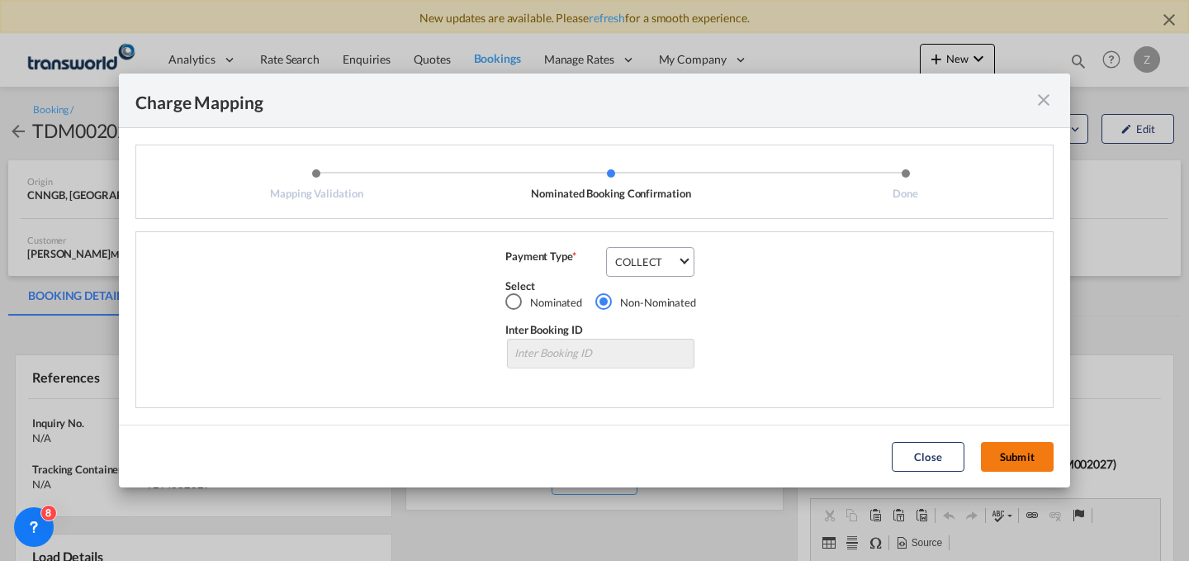
click at [1019, 470] on button "Submit" at bounding box center [1017, 457] width 73 height 30
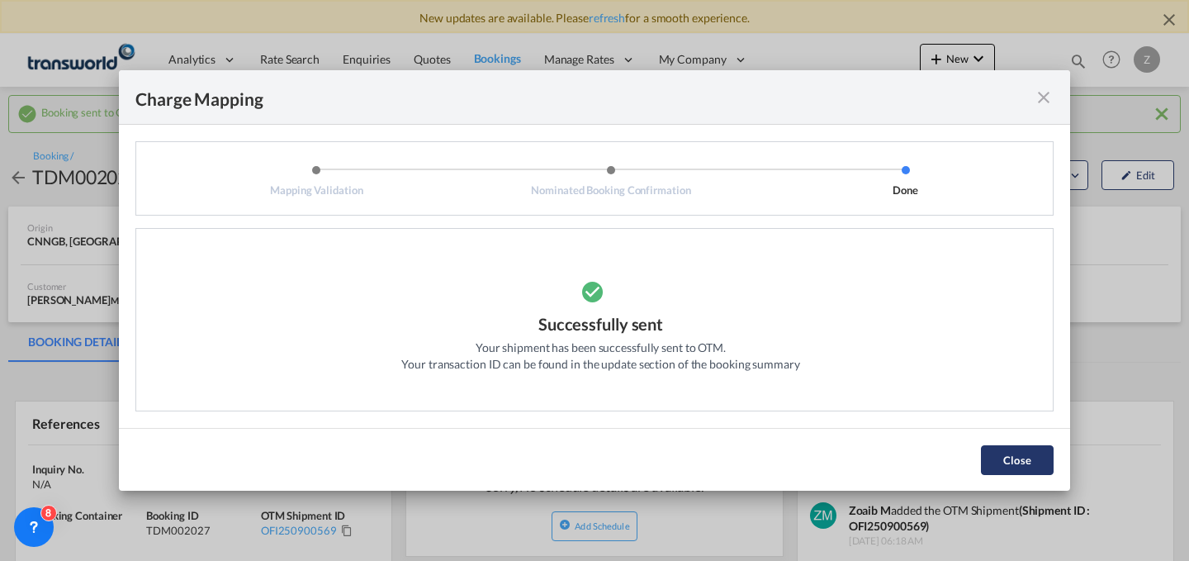
click at [1017, 461] on button "Close" at bounding box center [1017, 460] width 73 height 30
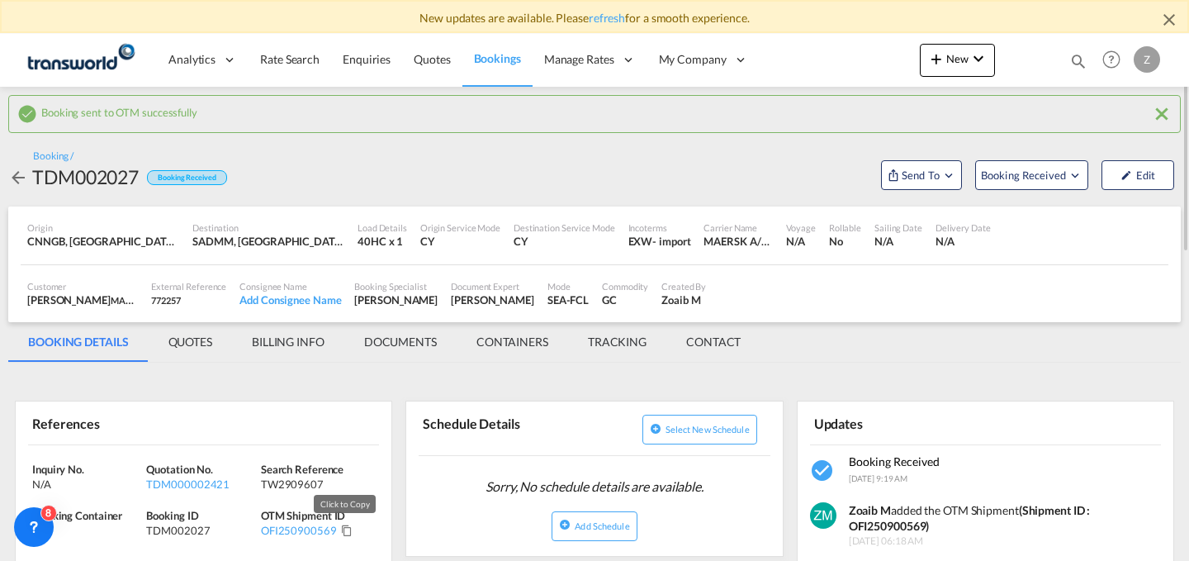
click at [343, 528] on md-icon "Click to Copy" at bounding box center [347, 530] width 12 height 12
click at [348, 528] on md-icon "Click to Copy" at bounding box center [347, 530] width 12 height 12
click at [972, 53] on md-icon "icon-chevron-down" at bounding box center [978, 59] width 20 height 20
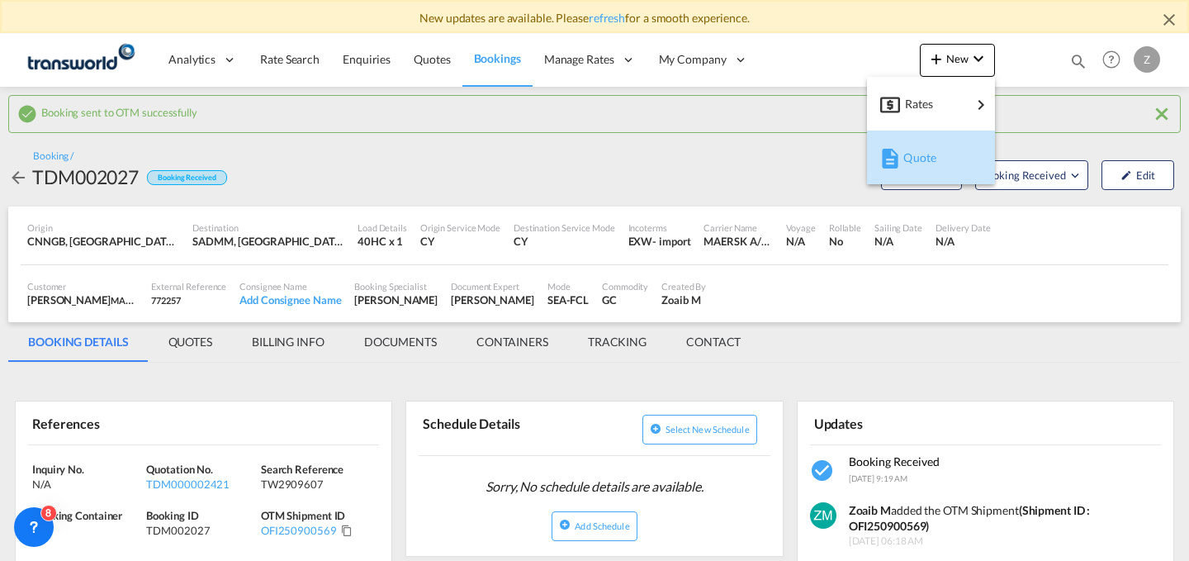
click at [897, 150] on md-icon "button" at bounding box center [890, 159] width 20 height 20
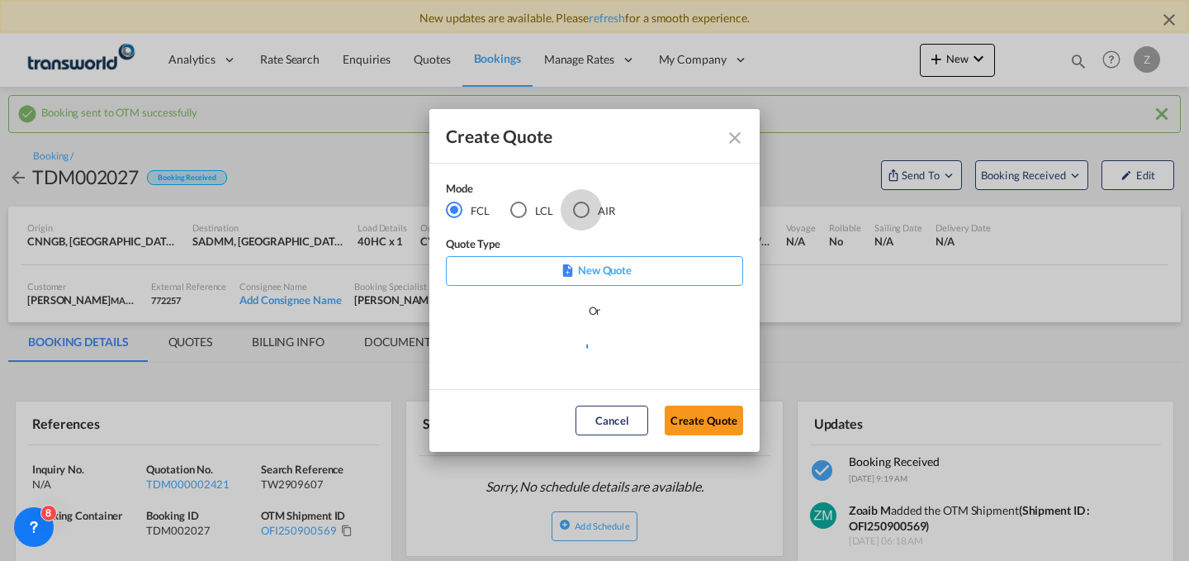
click at [588, 201] on div "AIR" at bounding box center [581, 209] width 17 height 17
click at [699, 405] on md-dialog-actions "Cancel Create Quote" at bounding box center [594, 420] width 330 height 63
click at [697, 414] on button "Create Quote" at bounding box center [704, 420] width 78 height 30
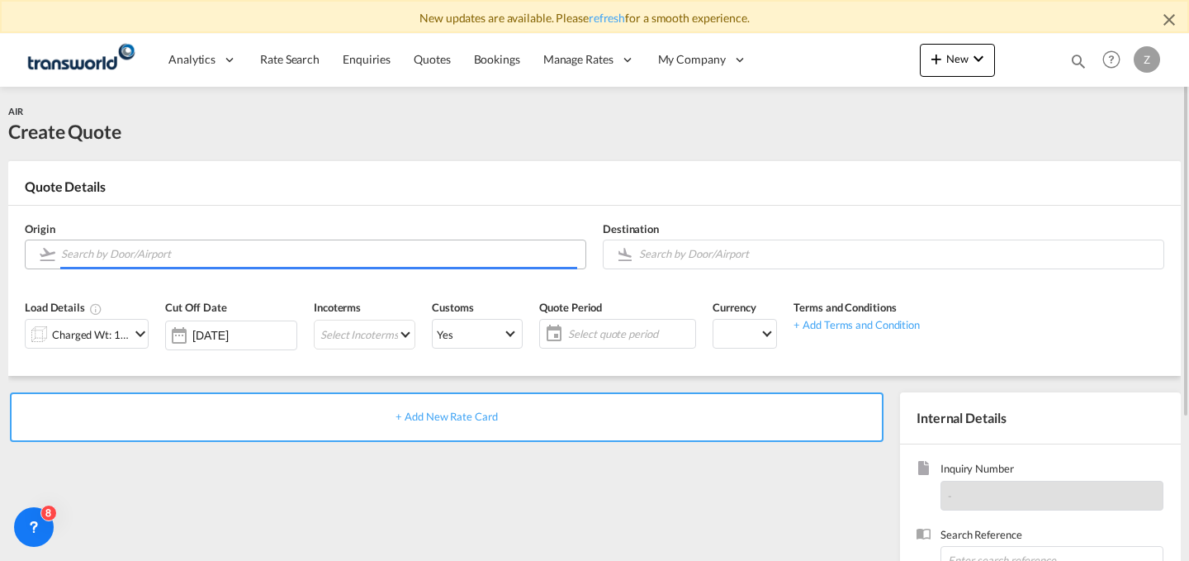
click at [338, 252] on input "Search by Door/Airport" at bounding box center [319, 253] width 516 height 29
type input "f"
click at [608, 17] on link "refresh" at bounding box center [607, 18] width 36 height 14
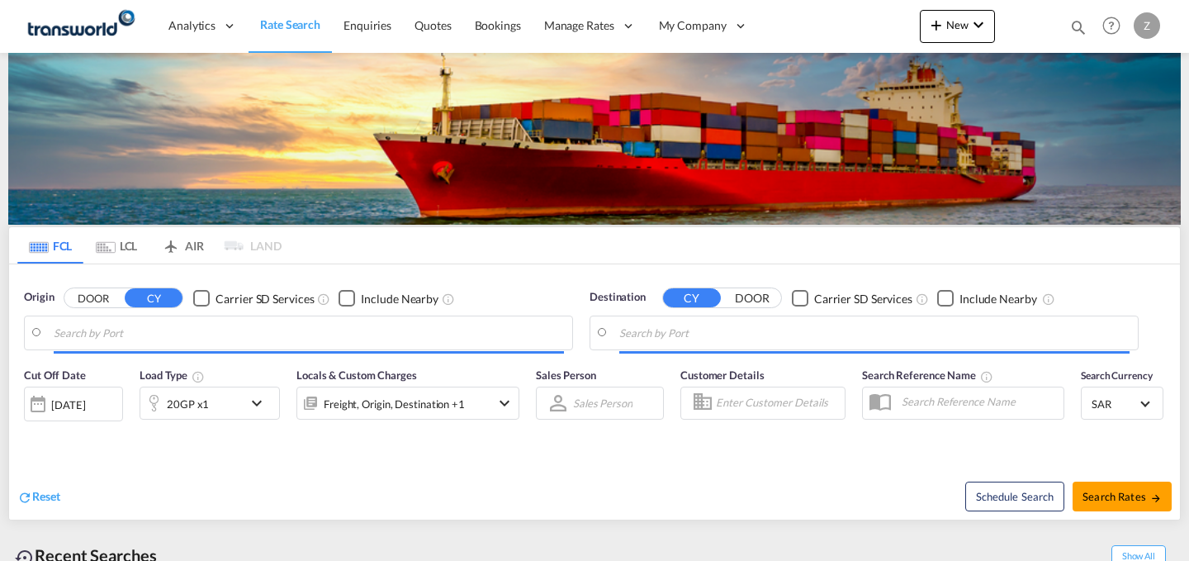
type input "[PERSON_NAME] ([PERSON_NAME]), [GEOGRAPHIC_DATA]"
type input "Shuaiba, KWSAA"
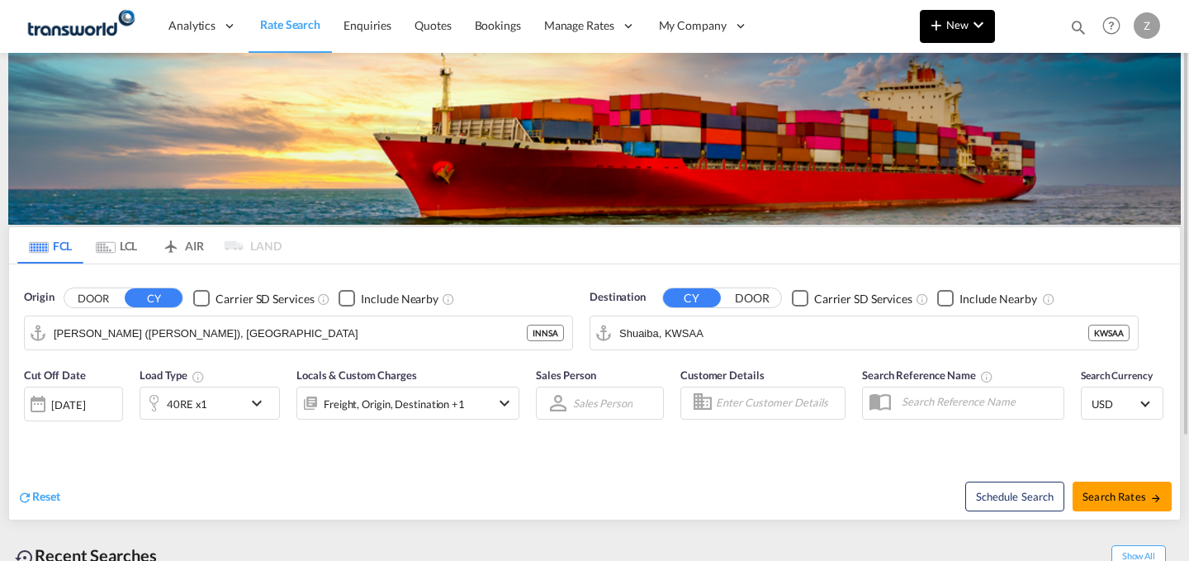
click at [954, 31] on span "New" at bounding box center [957, 24] width 62 height 13
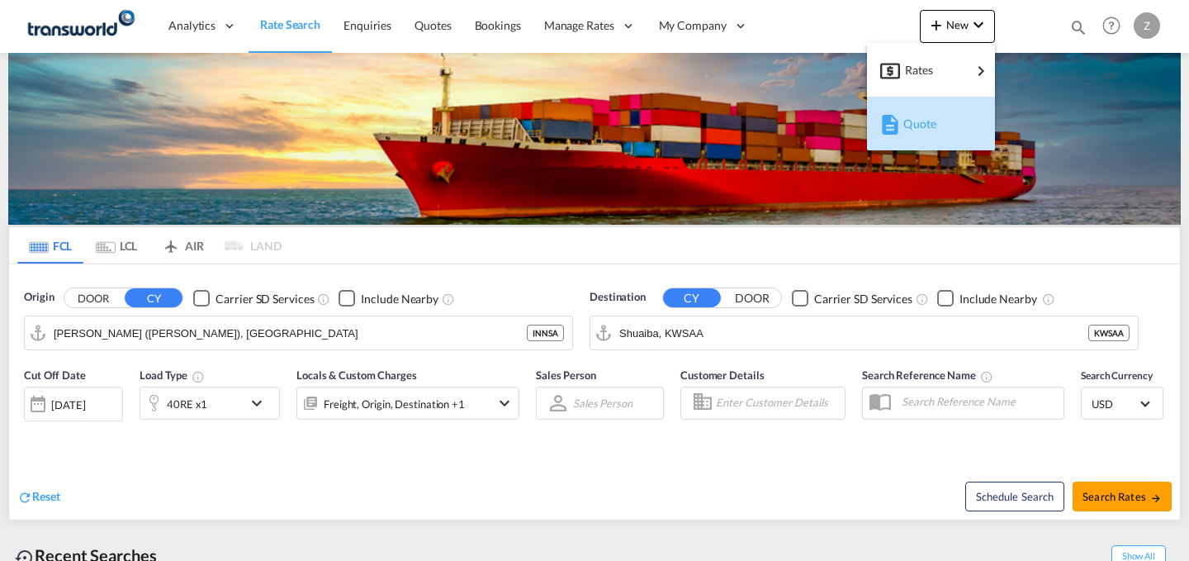
click at [921, 116] on span "Quote" at bounding box center [912, 123] width 18 height 33
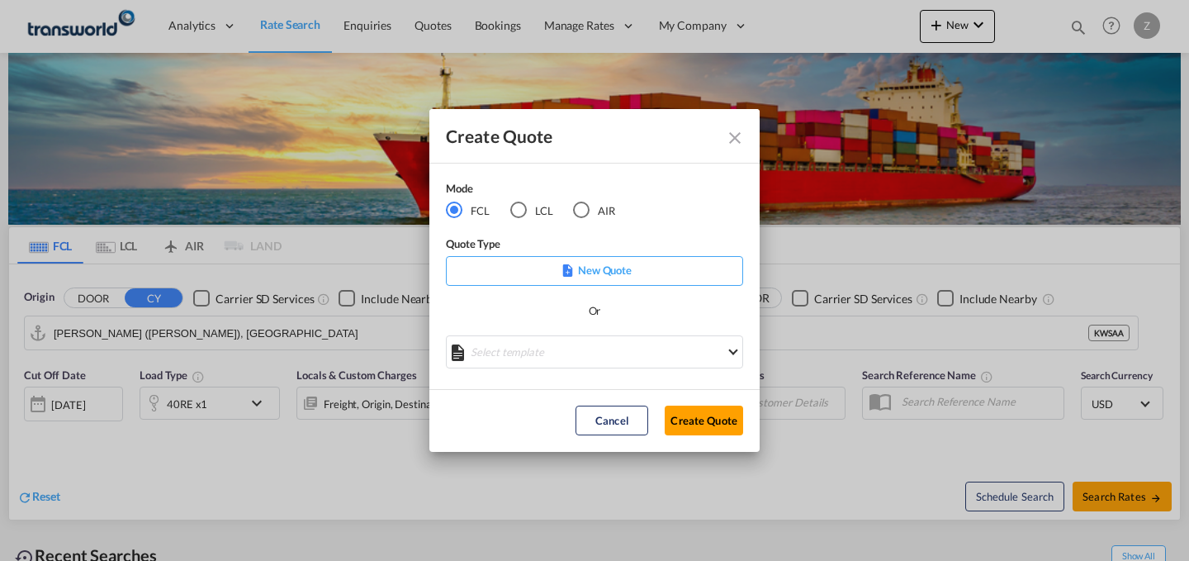
click at [597, 210] on md-radio-button "AIR" at bounding box center [594, 210] width 42 height 18
click at [696, 422] on button "Create Quote" at bounding box center [704, 420] width 78 height 30
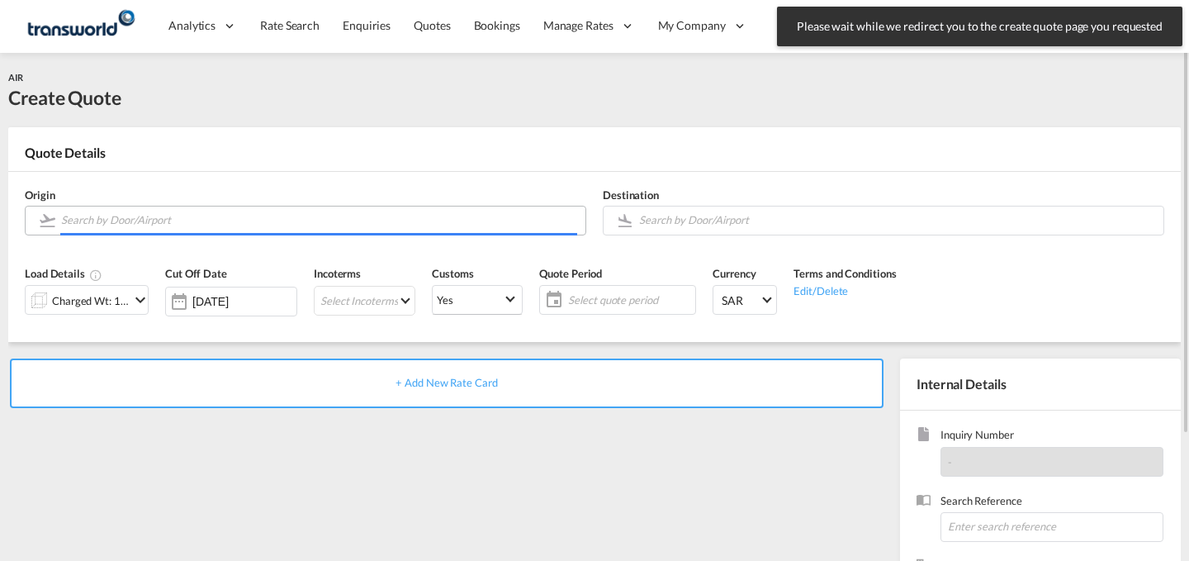
click at [277, 216] on input "Search by Door/Airport" at bounding box center [319, 220] width 516 height 29
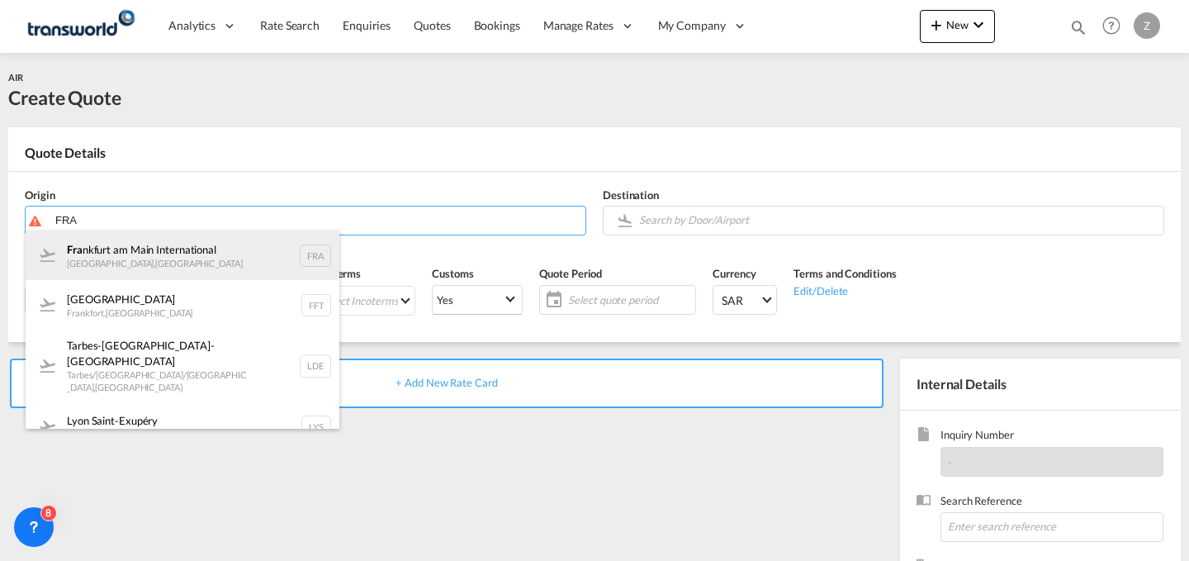
click at [230, 267] on div "Fra [GEOGRAPHIC_DATA] [GEOGRAPHIC_DATA] , [GEOGRAPHIC_DATA] FRA" at bounding box center [183, 255] width 314 height 50
type input "[GEOGRAPHIC_DATA], [GEOGRAPHIC_DATA], [GEOGRAPHIC_DATA]"
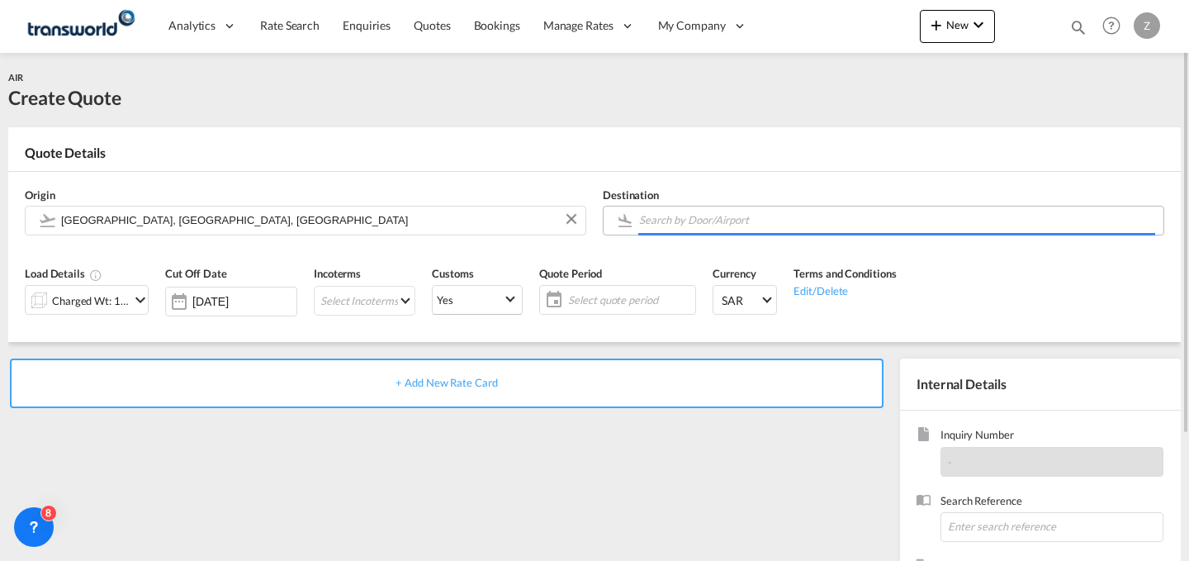
click at [774, 214] on input "Search by Door/Airport" at bounding box center [897, 220] width 516 height 29
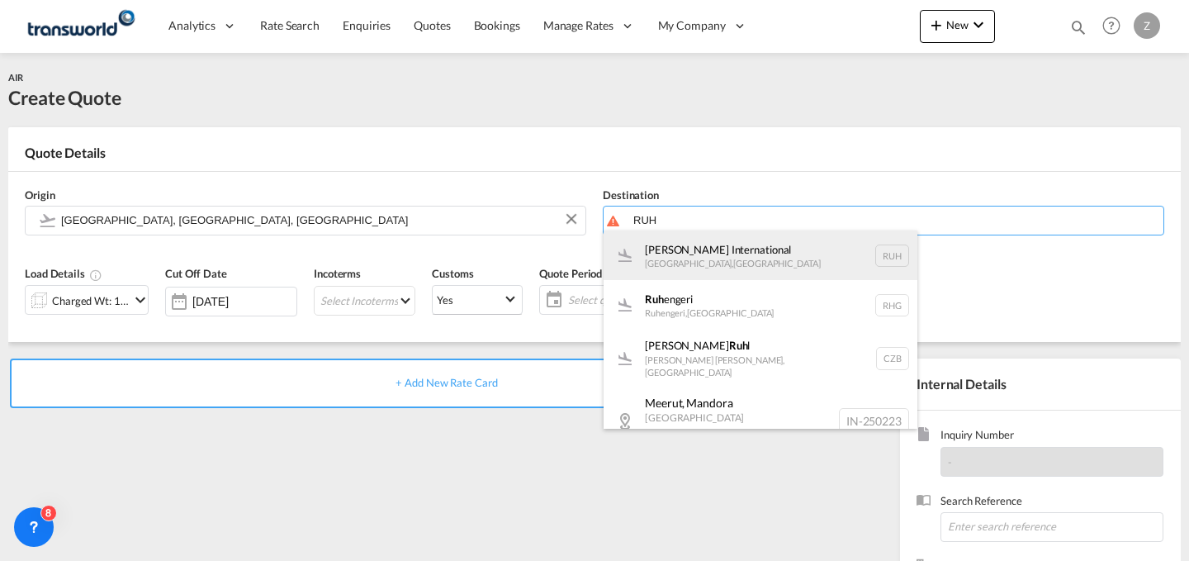
click at [682, 242] on div "[PERSON_NAME] International [GEOGRAPHIC_DATA] , [GEOGRAPHIC_DATA] RUH" at bounding box center [760, 255] width 314 height 50
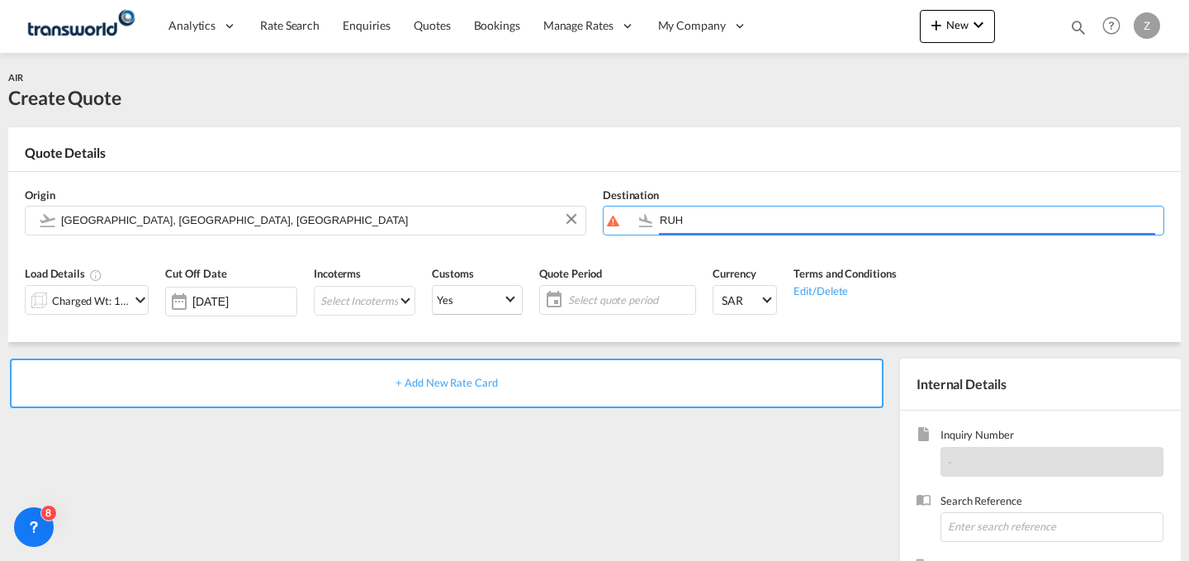
type input "[PERSON_NAME] International, [GEOGRAPHIC_DATA], RUH"
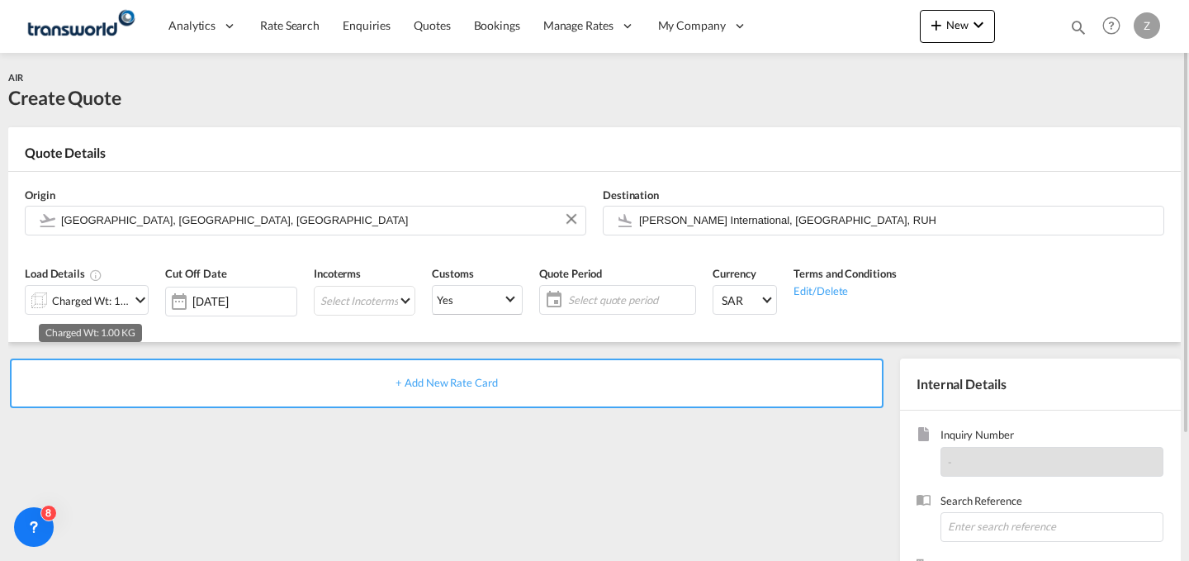
click at [127, 299] on div "Charged Wt: 1.00 KG" at bounding box center [91, 300] width 78 height 23
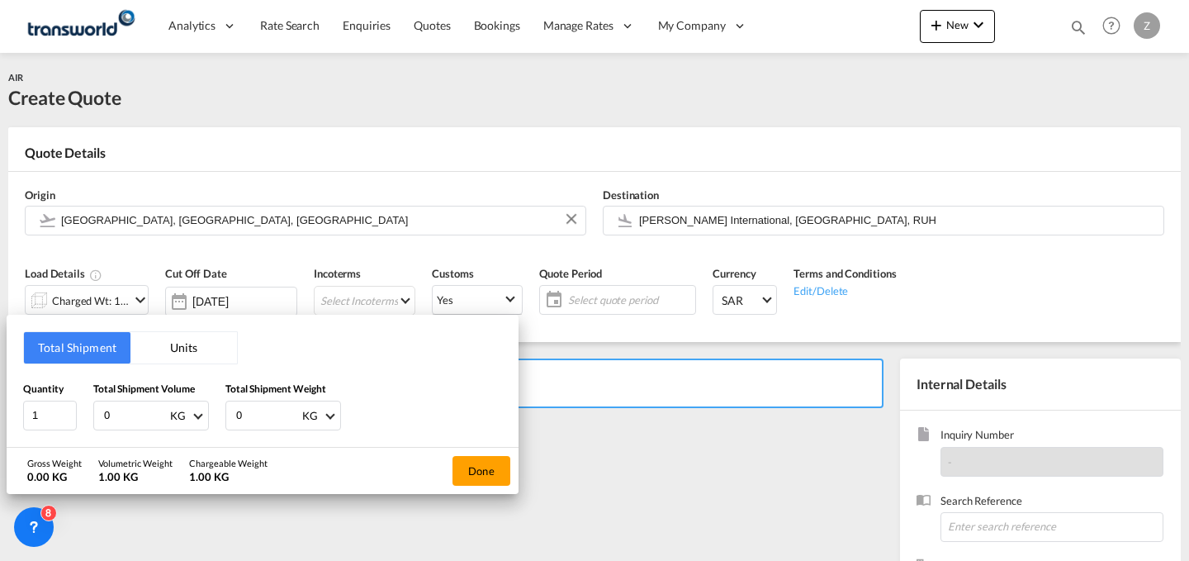
click at [249, 409] on input "0" at bounding box center [267, 415] width 66 height 28
type input "2392"
click at [142, 407] on input "0" at bounding box center [135, 415] width 66 height 28
type input "2392"
click at [475, 468] on button "Done" at bounding box center [481, 471] width 58 height 30
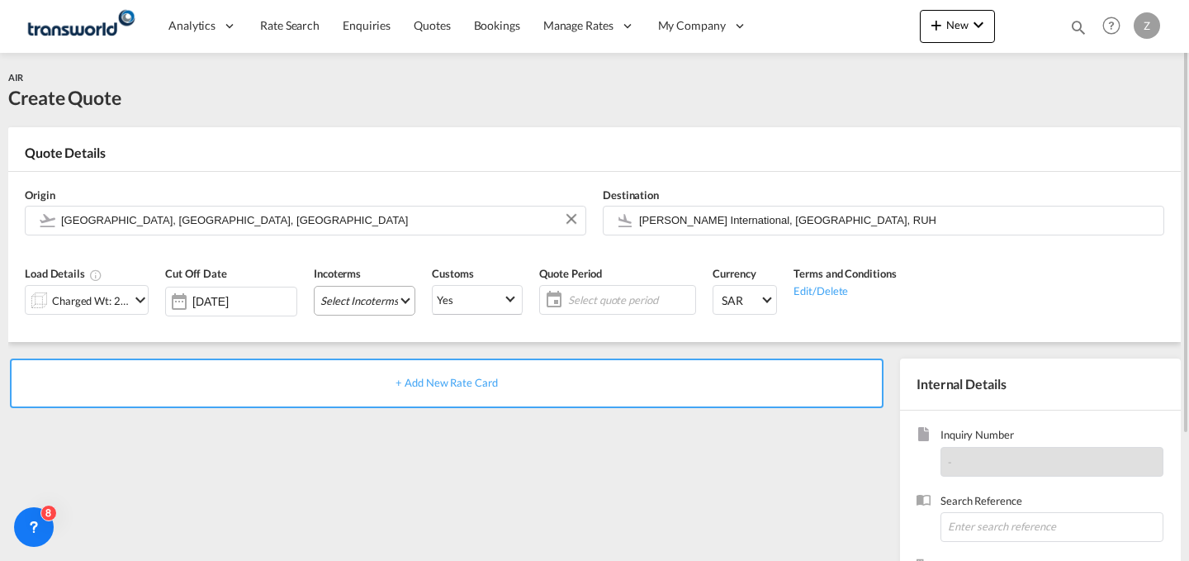
click at [365, 304] on md-select "Select Incoterms DAP - export Delivered at Place DDP - export Delivery Duty Pai…" at bounding box center [365, 301] width 102 height 30
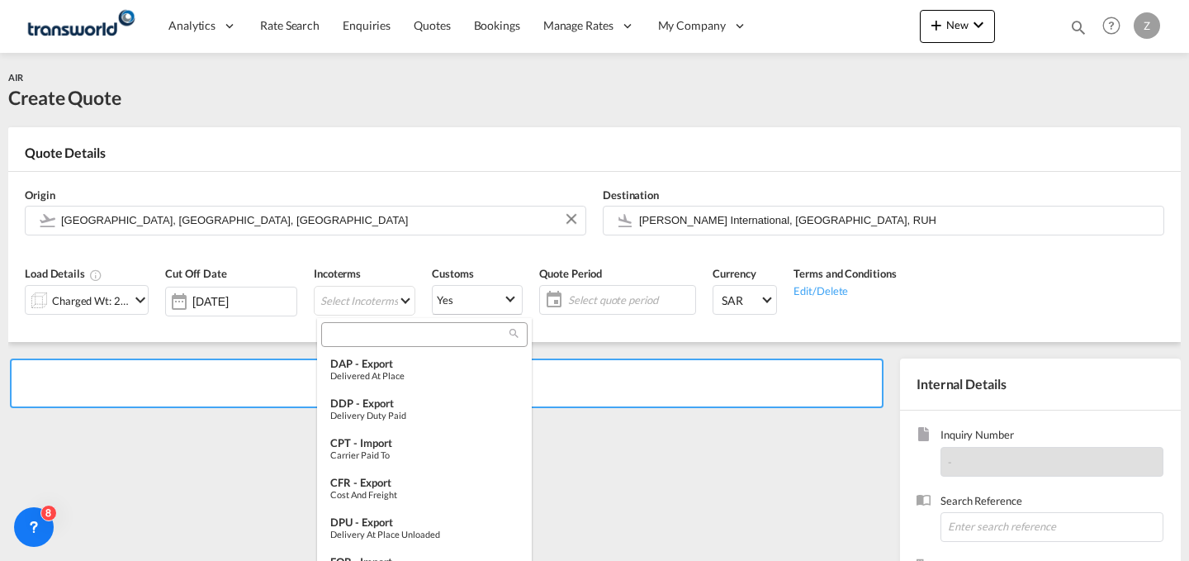
click at [395, 331] on input "search" at bounding box center [417, 334] width 183 height 15
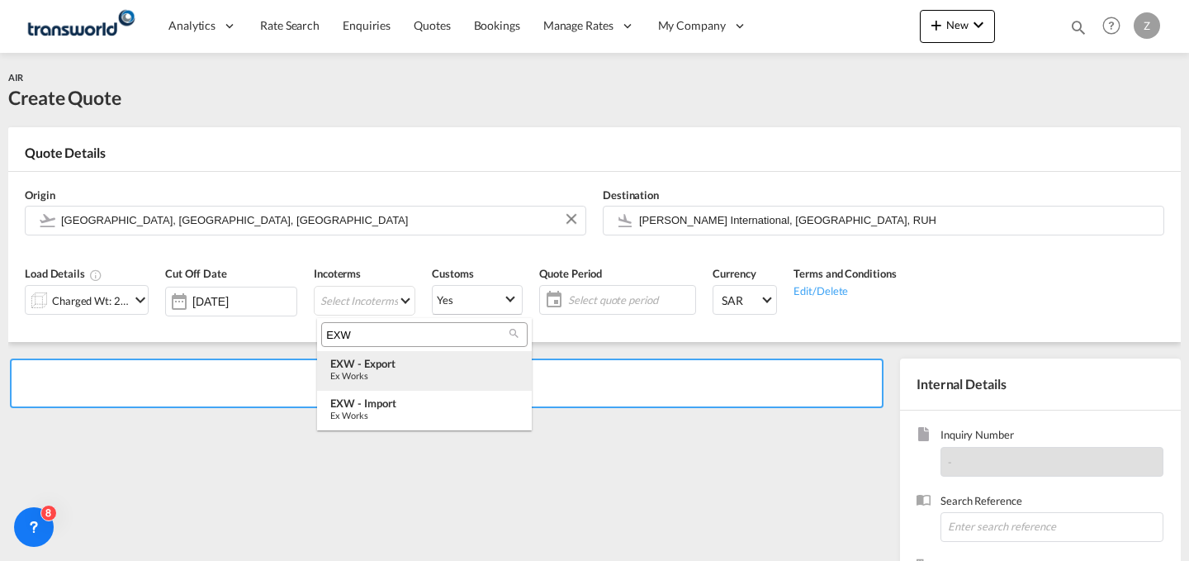
type input "EXW"
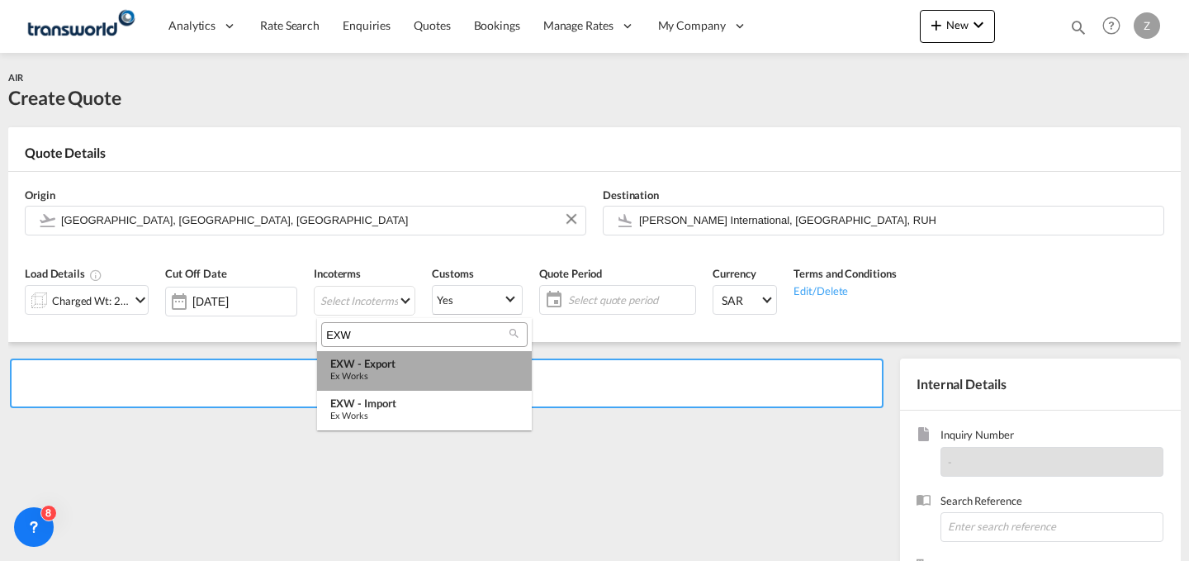
click at [400, 368] on div "EXW - export" at bounding box center [424, 363] width 188 height 13
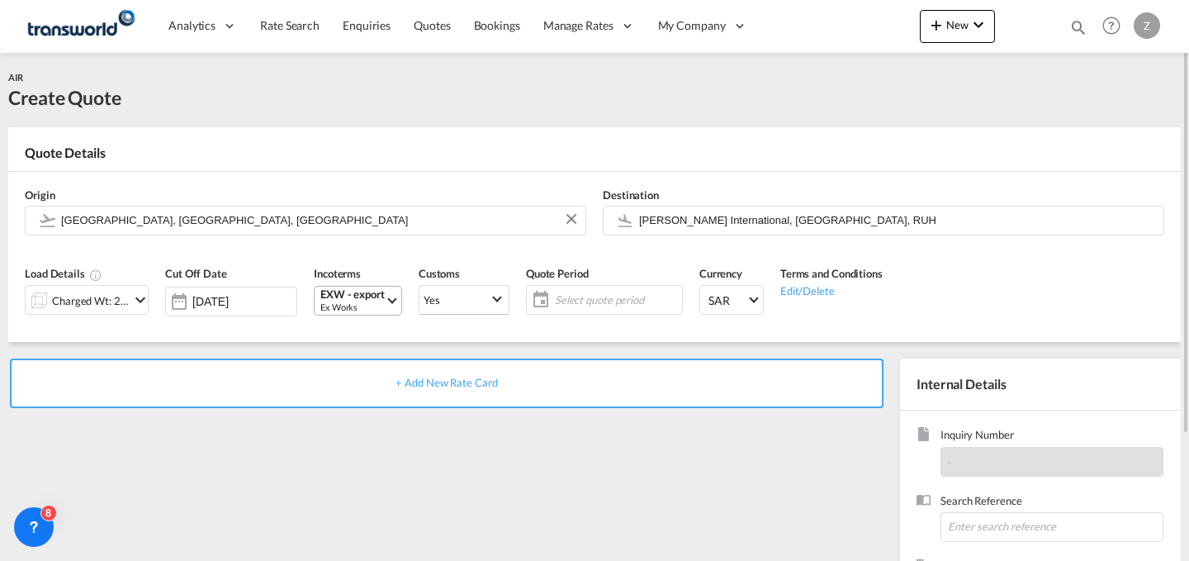
click at [386, 301] on md-select-value "EXW - export Ex Works" at bounding box center [360, 300] width 83 height 28
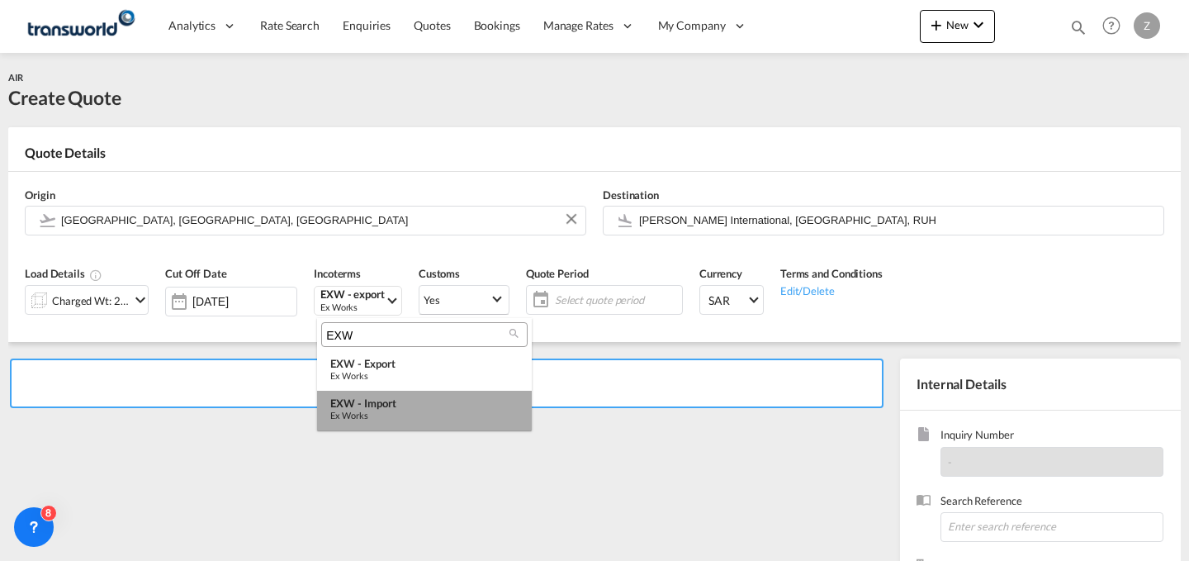
click at [390, 405] on div "EXW - import" at bounding box center [424, 402] width 188 height 13
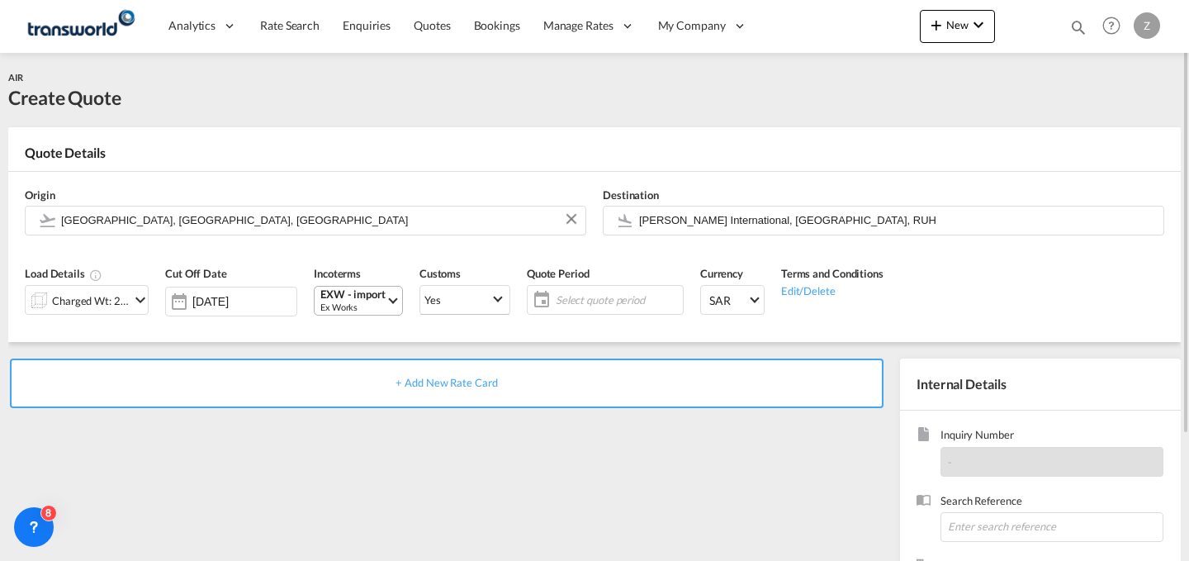
click at [394, 301] on span "Select Incoterms: EXW - import\aEx Works" at bounding box center [392, 298] width 9 height 9
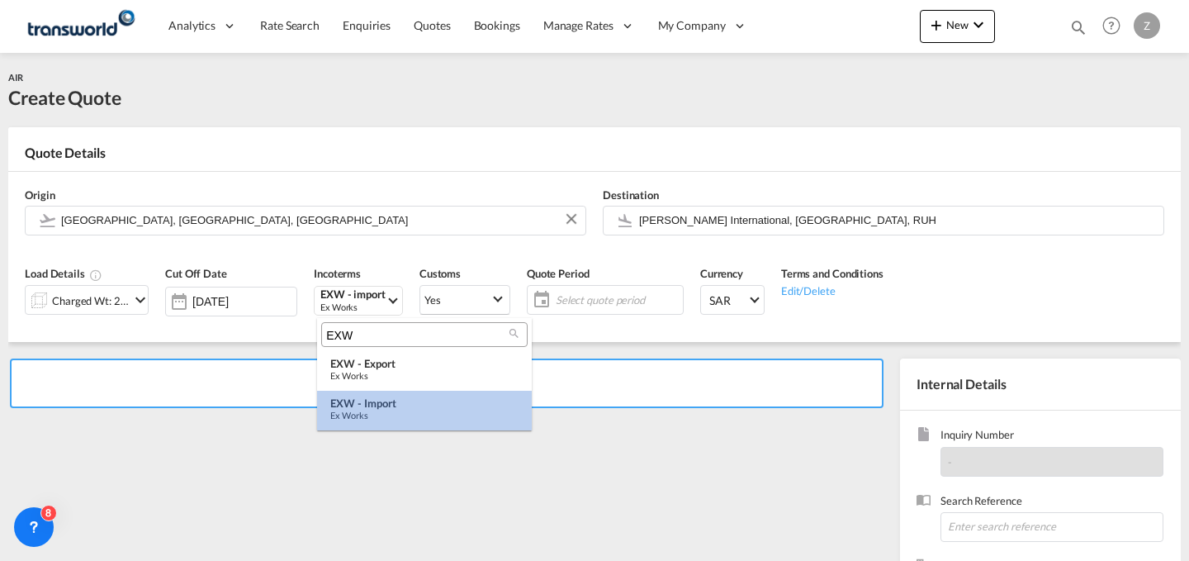
click at [376, 395] on md-option "EXW - import Ex Works" at bounding box center [424, 410] width 215 height 40
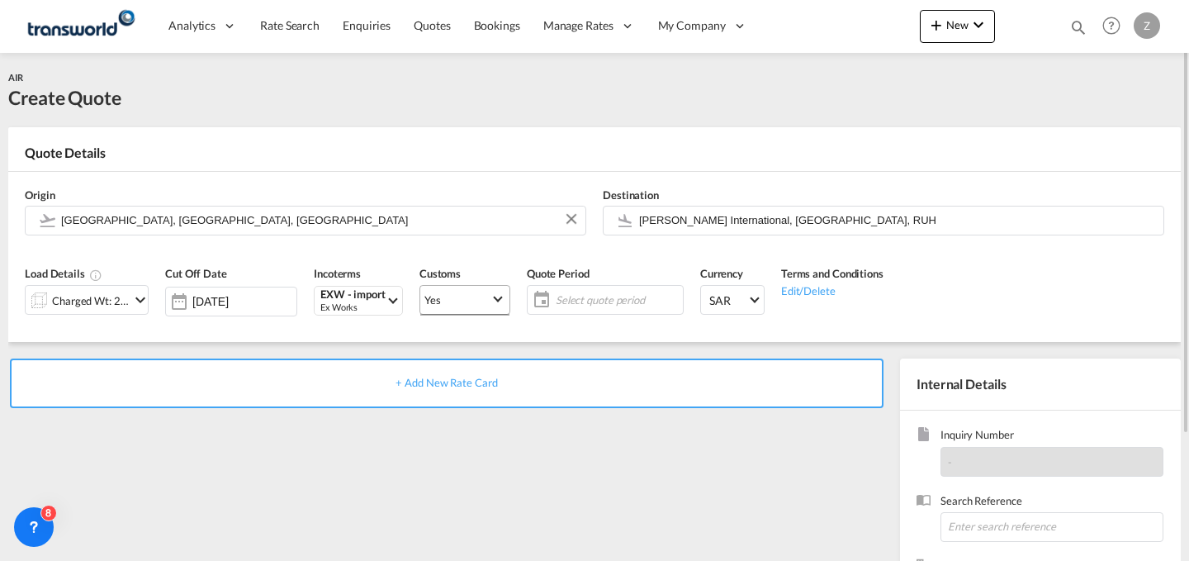
click at [487, 309] on md-select-value "Yes" at bounding box center [464, 299] width 89 height 31
click at [478, 336] on md-option "No" at bounding box center [467, 339] width 116 height 40
click at [495, 291] on md-select-value "Yes" at bounding box center [464, 299] width 89 height 31
click at [469, 345] on md-option "No" at bounding box center [467, 339] width 116 height 40
click at [589, 301] on span "Select quote period" at bounding box center [617, 299] width 123 height 15
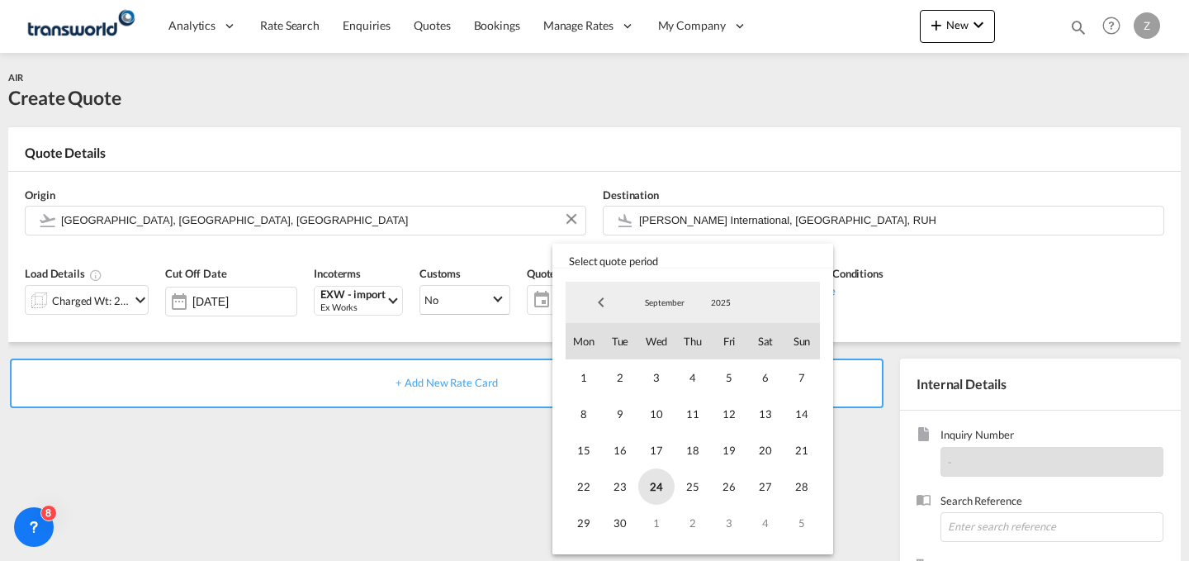
click at [649, 478] on span "24" at bounding box center [656, 486] width 36 height 36
click at [617, 522] on span "30" at bounding box center [620, 522] width 36 height 36
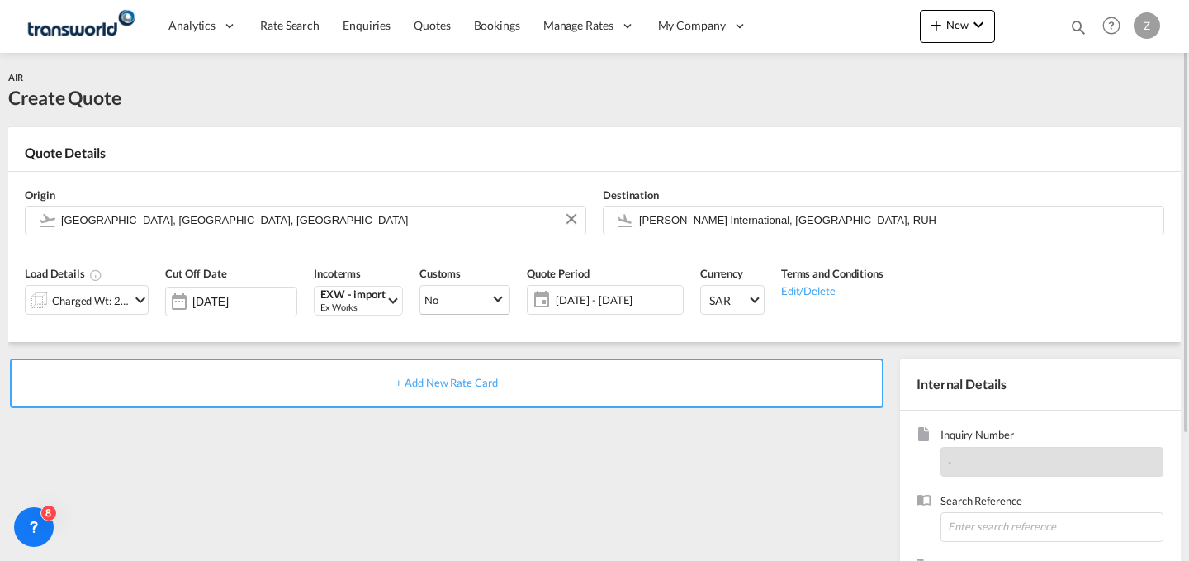
scroll to position [163, 0]
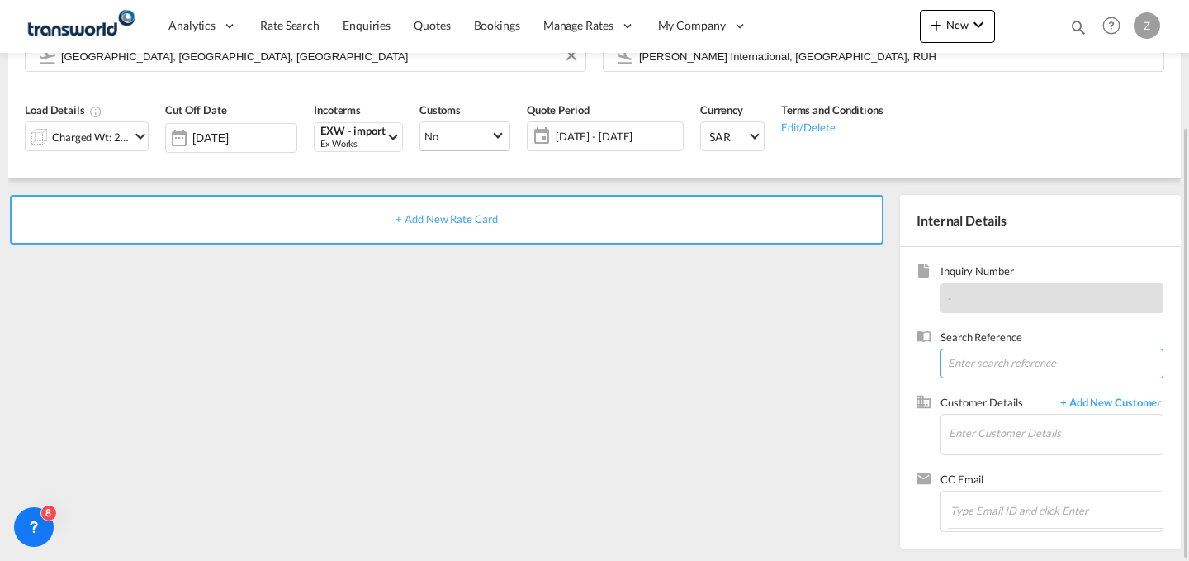
click at [969, 365] on input at bounding box center [1051, 363] width 223 height 30
paste input "TW2209621"
type input "TW2209621"
click at [1015, 432] on input "Enter Customer Details" at bounding box center [1056, 432] width 214 height 37
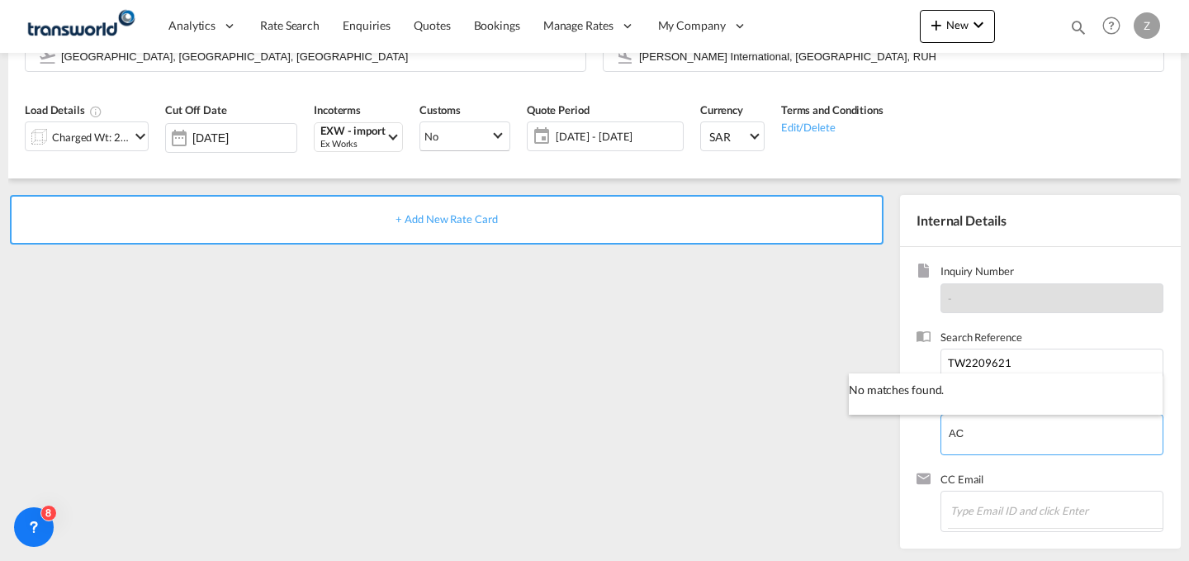
type input "A"
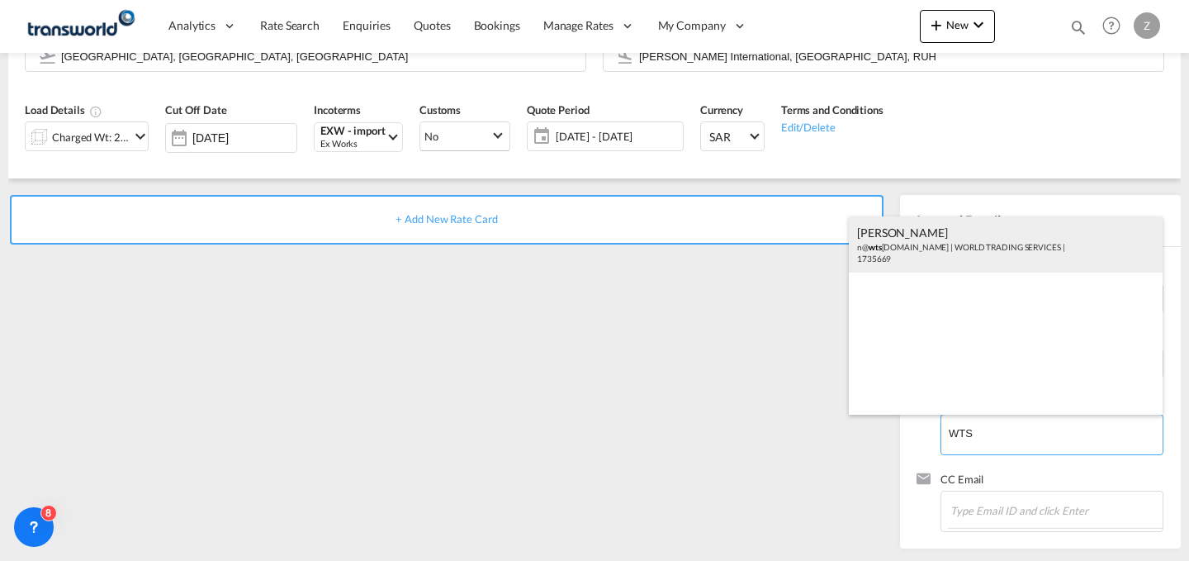
click at [1025, 261] on div "[PERSON_NAME] n@ wts [DOMAIN_NAME] | WORLD TRADING SERVICES | 1735669" at bounding box center [1006, 244] width 314 height 56
type input "WORLD TRADING SERVICES, [PERSON_NAME], n@[DOMAIN_NAME]"
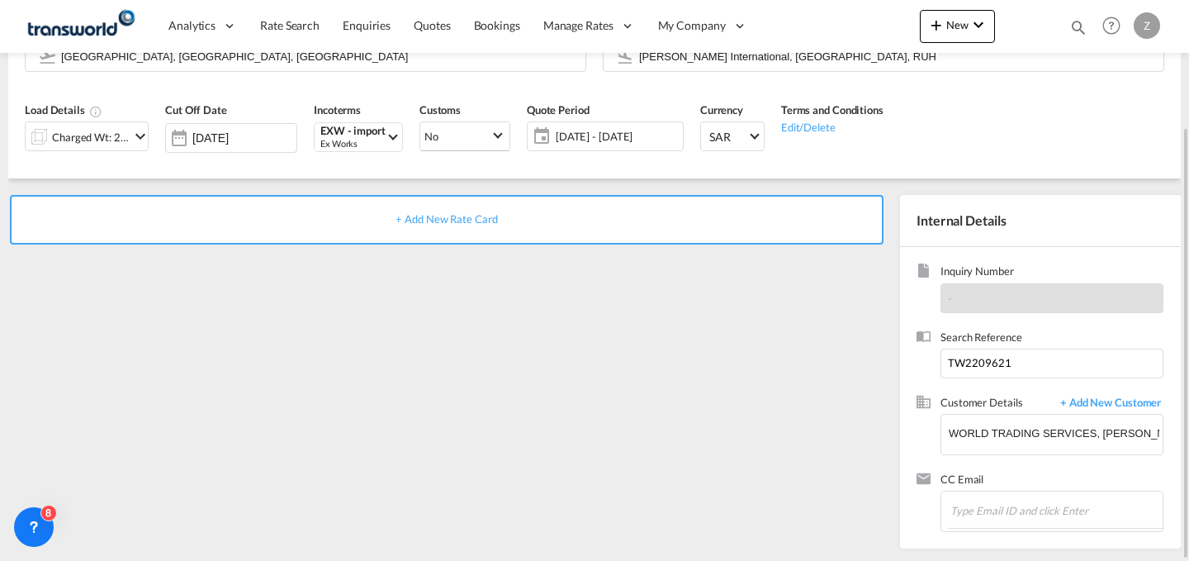
click at [660, 212] on div "+ Add New Rate Card" at bounding box center [446, 220] width 873 height 50
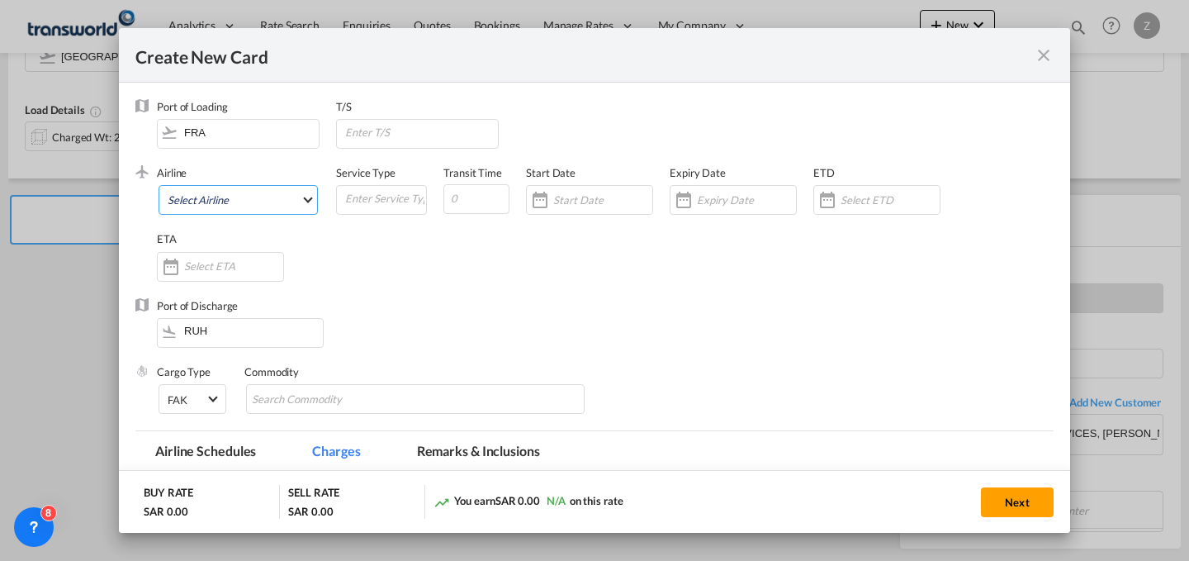
click at [275, 194] on md-select "Select Airline AIR EXPRESS S.A. (1166- / -) CMA CGM Air Cargo (1140-2C / -) DDW…" at bounding box center [238, 200] width 159 height 30
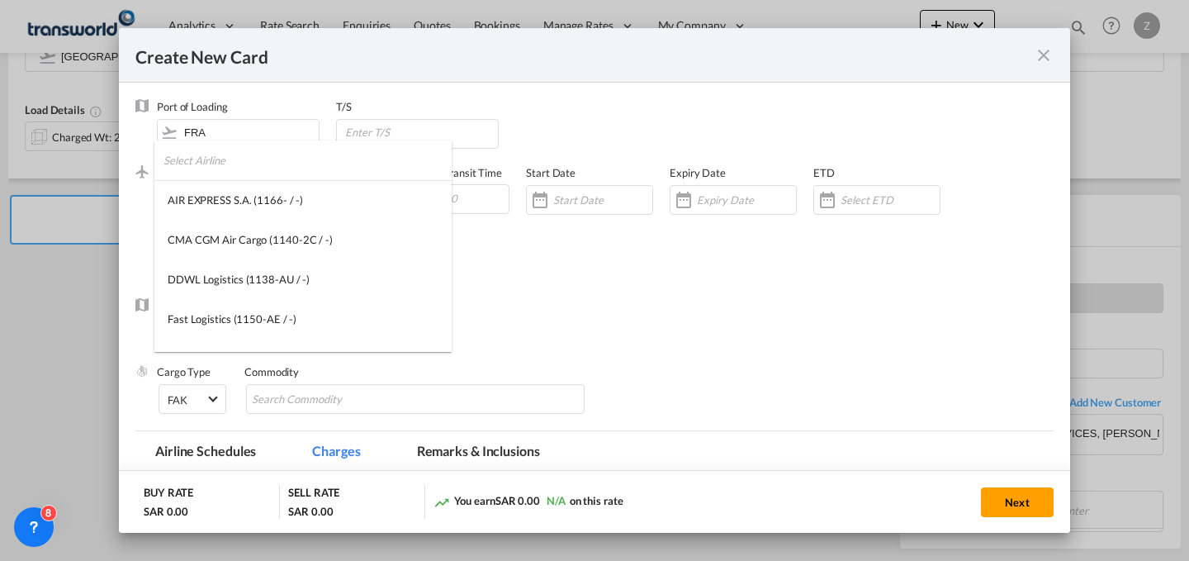
click at [293, 160] on input "search" at bounding box center [307, 160] width 288 height 40
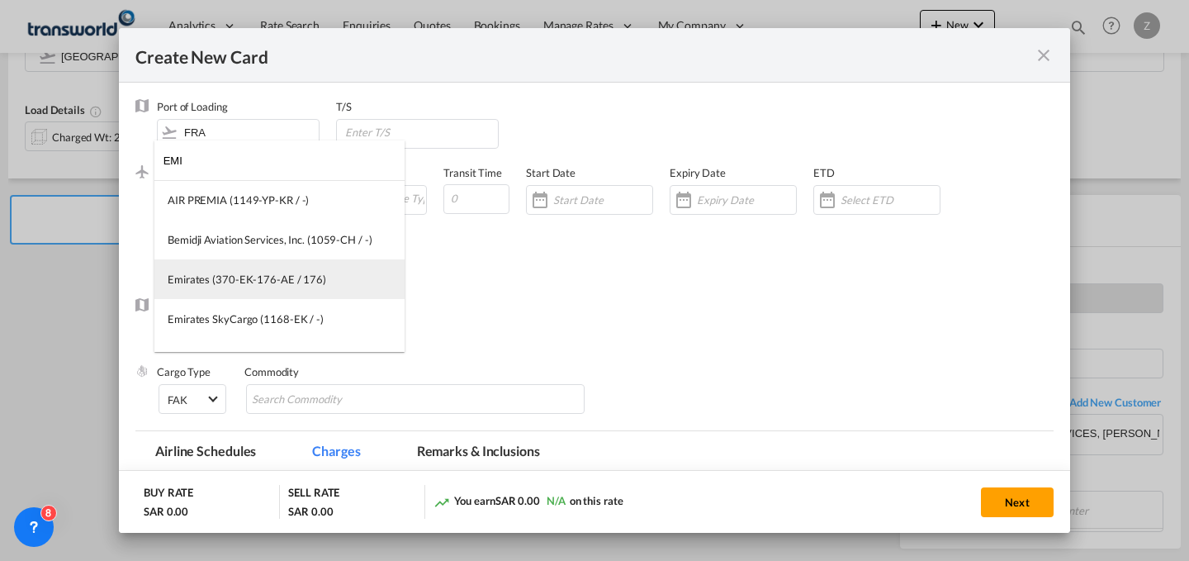
type input "EMI"
click at [248, 270] on md-option "Emirates (370-EK-176-AE / 176)" at bounding box center [279, 279] width 250 height 40
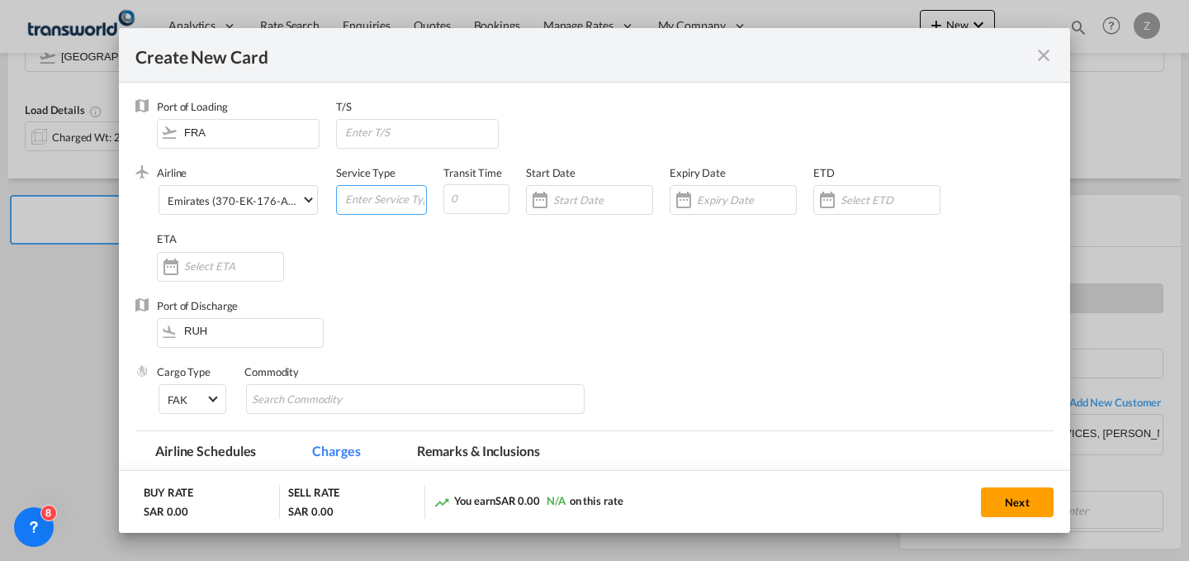
click at [406, 187] on input "Create New CardPort ..." at bounding box center [384, 198] width 83 height 25
type input "AIR"
type input "6"
click at [565, 187] on div "Create New CardPort ..." at bounding box center [589, 200] width 127 height 30
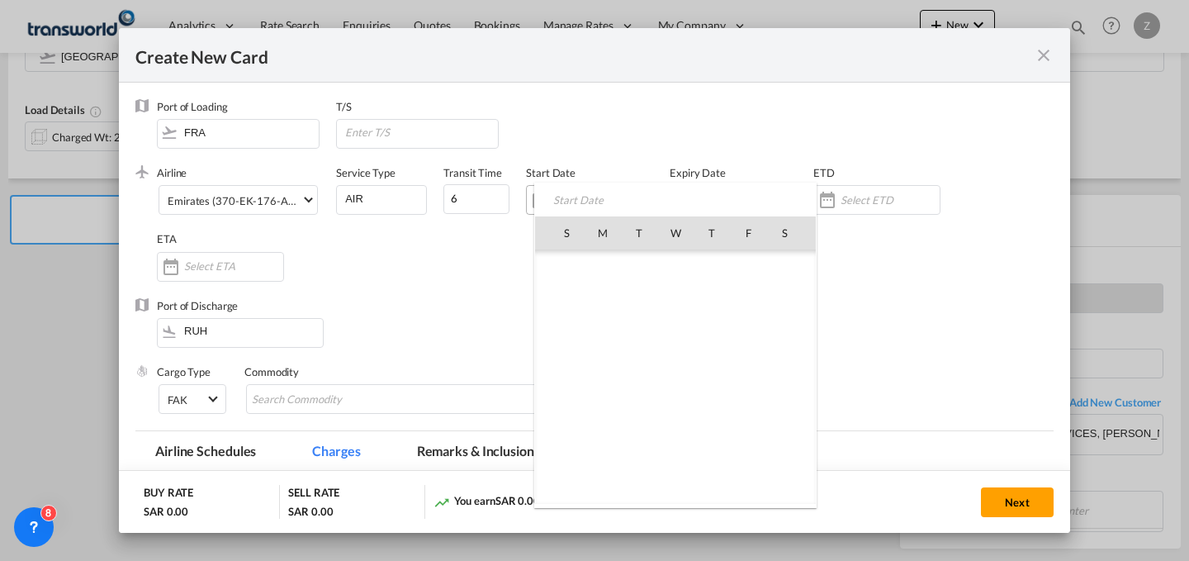
scroll to position [382421, 0]
click at [667, 412] on span "24" at bounding box center [675, 413] width 35 height 35
type input "[DATE]"
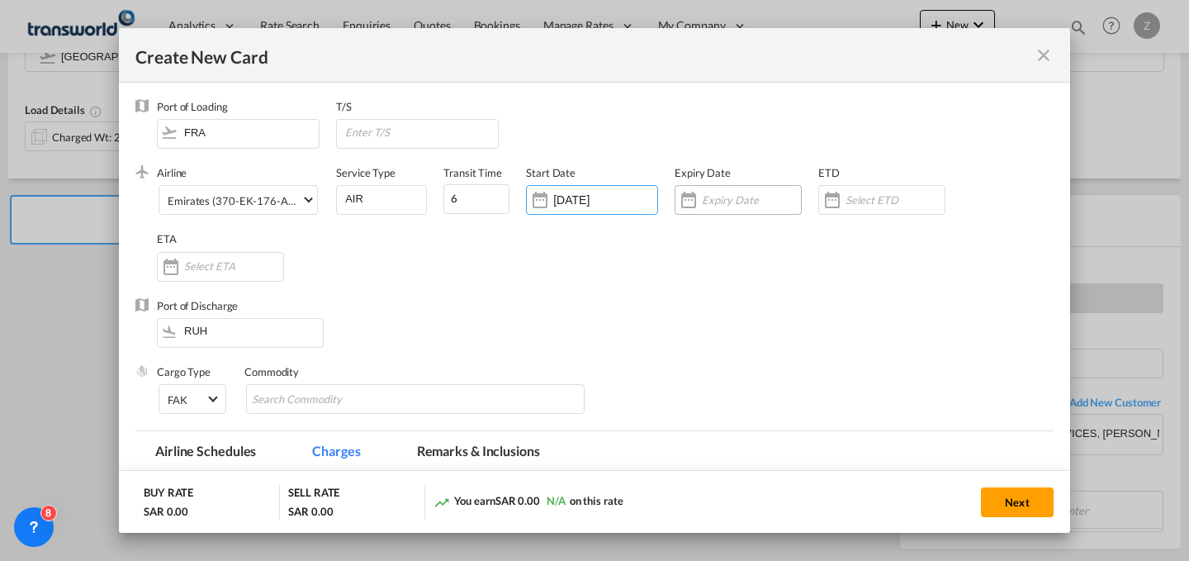
click at [728, 196] on input "Create New CardPort ..." at bounding box center [751, 199] width 99 height 13
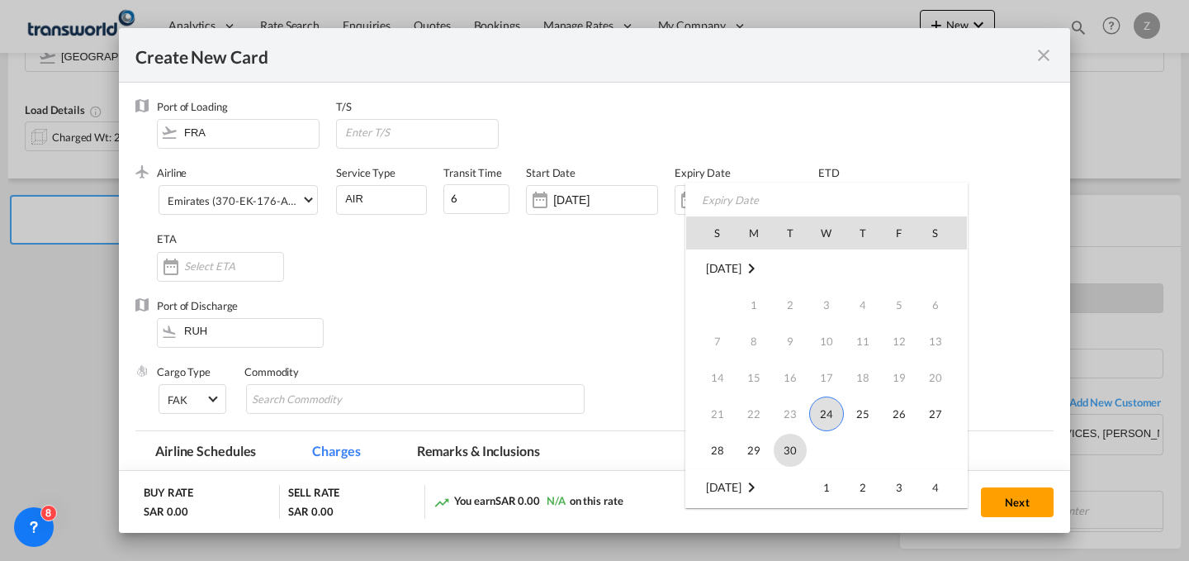
click at [786, 438] on span "30" at bounding box center [790, 449] width 33 height 33
type input "[DATE]"
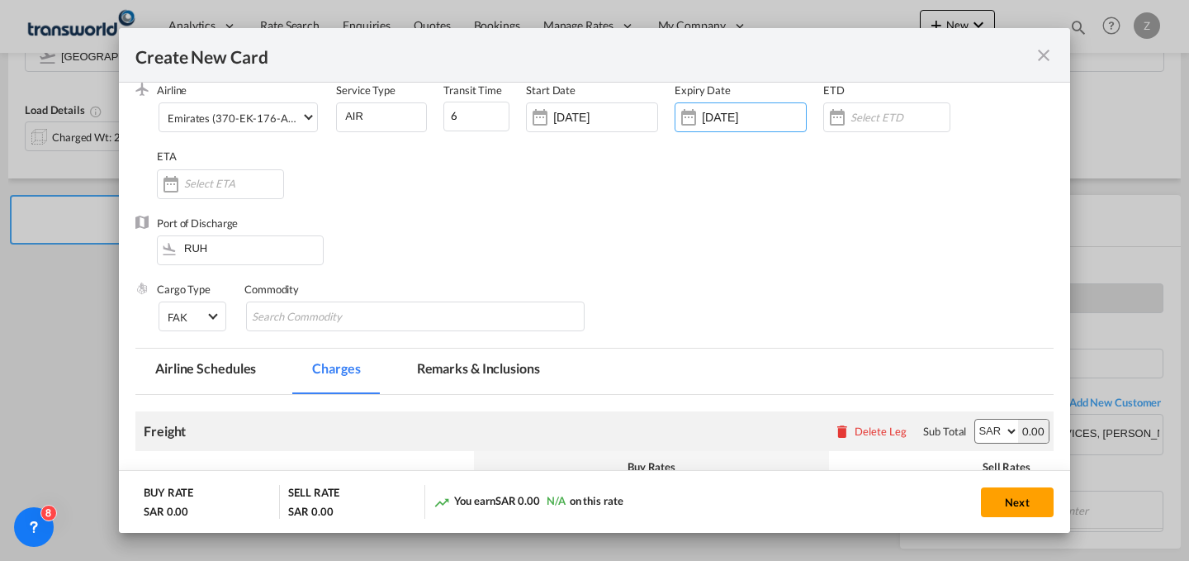
scroll to position [84, 0]
click at [362, 331] on div "Commodity" at bounding box center [423, 313] width 358 height 66
click at [374, 321] on input "Search Commodity" at bounding box center [327, 315] width 151 height 26
type input "GC"
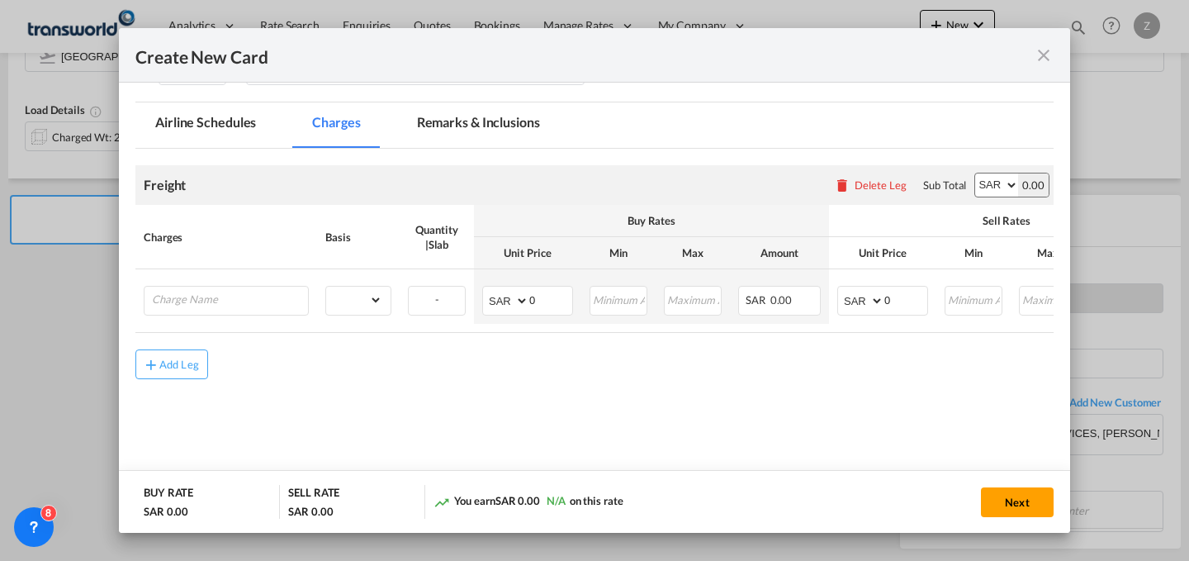
click at [976, 182] on select "AED AFN ALL AMD ANG AOA ARS AUD AWG AZN BAM BBD BDT BGN BHD BIF BMD BND [PERSON…" at bounding box center [996, 184] width 43 height 23
select select "string:EUR"
click at [975, 173] on select "AED AFN ALL AMD ANG AOA ARS AUD AWG AZN BAM BBD BDT BGN BHD BIF BMD BND [PERSON…" at bounding box center [996, 184] width 43 height 23
click at [254, 300] on input "Charge Name" at bounding box center [230, 298] width 156 height 25
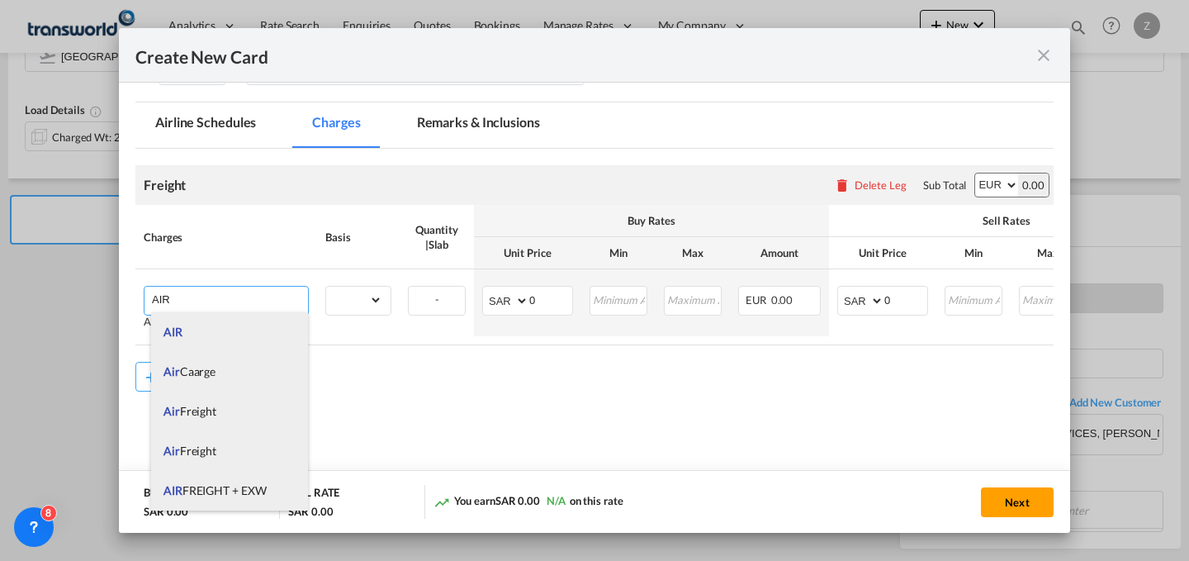
click at [251, 494] on span "AIR FREIGHT + EXW" at bounding box center [214, 490] width 102 height 14
type input "AIR FREIGHT + EXW"
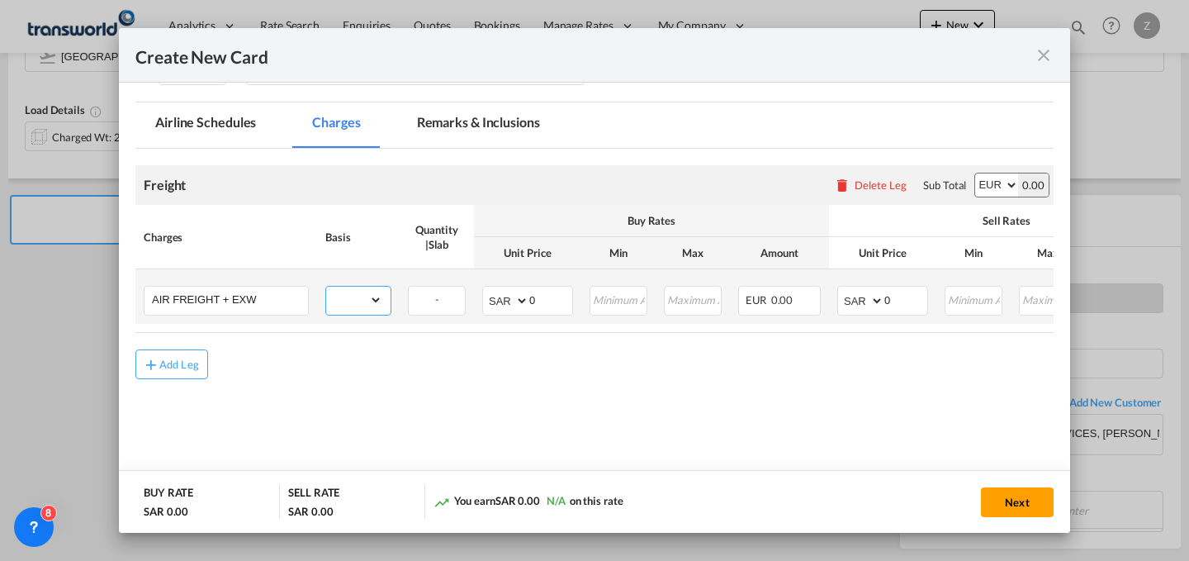
click at [369, 296] on select "gross_weight volumetric_weight per_shipment per_bl per_km % on air freight per_…" at bounding box center [354, 299] width 56 height 26
select select "per_shipment"
click at [326, 286] on select "gross_weight volumetric_weight per_shipment per_bl per_km % on air freight per_…" at bounding box center [354, 299] width 56 height 26
click at [551, 303] on input "0" at bounding box center [550, 298] width 43 height 25
click at [490, 300] on select "AED AFN ALL AMD ANG AOA ARS AUD AWG AZN BAM BBD BDT BGN BHD BIF BMD BND [PERSON…" at bounding box center [506, 300] width 43 height 23
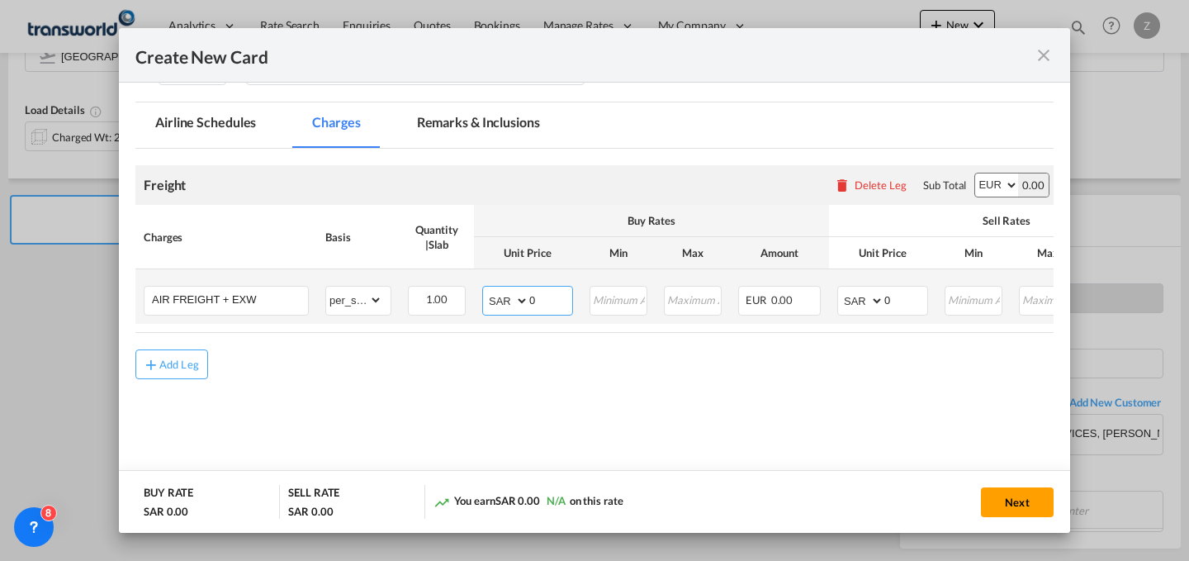
select select "string:EUR"
click at [485, 289] on select "AED AFN ALL AMD ANG AOA ARS AUD AWG AZN BAM BBD BDT BGN BHD BIF BMD BND [PERSON…" at bounding box center [506, 300] width 43 height 23
click at [858, 303] on select "AED AFN ALL AMD ANG AOA ARS AUD AWG AZN BAM BBD BDT BGN BHD BIF BMD BND [PERSON…" at bounding box center [861, 300] width 43 height 23
select select "string:EUR"
click at [840, 289] on select "AED AFN ALL AMD ANG AOA ARS AUD AWG AZN BAM BBD BDT BGN BHD BIF BMD BND [PERSON…" at bounding box center [861, 300] width 43 height 23
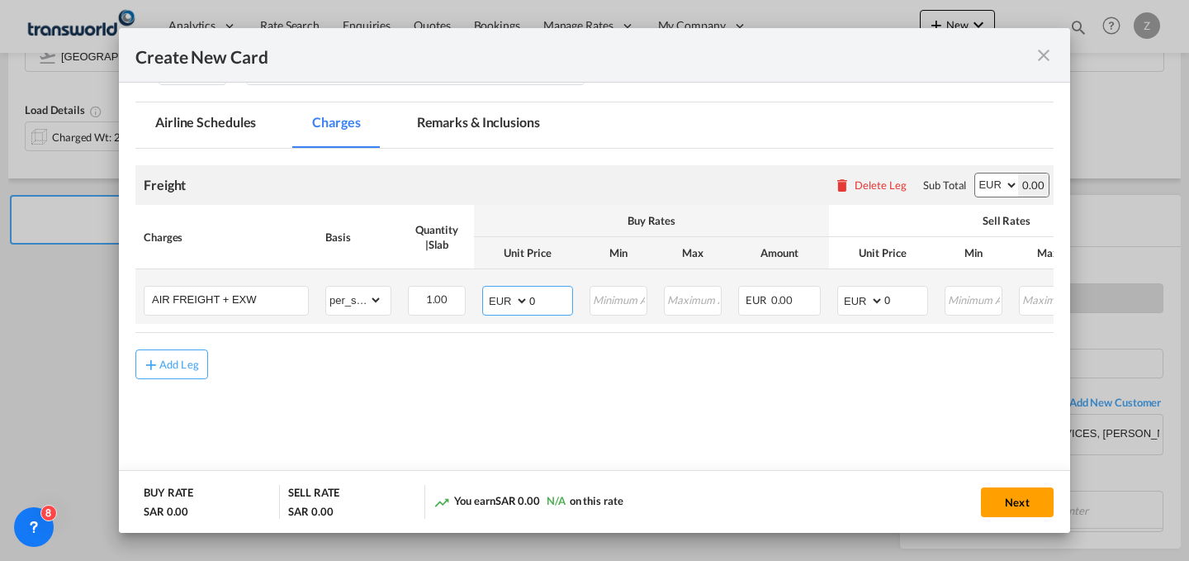
click at [536, 295] on input "0" at bounding box center [550, 298] width 43 height 25
type input "3300.96"
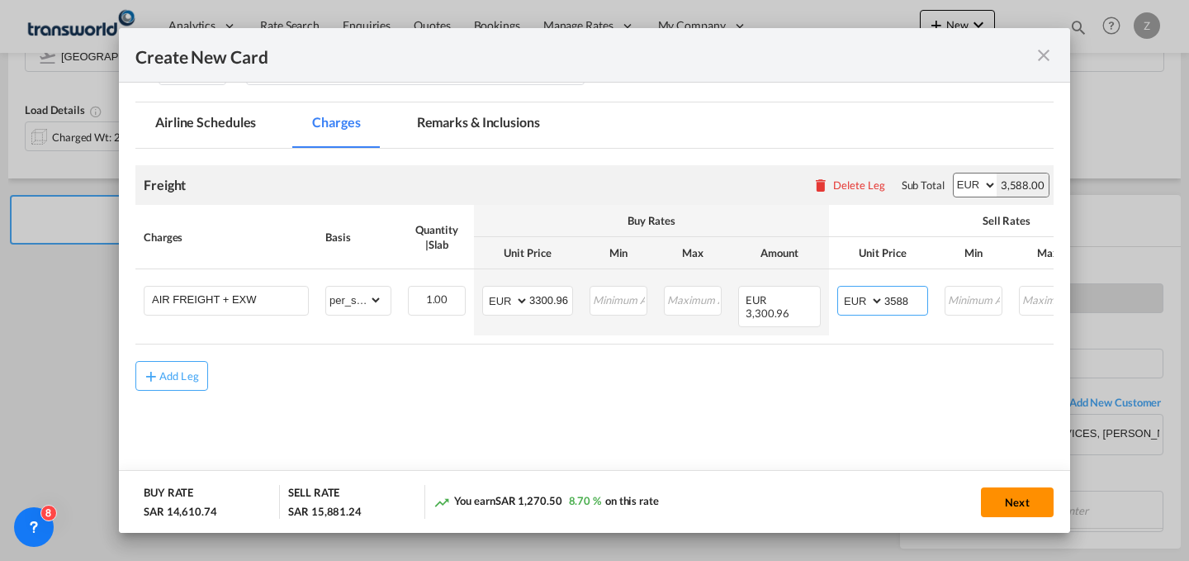
type input "3588"
click at [1006, 496] on button "Next" at bounding box center [1017, 502] width 73 height 30
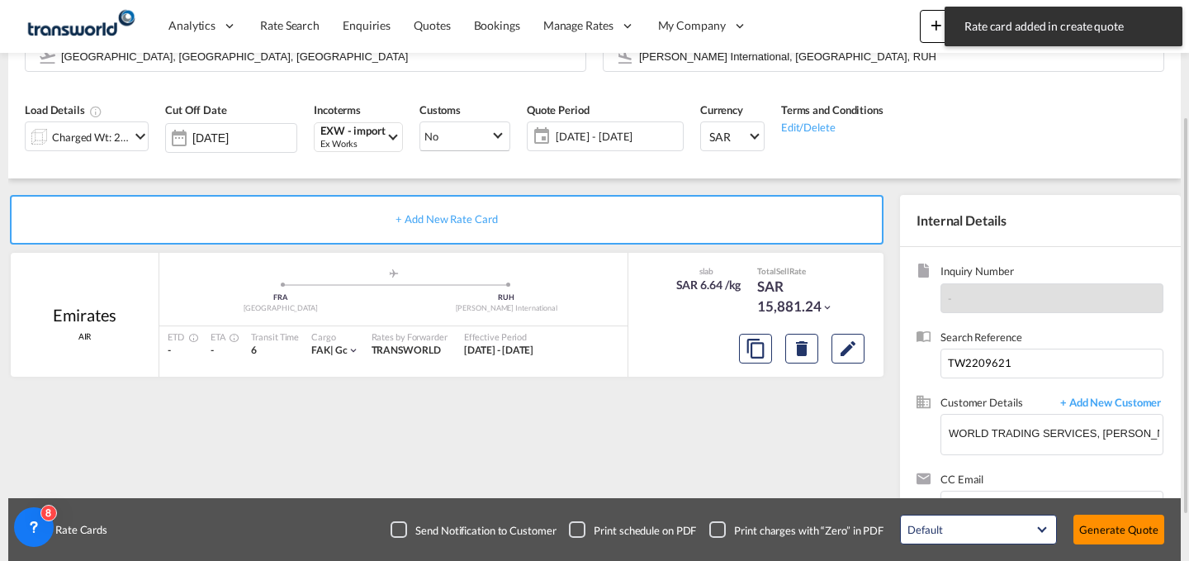
click at [1111, 532] on button "Generate Quote" at bounding box center [1118, 529] width 91 height 30
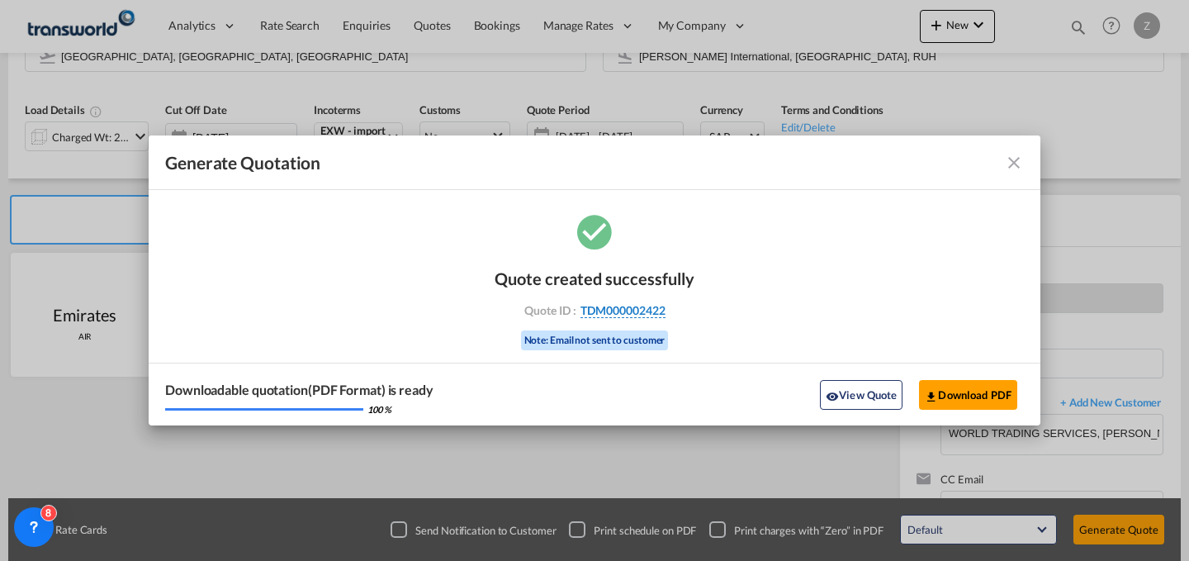
click at [625, 305] on span "TDM000002422" at bounding box center [622, 310] width 85 height 15
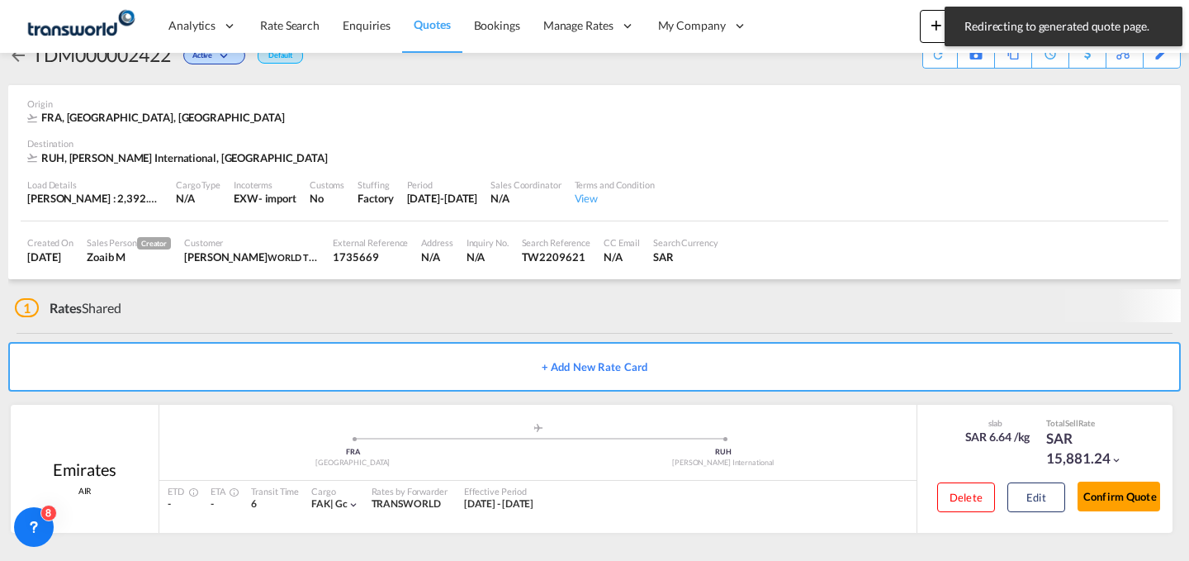
click at [1115, 525] on div "slab SAR 6.64 /kg Total Sell Rate SAR 15,881.24 Delete Edit Confirm Quote" at bounding box center [1044, 469] width 256 height 128
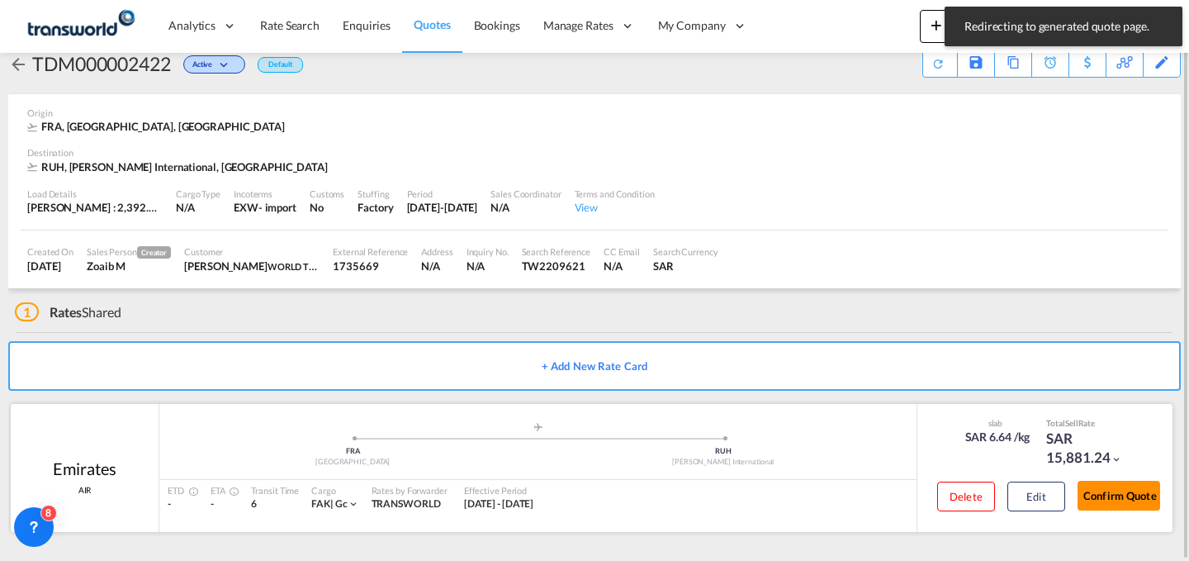
click at [1129, 491] on button "Confirm Quote" at bounding box center [1118, 495] width 83 height 30
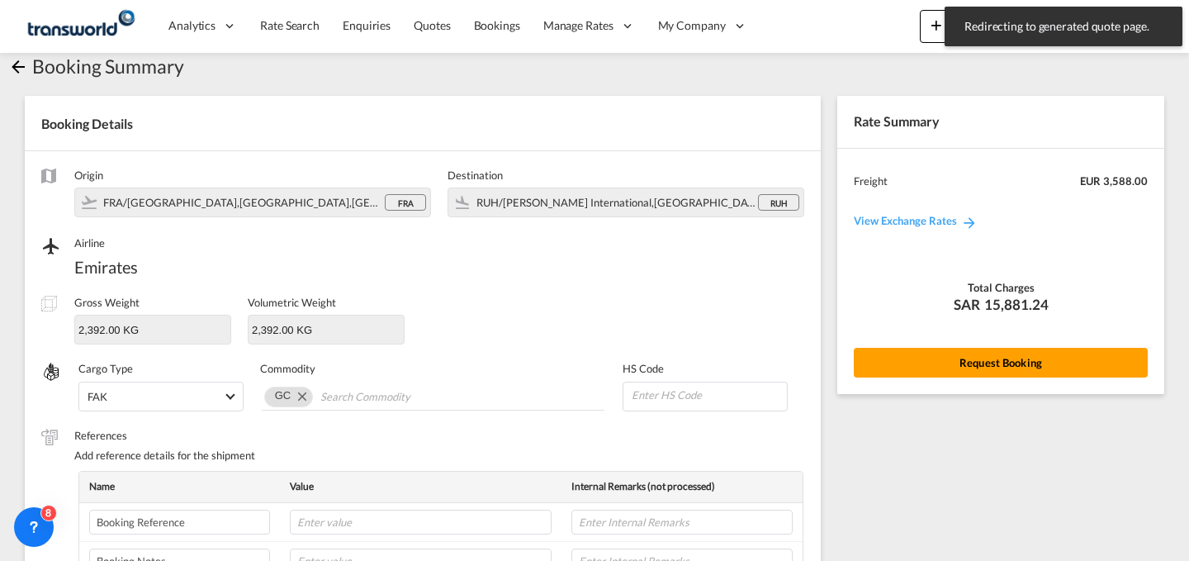
scroll to position [550, 0]
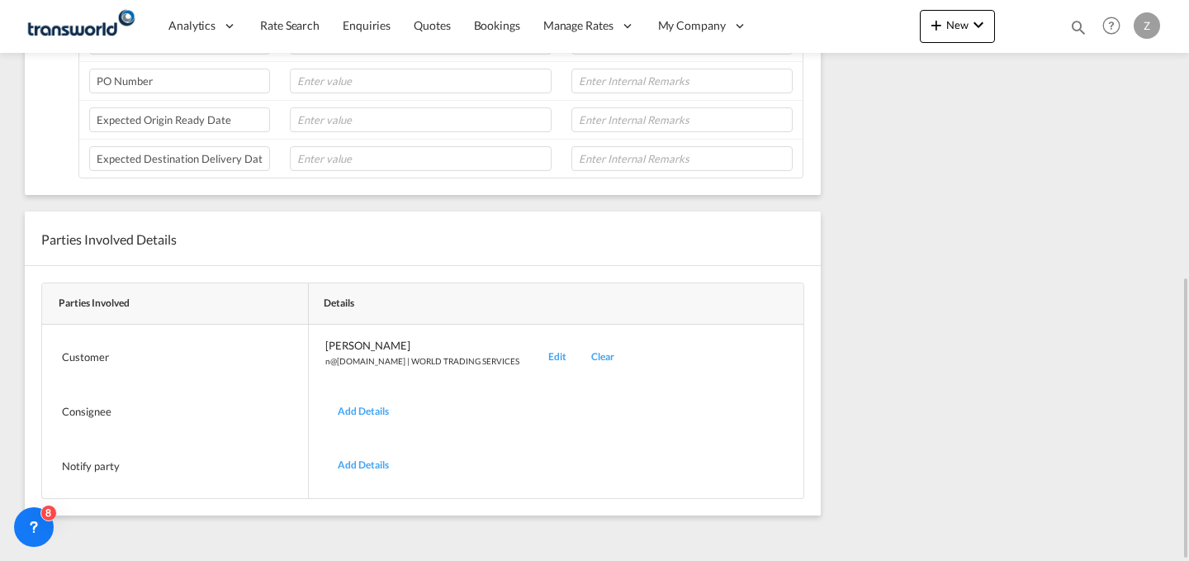
click at [536, 356] on div "Edit" at bounding box center [557, 357] width 43 height 39
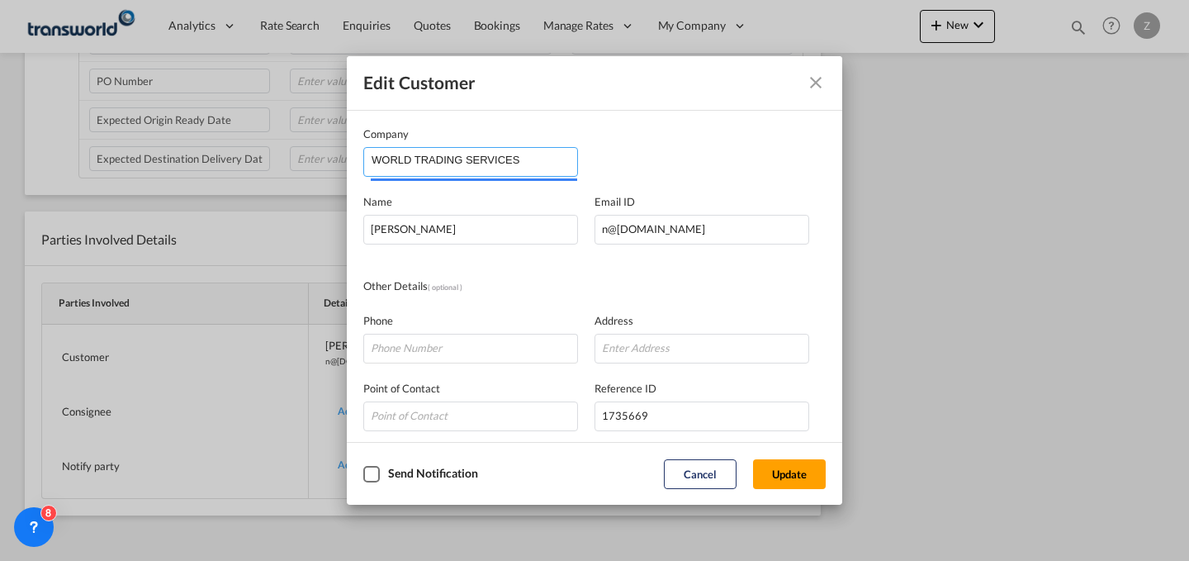
drag, startPoint x: 547, startPoint y: 163, endPoint x: 154, endPoint y: 211, distance: 396.0
click at [154, 211] on div "Edit Customer Company WORLD TRADING SERVICES Name [PERSON_NAME] Email ID [EMAIL…" at bounding box center [594, 280] width 1189 height 561
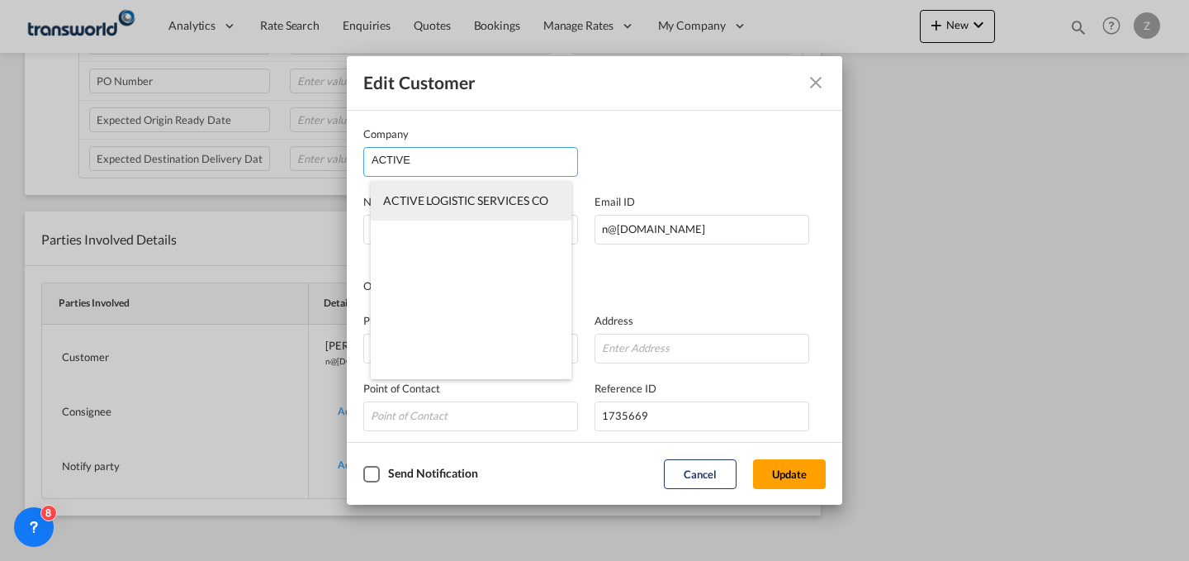
click at [437, 194] on span "ACTIVE LOGISTIC SERVICES CO" at bounding box center [465, 200] width 165 height 14
type input "ACTIVE LOGISTIC SERVICES CO"
type input "[PERSON_NAME][EMAIL_ADDRESS][PERSON_NAME][DOMAIN_NAME]"
type input "563656888"
type input "1821686"
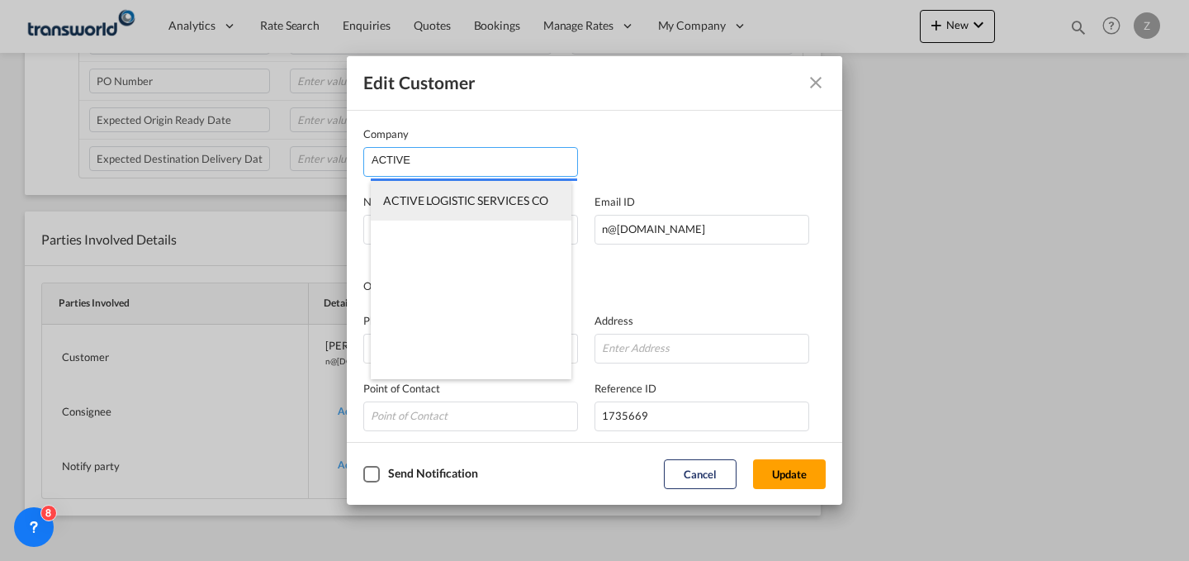
type input "13253"
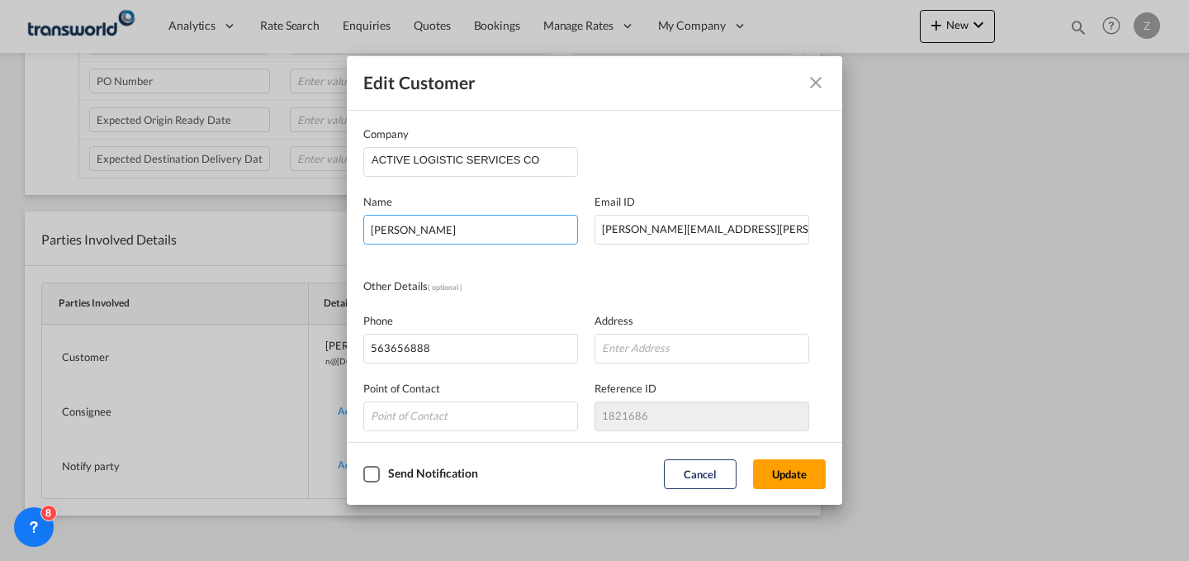
drag, startPoint x: 518, startPoint y: 235, endPoint x: 149, endPoint y: 211, distance: 370.6
click at [149, 211] on div "Edit Customer Company ACTIVE LOGISTIC SERVICES CO Name [PERSON_NAME] Email [PER…" at bounding box center [594, 280] width 1189 height 561
click at [504, 220] on input "MOHA" at bounding box center [470, 230] width 215 height 30
type input "[PERSON_NAME]"
click at [791, 480] on button "Update" at bounding box center [789, 474] width 73 height 30
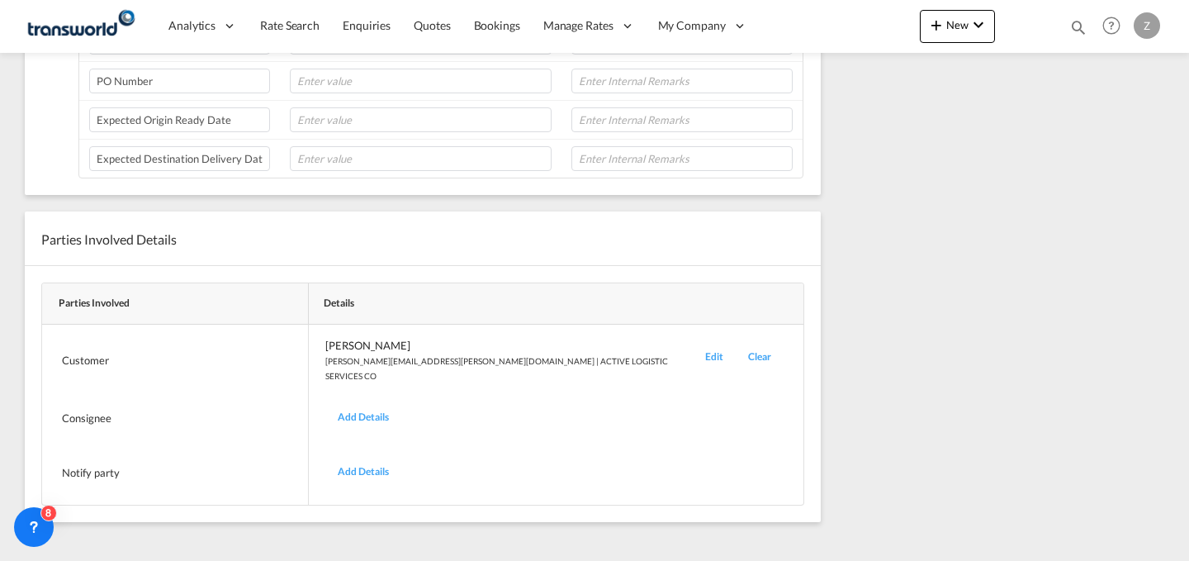
scroll to position [0, 0]
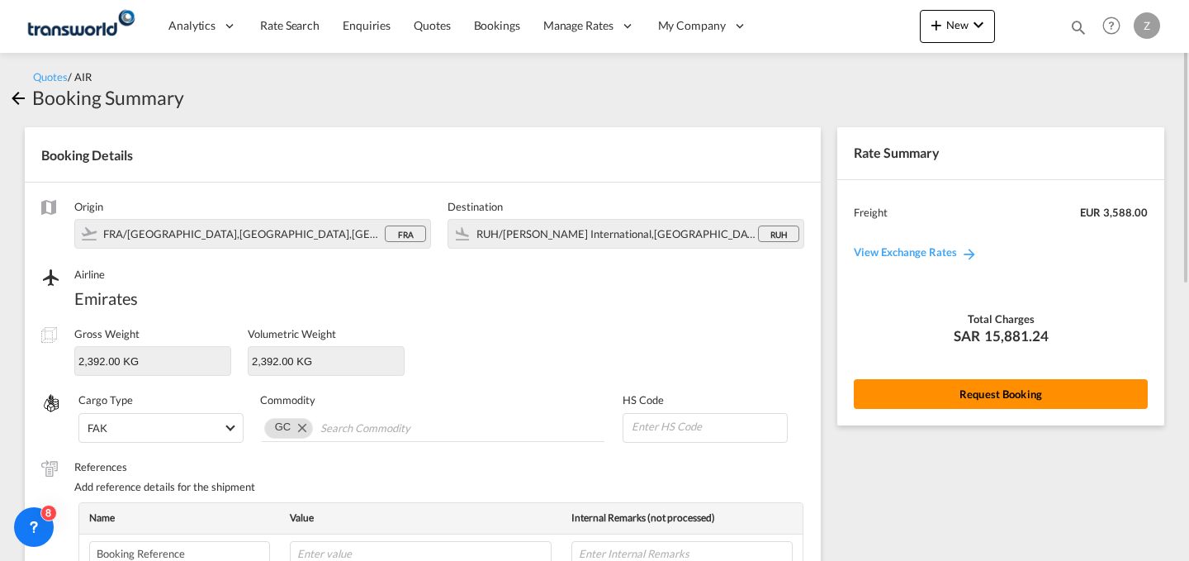
click at [897, 400] on button "Request Booking" at bounding box center [1001, 394] width 294 height 30
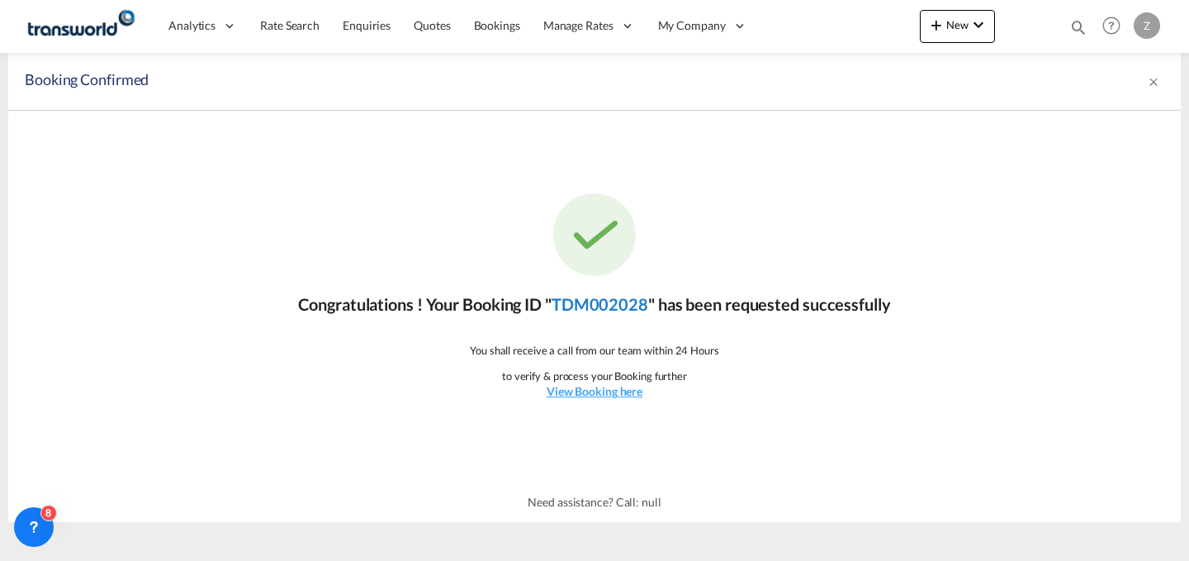
click at [632, 309] on link "TDM002028" at bounding box center [599, 304] width 97 height 20
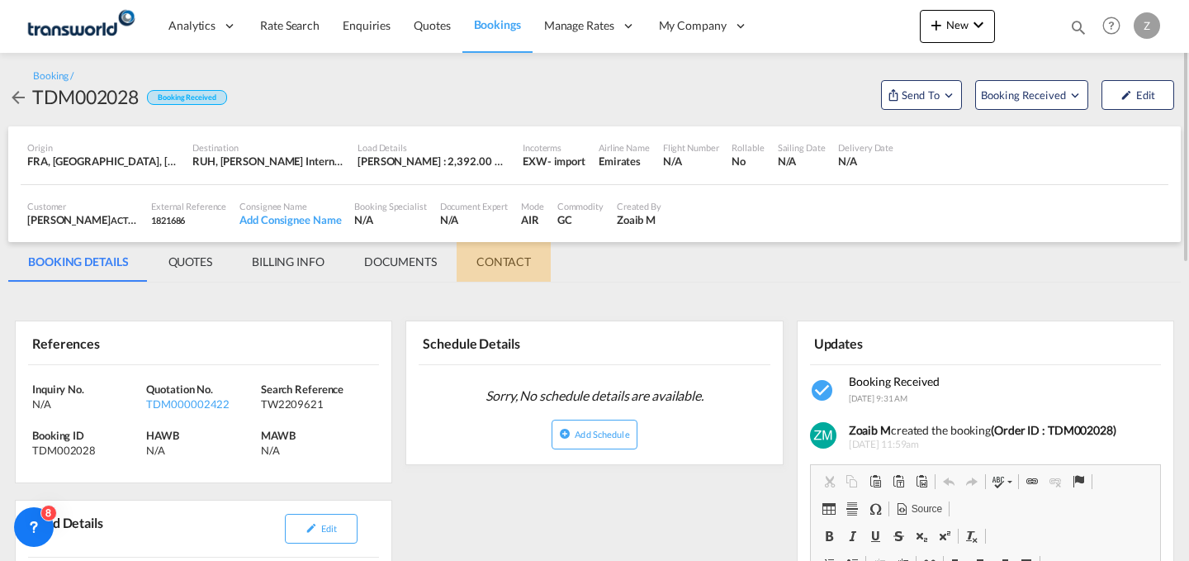
click at [509, 259] on md-tab-item "CONTACT" at bounding box center [504, 262] width 94 height 40
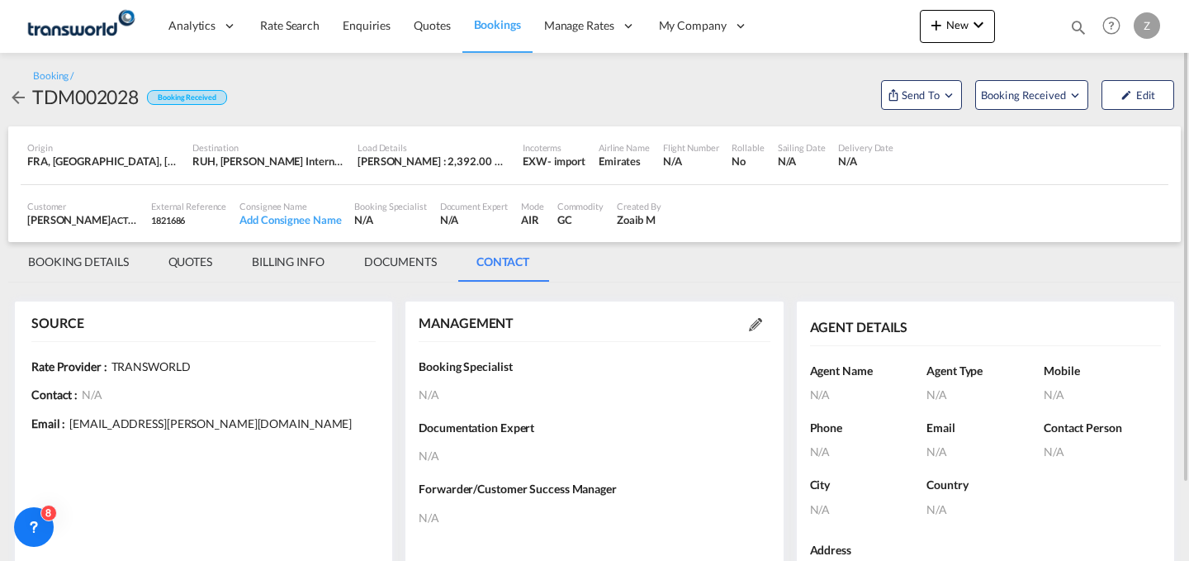
click at [757, 329] on md-icon at bounding box center [755, 324] width 13 height 13
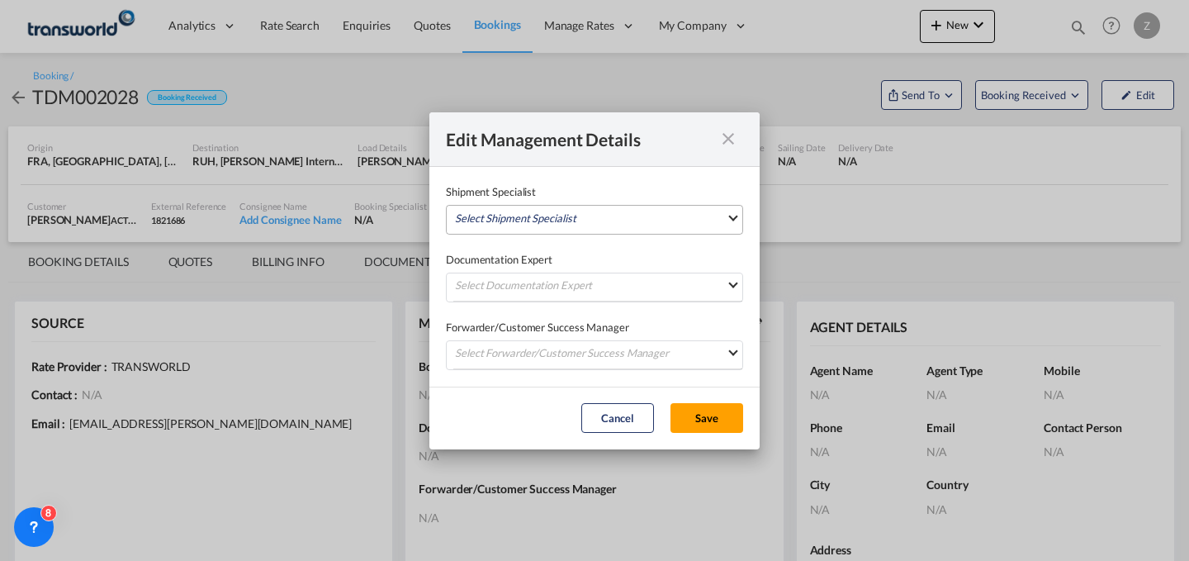
click at [657, 223] on md-select "Select Shipment Specialist [PERSON_NAME] W [PERSON_NAME][EMAIL_ADDRESS][PERSON_…" at bounding box center [594, 220] width 297 height 30
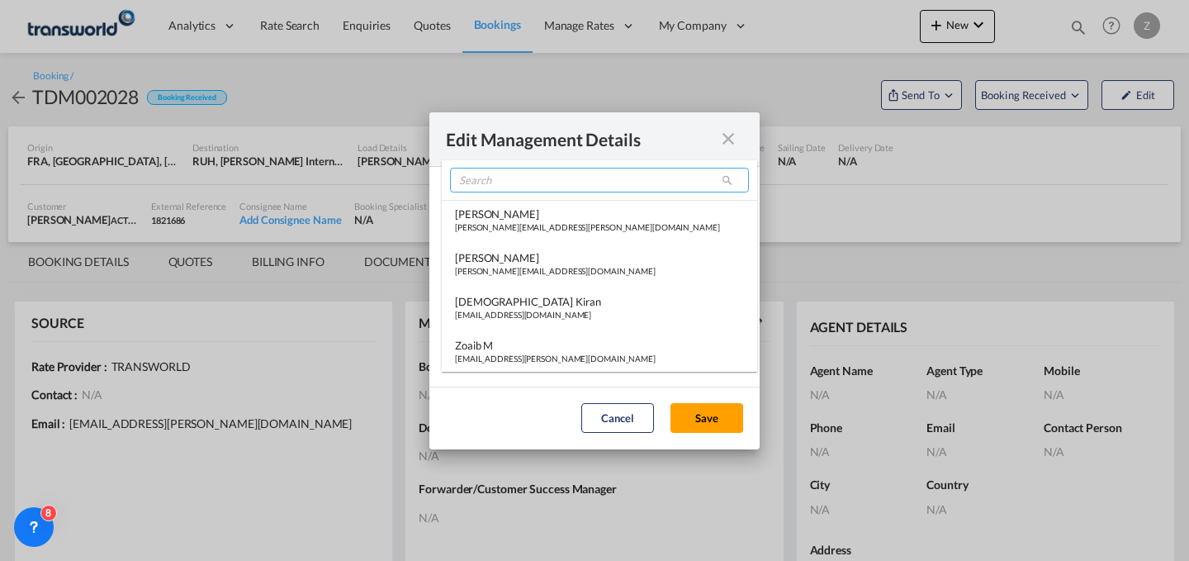
click at [574, 185] on input "search" at bounding box center [599, 180] width 299 height 25
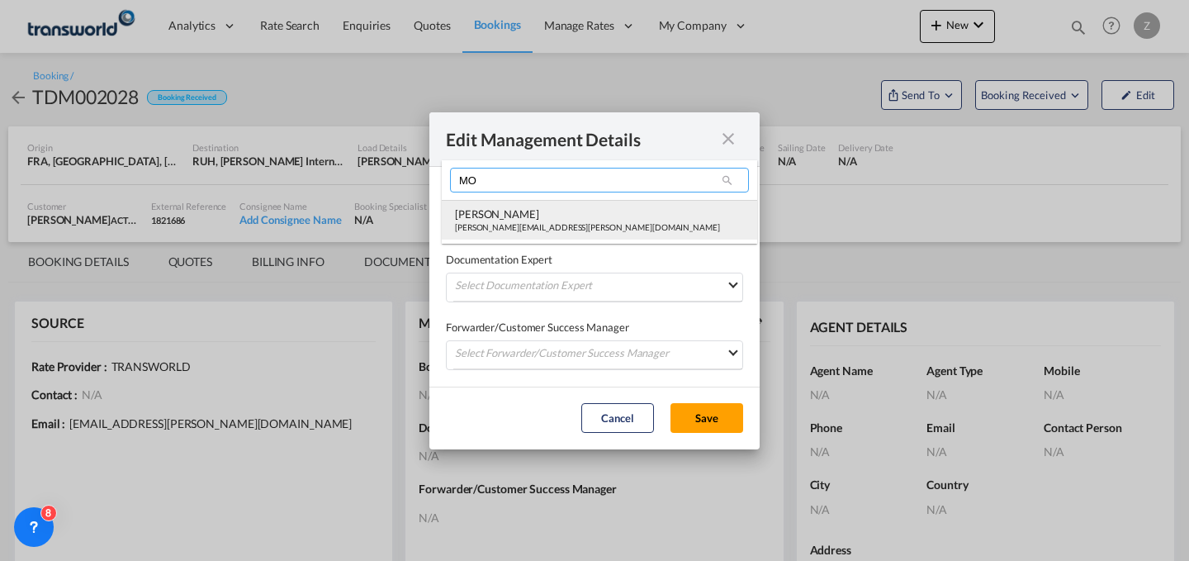
type input "MO"
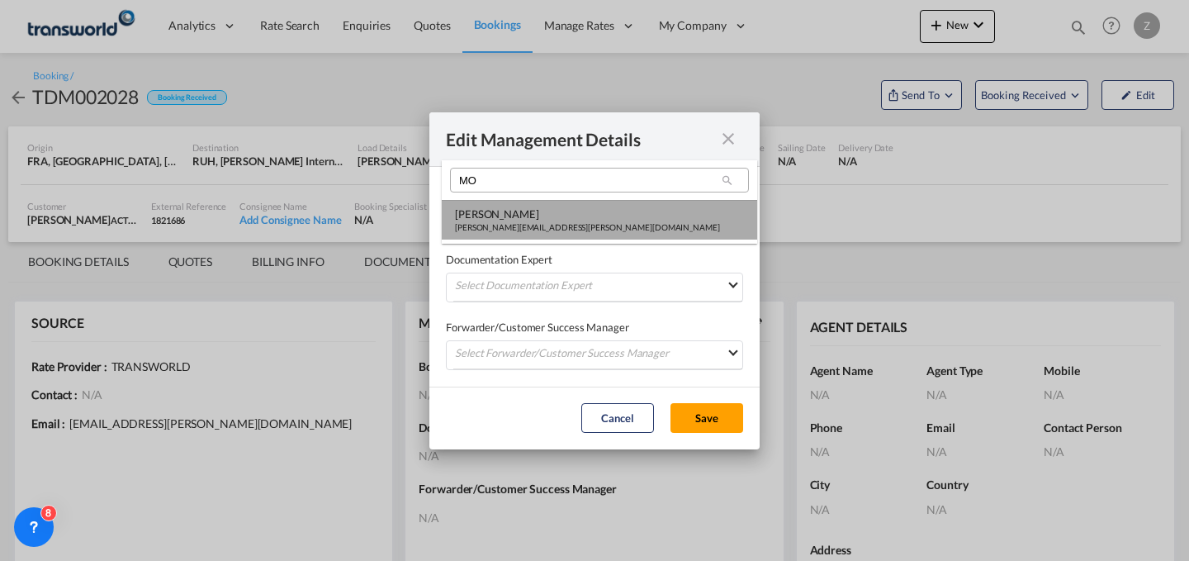
click at [525, 233] on div "[PERSON_NAME][EMAIL_ADDRESS][PERSON_NAME][DOMAIN_NAME]" at bounding box center [587, 227] width 265 height 12
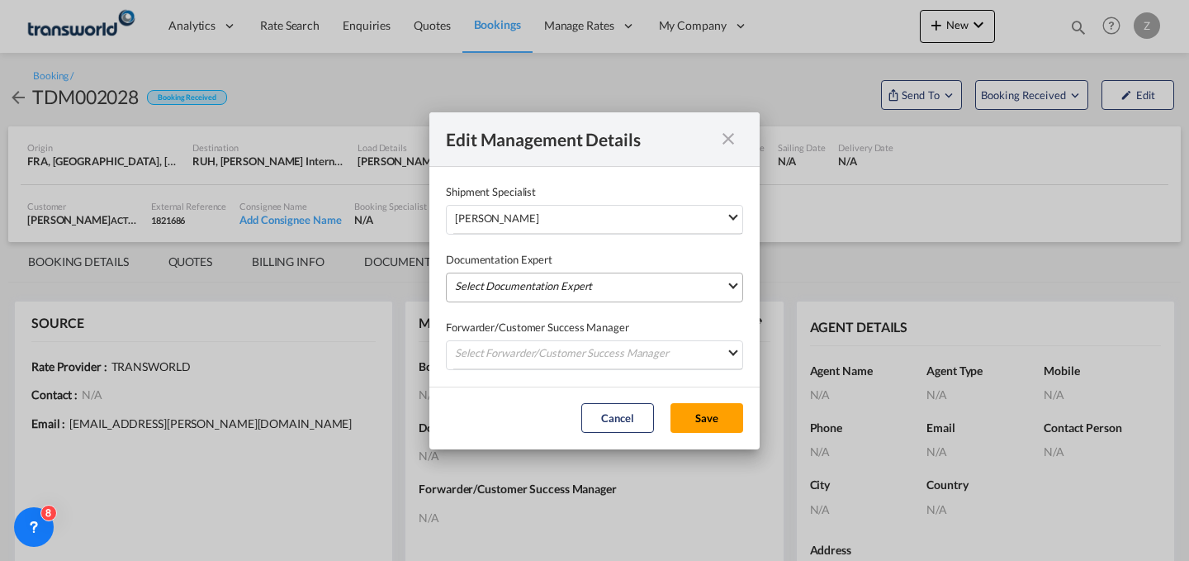
click at [512, 273] on md-select "Select Documentation Expert [PERSON_NAME] W [PERSON_NAME][EMAIL_ADDRESS][PERSON…" at bounding box center [594, 287] width 297 height 30
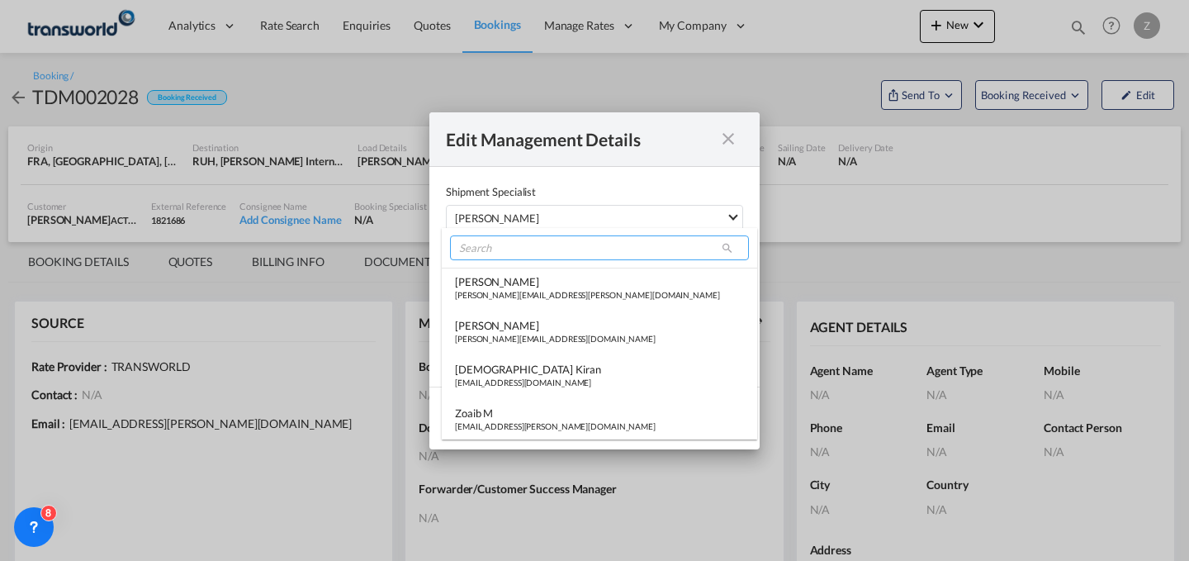
click at [528, 249] on input "search" at bounding box center [599, 247] width 299 height 25
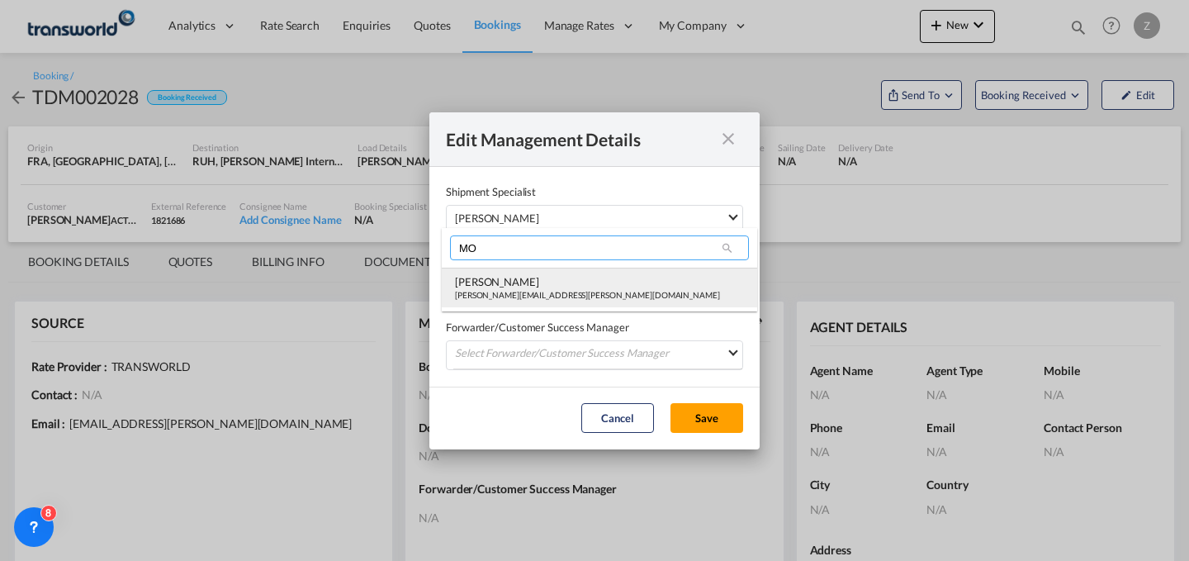
type input "MO"
click at [504, 282] on div "[PERSON_NAME]" at bounding box center [587, 281] width 265 height 15
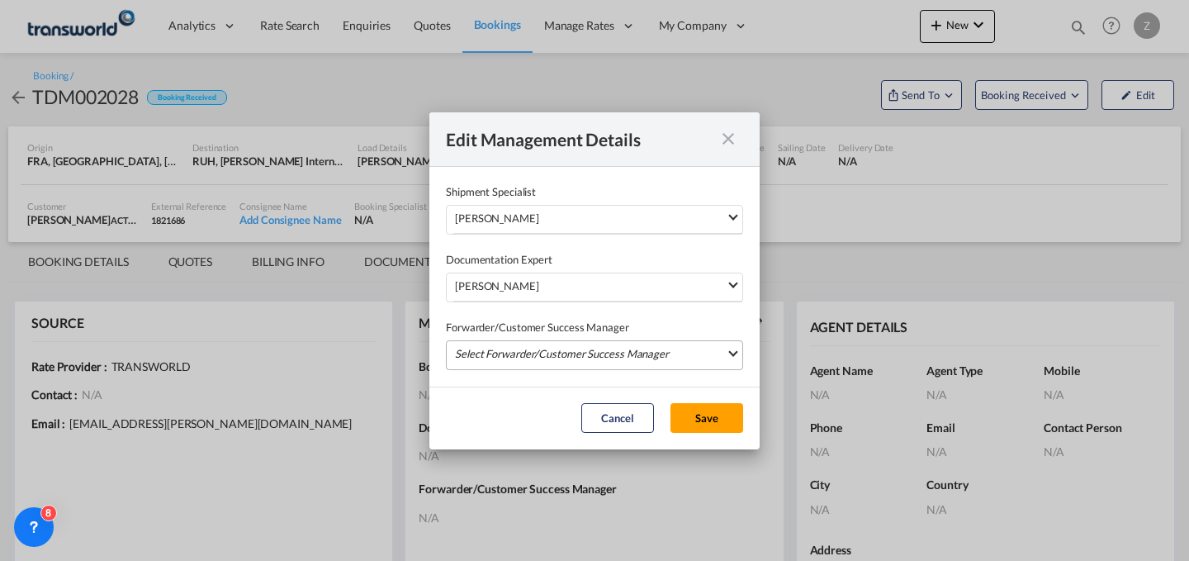
click at [499, 348] on md-select "Select Forwarder/Customer Success Manager [PERSON_NAME] [PERSON_NAME][EMAIL_ADD…" at bounding box center [594, 355] width 297 height 30
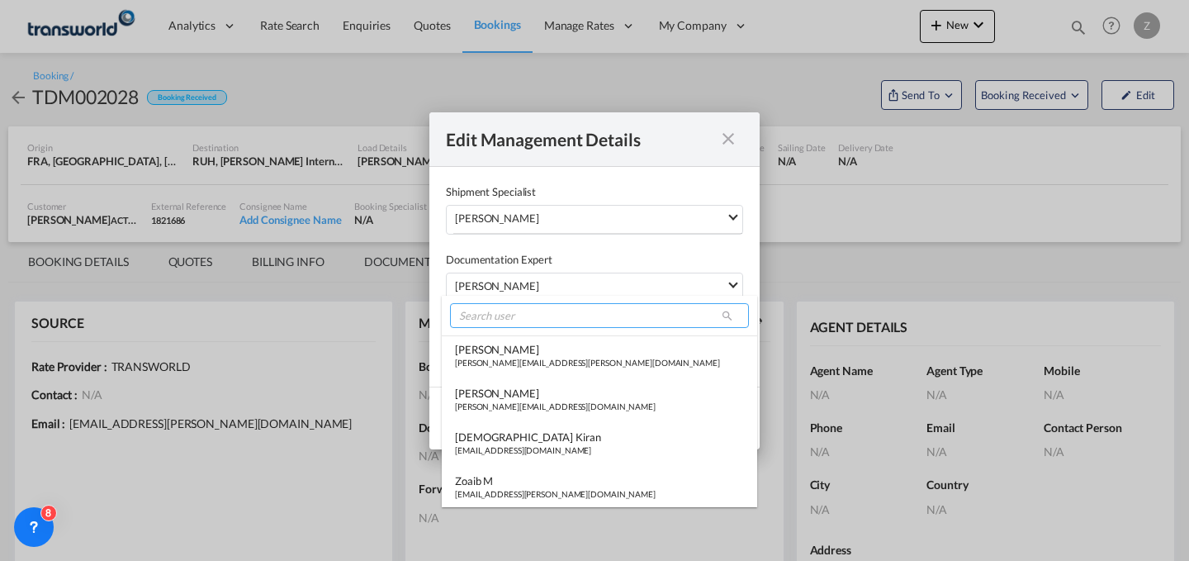
click at [516, 310] on input "search" at bounding box center [599, 315] width 299 height 25
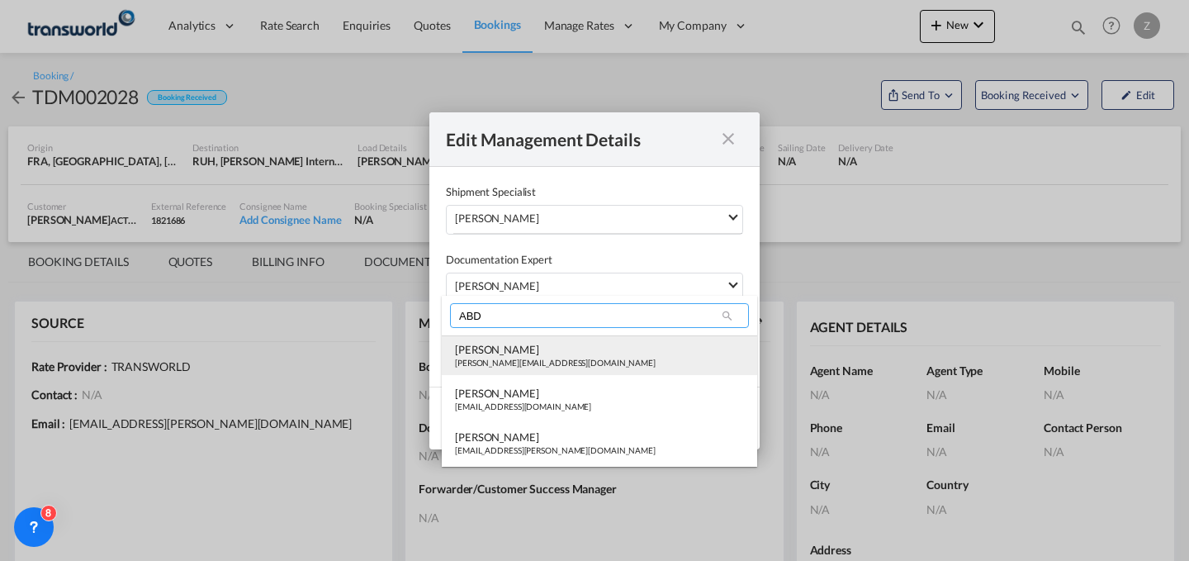
type input "ABD"
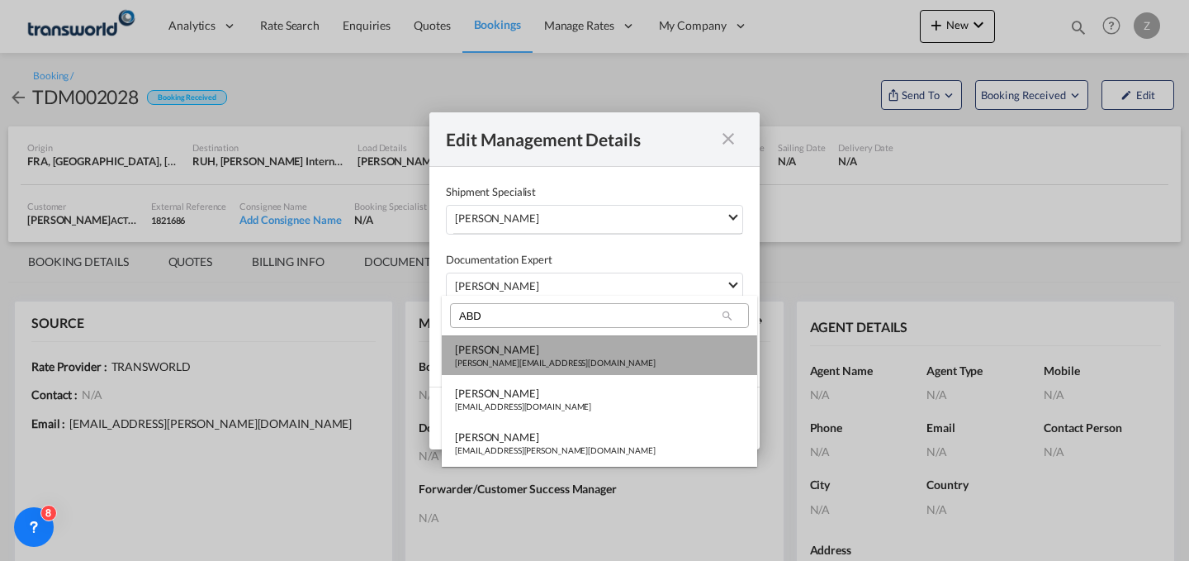
click at [495, 358] on div "[PERSON_NAME][EMAIL_ADDRESS][DOMAIN_NAME]" at bounding box center [555, 363] width 201 height 12
type md-option "[object Object]"
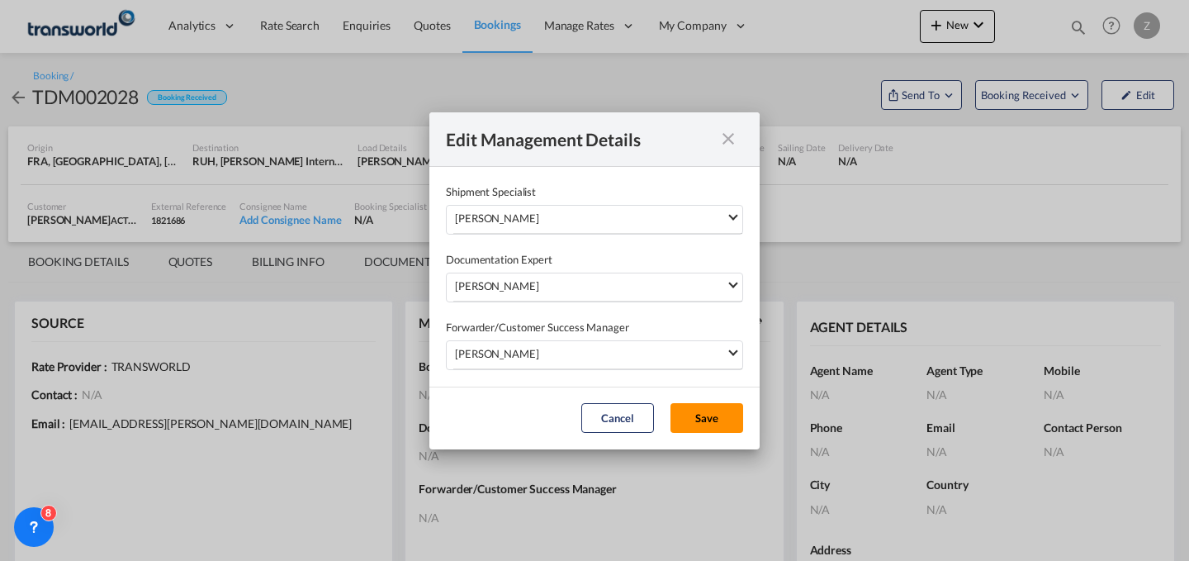
click at [690, 412] on button "Save" at bounding box center [706, 418] width 73 height 30
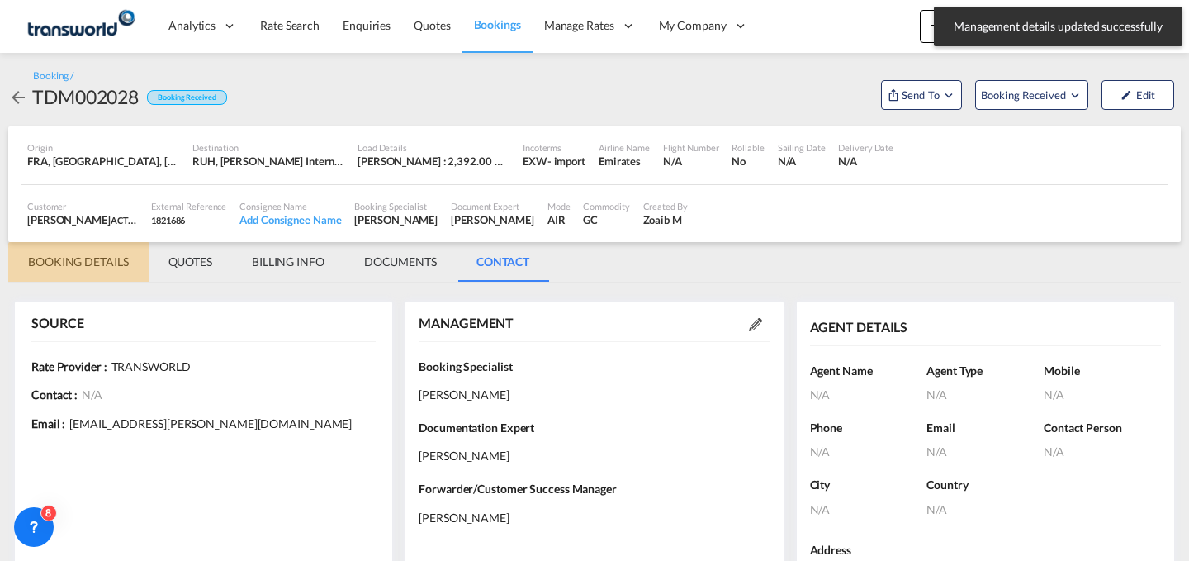
click at [61, 263] on md-tab-item "BOOKING DETAILS" at bounding box center [78, 262] width 140 height 40
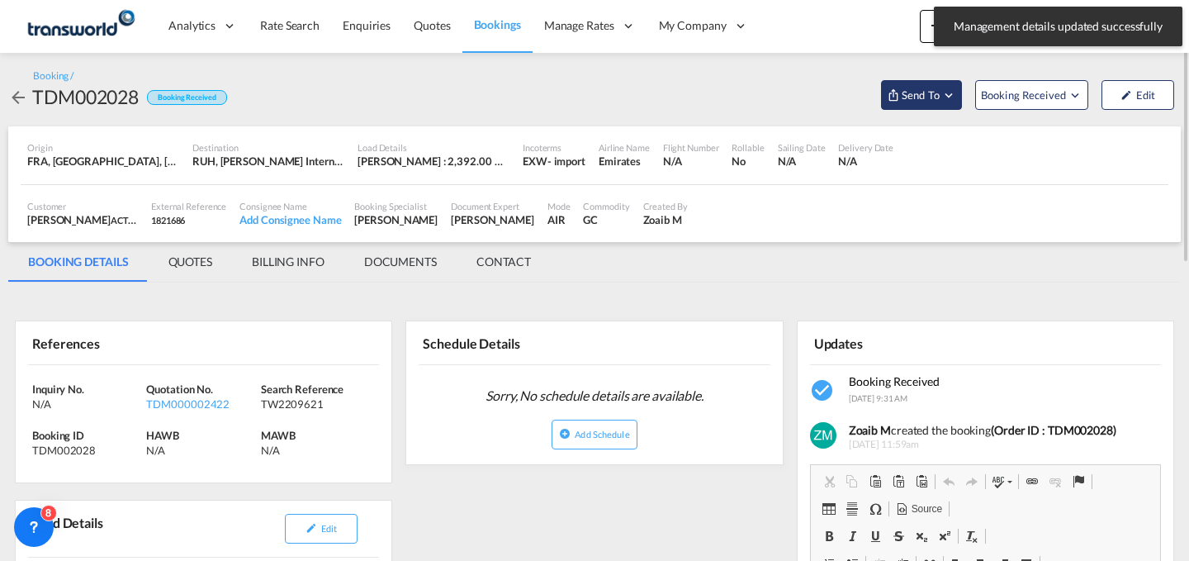
click at [944, 98] on md-icon "Open demo menu" at bounding box center [948, 95] width 15 height 15
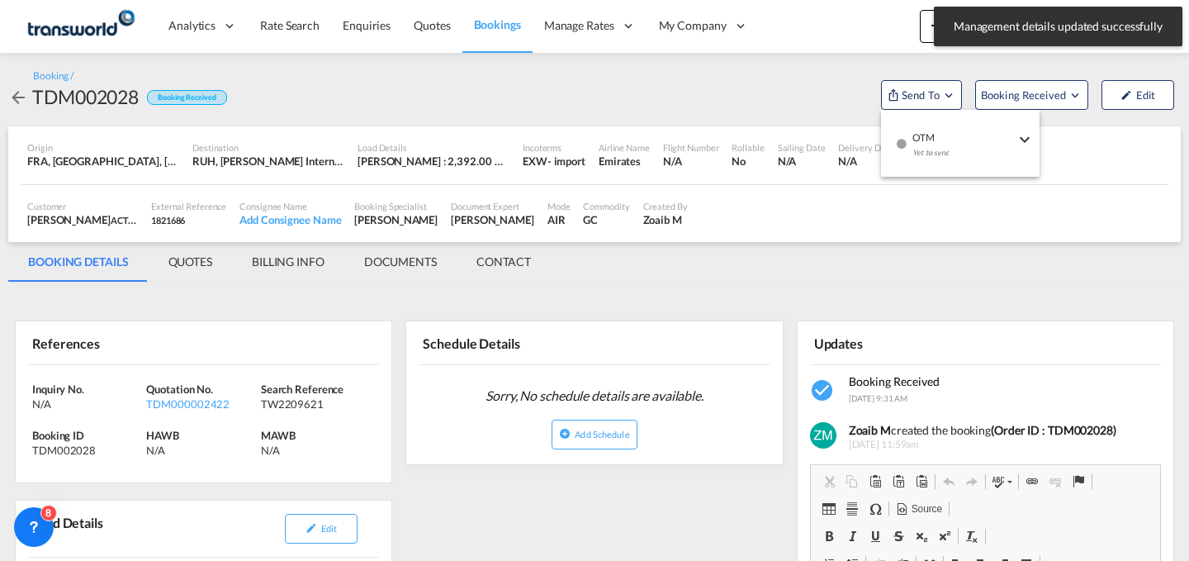
click at [910, 140] on div "OTM Yet to sync" at bounding box center [964, 150] width 140 height 50
click at [828, 154] on button "Send Shipment" at bounding box center [801, 151] width 159 height 37
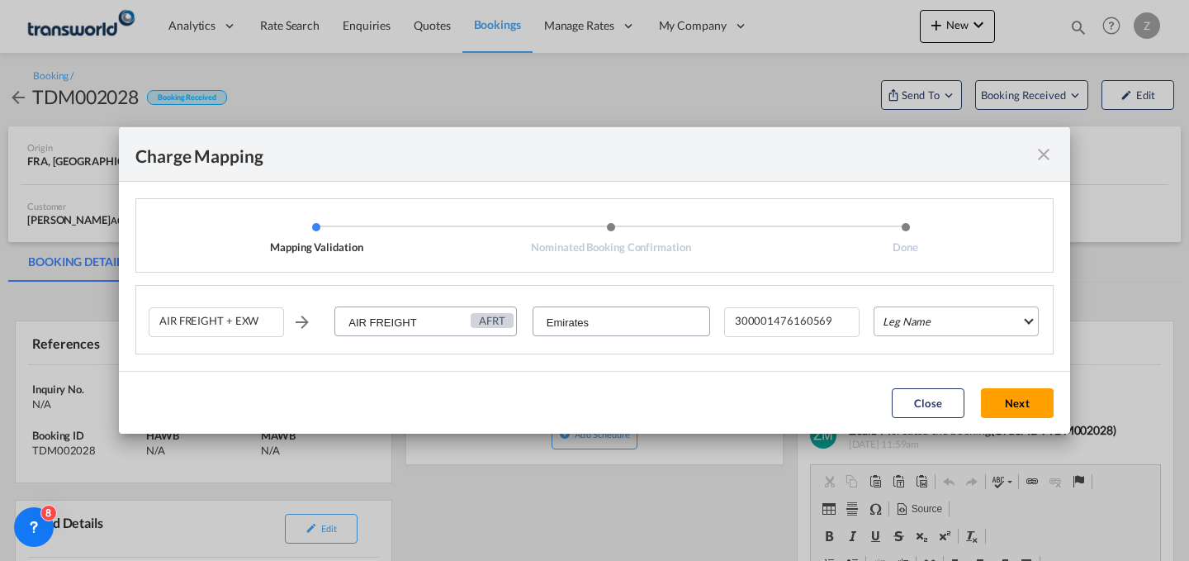
click at [921, 326] on md-select "Leg Name HANDLING ORIGIN HANDLING DESTINATION OTHERS TL PICK UP CUSTOMS ORIGIN …" at bounding box center [955, 321] width 165 height 30
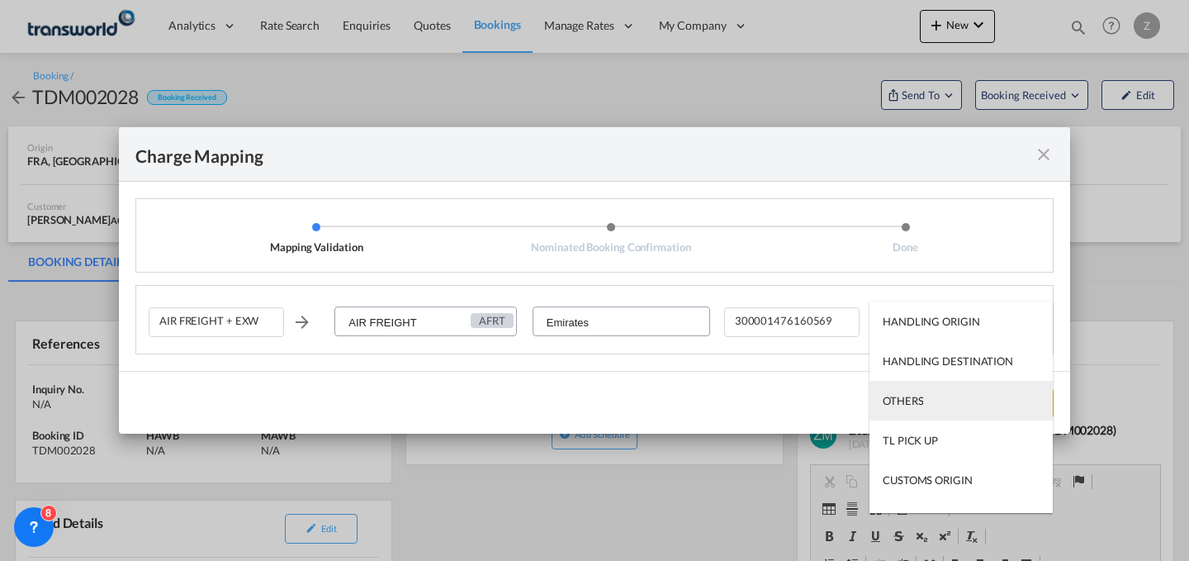
click at [922, 393] on div "OTHERS" at bounding box center [903, 400] width 40 height 15
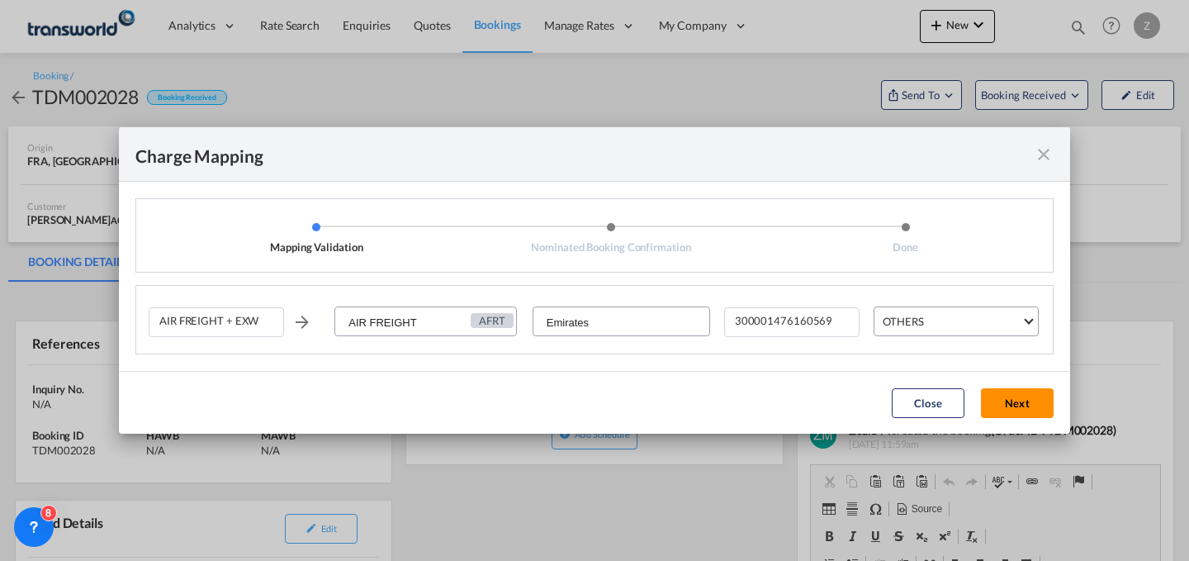
click at [1001, 405] on button "Next" at bounding box center [1017, 403] width 73 height 30
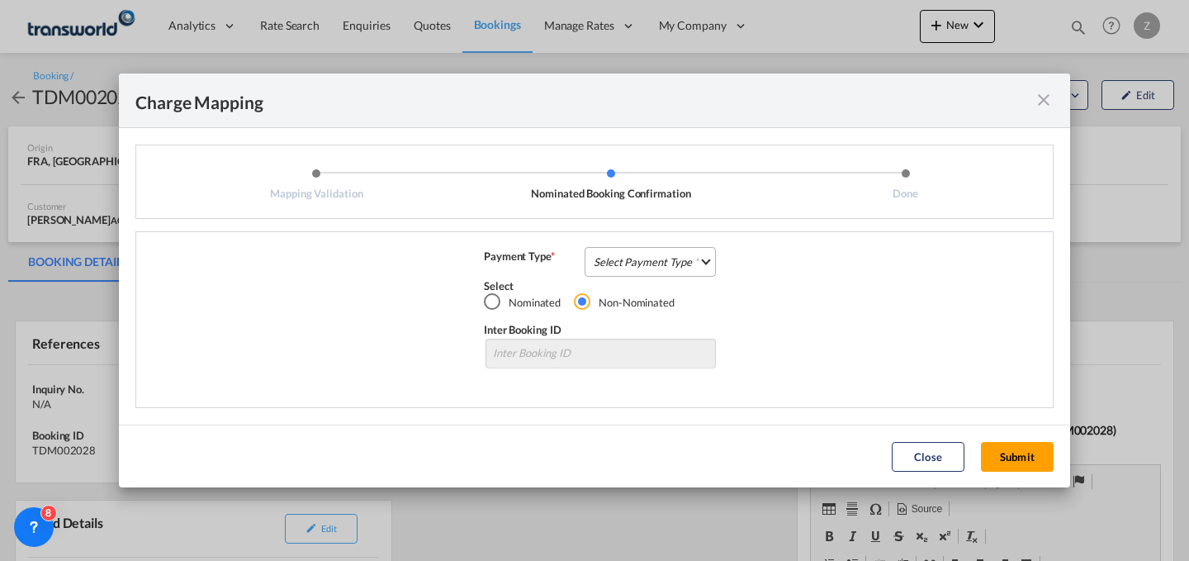
click at [699, 255] on md-select "Select Payment Type COLLECT PREPAID" at bounding box center [650, 262] width 131 height 30
click at [669, 271] on md-option "COLLECT" at bounding box center [655, 261] width 146 height 40
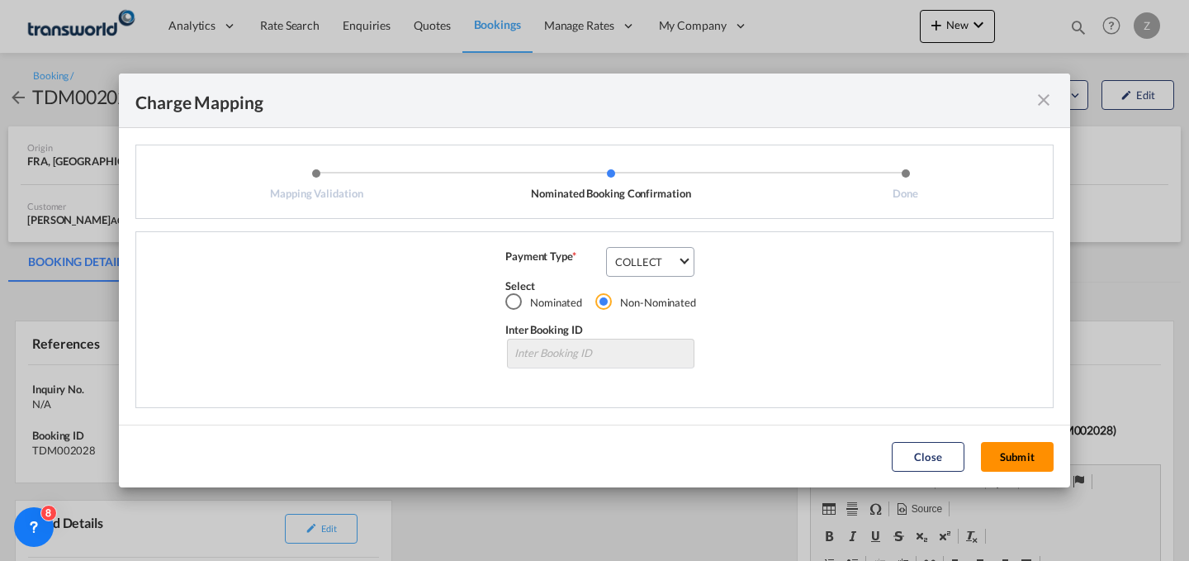
click at [1001, 459] on button "Submit" at bounding box center [1017, 457] width 73 height 30
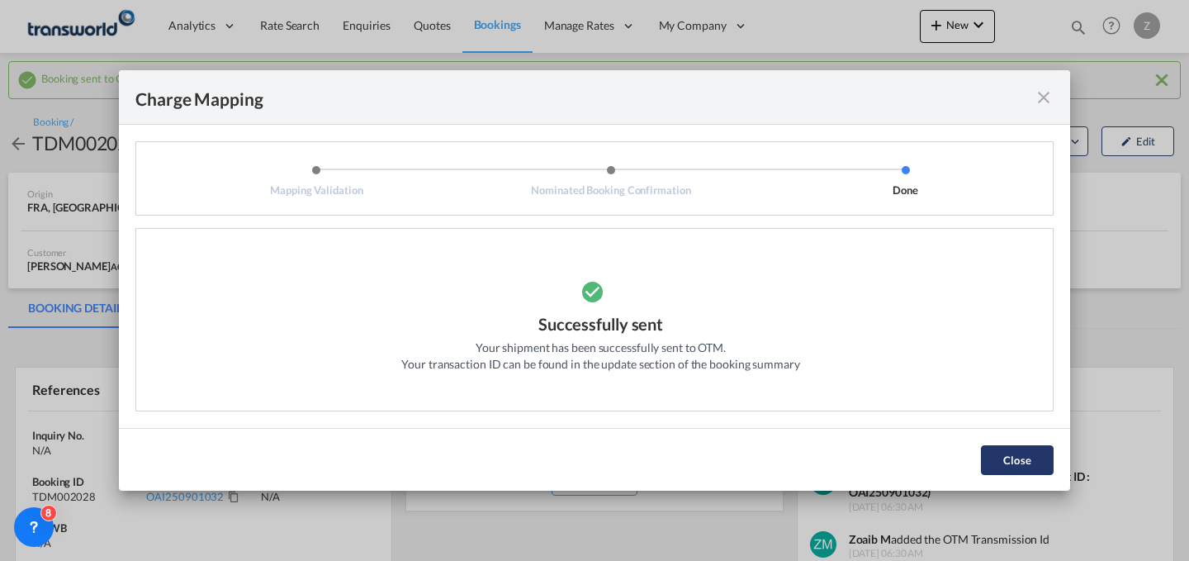
click at [991, 458] on button "Close" at bounding box center [1017, 460] width 73 height 30
